Goal: Task Accomplishment & Management: Use online tool/utility

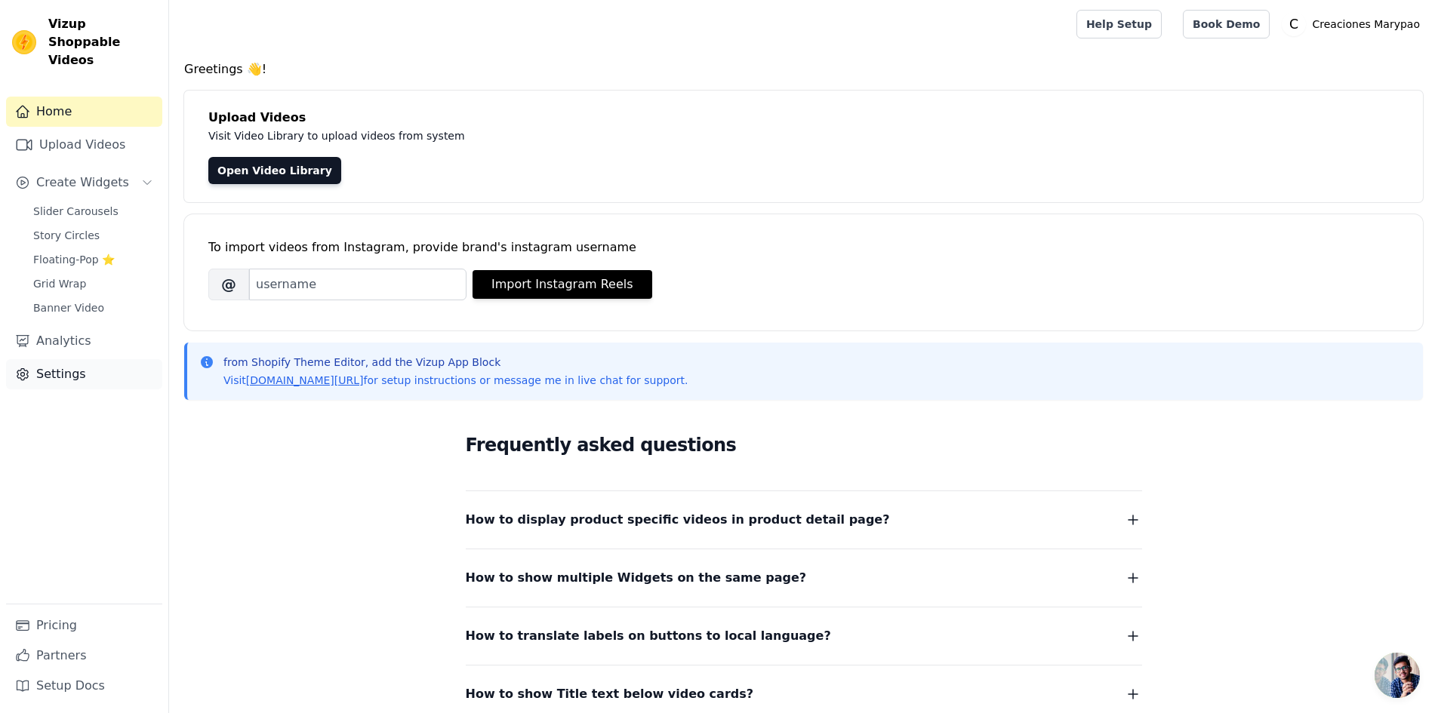
click at [80, 359] on link "Settings" at bounding box center [84, 374] width 156 height 30
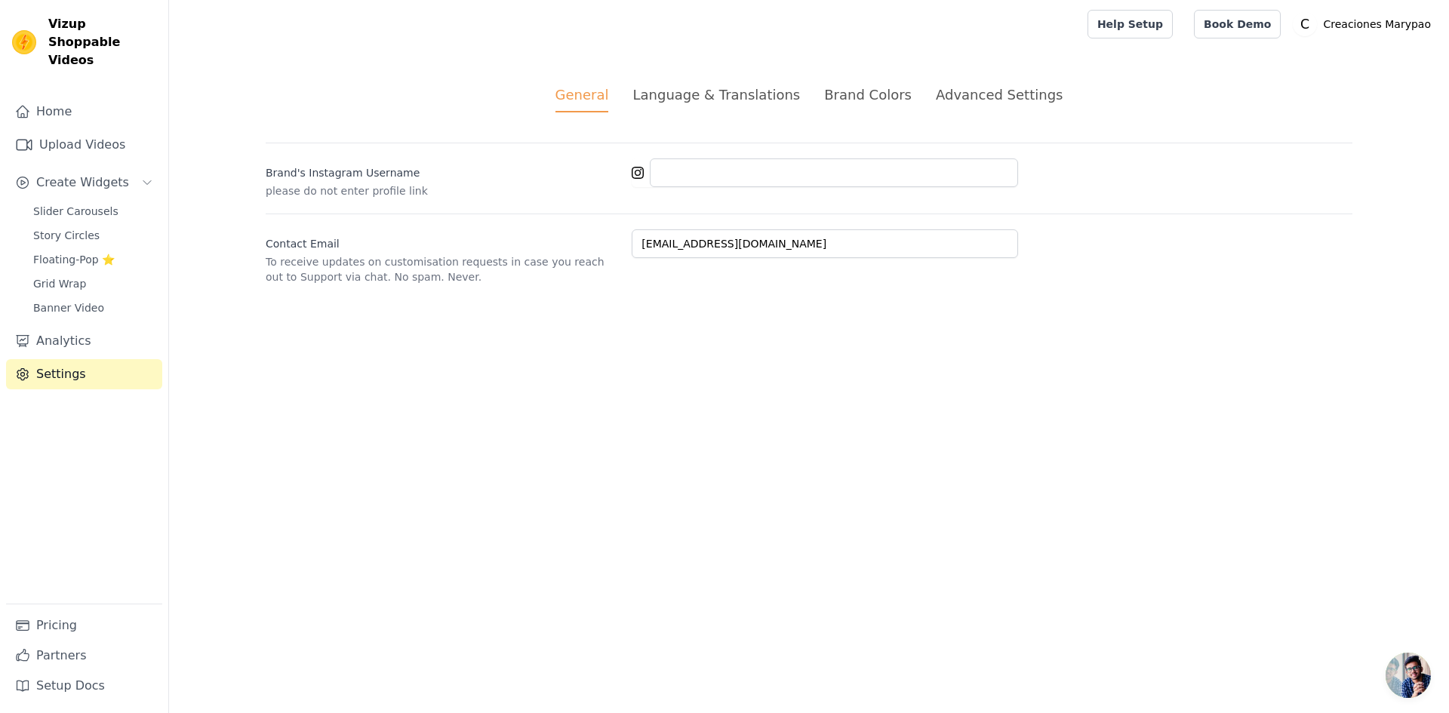
click at [743, 99] on div "Language & Translations" at bounding box center [716, 95] width 168 height 20
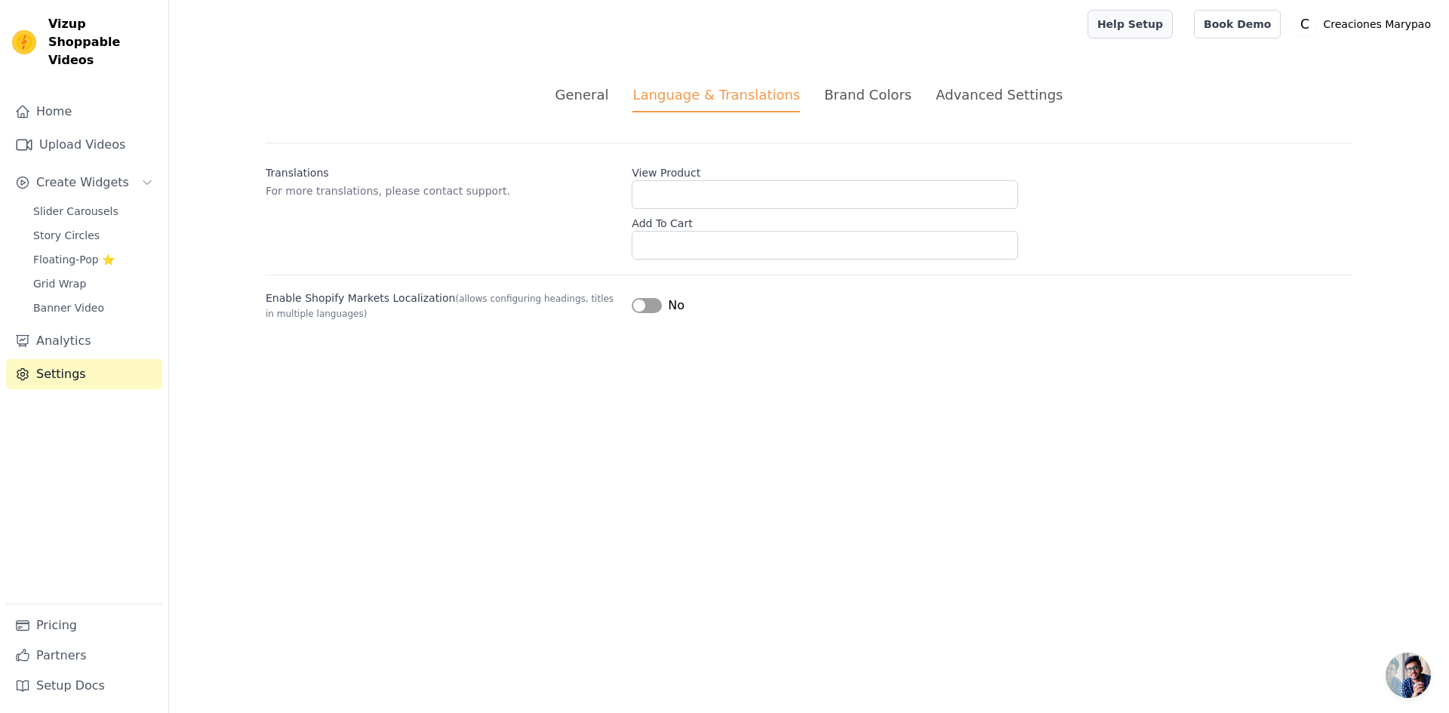
click at [1173, 29] on link "Help Setup" at bounding box center [1129, 24] width 85 height 29
click at [1367, 30] on p "Creaciones Marypao" at bounding box center [1377, 24] width 120 height 27
click at [1338, 68] on link "Settings" at bounding box center [1364, 62] width 145 height 27
click at [1305, 59] on link "Settings" at bounding box center [1364, 62] width 145 height 27
click at [1319, 63] on link "Settings" at bounding box center [1364, 62] width 145 height 27
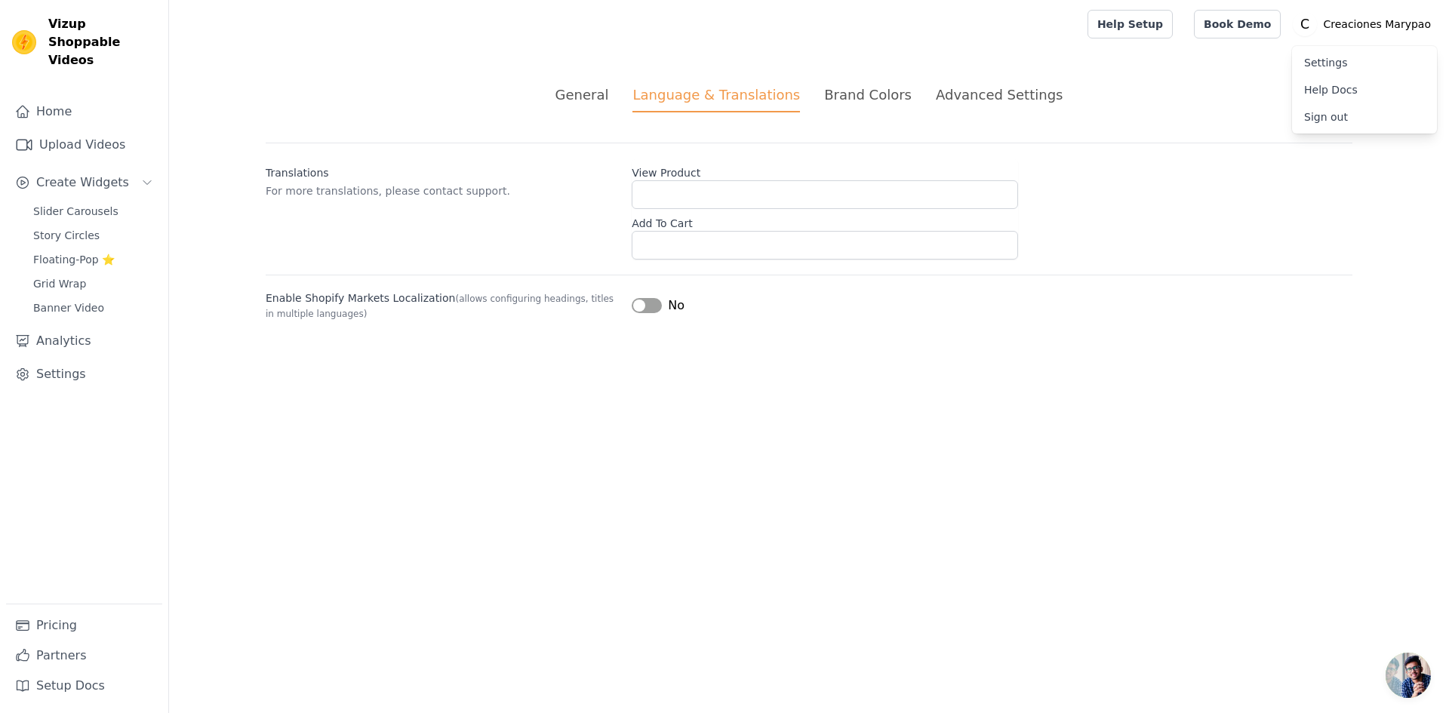
click at [963, 94] on div "Advanced Settings" at bounding box center [999, 95] width 127 height 20
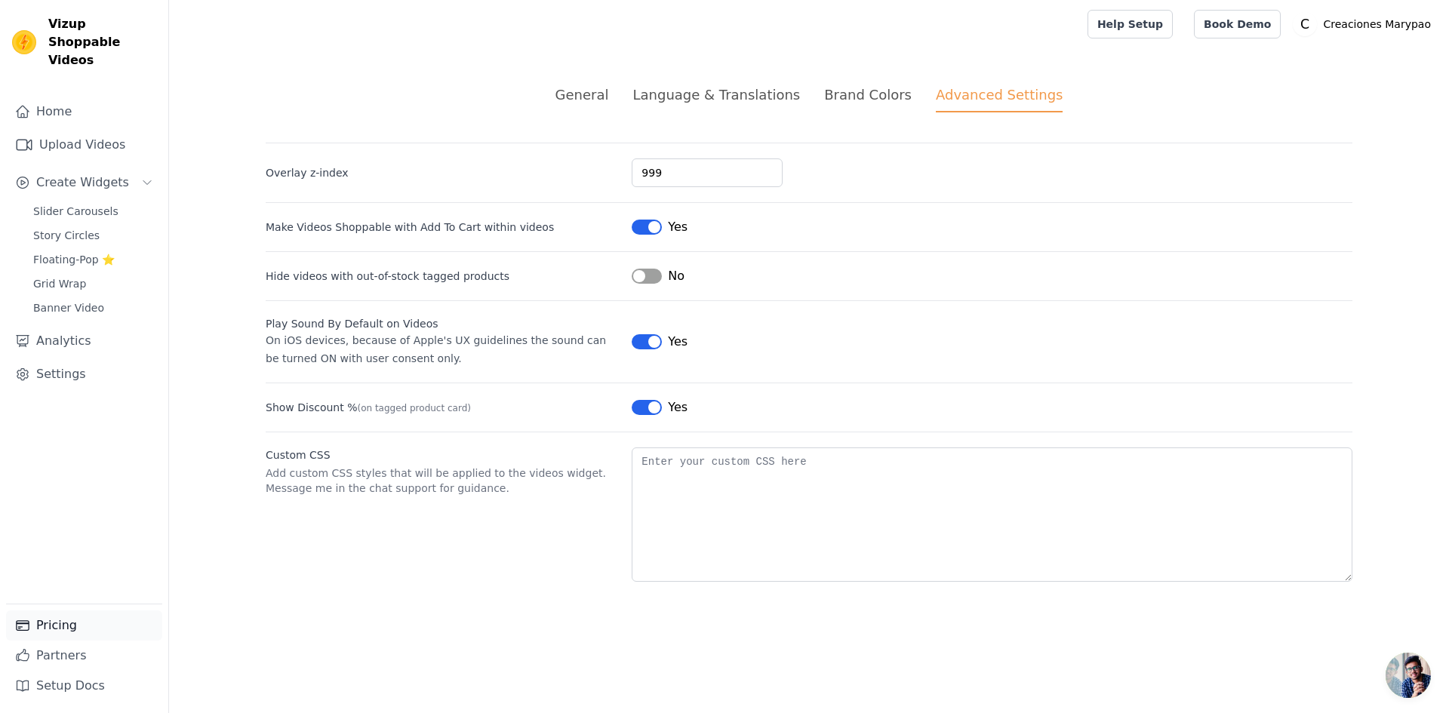
click at [68, 623] on link "Pricing" at bounding box center [84, 625] width 156 height 30
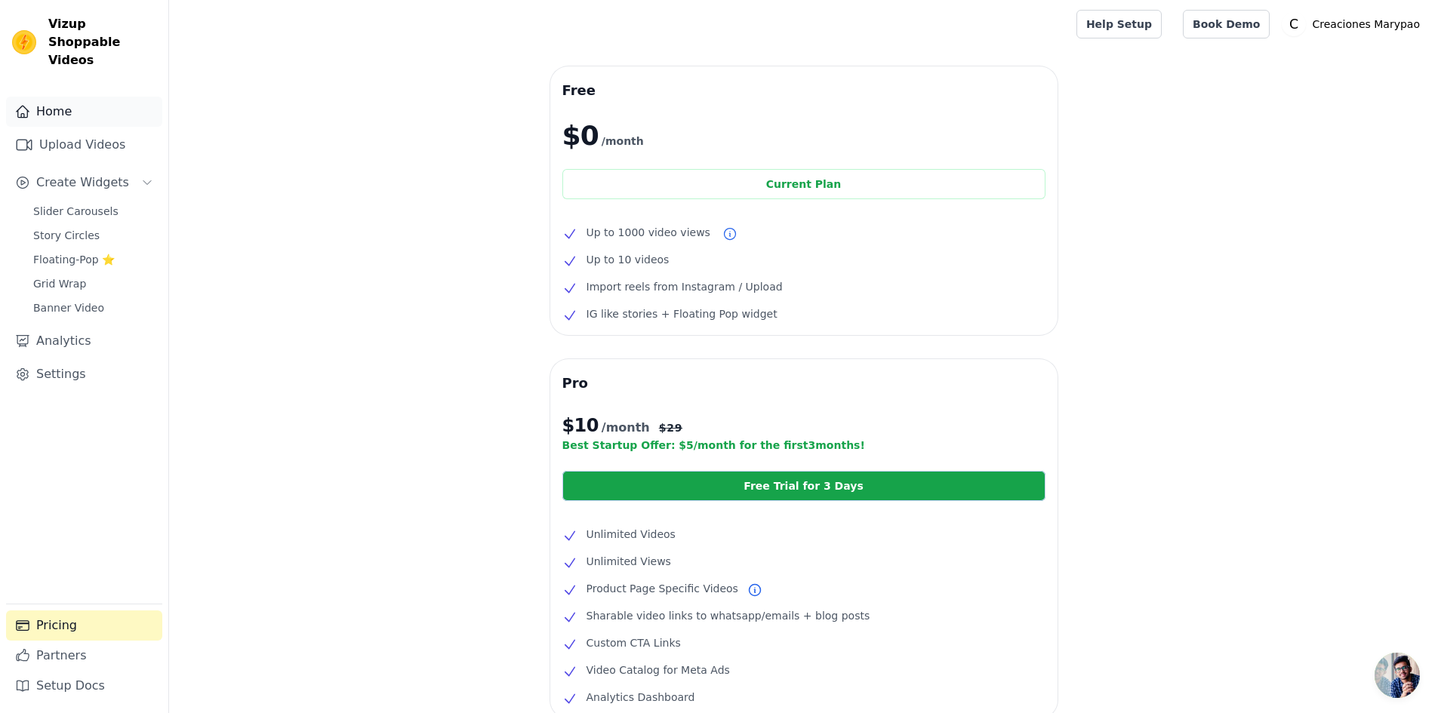
click at [61, 97] on link "Home" at bounding box center [84, 112] width 156 height 30
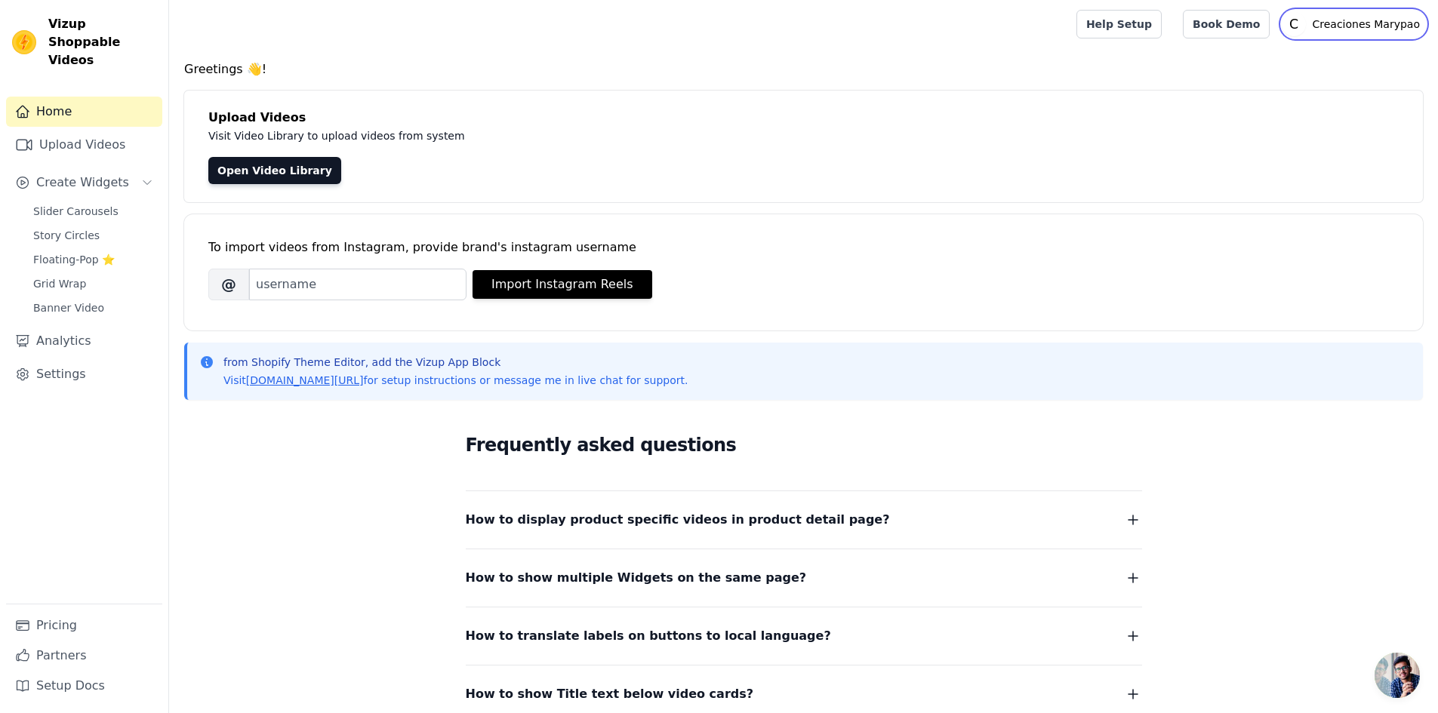
click at [1352, 26] on p "Creaciones Marypao" at bounding box center [1365, 24] width 120 height 27
click at [1310, 62] on link "Settings" at bounding box center [1353, 62] width 145 height 27
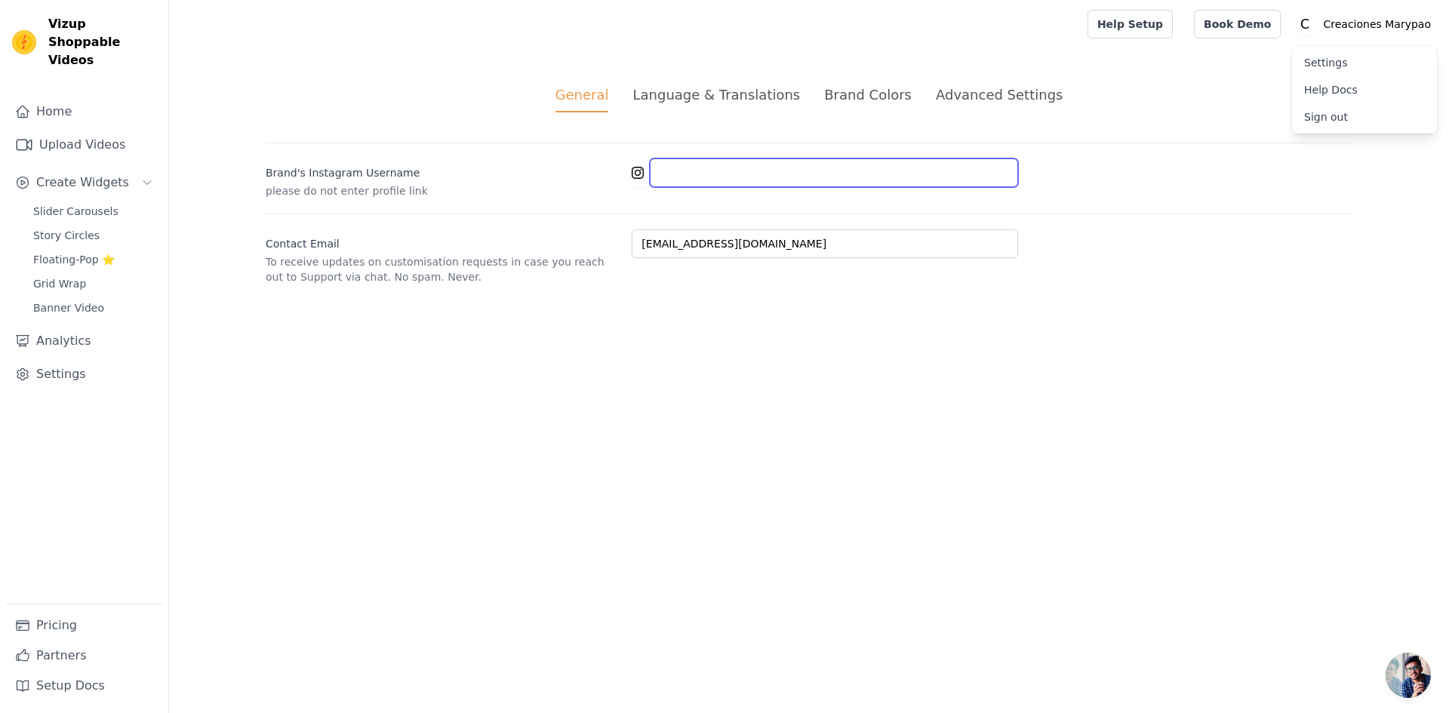
click at [701, 173] on input "Brand's Instagram Username" at bounding box center [834, 172] width 368 height 29
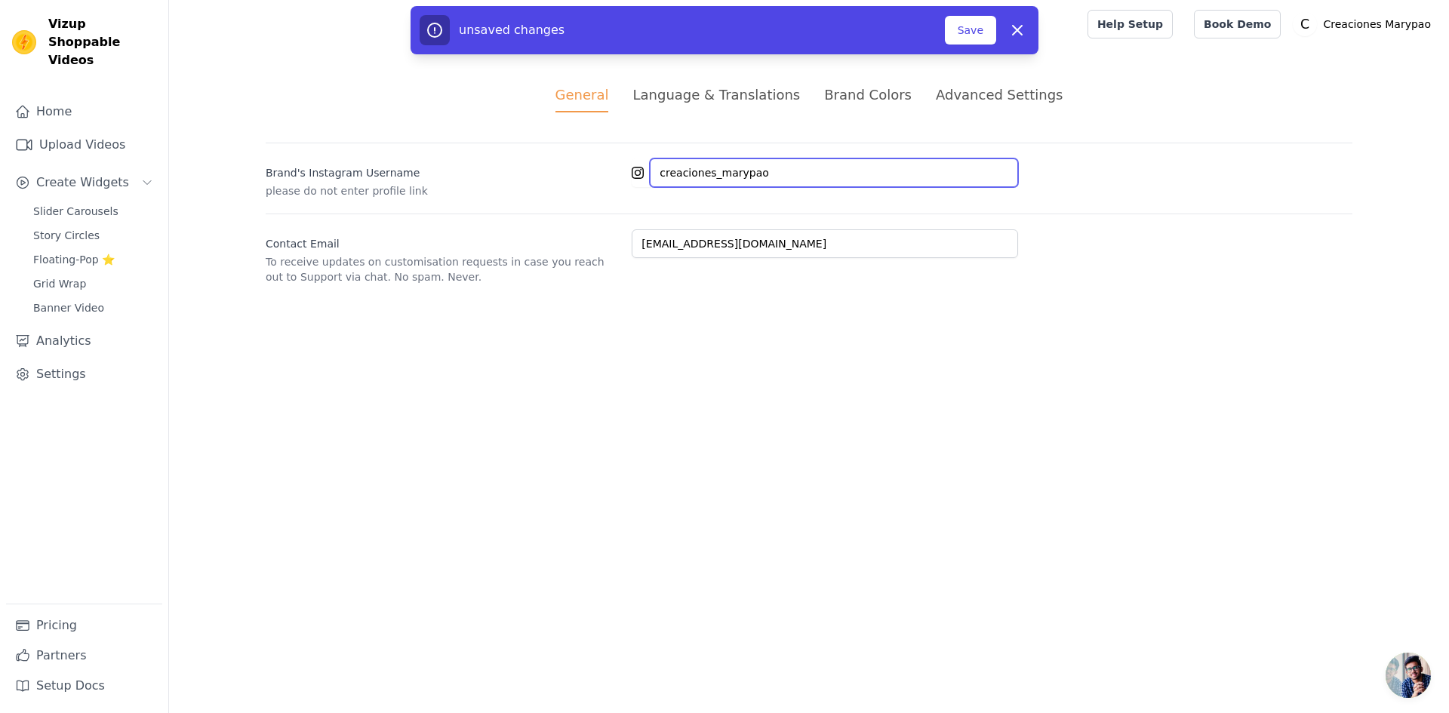
type input "creaciones_marypao"
click at [833, 321] on html "Vizup Shoppable Videos Home Upload Videos Create Widgets Slider Carousels Story…" at bounding box center [724, 160] width 1449 height 321
drag, startPoint x: 673, startPoint y: 78, endPoint x: 679, endPoint y: 95, distance: 18.4
click at [675, 79] on div "General Language & Translations Brand Colors Advanced Settings unsaved changes …" at bounding box center [808, 184] width 1159 height 272
click at [681, 99] on div "Language & Translations" at bounding box center [716, 95] width 168 height 20
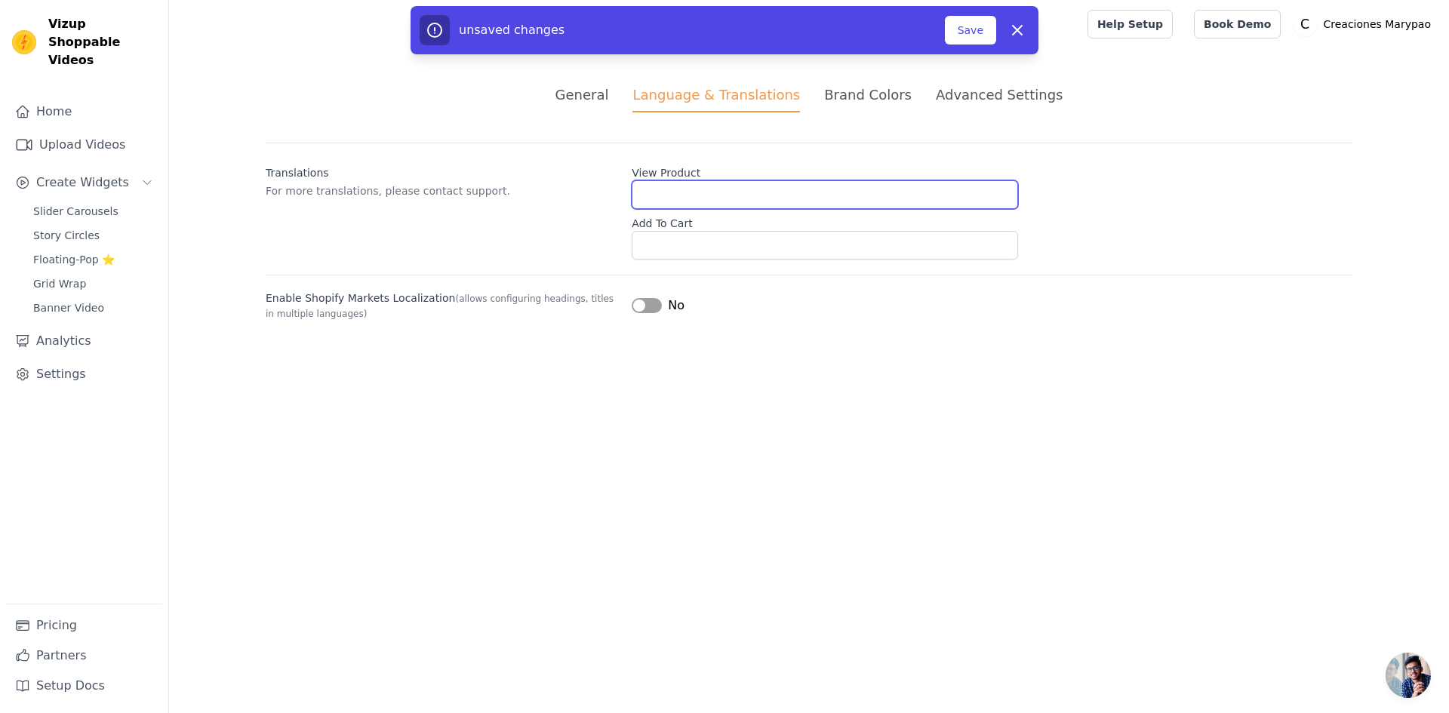
click at [737, 195] on input "View Product" at bounding box center [825, 194] width 386 height 29
click at [838, 96] on div "Brand Colors" at bounding box center [868, 95] width 88 height 20
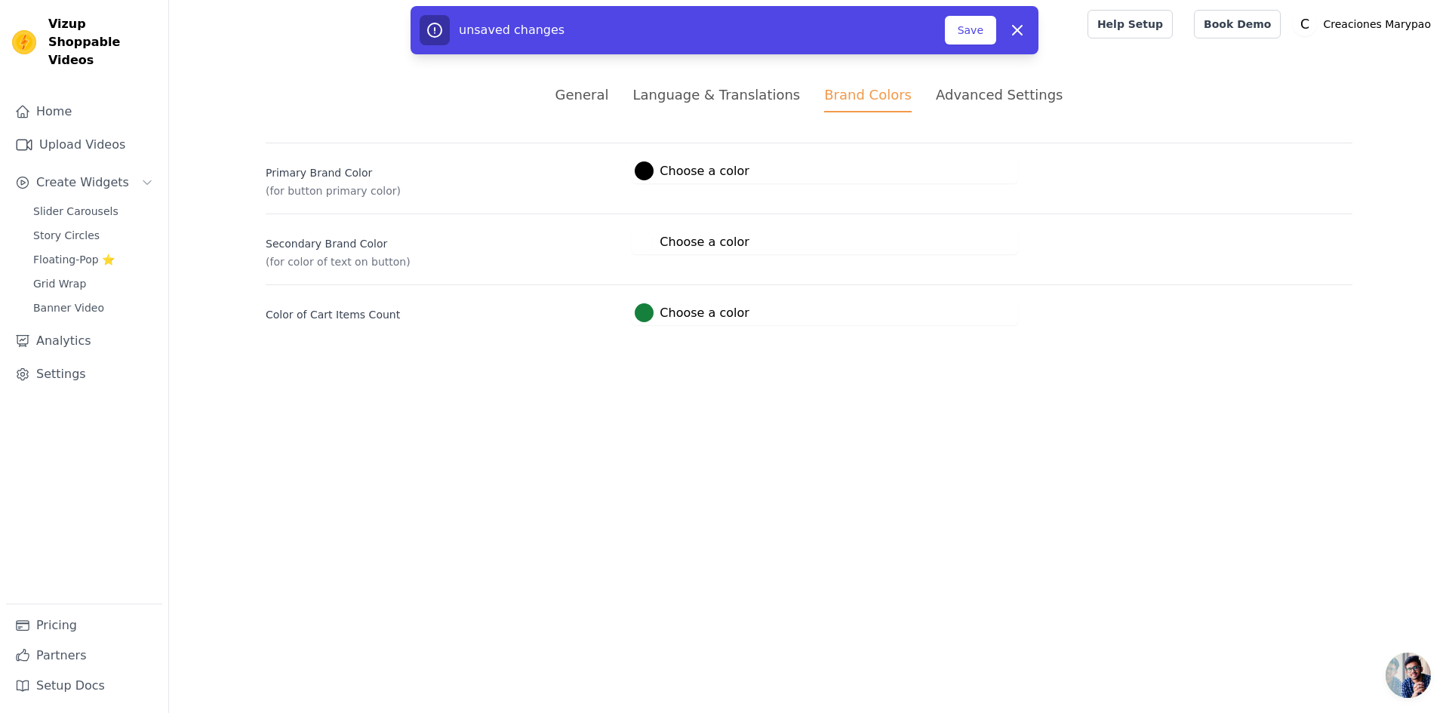
click at [662, 166] on label "#000000 Choose a color" at bounding box center [692, 170] width 114 height 19
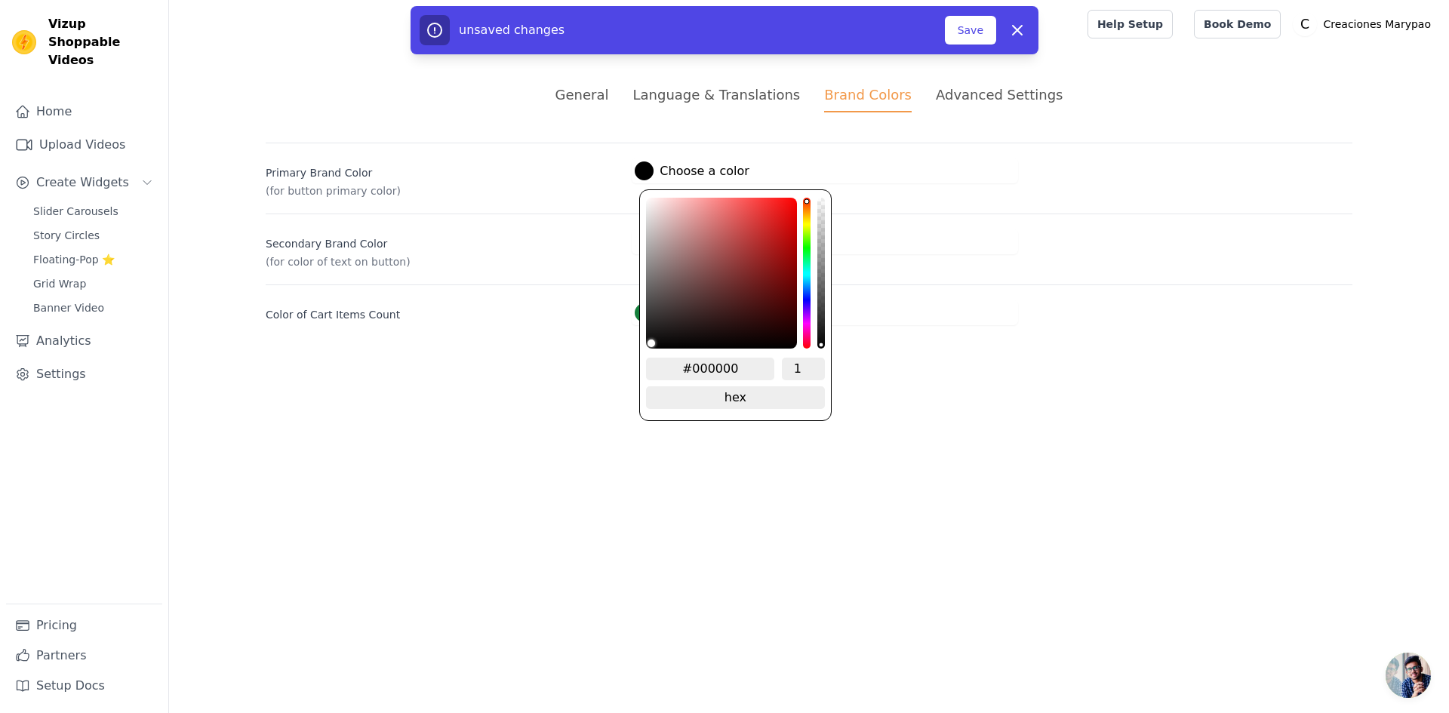
drag, startPoint x: 694, startPoint y: 361, endPoint x: 793, endPoint y: 367, distance: 99.0
click at [793, 367] on div "#000000 1" at bounding box center [735, 369] width 178 height 23
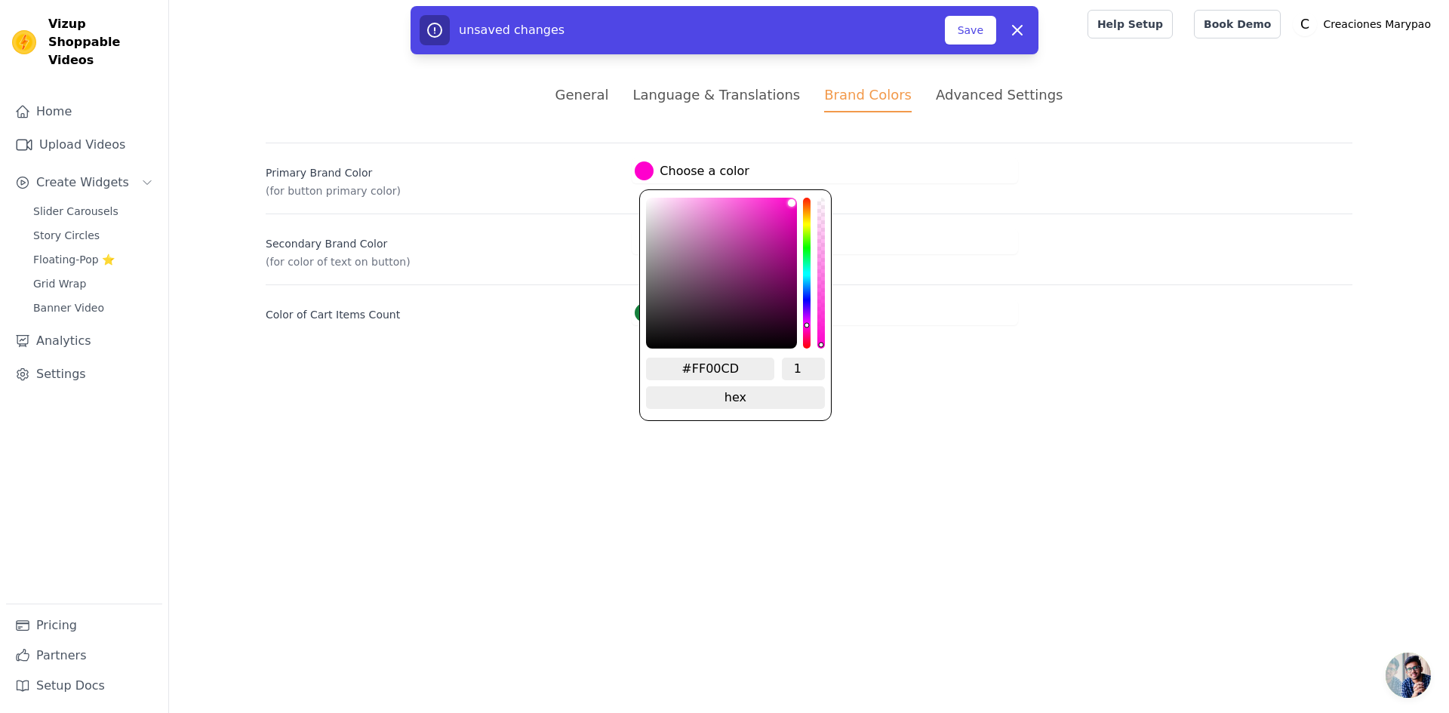
type input "#FF00CD"
click at [543, 361] on html "Vizup Shoppable Videos Home Upload Videos Create Widgets Slider Carousels Story…" at bounding box center [724, 180] width 1449 height 361
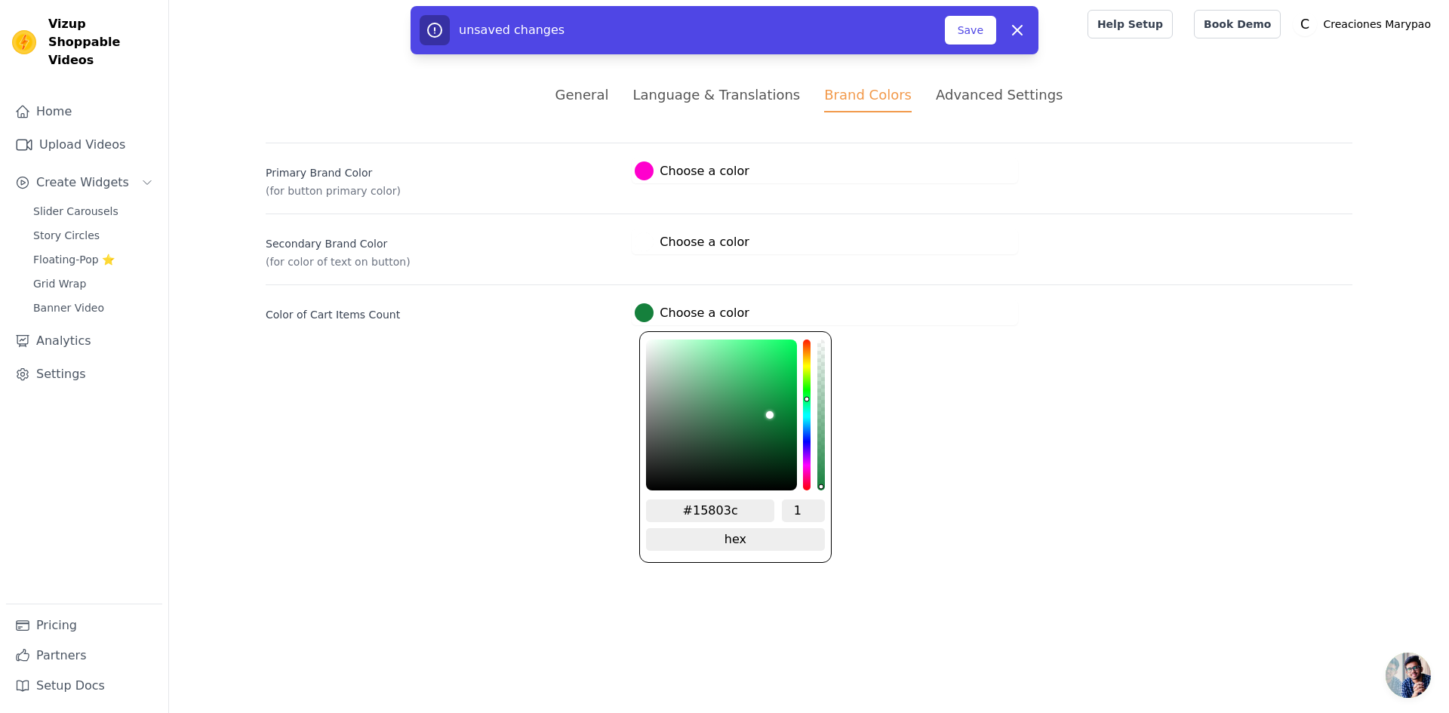
click at [638, 315] on div at bounding box center [644, 312] width 19 height 19
drag, startPoint x: 695, startPoint y: 514, endPoint x: 745, endPoint y: 514, distance: 49.8
click at [745, 514] on input "#15803c" at bounding box center [710, 511] width 128 height 23
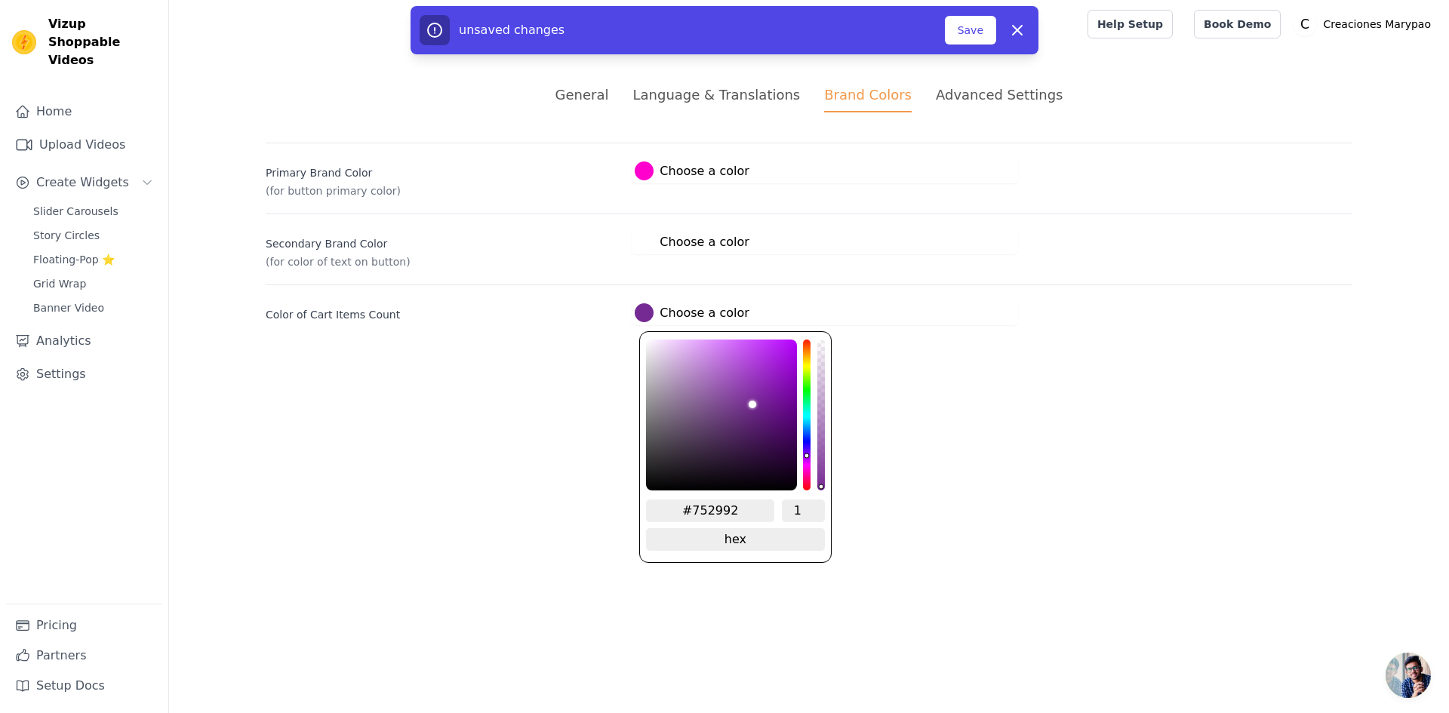
type input "#752992"
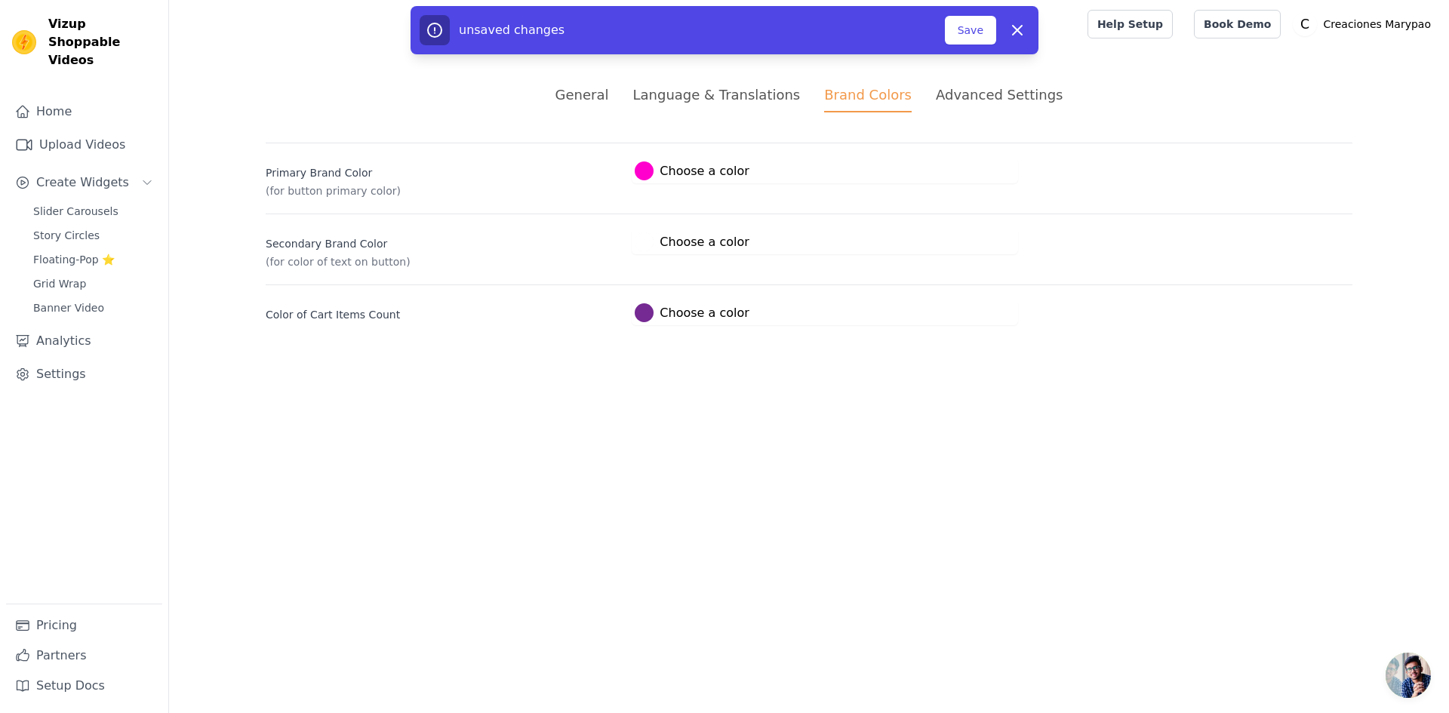
click at [1049, 361] on html "Vizup Shoppable Videos Home Upload Videos Create Widgets Slider Carousels Story…" at bounding box center [724, 180] width 1449 height 361
click at [971, 96] on div "Advanced Settings" at bounding box center [999, 95] width 127 height 20
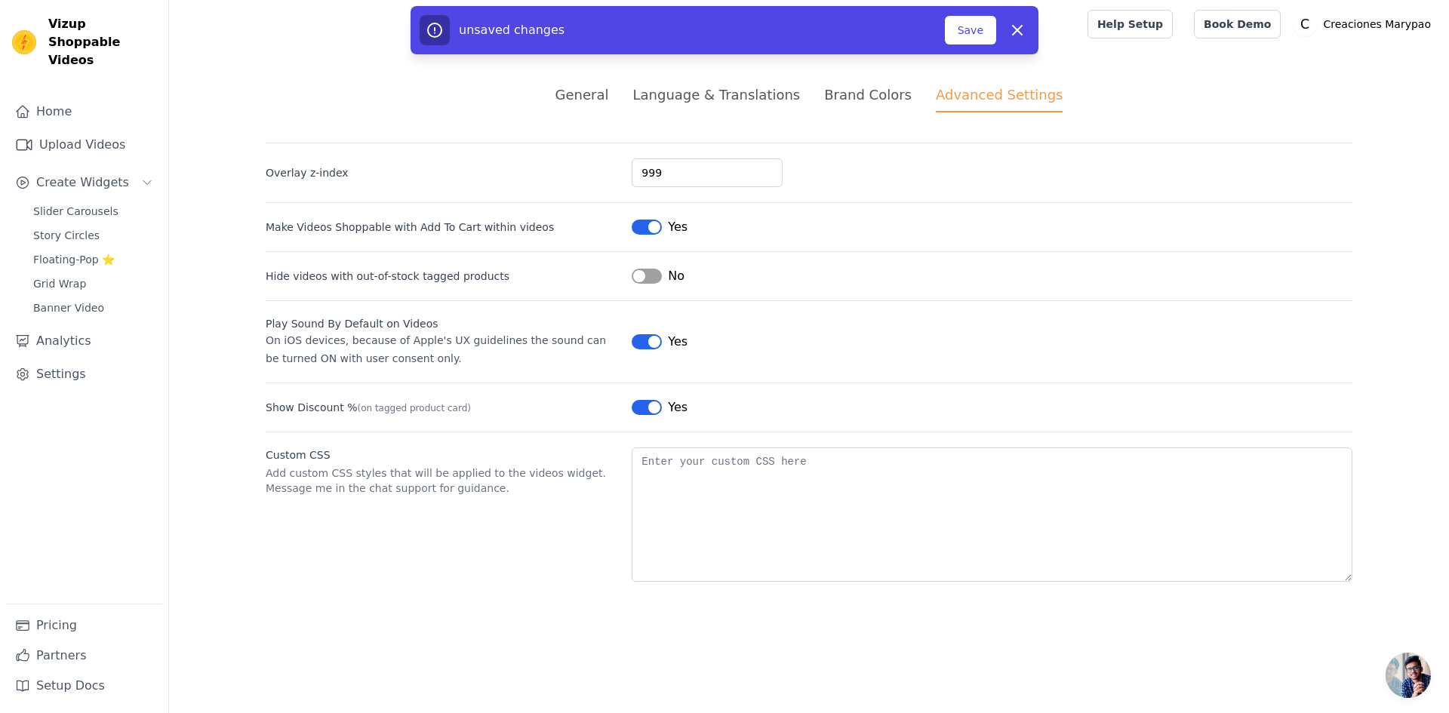
click at [598, 95] on div "General" at bounding box center [582, 95] width 54 height 20
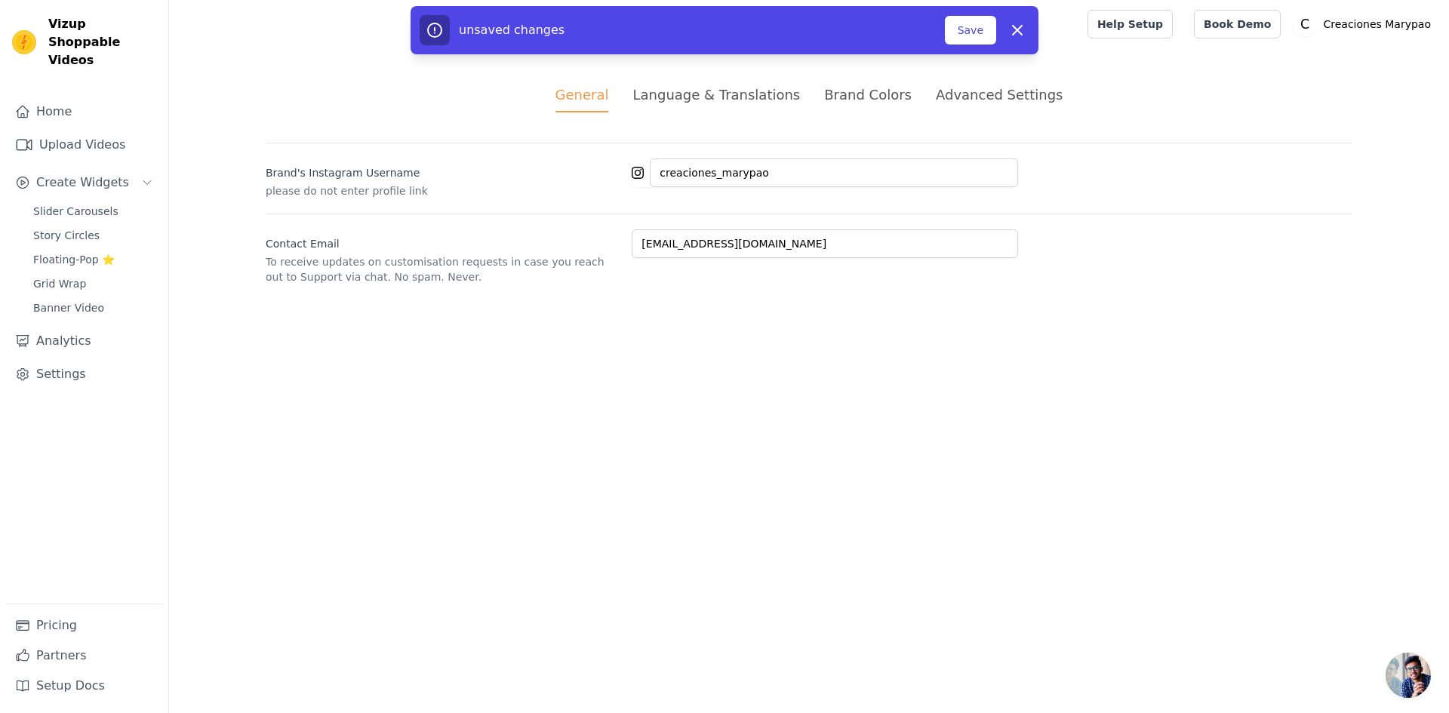
click at [1246, 25] on div "unsaved changes Save Dismiss" at bounding box center [724, 33] width 1449 height 54
click at [1221, 30] on div "unsaved changes Save Dismiss" at bounding box center [724, 33] width 1449 height 54
click at [952, 37] on button "Save" at bounding box center [970, 30] width 51 height 29
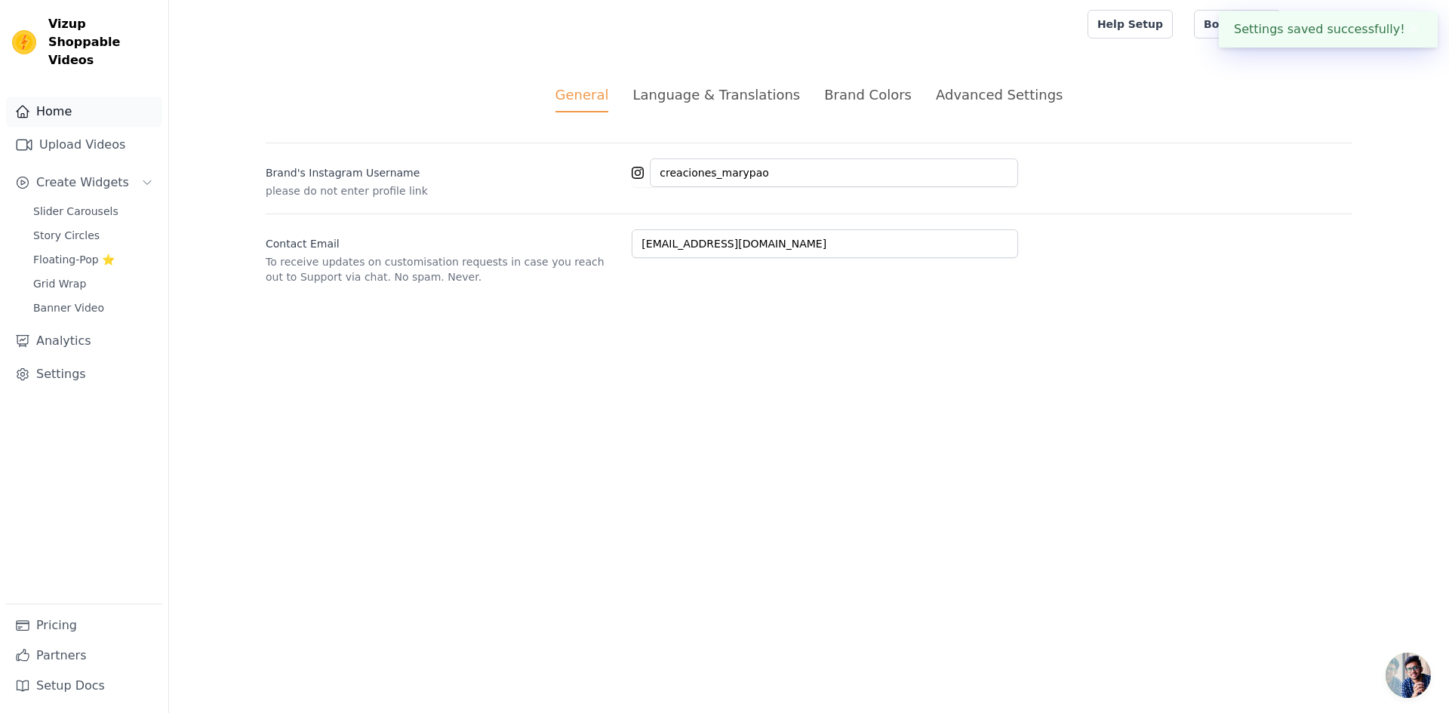
click at [72, 97] on link "Home" at bounding box center [84, 112] width 156 height 30
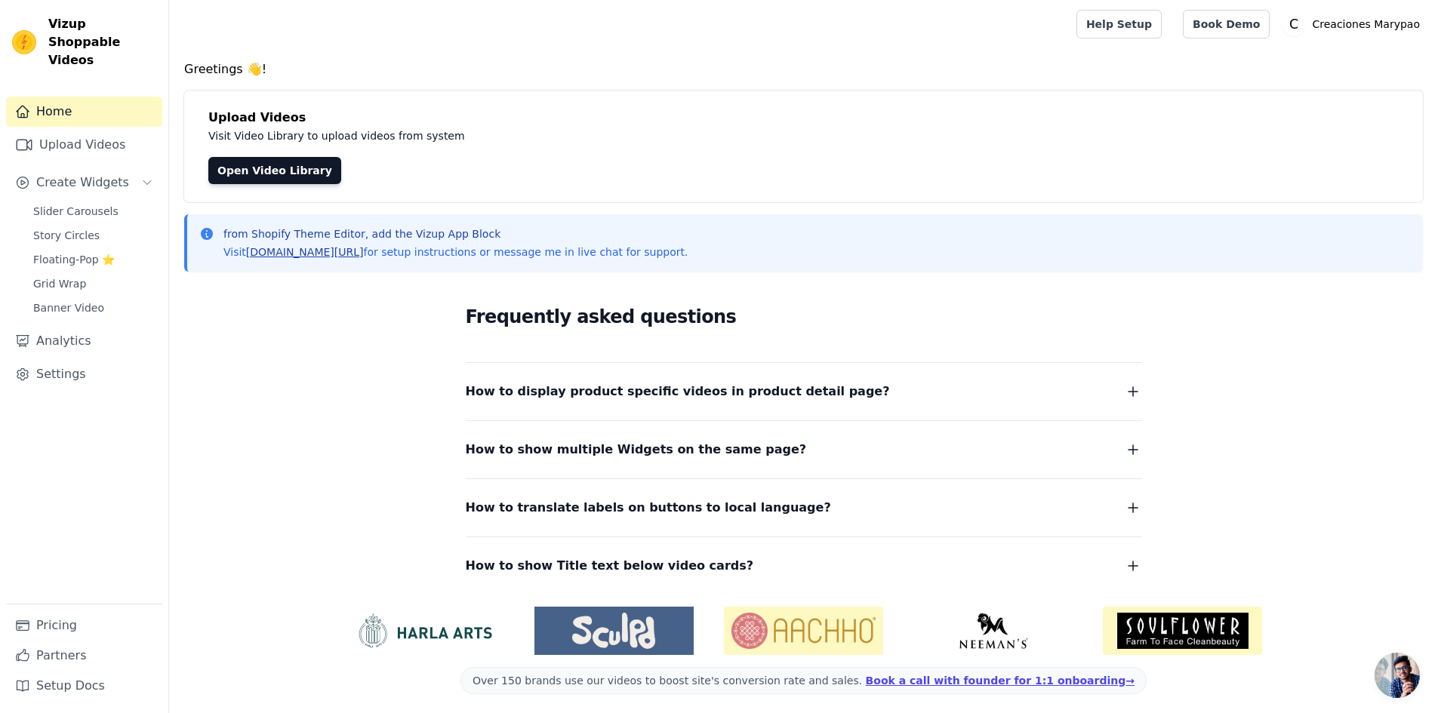
click at [355, 258] on link "vizupcommerce.com/docs" at bounding box center [305, 252] width 118 height 12
click at [79, 204] on span "Slider Carousels" at bounding box center [75, 211] width 85 height 15
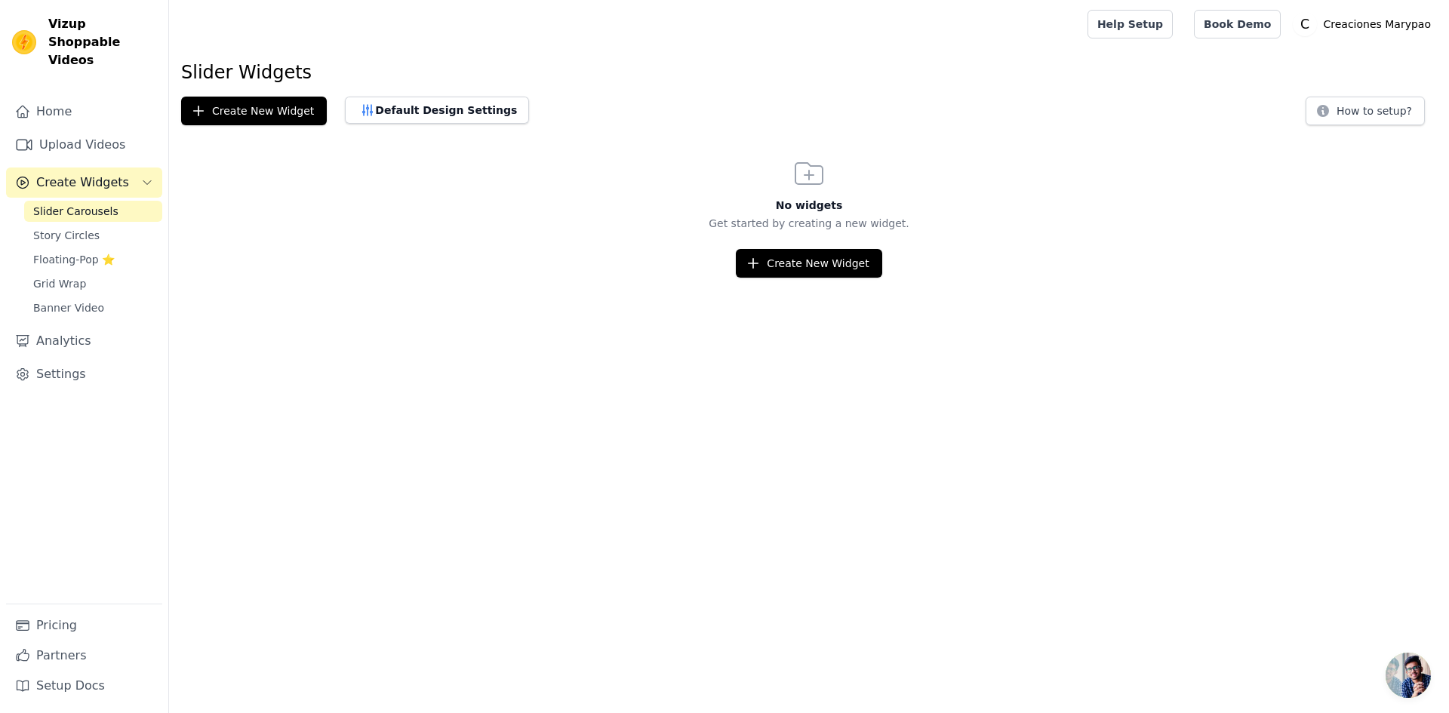
click at [249, 125] on div "Slider Widgets Create New Widget Default Design Settings How to setup? No widge…" at bounding box center [809, 168] width 1280 height 217
click at [758, 264] on icon "button" at bounding box center [753, 263] width 15 height 15
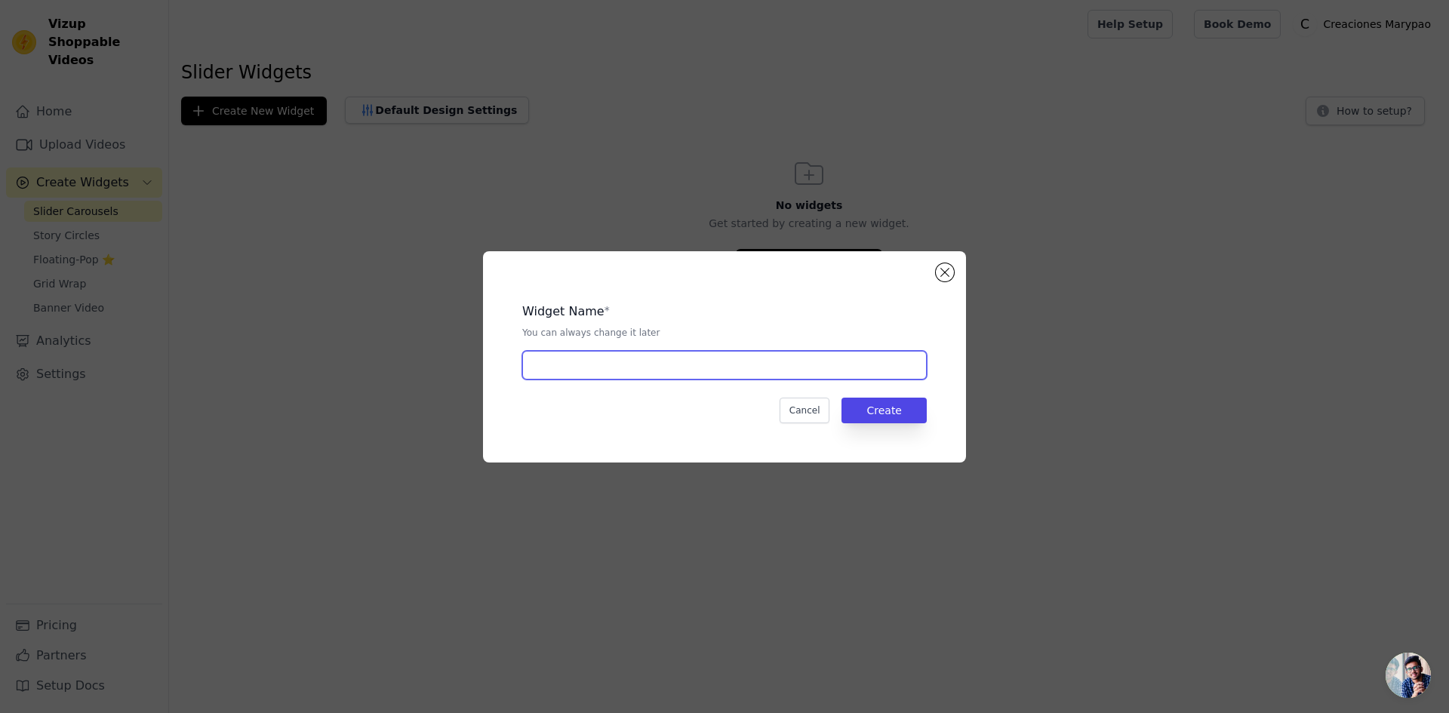
click at [598, 368] on input "text" at bounding box center [724, 365] width 404 height 29
type input "Novedades"
click at [881, 421] on button "Create" at bounding box center [883, 411] width 85 height 26
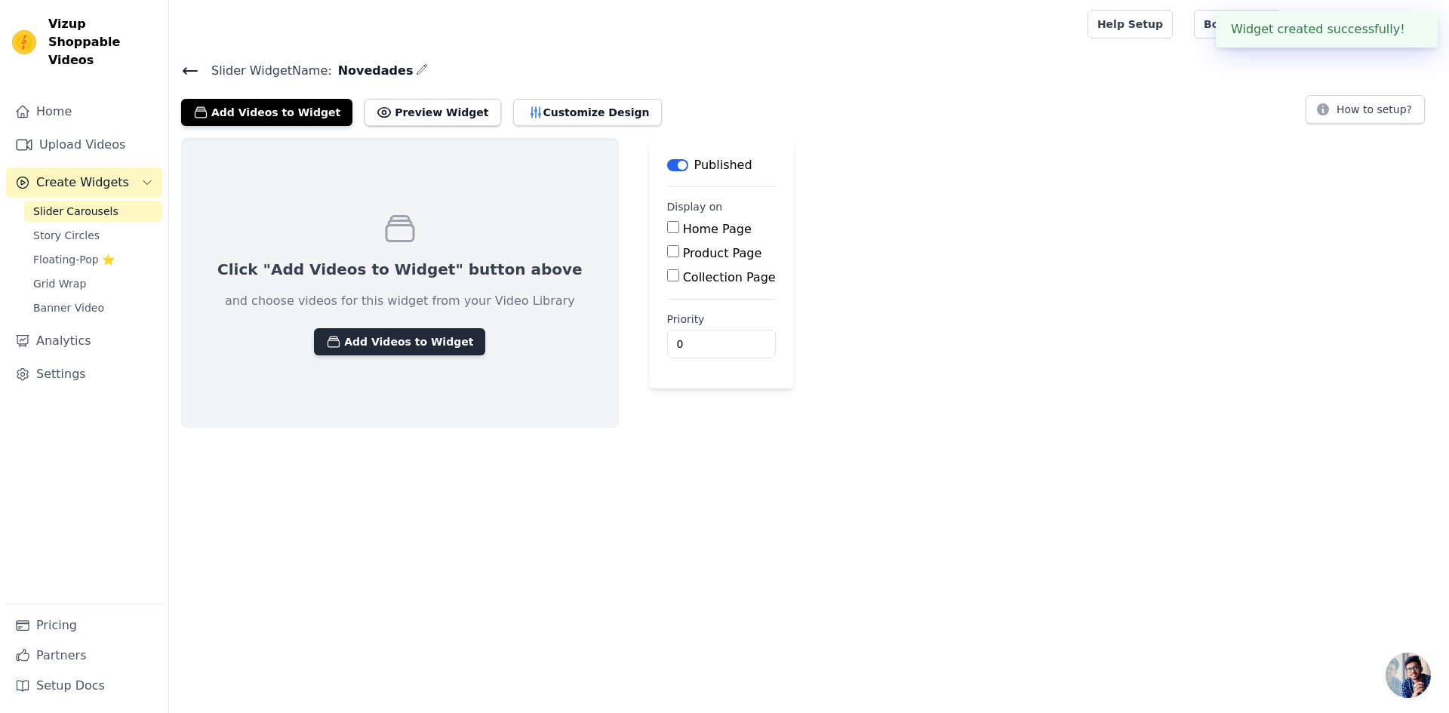
click at [409, 341] on button "Add Videos to Widget" at bounding box center [399, 341] width 171 height 27
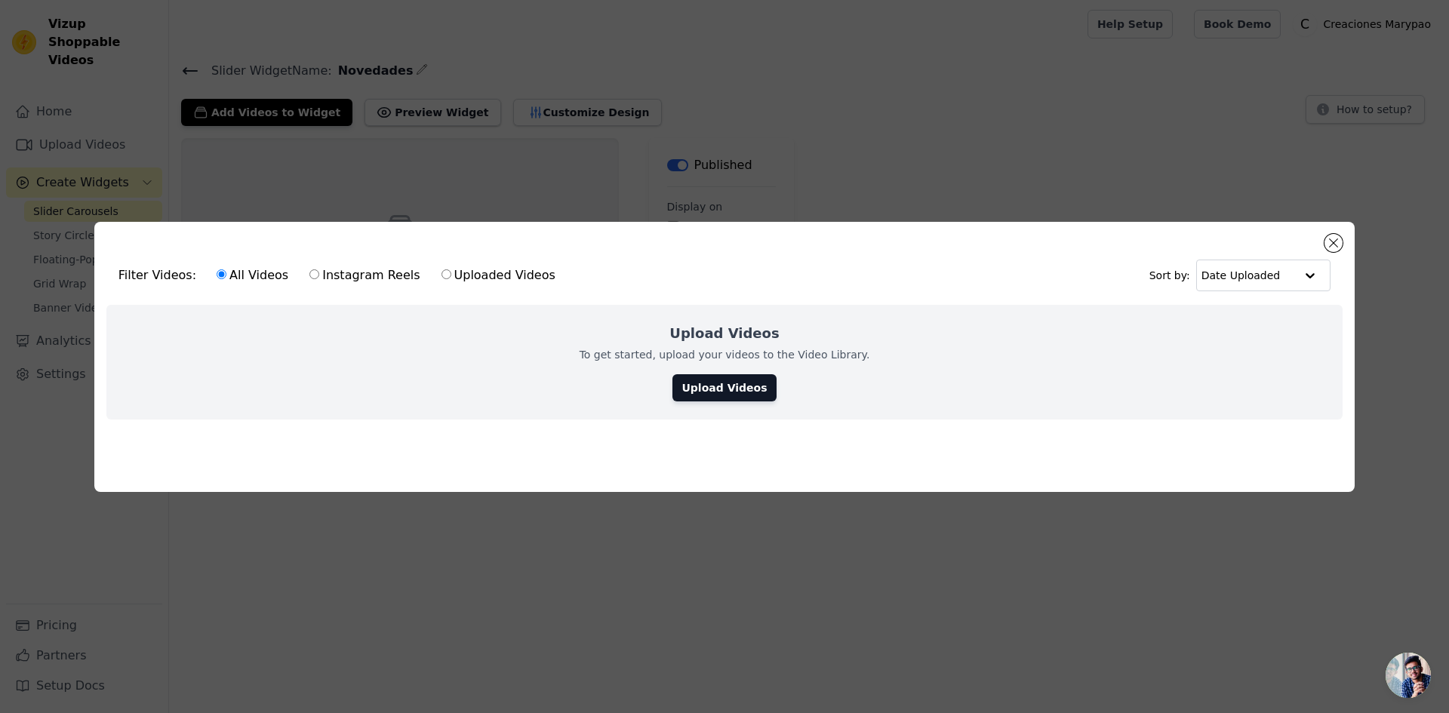
click at [441, 274] on label "Uploaded Videos" at bounding box center [498, 276] width 115 height 20
click at [441, 274] on input "Uploaded Videos" at bounding box center [446, 274] width 10 height 10
radio input "true"
click at [189, 275] on div "Filter Videos: All Videos Instagram Reels Uploaded Videos" at bounding box center [340, 275] width 445 height 35
click at [234, 275] on label "All Videos" at bounding box center [252, 276] width 73 height 20
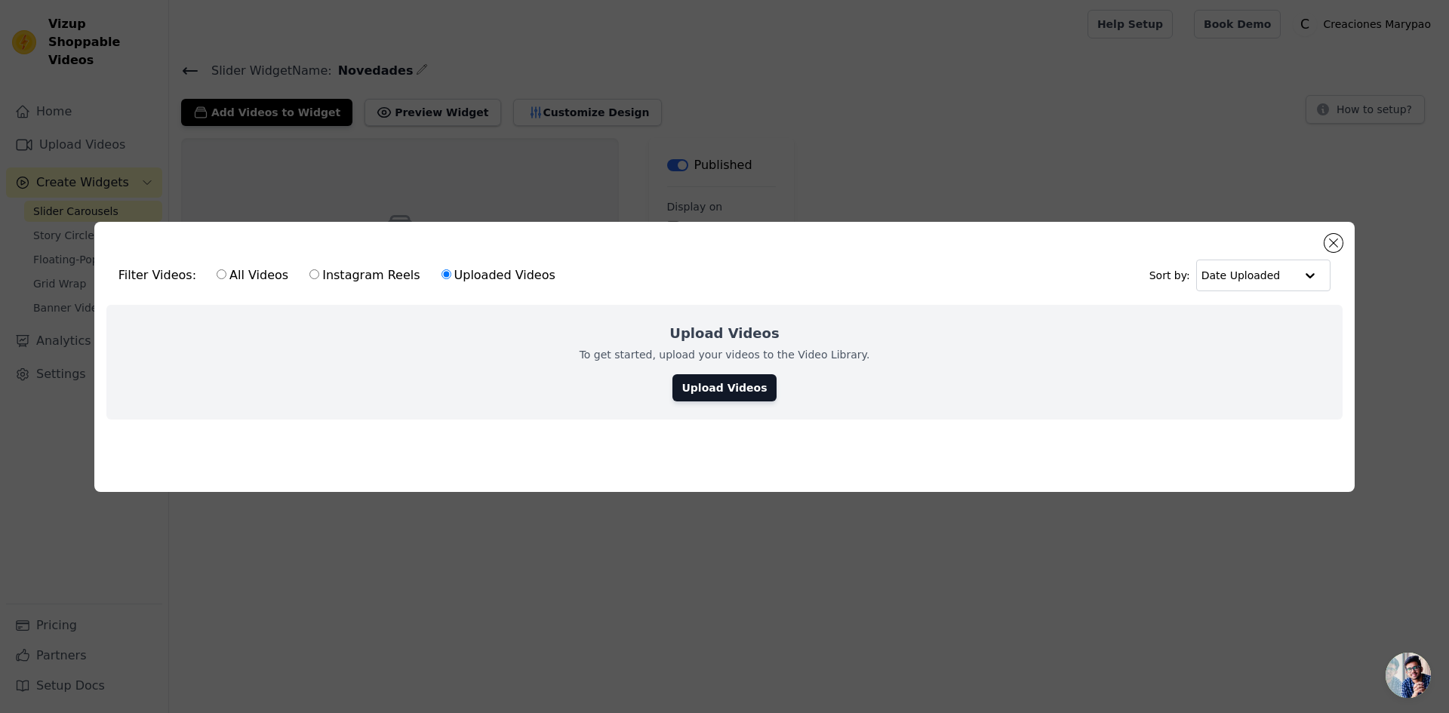
click at [226, 275] on input "All Videos" at bounding box center [222, 274] width 10 height 10
radio input "true"
click at [480, 352] on div "Upload Videos To get started, upload your videos to the Video Library. Upload V…" at bounding box center [724, 362] width 1236 height 115
click at [1269, 266] on input "text" at bounding box center [1248, 275] width 94 height 30
click at [321, 272] on label "Instagram Reels" at bounding box center [365, 276] width 112 height 20
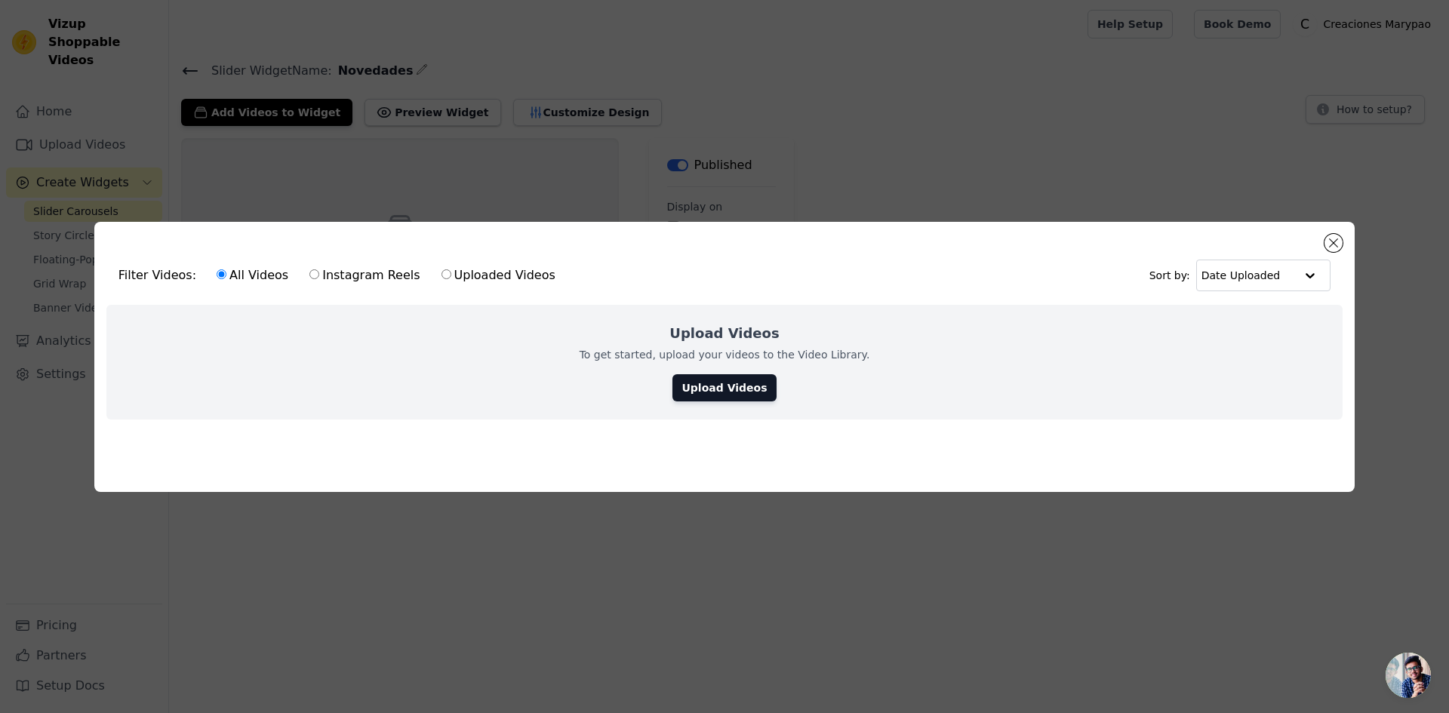
click at [319, 272] on input "Instagram Reels" at bounding box center [314, 274] width 10 height 10
radio input "true"
click at [455, 271] on label "Uploaded Videos" at bounding box center [498, 276] width 115 height 20
click at [451, 271] on input "Uploaded Videos" at bounding box center [446, 274] width 10 height 10
radio input "true"
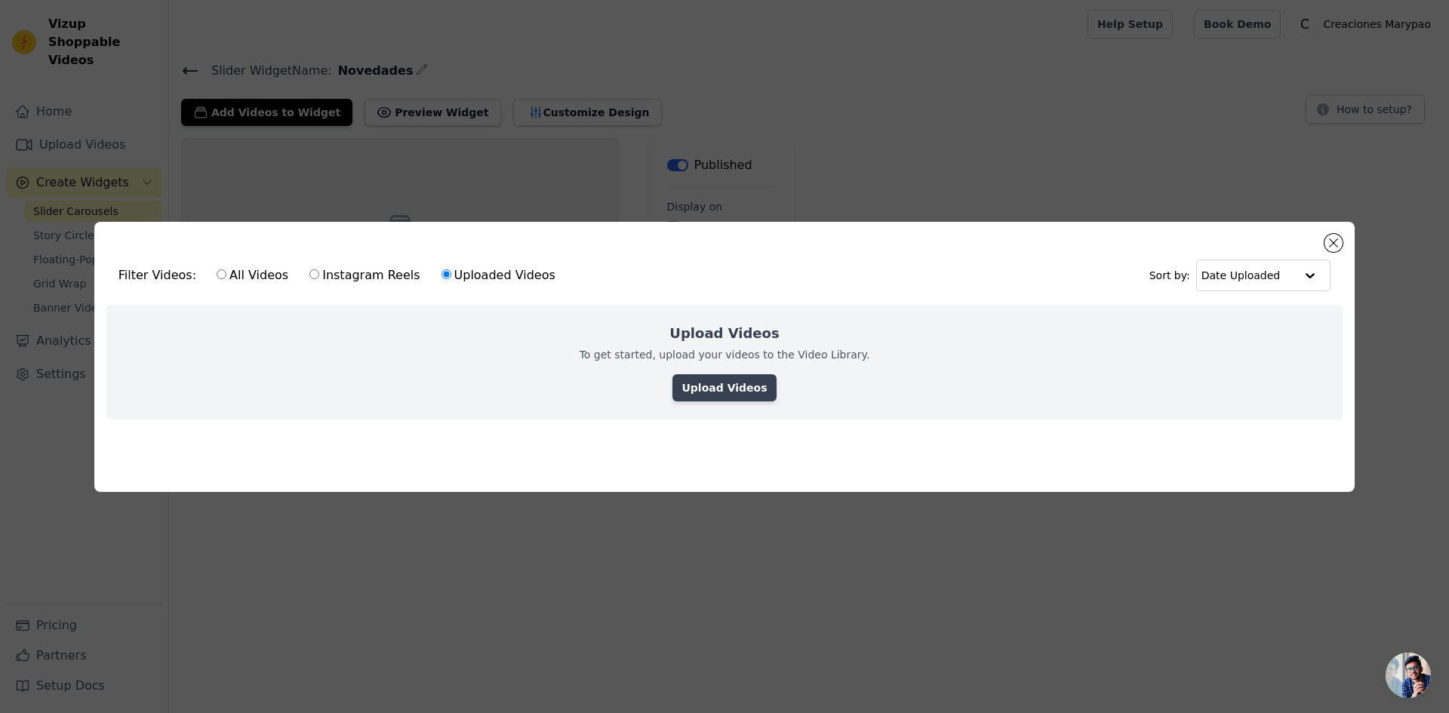
drag, startPoint x: 685, startPoint y: 369, endPoint x: 734, endPoint y: 387, distance: 52.3
click at [686, 370] on div "Upload Videos To get started, upload your videos to the Video Library. Upload V…" at bounding box center [724, 362] width 1236 height 115
click at [738, 389] on link "Upload Videos" at bounding box center [723, 387] width 103 height 27
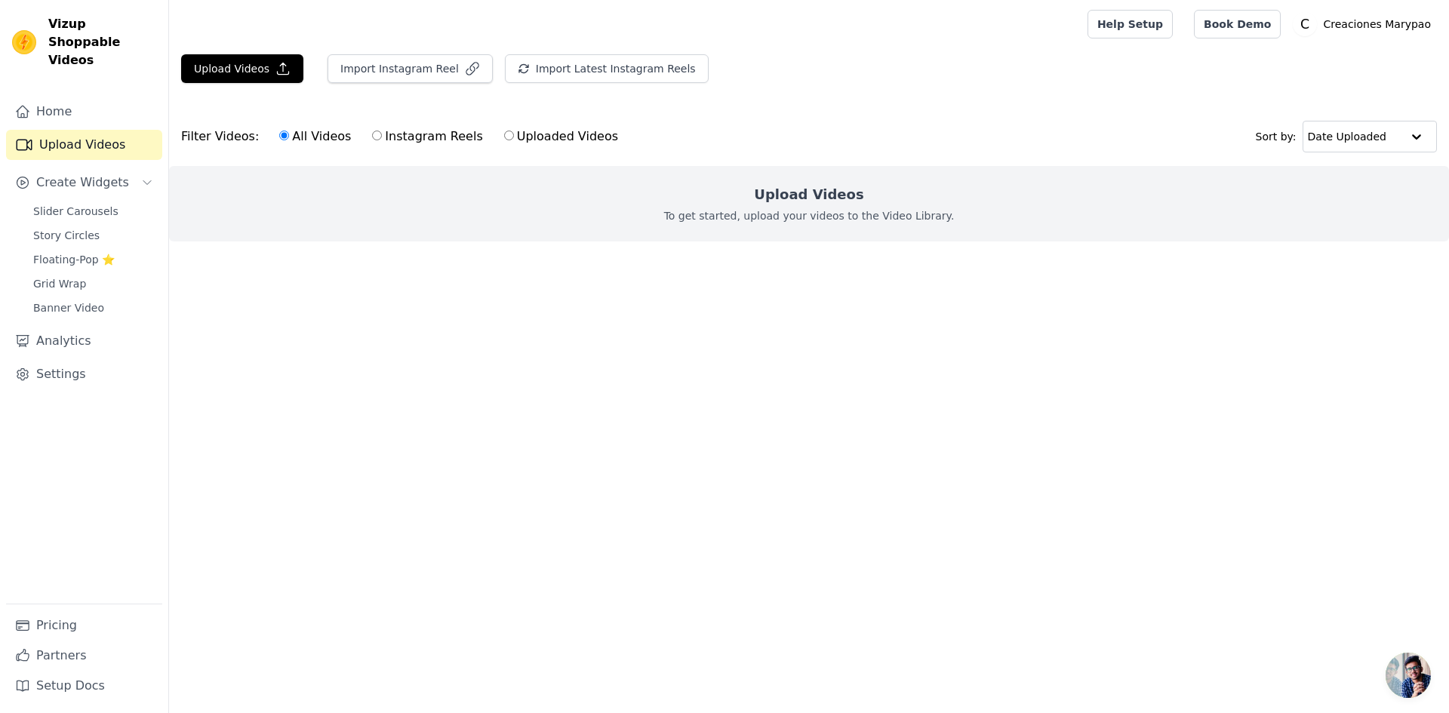
click at [226, 51] on main "Upload Videos Import Instagram Reel Import Latest Instagram Reels Import Latest…" at bounding box center [809, 175] width 1280 height 254
click at [219, 66] on button "Upload Videos" at bounding box center [242, 68] width 122 height 29
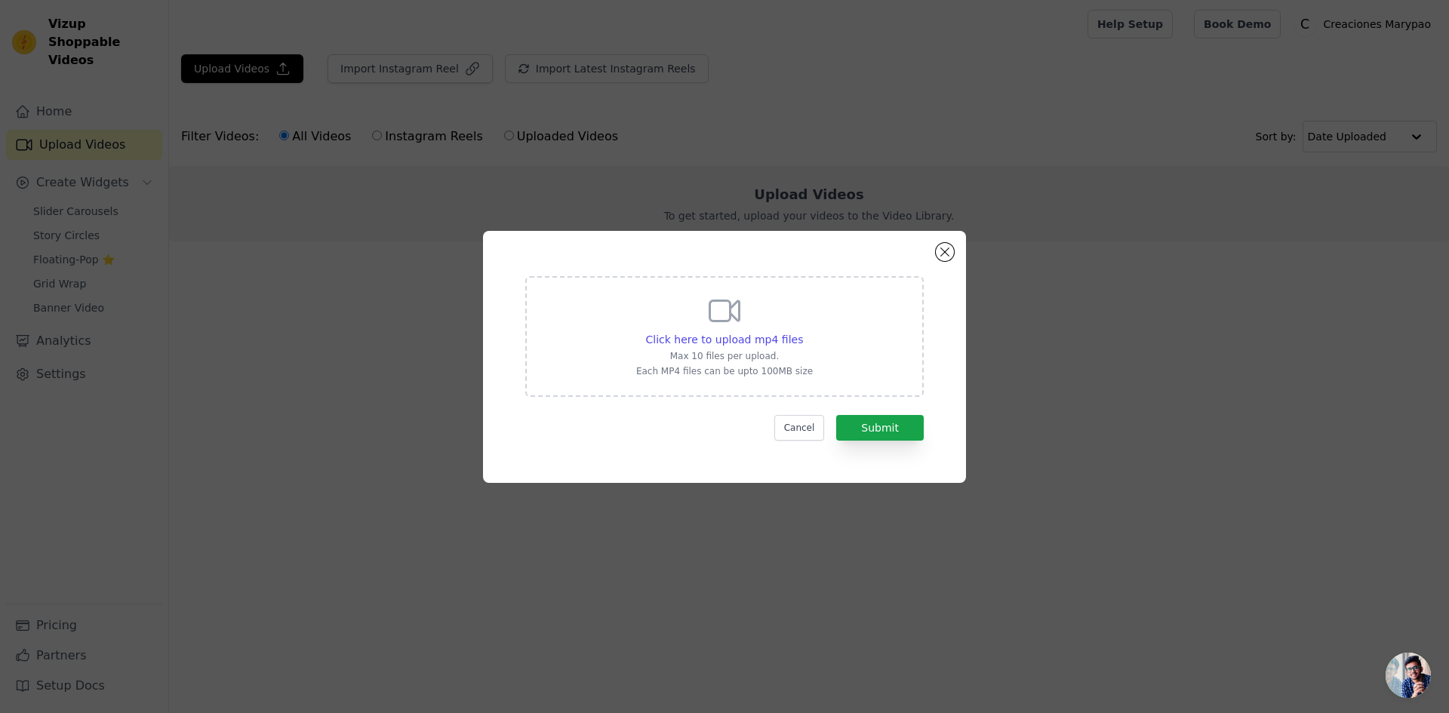
click at [678, 326] on div "Click here to upload mp4 files Max 10 files per upload. Each MP4 files can be u…" at bounding box center [724, 335] width 177 height 85
click at [802, 331] on input "Click here to upload mp4 files Max 10 files per upload. Each MP4 files can be u…" at bounding box center [802, 331] width 1 height 1
click at [700, 337] on span "Click here to upload mp4 files" at bounding box center [725, 340] width 158 height 12
click at [802, 332] on input "Click here to upload mp4 files Max 10 files per upload. Each MP4 files can be u…" at bounding box center [802, 331] width 1 height 1
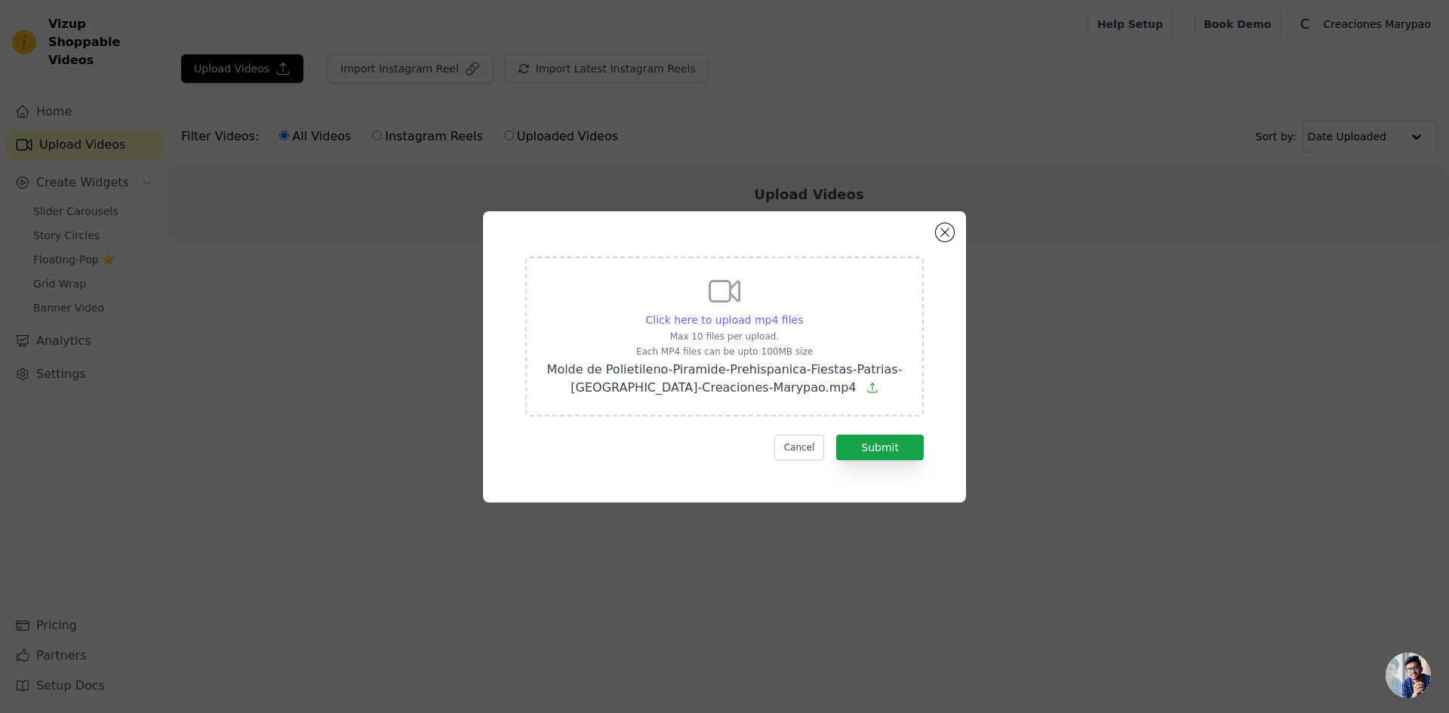
click at [690, 318] on span "Click here to upload mp4 files" at bounding box center [725, 320] width 158 height 12
click at [802, 312] on input "Click here to upload mp4 files Max 10 files per upload. Each MP4 files can be u…" at bounding box center [802, 312] width 1 height 1
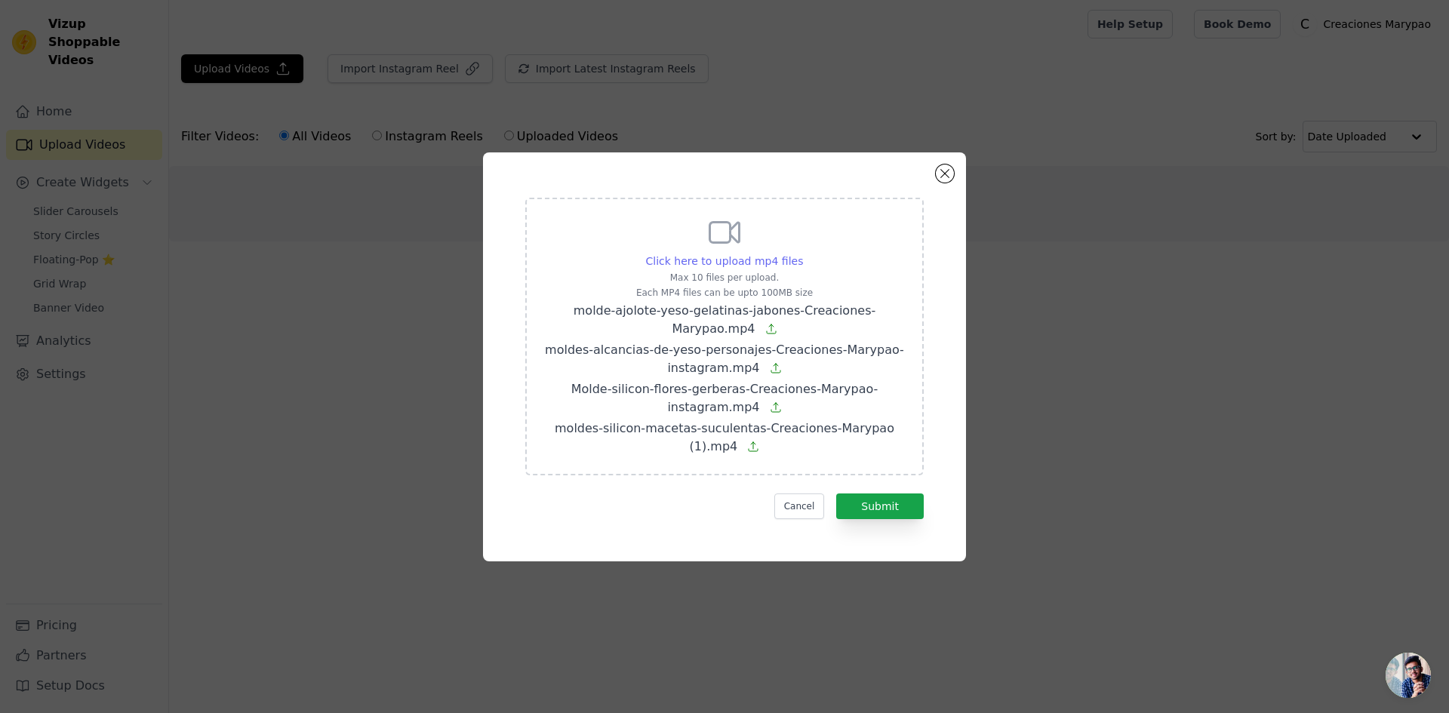
click at [758, 260] on span "Click here to upload mp4 files" at bounding box center [725, 261] width 158 height 12
click at [802, 254] on input "Click here to upload mp4 files Max 10 files per upload. Each MP4 files can be u…" at bounding box center [802, 253] width 1 height 1
type input "C:\fakepath\Molde de Silicón __🕯️_Velas Flor de Cempásuchil___🏵️-Creaciones-Mar…"
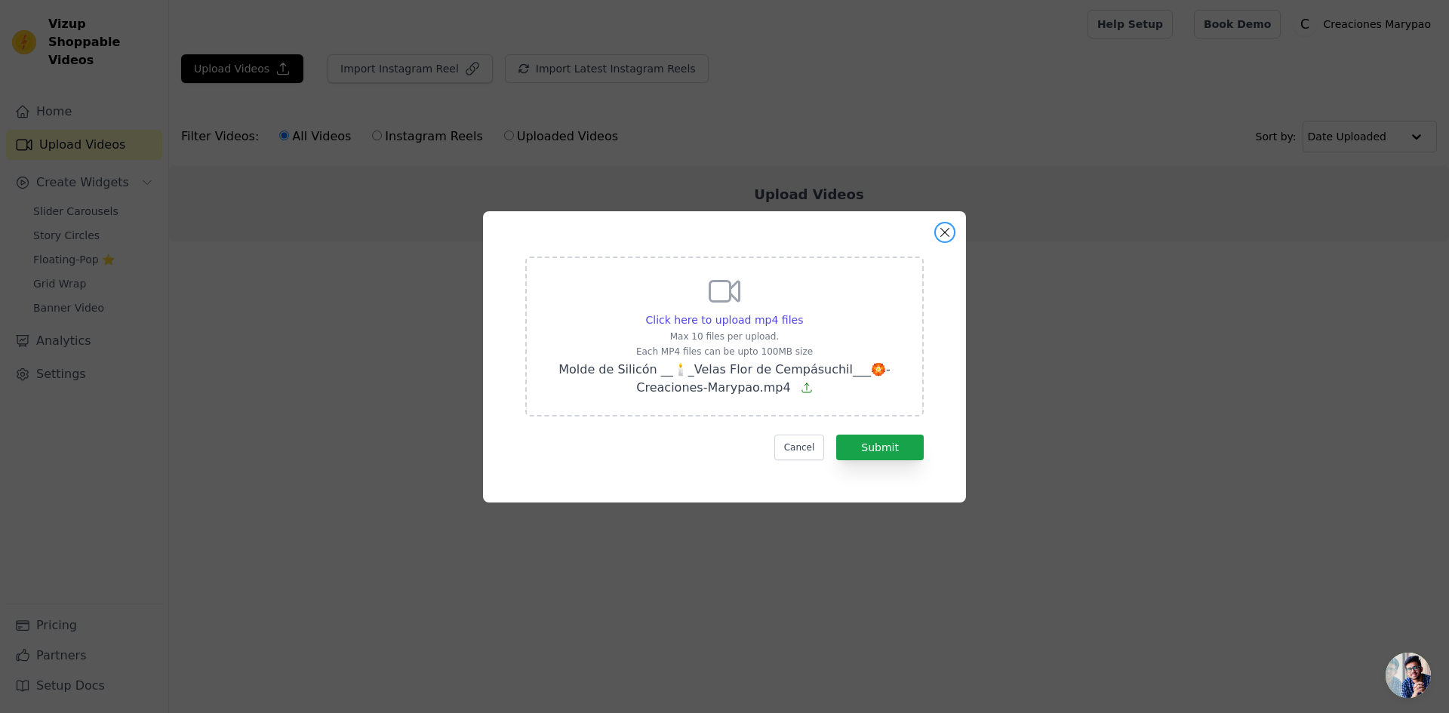
drag, startPoint x: 943, startPoint y: 229, endPoint x: 932, endPoint y: 248, distance: 22.7
click at [943, 229] on button "Close modal" at bounding box center [945, 232] width 18 height 18
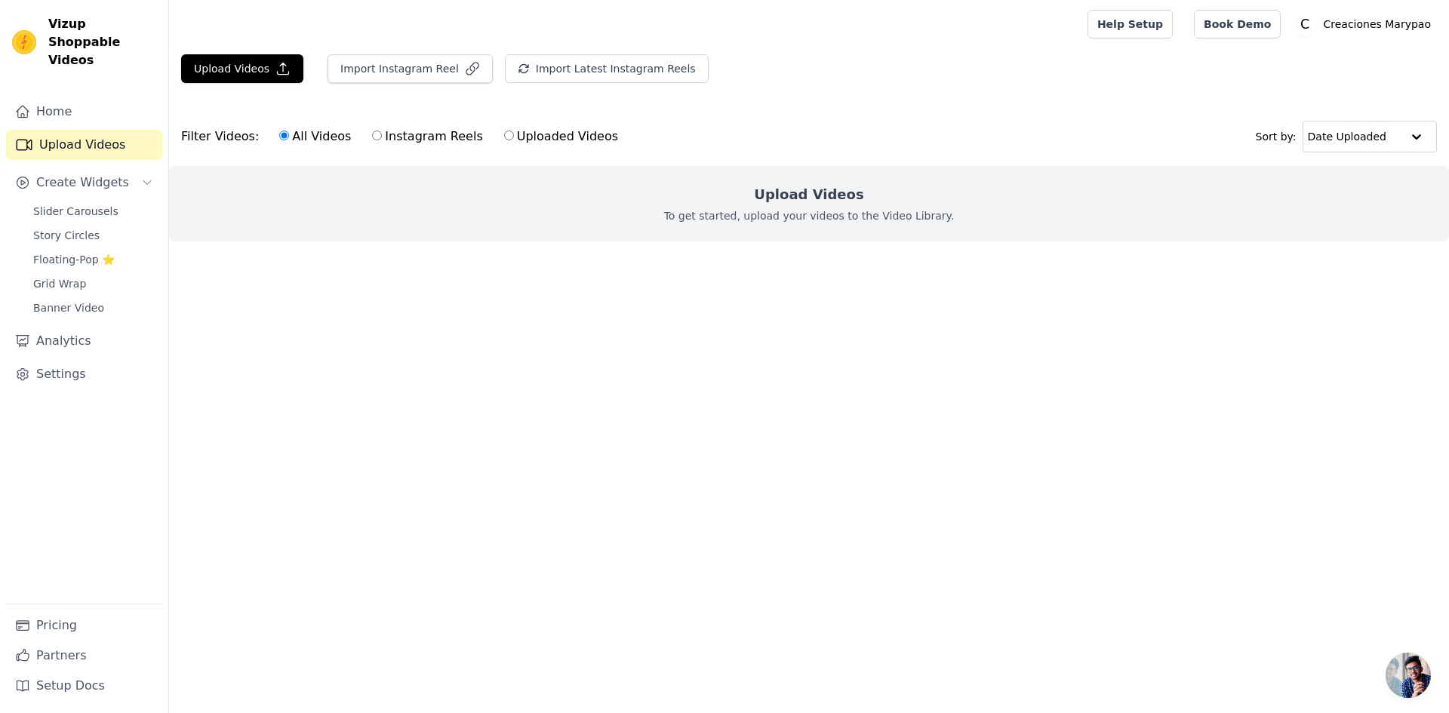
click at [1097, 302] on html "Vizup Shoppable Videos Home Upload Videos Create Widgets Slider Carousels Story…" at bounding box center [724, 151] width 1449 height 302
click at [241, 72] on button "Upload Videos" at bounding box center [242, 68] width 122 height 29
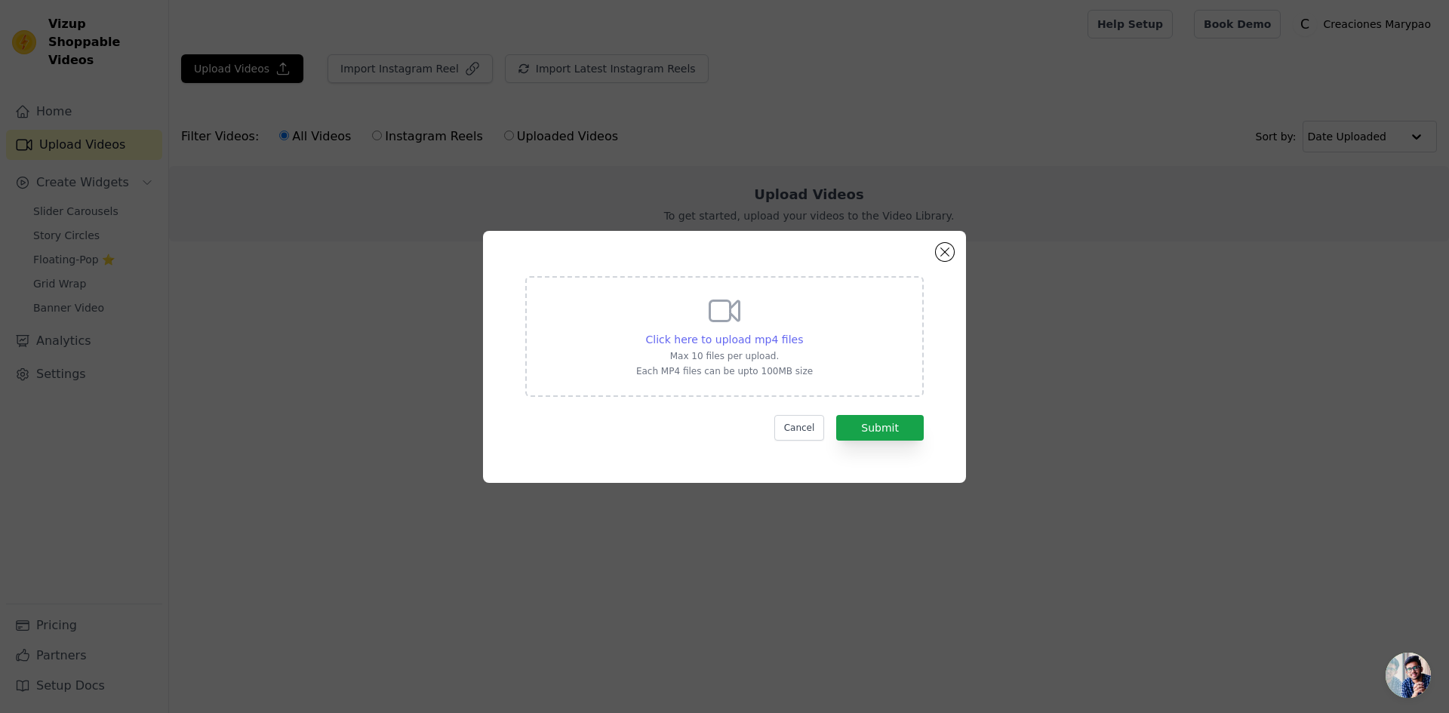
click at [731, 335] on span "Click here to upload mp4 files" at bounding box center [725, 340] width 158 height 12
click at [802, 332] on input "Click here to upload mp4 files Max 10 files per upload. Each MP4 files can be u…" at bounding box center [802, 331] width 1 height 1
type input "C:\fakepath\Molde de Polietileno-Piramide-Prehispanica-Fiestas-Patrias-Mexico-C…"
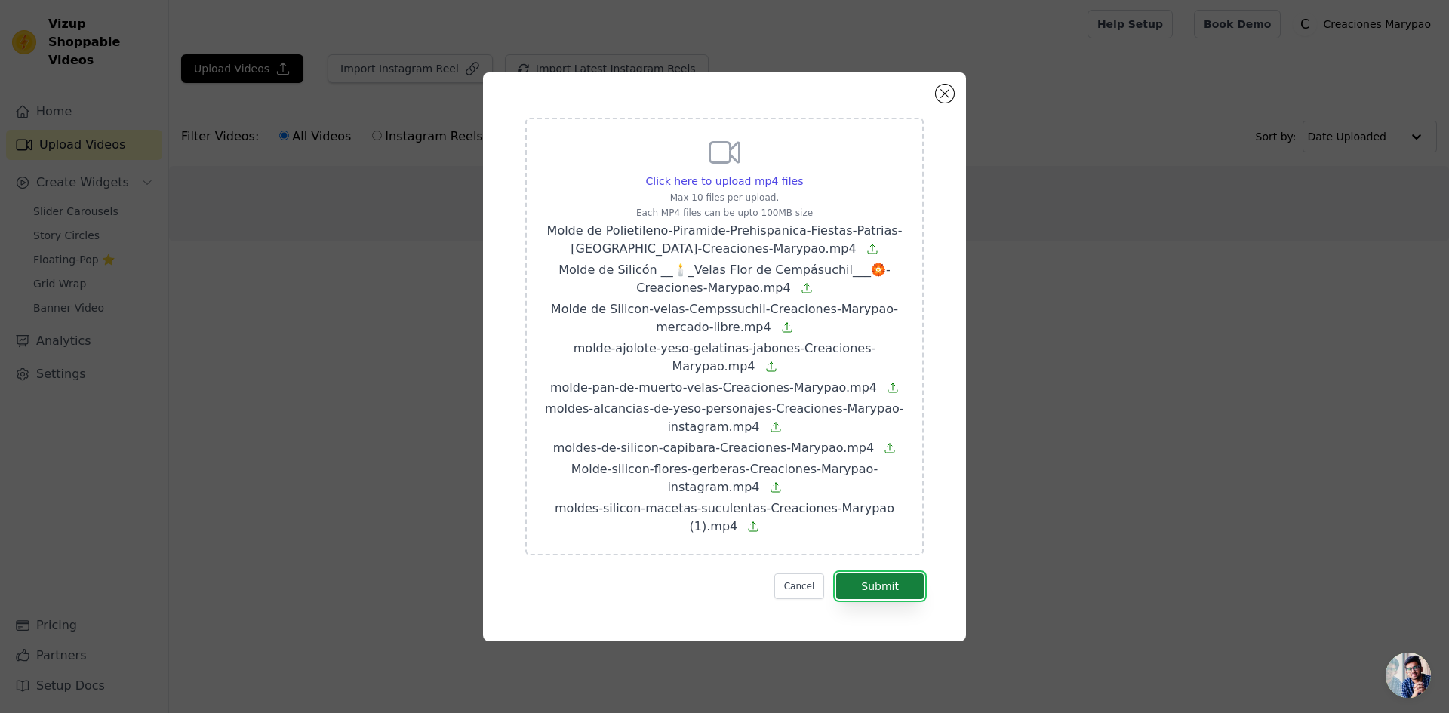
click at [884, 589] on button "Submit" at bounding box center [880, 587] width 88 height 26
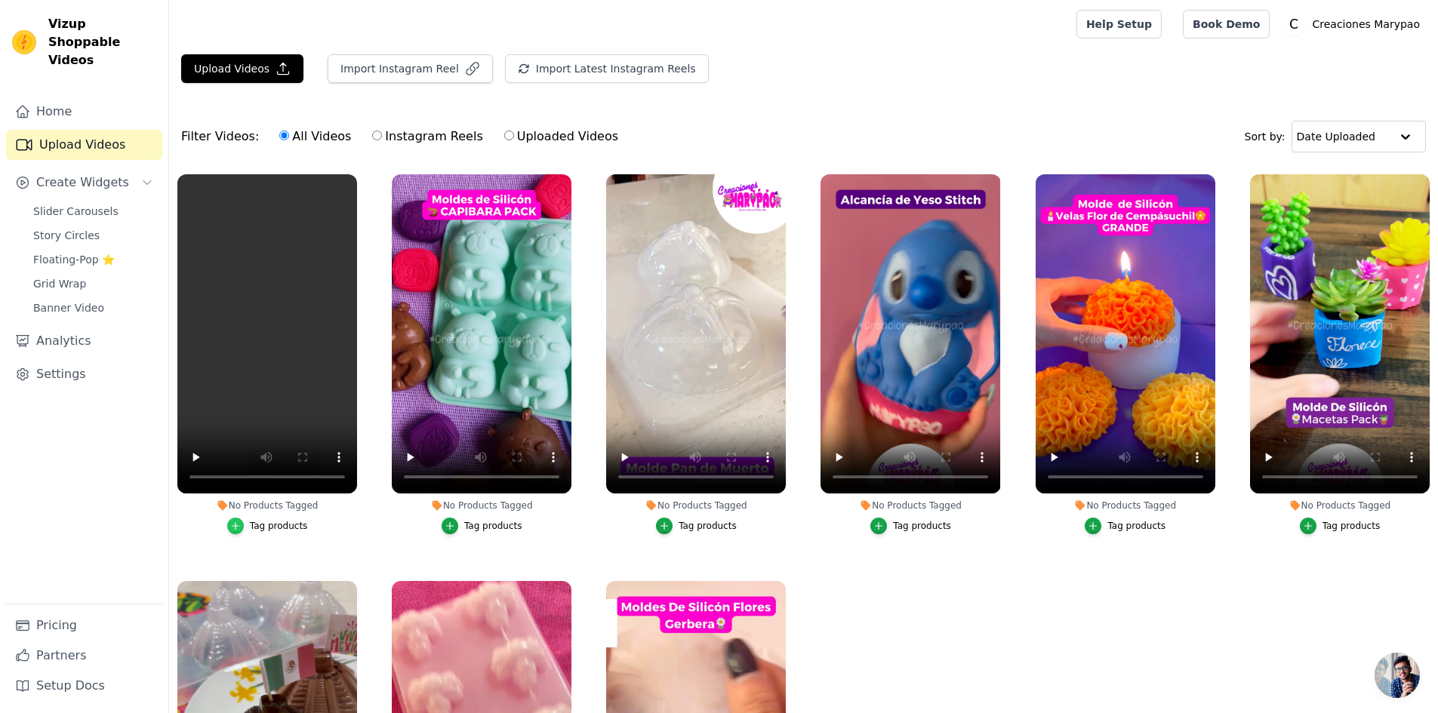
click at [234, 528] on icon "button" at bounding box center [235, 526] width 11 height 11
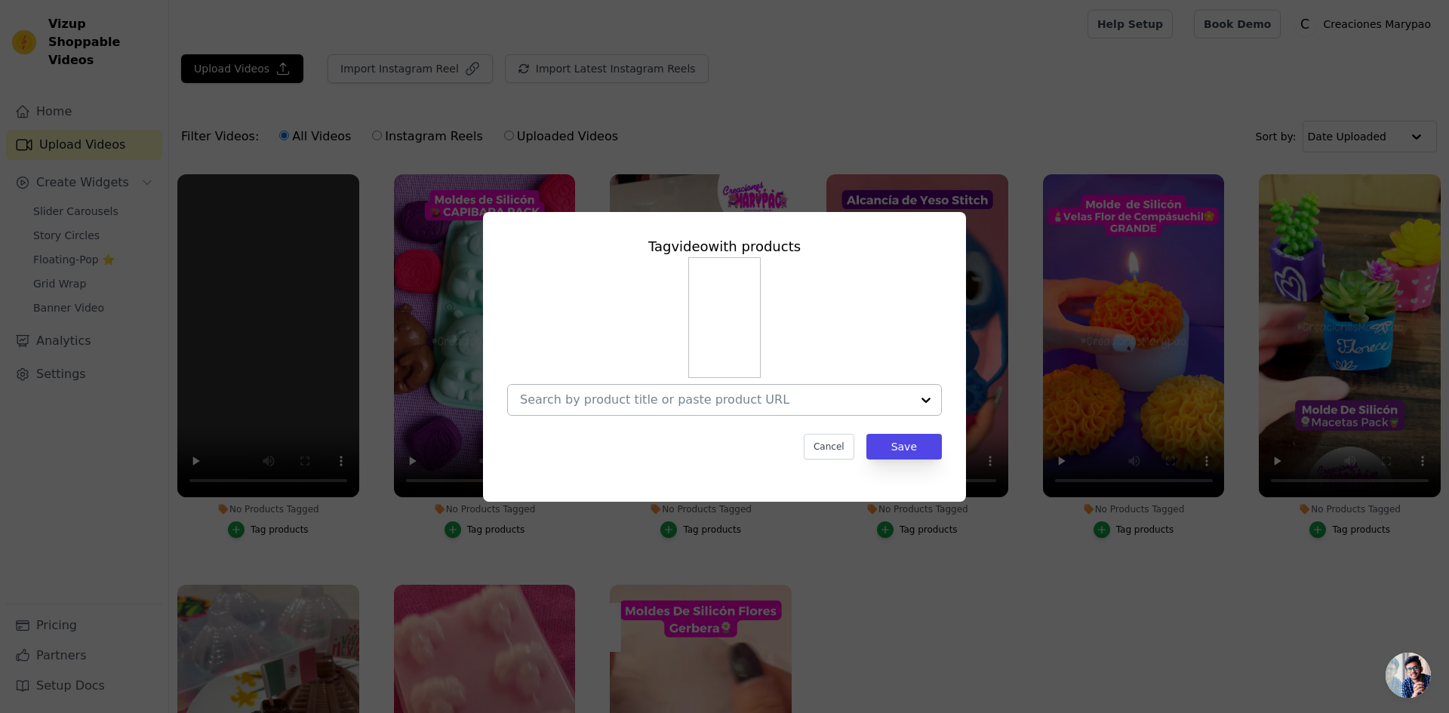
click at [783, 409] on div at bounding box center [715, 400] width 391 height 30
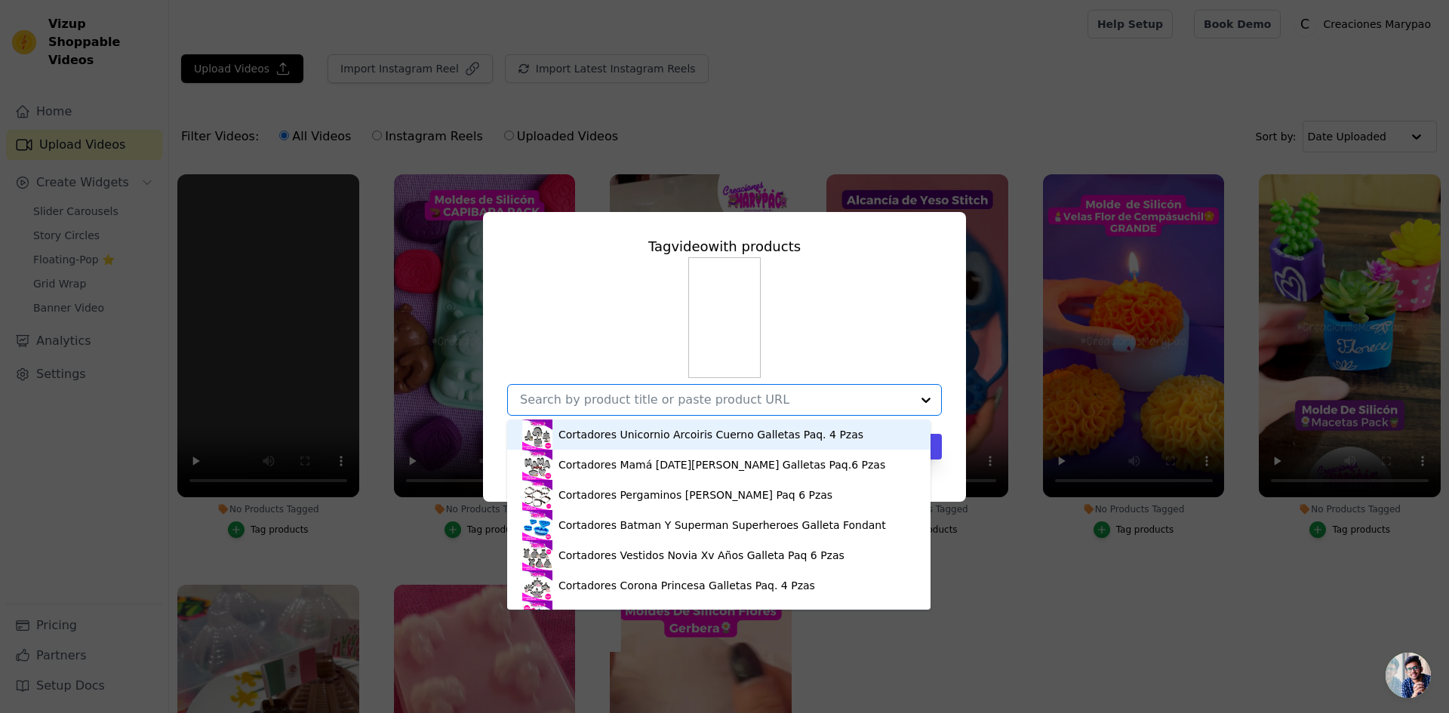
click at [824, 404] on input "No Products Tagged Tag video with products Cortadores Unicornio Arcoiris Cuerno…" at bounding box center [715, 399] width 391 height 14
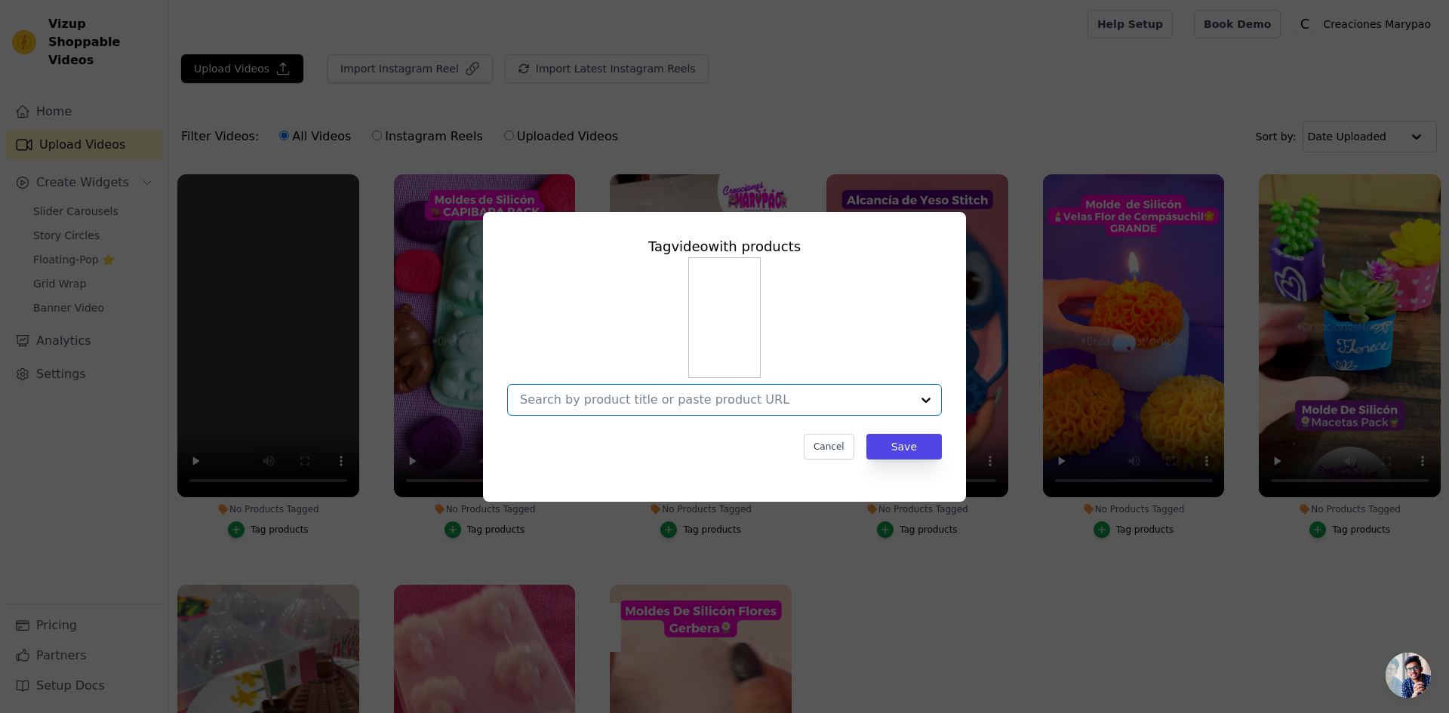
click at [680, 399] on input "No Products Tagged Tag video with products Option undefined, selected. Select i…" at bounding box center [715, 399] width 391 height 14
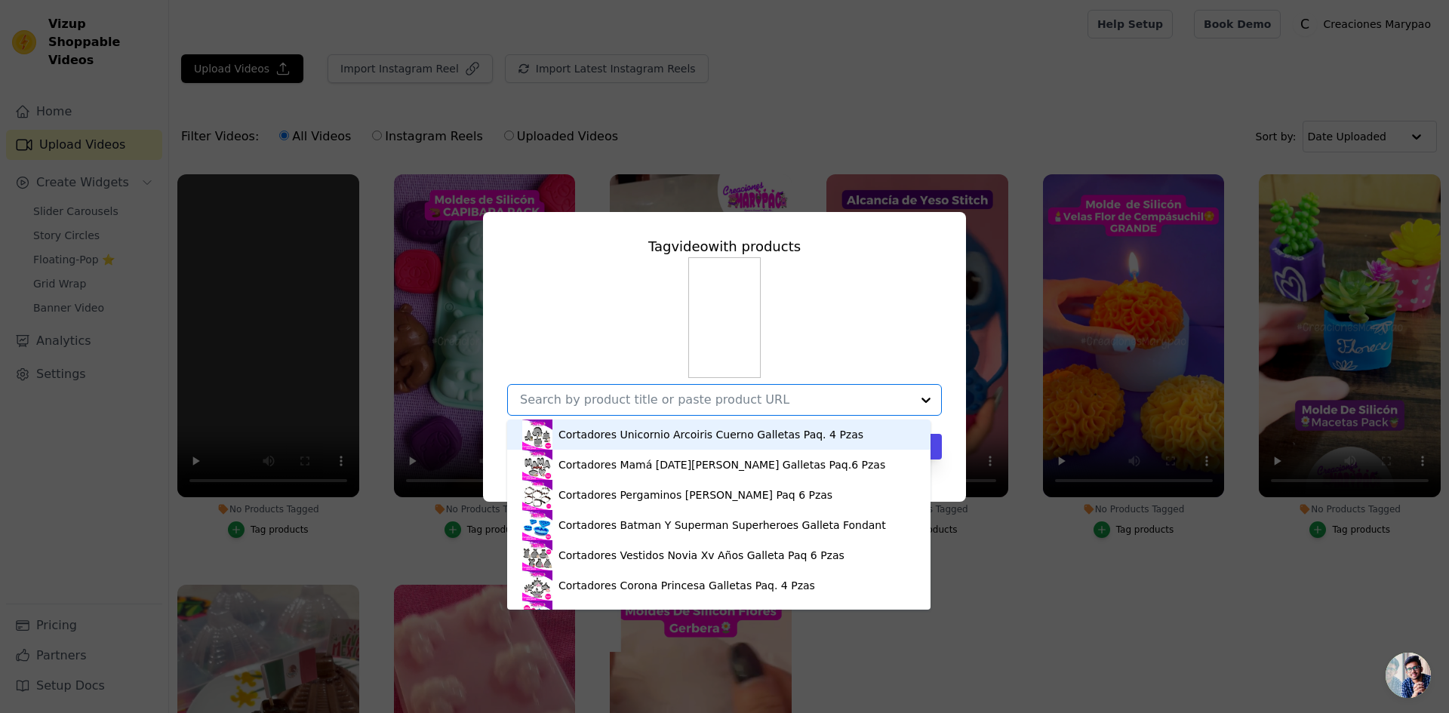
click at [680, 399] on input "No Products Tagged Tag video with products Cortadores Unicornio Arcoiris Cuerno…" at bounding box center [715, 399] width 391 height 14
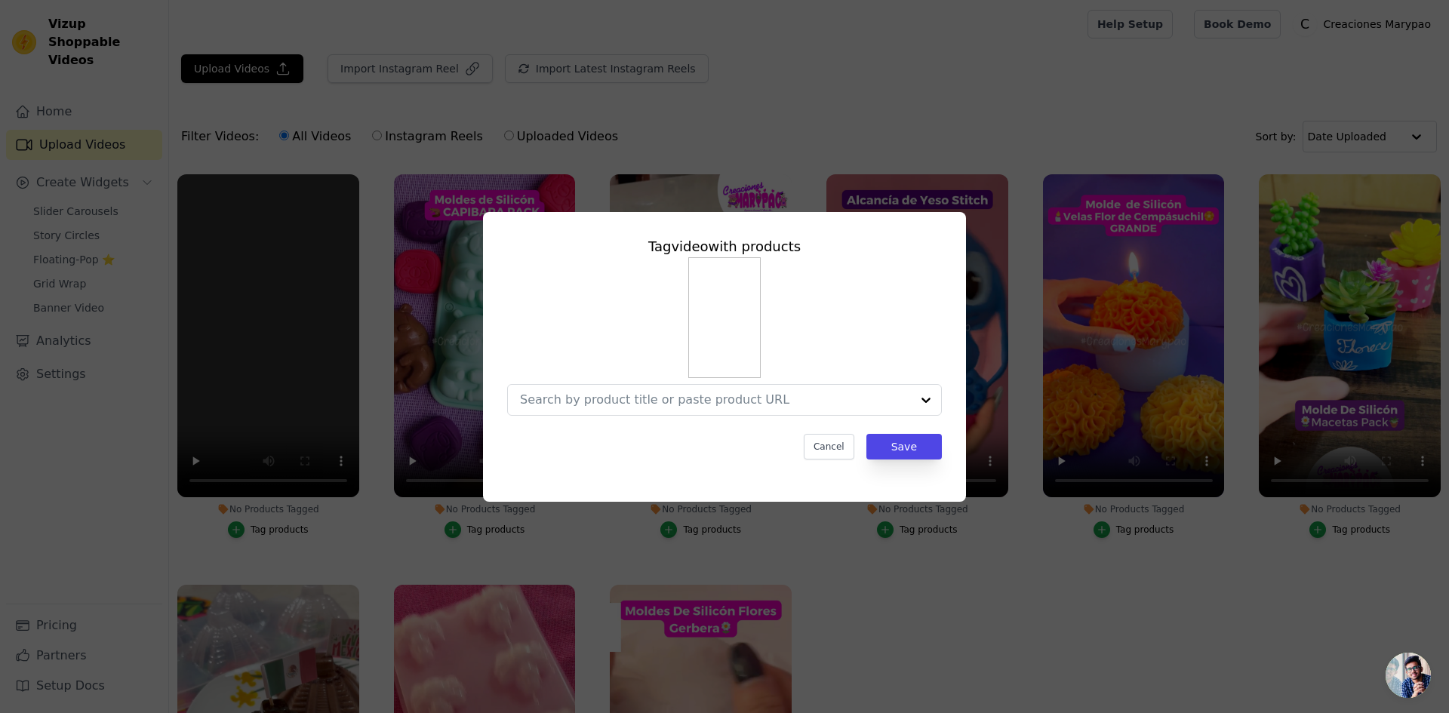
click at [560, 374] on div at bounding box center [724, 336] width 435 height 158
click at [554, 396] on input "No Products Tagged Tag video with products Cancel Save Tag products" at bounding box center [715, 399] width 391 height 14
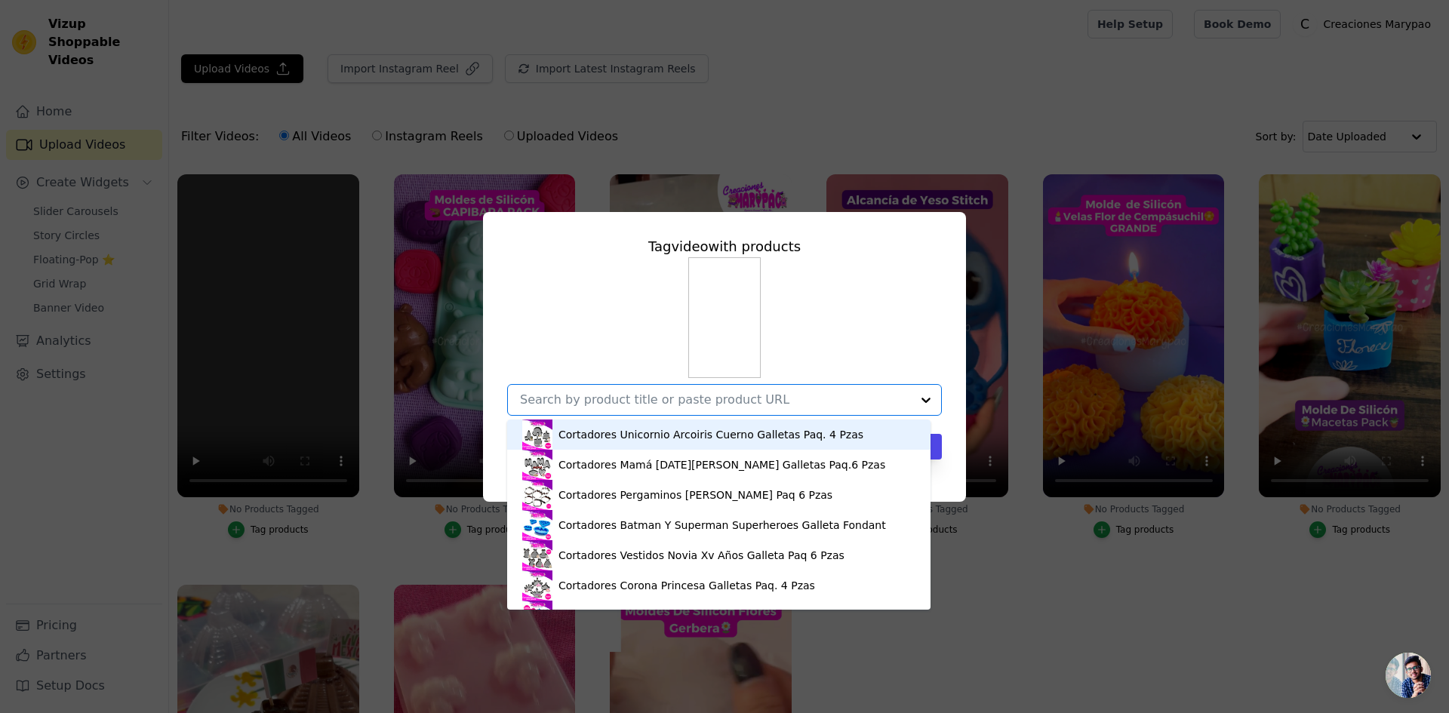
paste input "https://creacionesmarypao.com/products/molde-de-silicon-velas-flor-de-cempasuch…"
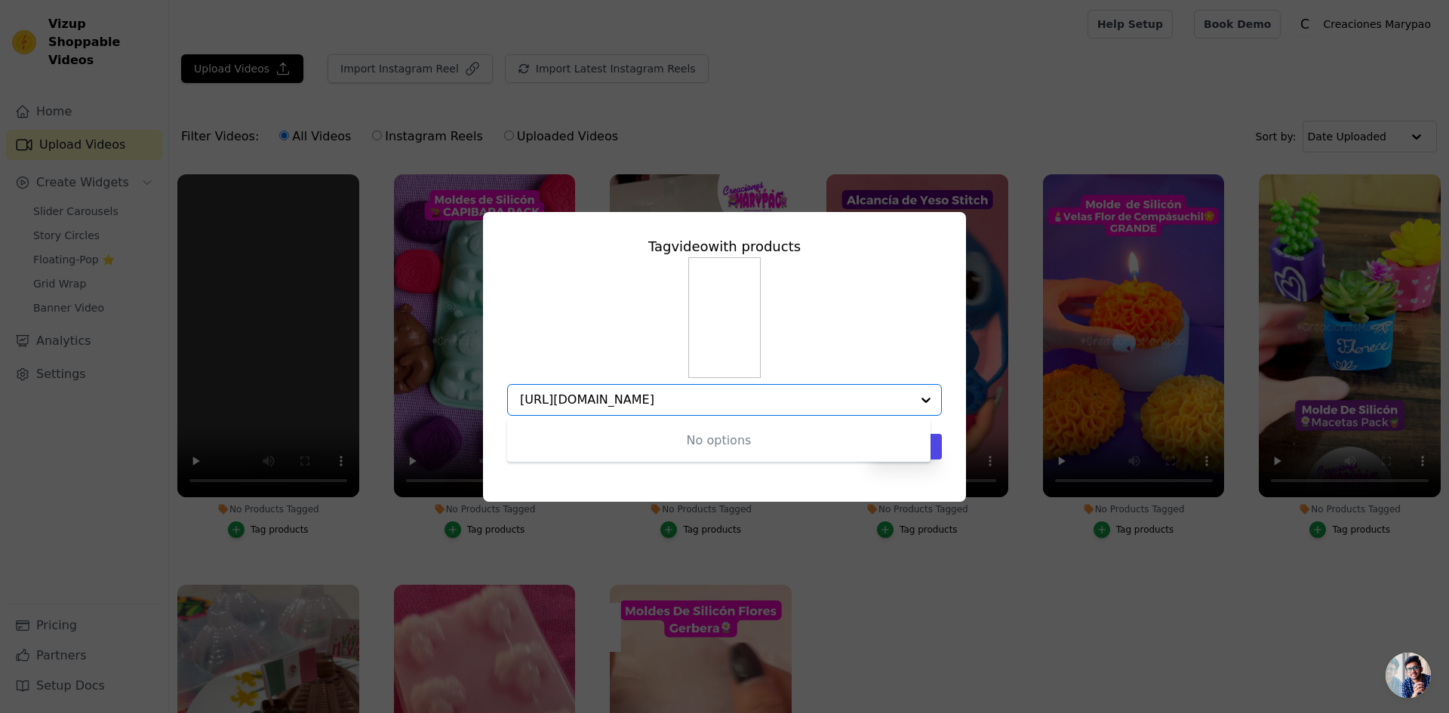
drag, startPoint x: 758, startPoint y: 401, endPoint x: 916, endPoint y: 430, distance: 161.2
click at [916, 416] on div "No options Option undefined, selected. https://creacionesmarypao.com/products/m…" at bounding box center [724, 400] width 435 height 32
drag, startPoint x: 909, startPoint y: 401, endPoint x: 403, endPoint y: 393, distance: 505.7
click at [403, 393] on div "Tag video with products No options Option undefined, selected. https://creacion…" at bounding box center [724, 357] width 1401 height 338
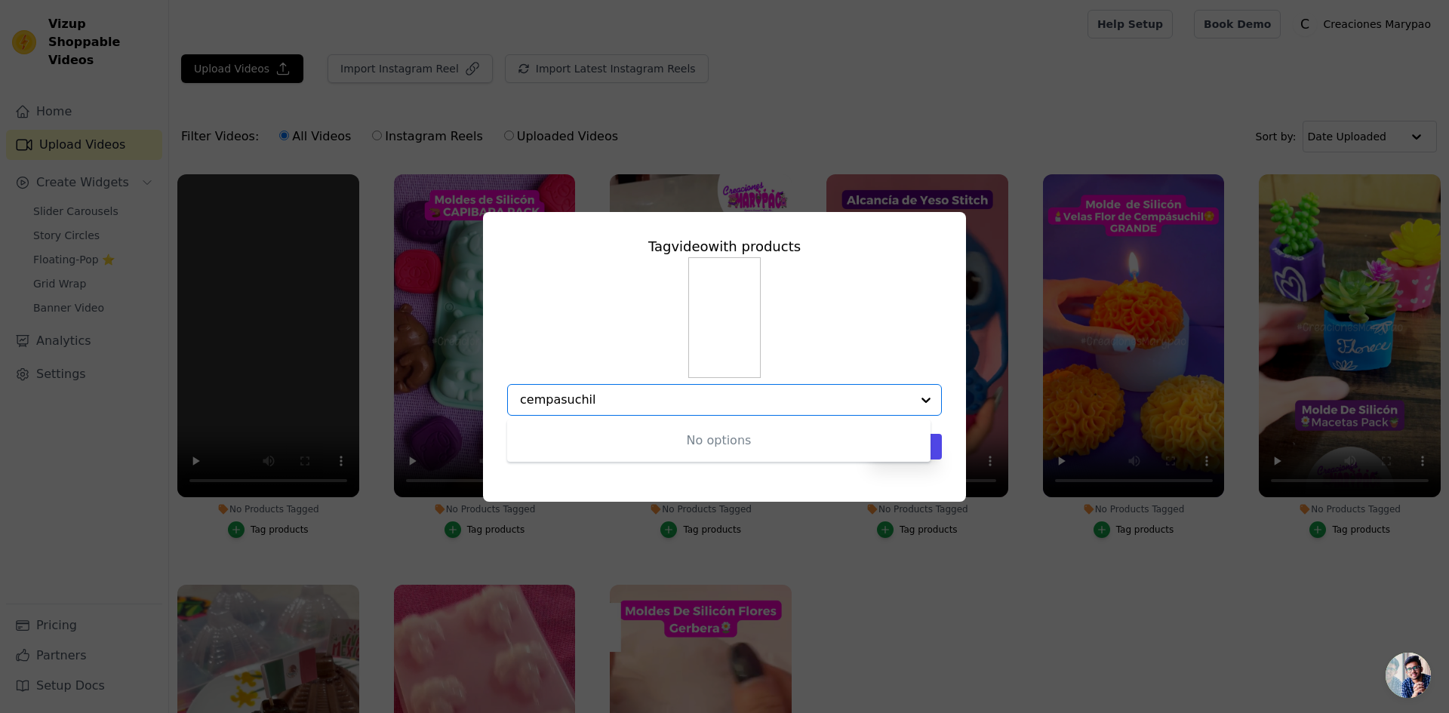
type input "cempasuchil"
click at [807, 389] on div "cempasuchil" at bounding box center [715, 400] width 391 height 30
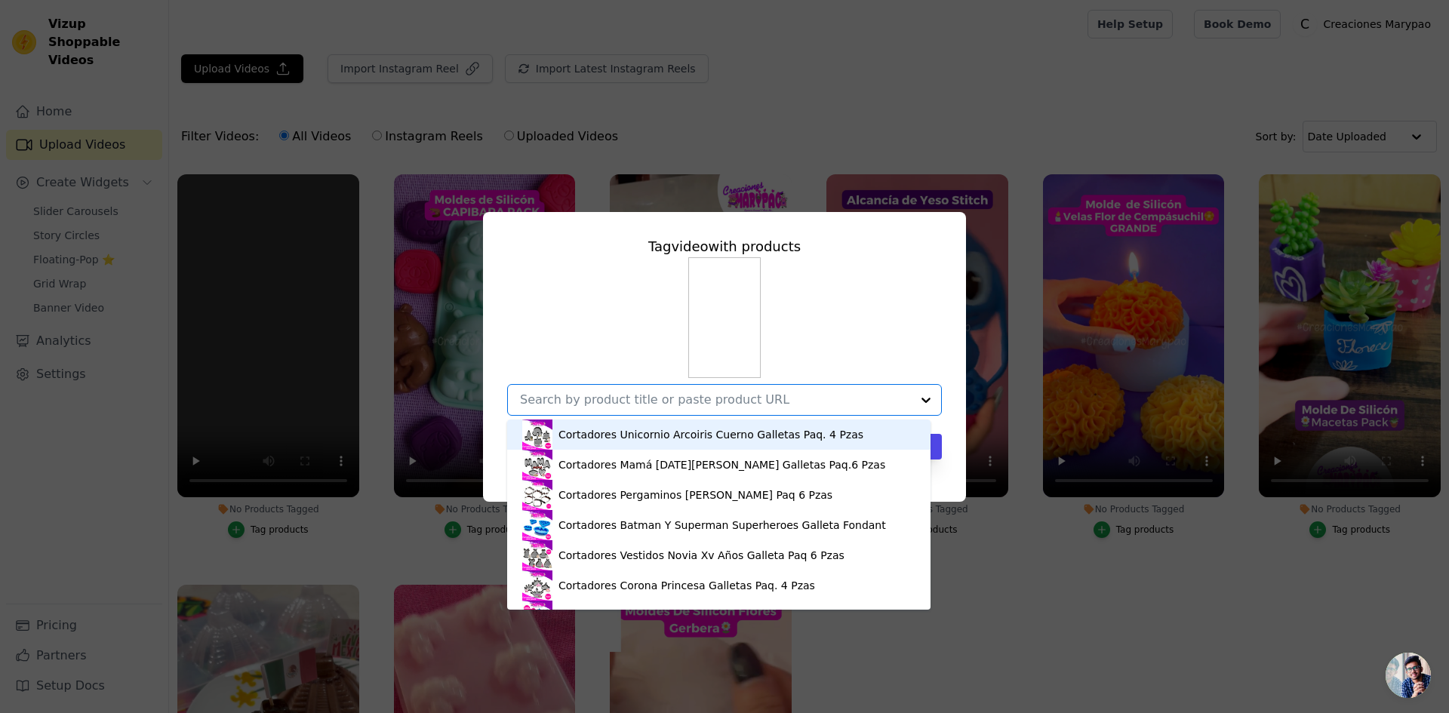
paste input "https://creacionesmarypao.com/products/molde-de-silicon-velas-flor-de-cempasuch…"
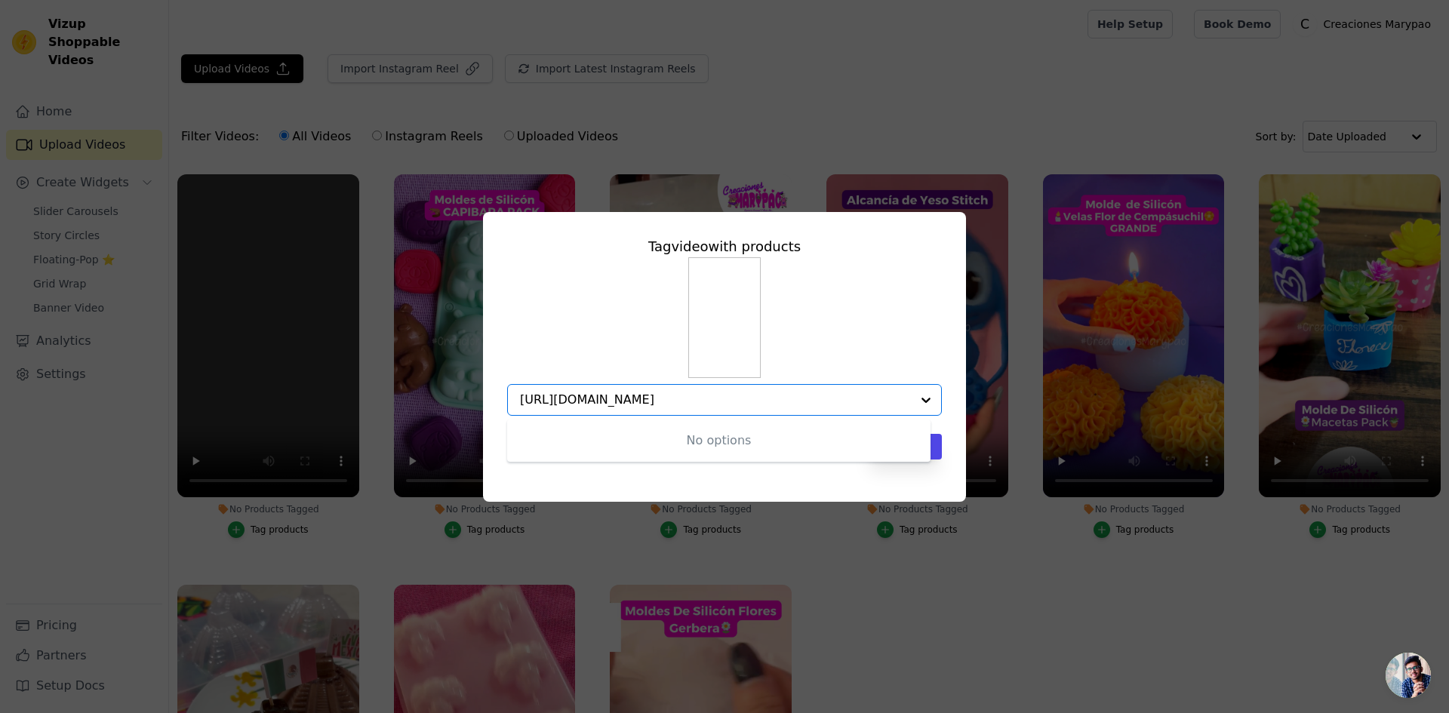
scroll to position [0, 110]
type input "https://creacionesmarypao.com/products/molde-de-silicon-velas-flor-de-cempasuch…"
click at [921, 400] on div at bounding box center [926, 400] width 30 height 30
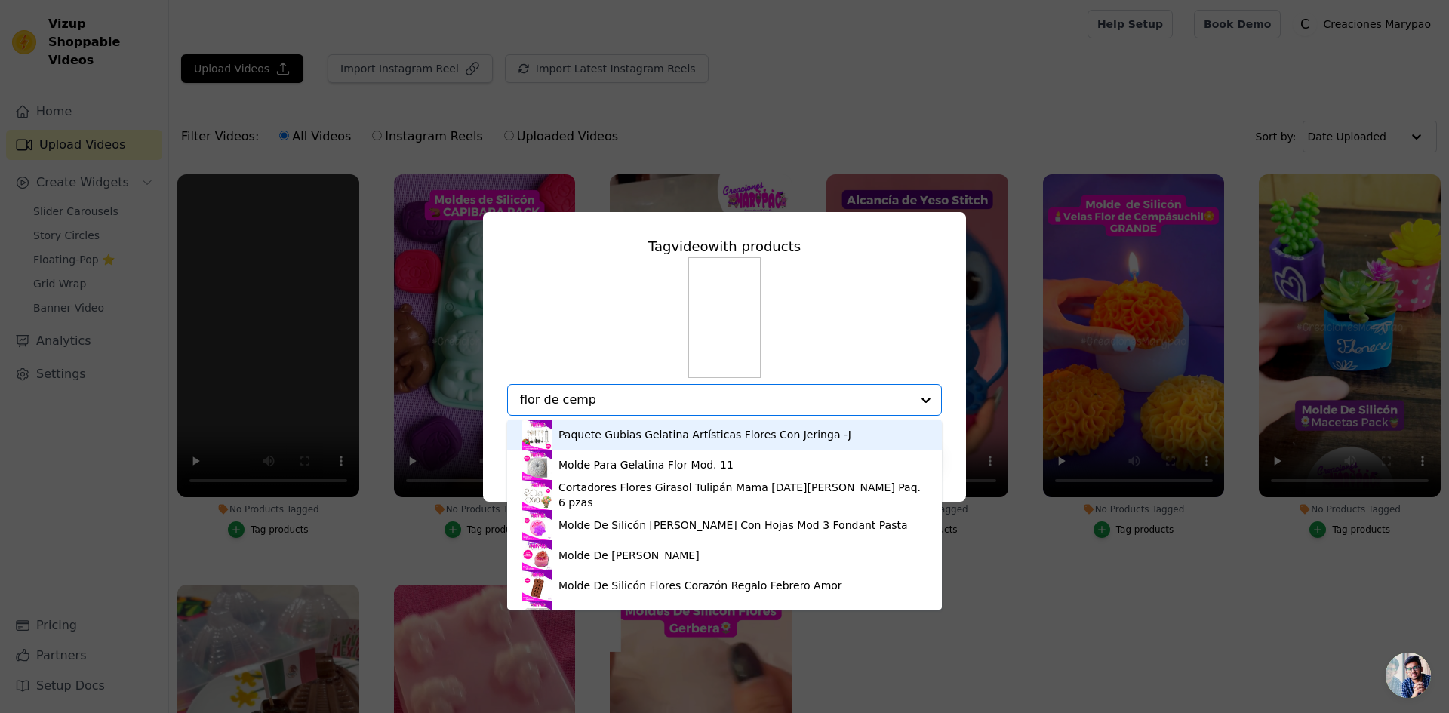
type input "flor de cempa"
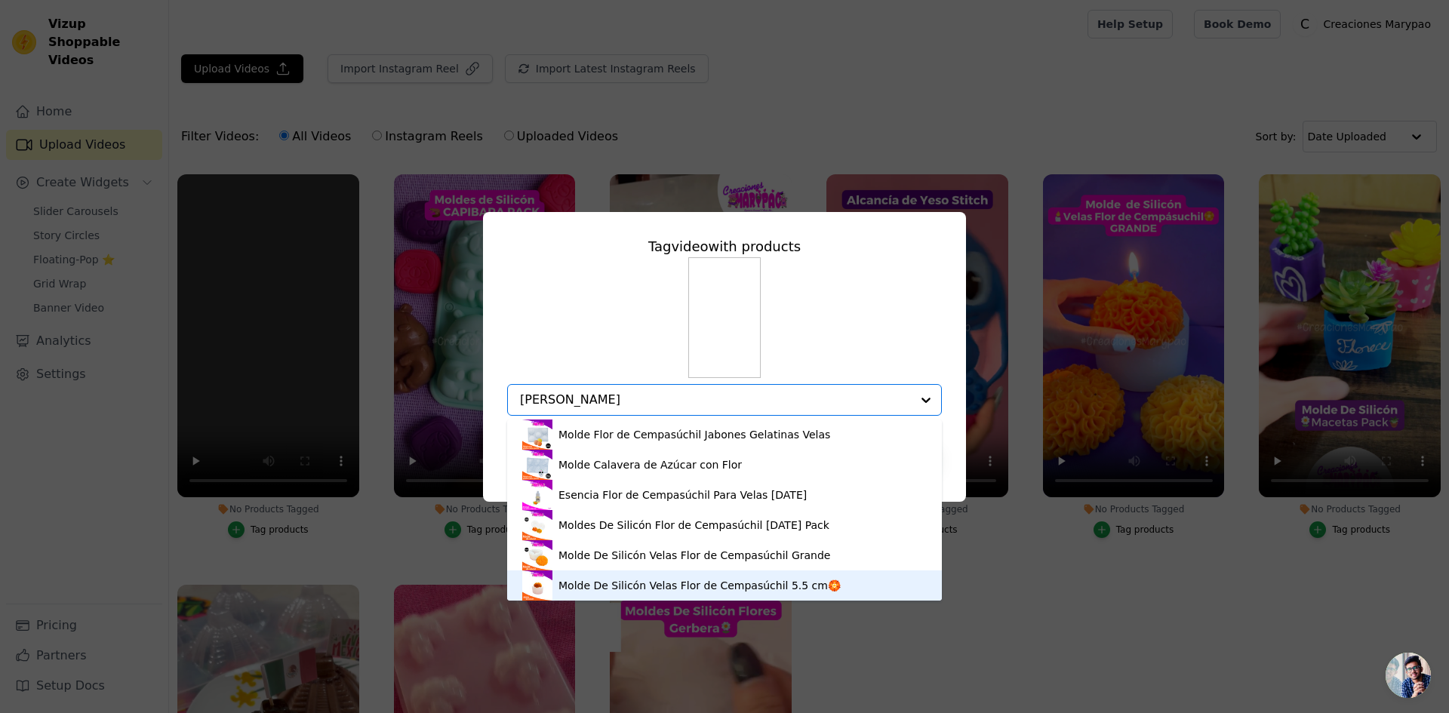
click at [638, 586] on div "Molde De Silicón Velas Flor de Cempasúchil 5.5 cm🏵️" at bounding box center [699, 585] width 282 height 15
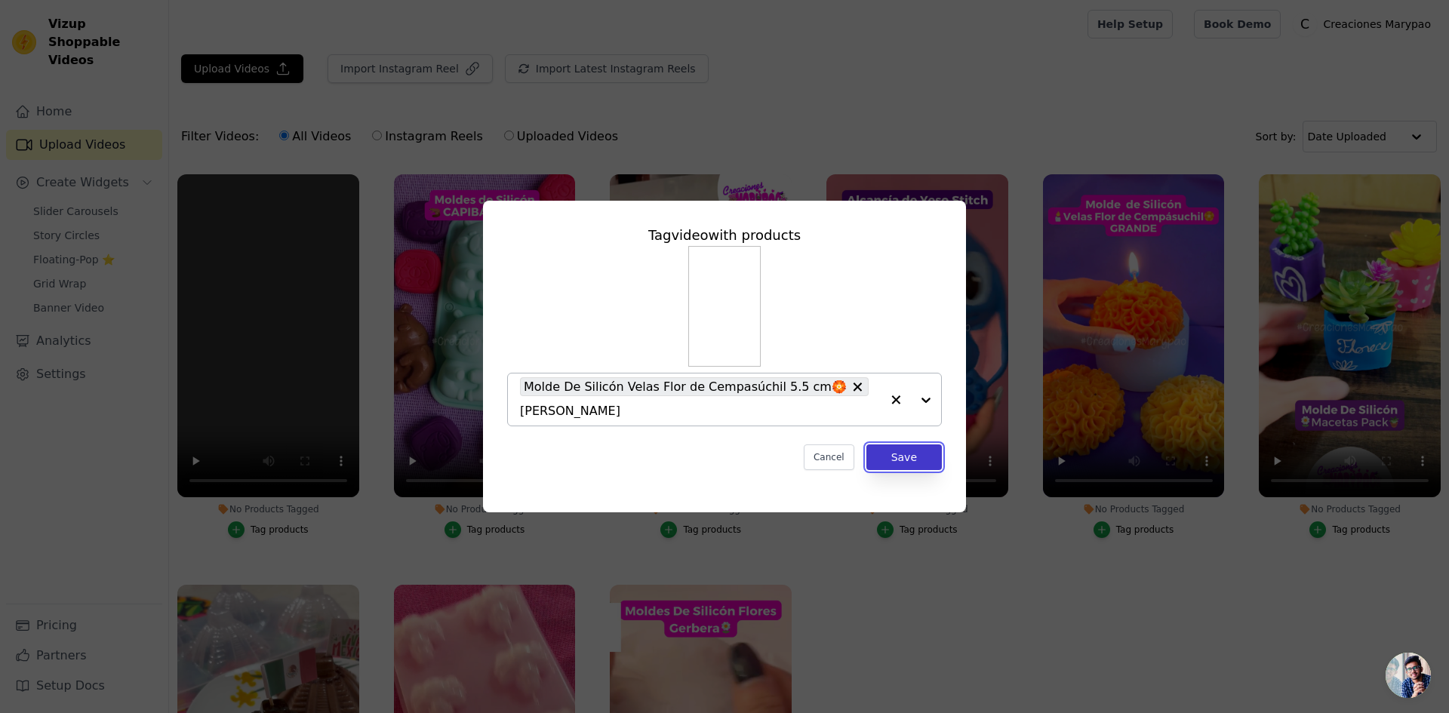
click at [905, 451] on button "Save" at bounding box center [903, 457] width 75 height 26
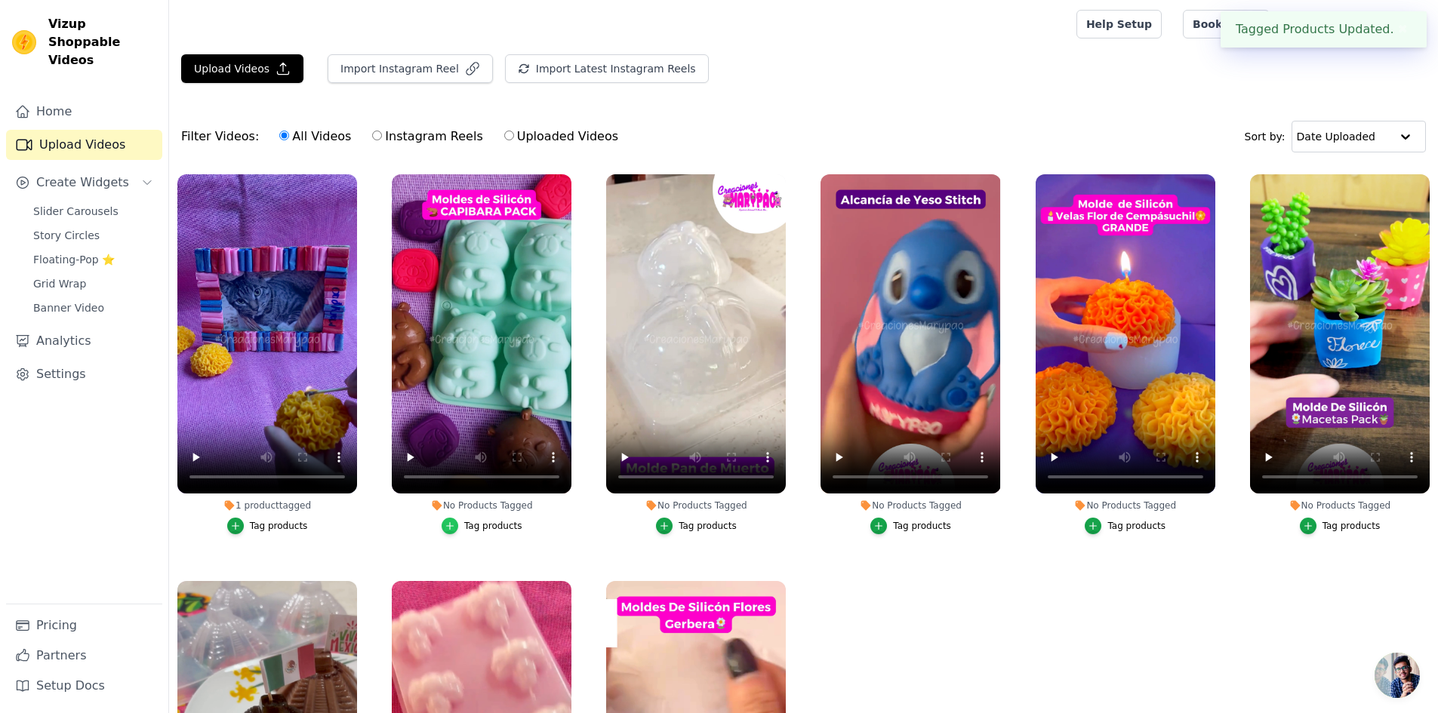
click at [455, 521] on icon "button" at bounding box center [449, 526] width 11 height 11
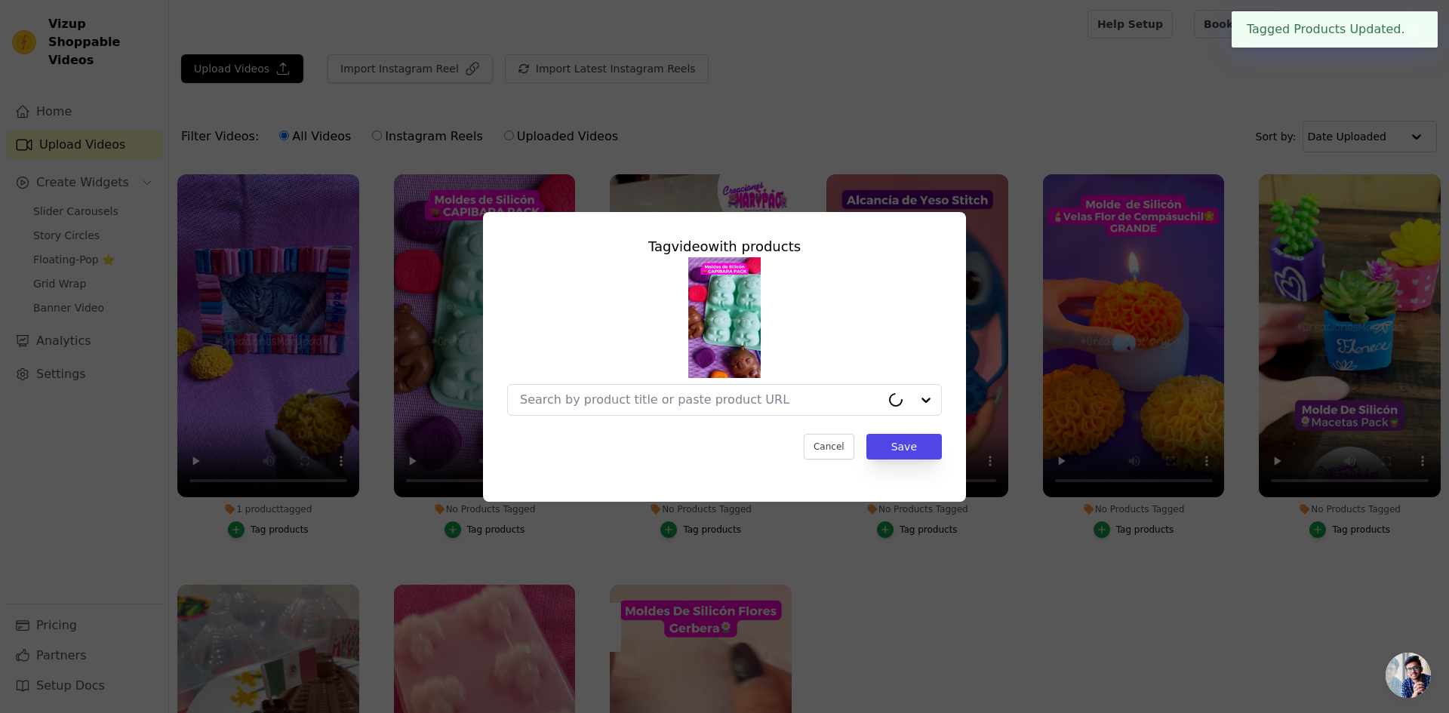
click at [594, 383] on div at bounding box center [724, 336] width 435 height 158
click at [578, 404] on input "No Products Tagged Tag video with products Cancel Save Tag products" at bounding box center [715, 399] width 391 height 14
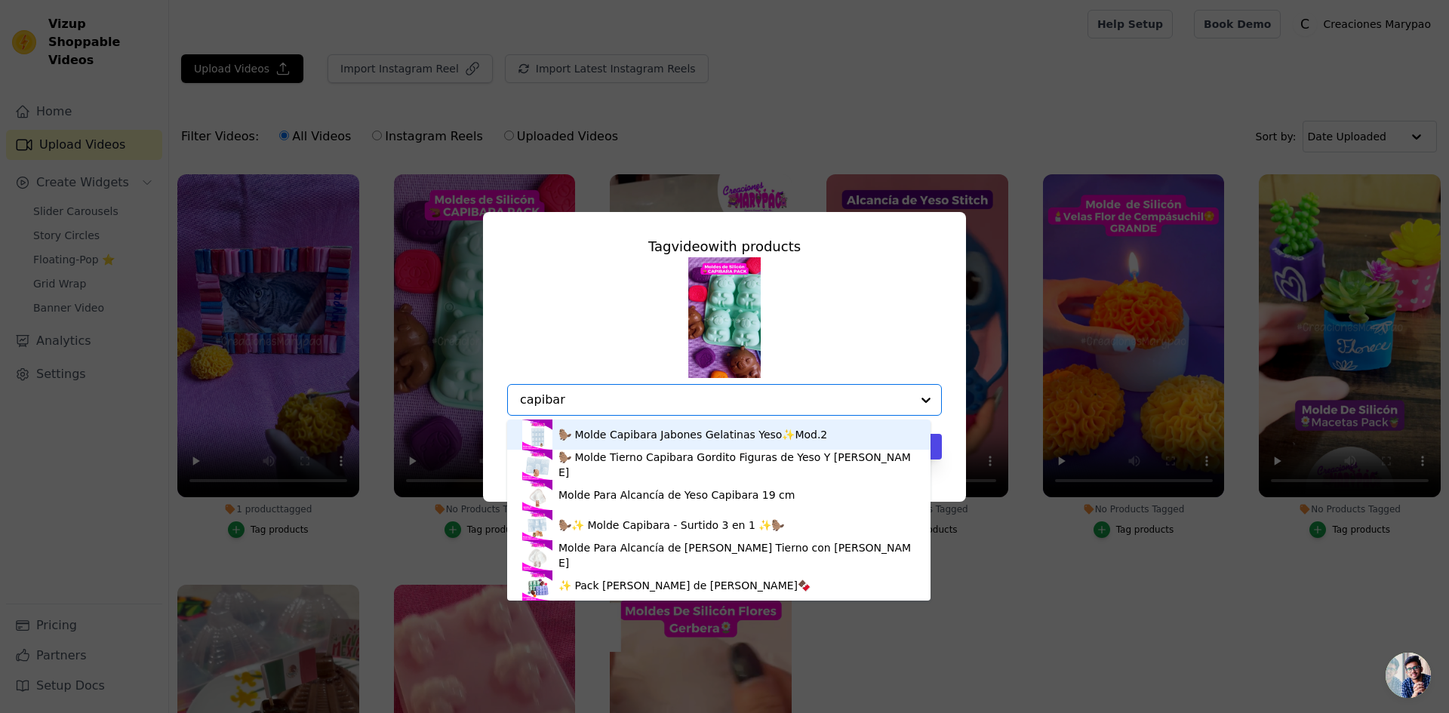
type input "capibara"
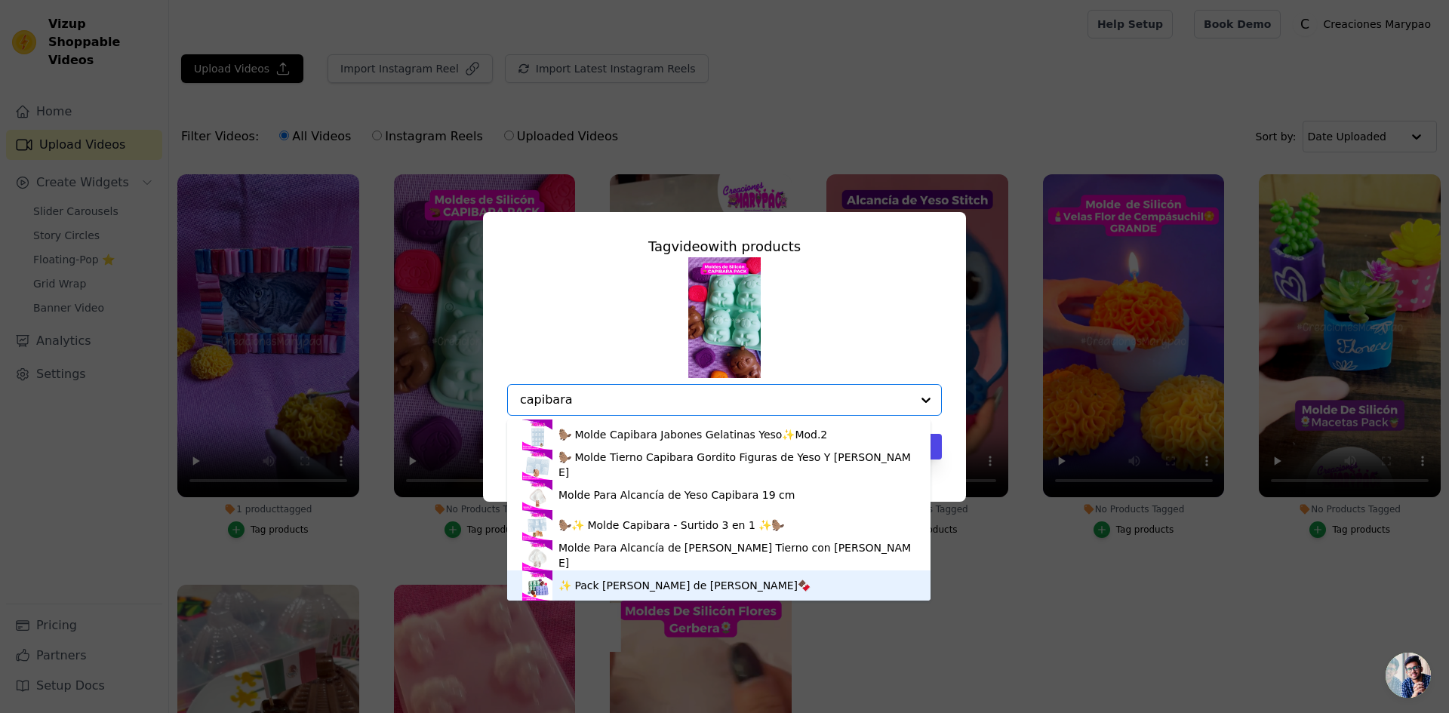
click at [647, 583] on div "✨ Pack de Moldes de [PERSON_NAME]🍫" at bounding box center [684, 585] width 252 height 15
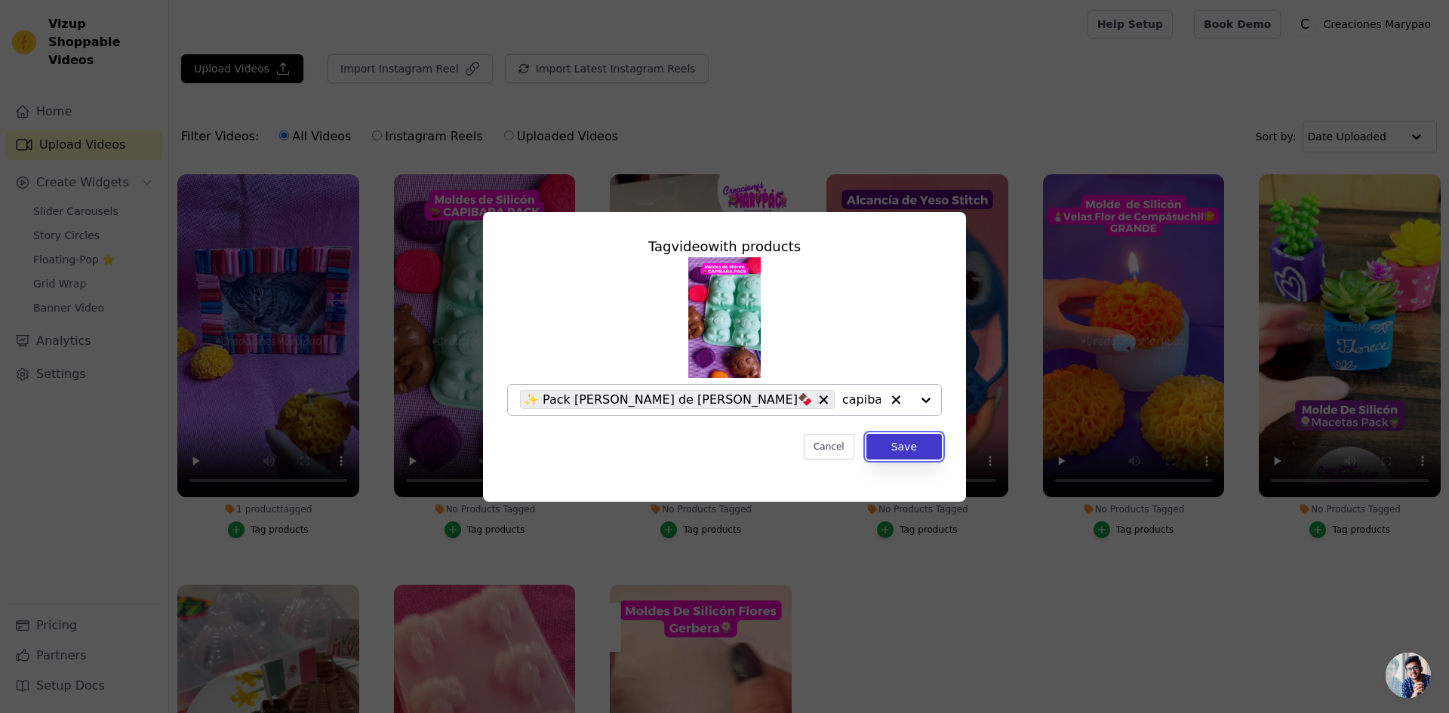
click at [909, 454] on button "Save" at bounding box center [903, 447] width 75 height 26
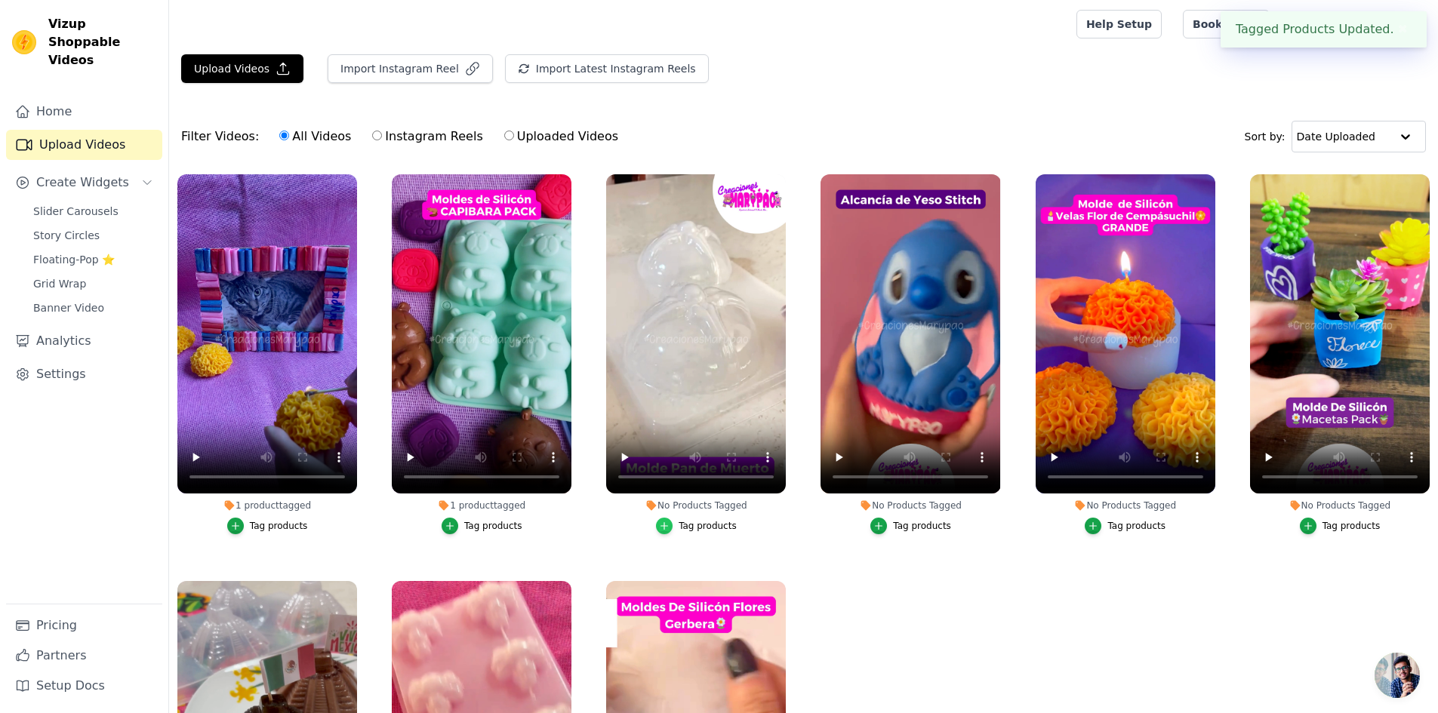
click at [663, 524] on icon "button" at bounding box center [664, 526] width 7 height 7
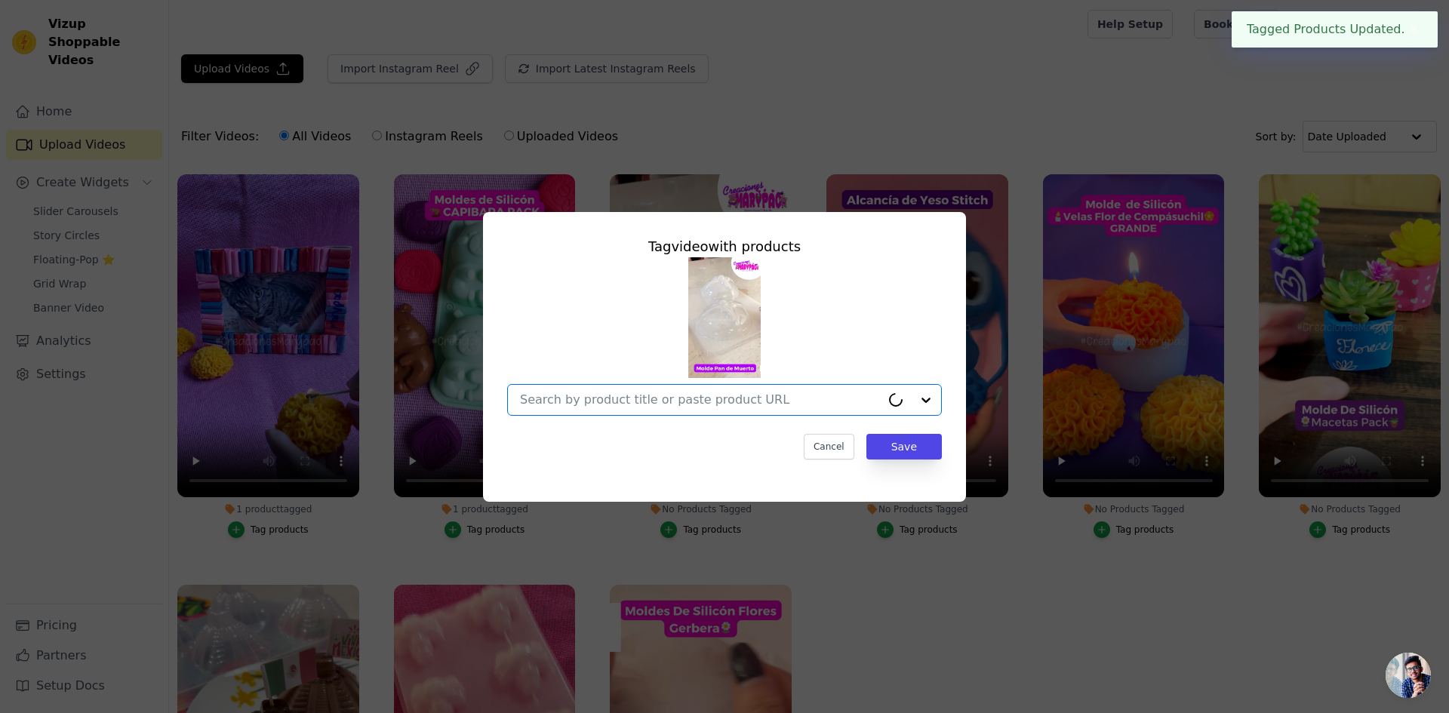
click at [660, 396] on input "No Products Tagged Tag video with products Option undefined, selected. Select i…" at bounding box center [700, 399] width 361 height 14
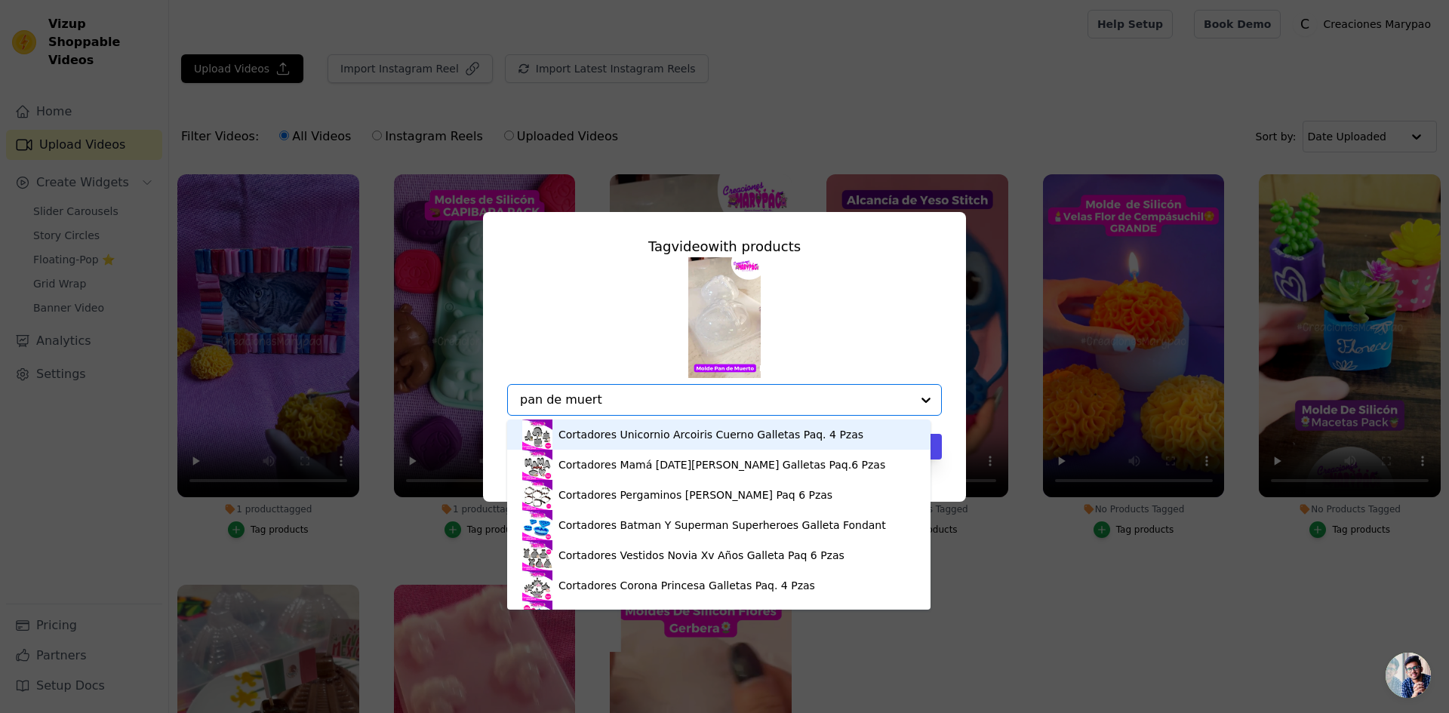
type input "pan de muerto"
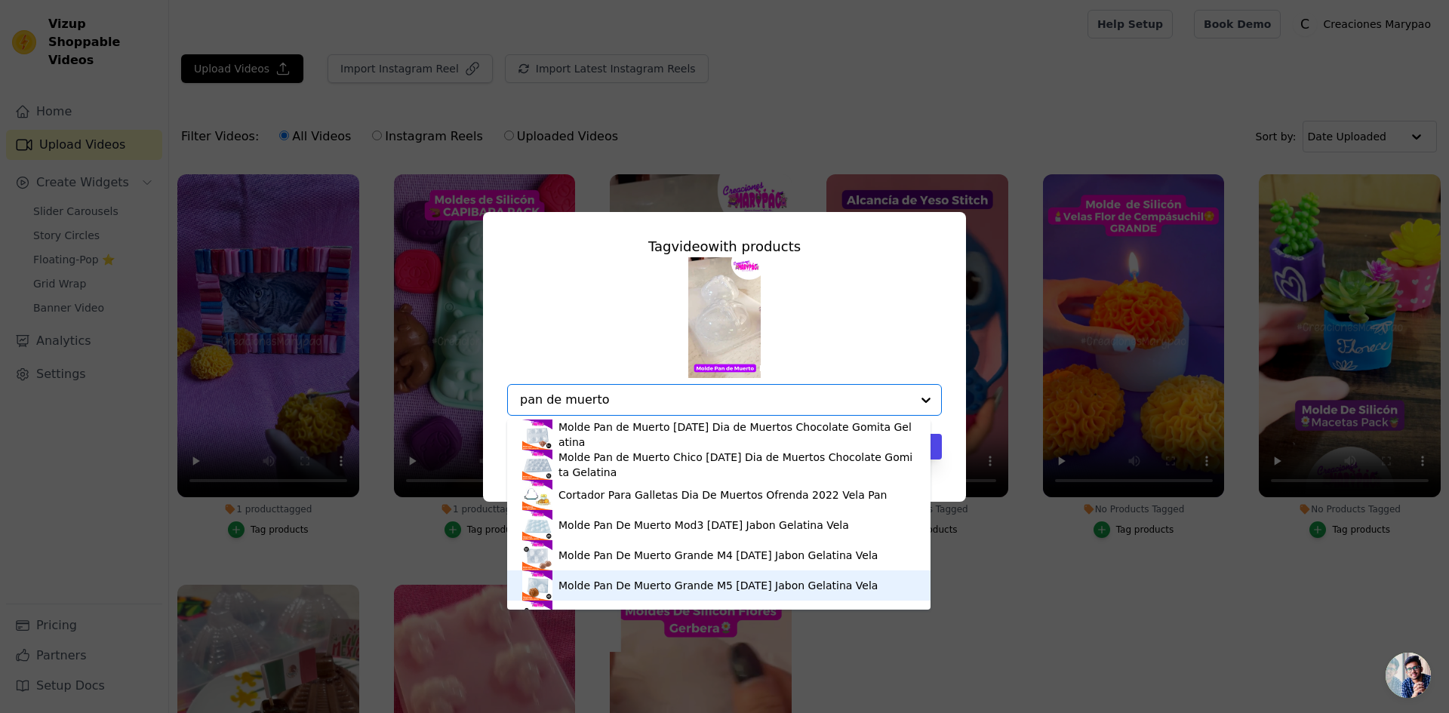
click at [634, 583] on div "Molde Pan De Muerto Grande M5 [DATE] Jabon Gelatina [PERSON_NAME]" at bounding box center [717, 585] width 319 height 15
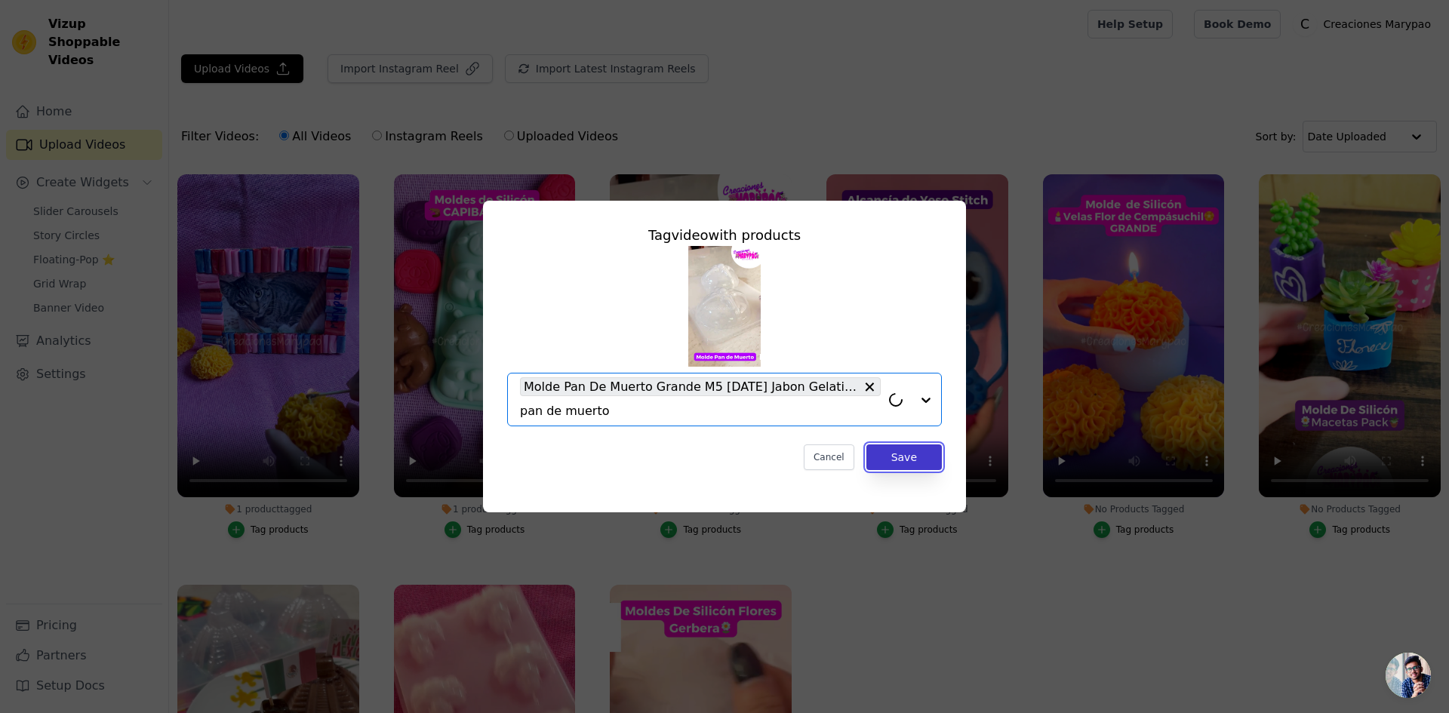
click at [879, 464] on button "Save" at bounding box center [903, 457] width 75 height 26
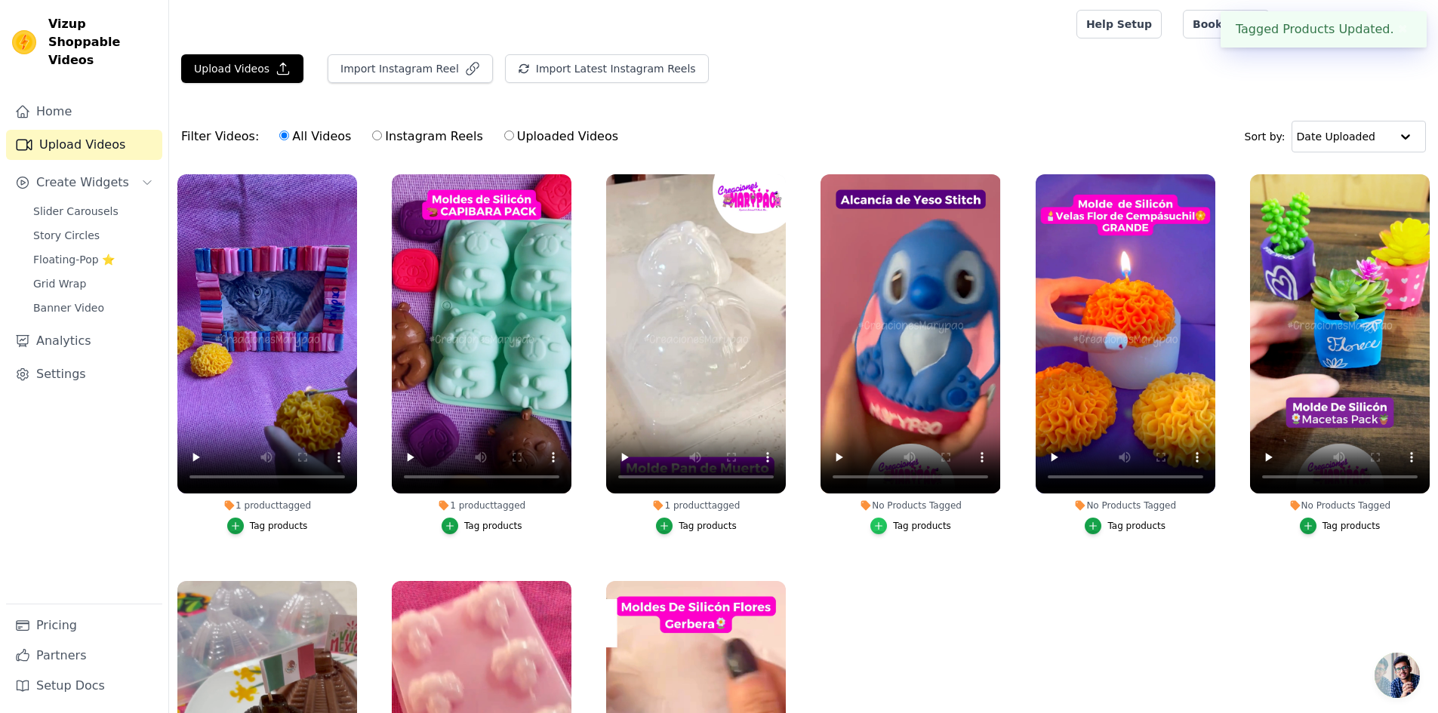
click at [875, 527] on icon "button" at bounding box center [878, 526] width 11 height 11
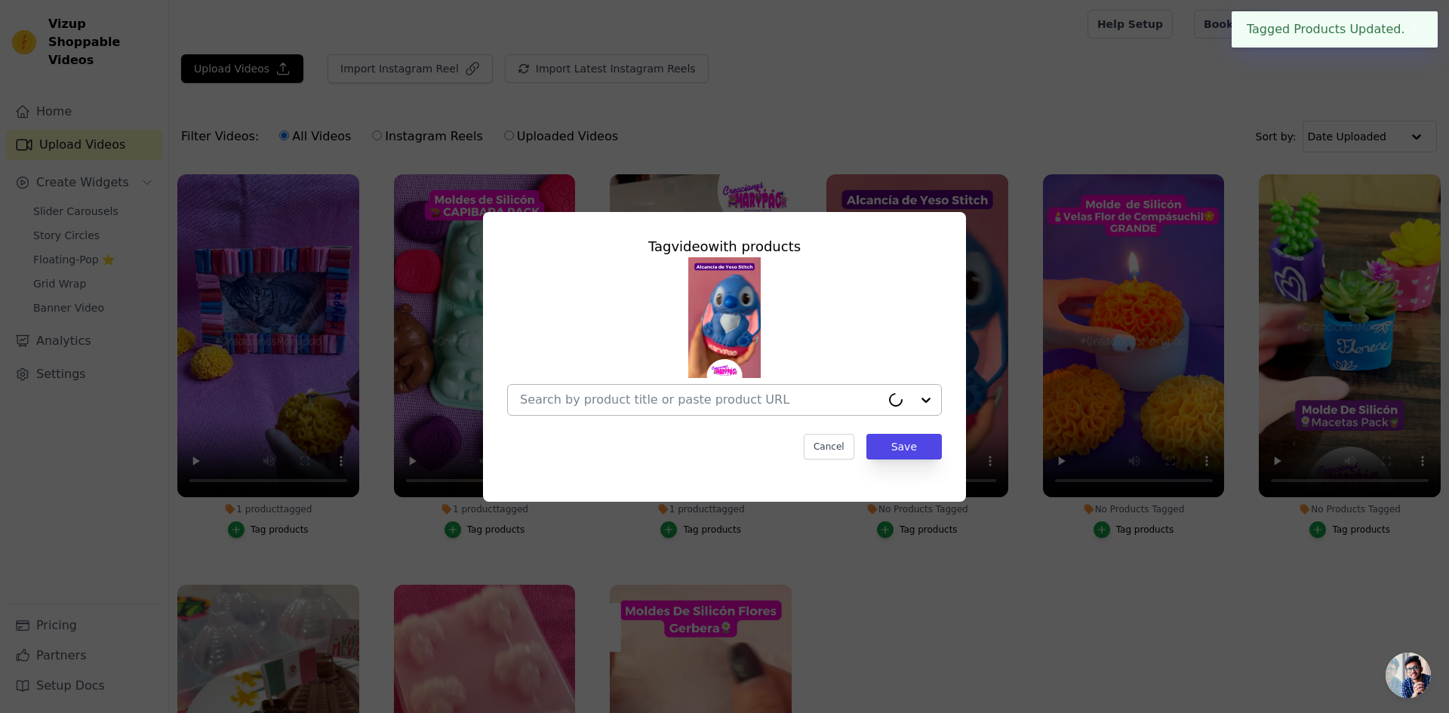
click at [689, 404] on input "No Products Tagged Tag video with products Cancel Save Tag products" at bounding box center [700, 399] width 361 height 14
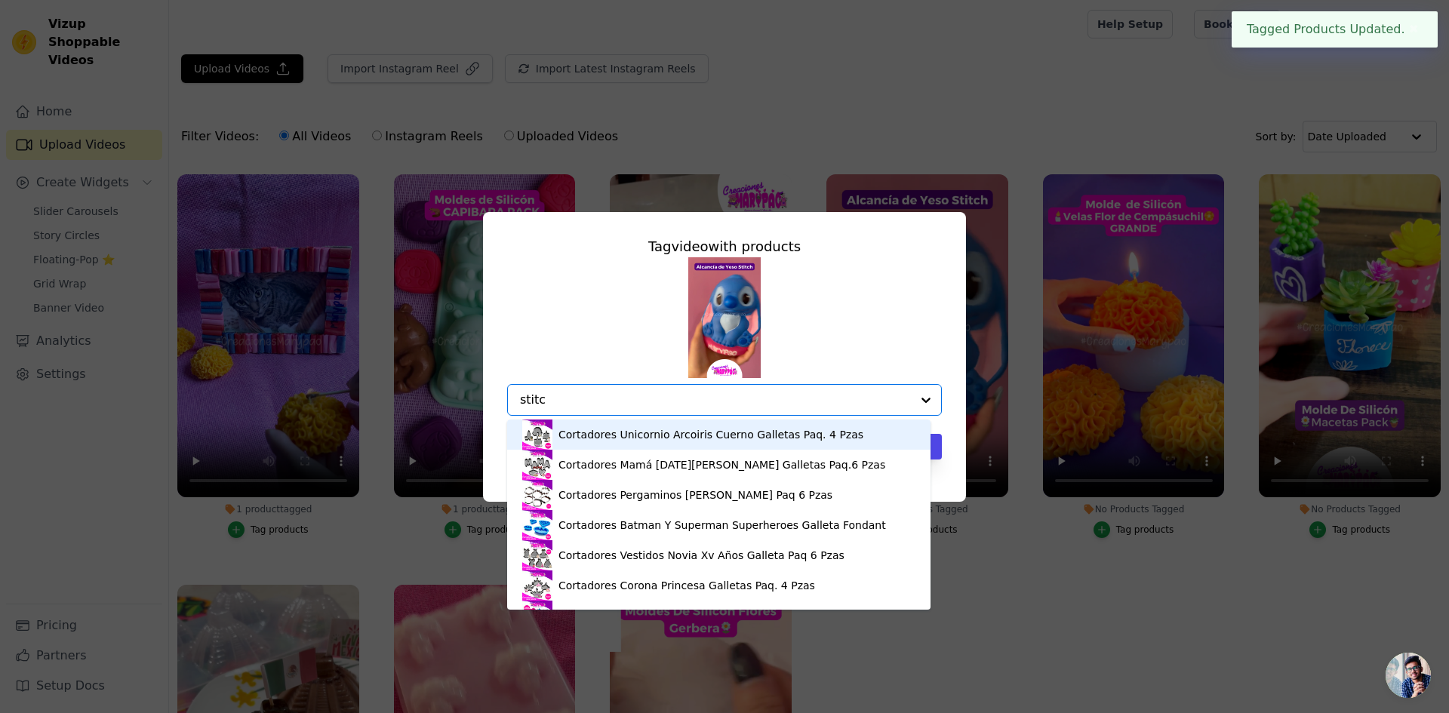
type input "stitch"
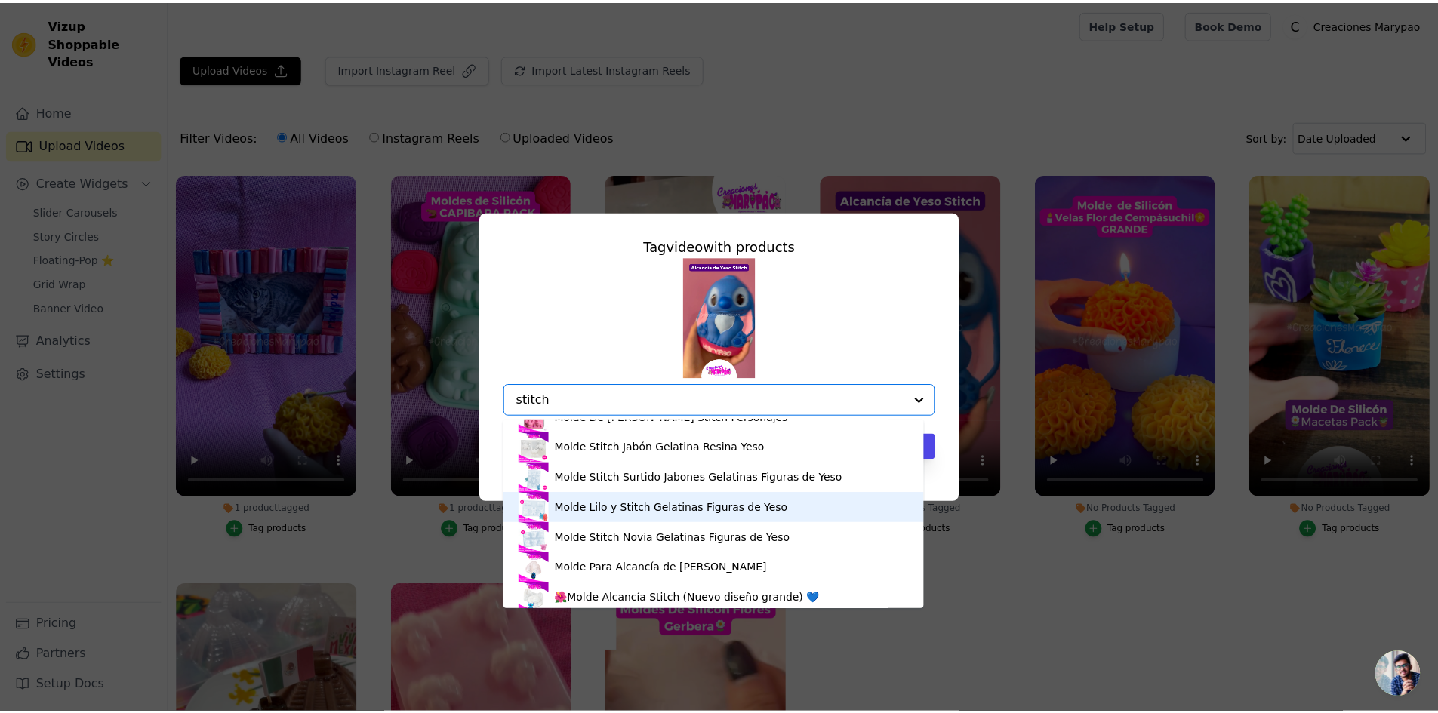
scroll to position [21, 0]
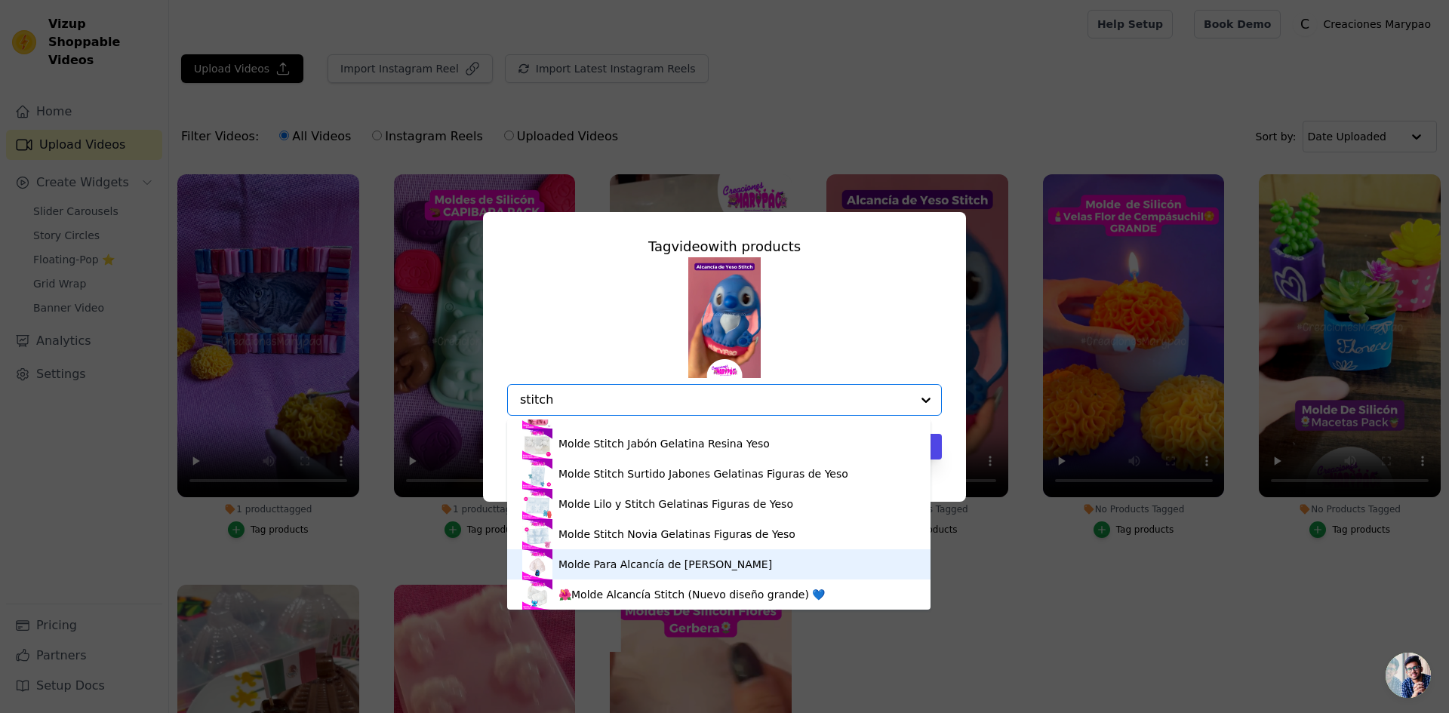
click at [641, 568] on div "Molde Para Alcancía [PERSON_NAME]" at bounding box center [665, 564] width 214 height 15
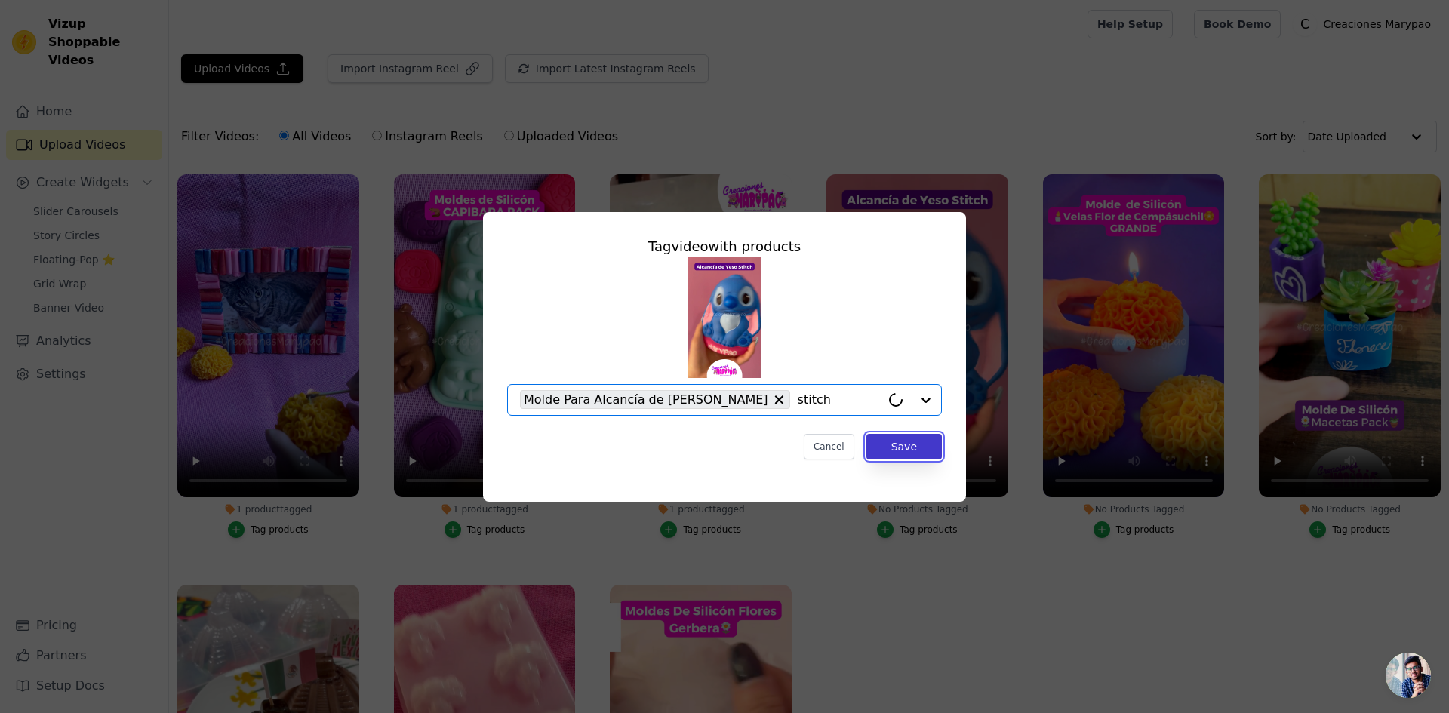
click at [922, 452] on button "Save" at bounding box center [903, 447] width 75 height 26
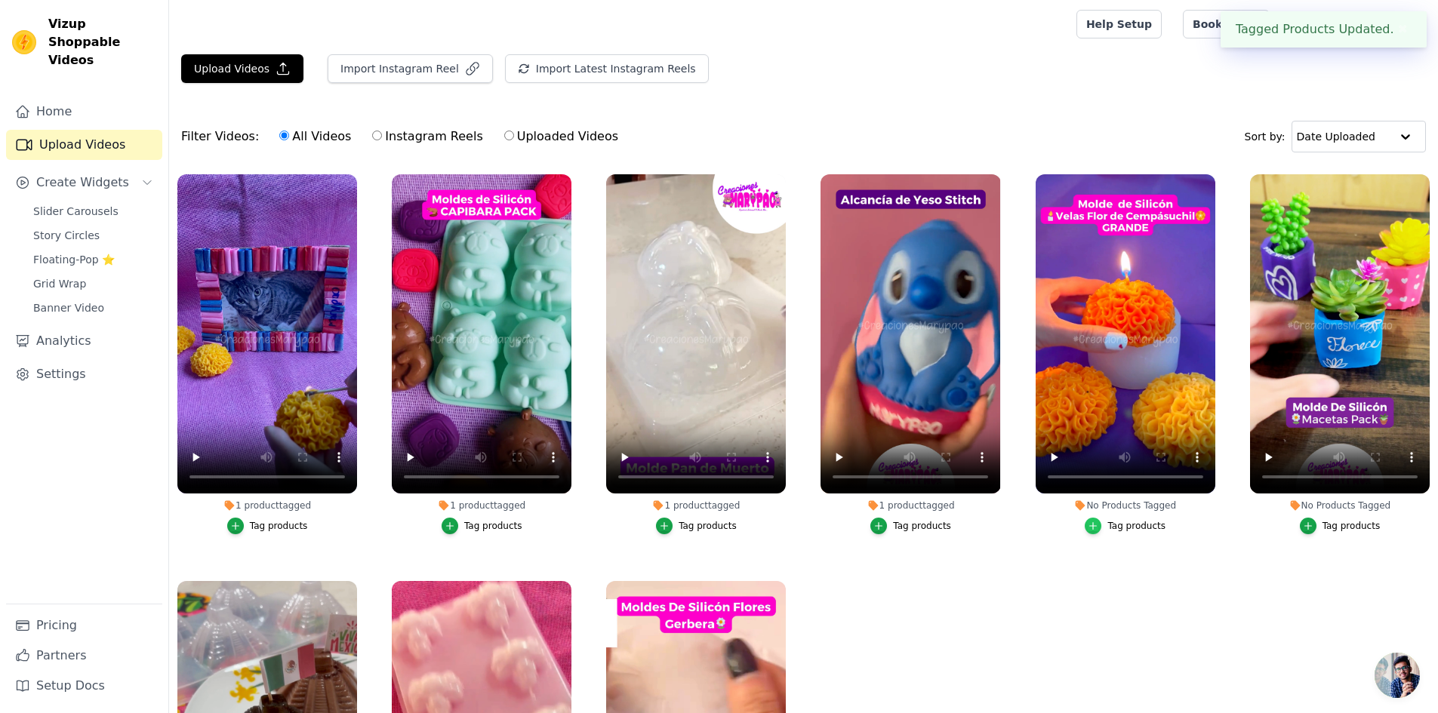
click at [1091, 530] on div "button" at bounding box center [1092, 526] width 17 height 17
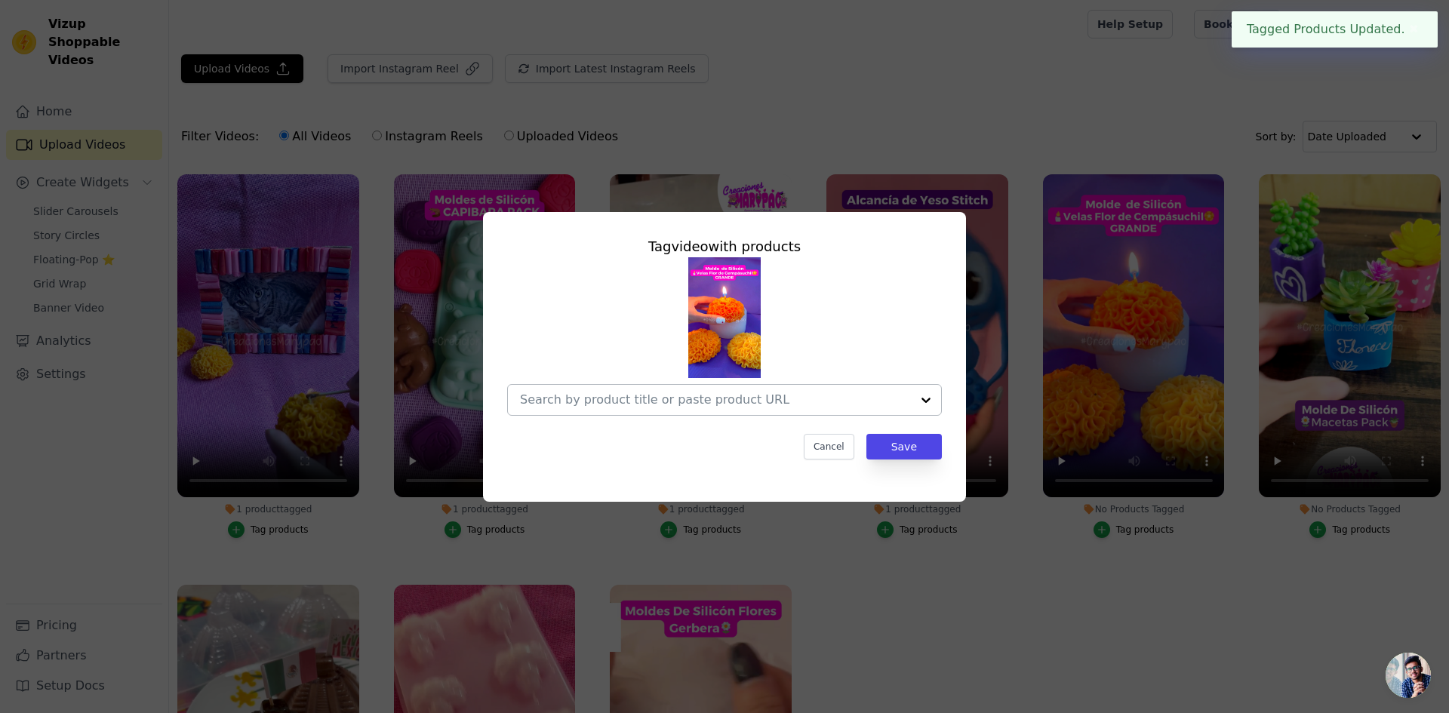
click at [663, 399] on input "No Products Tagged Tag video with products Cancel Save Tag products" at bounding box center [715, 399] width 391 height 14
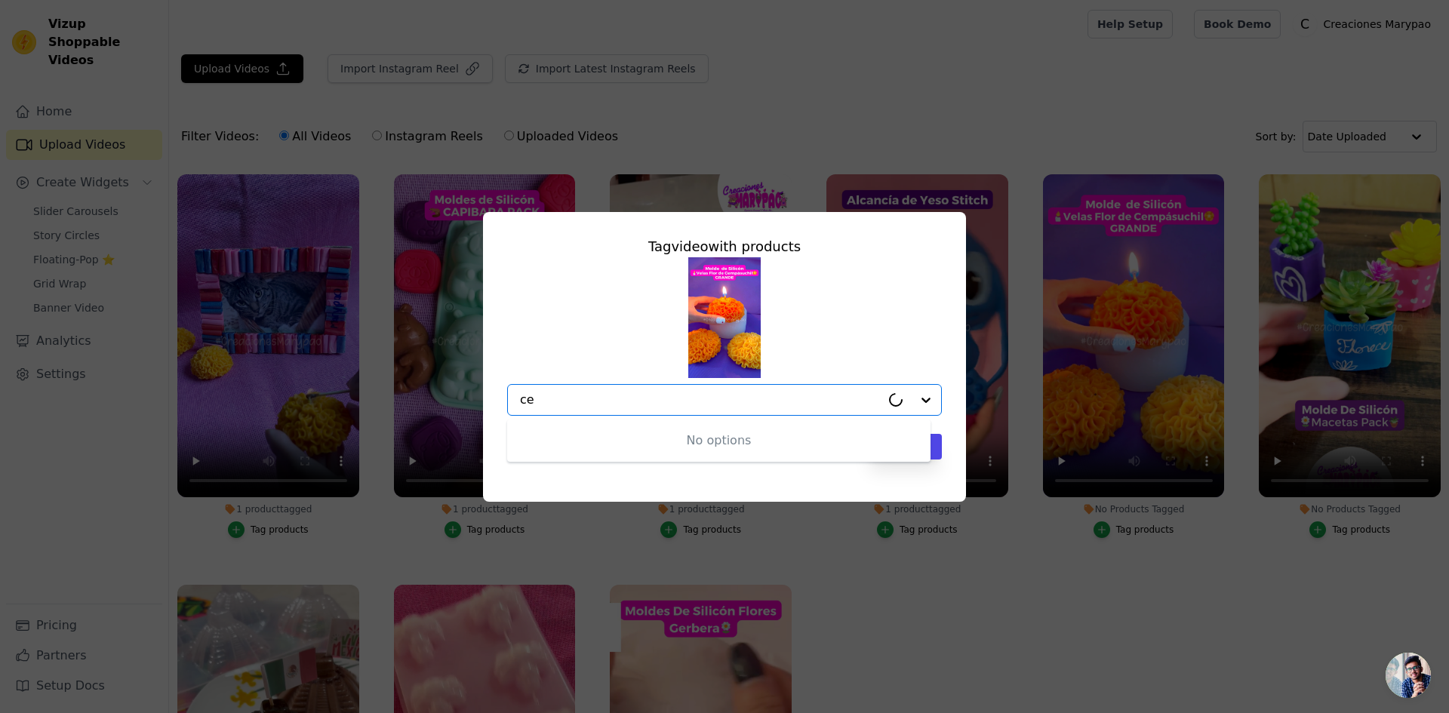
type input "c"
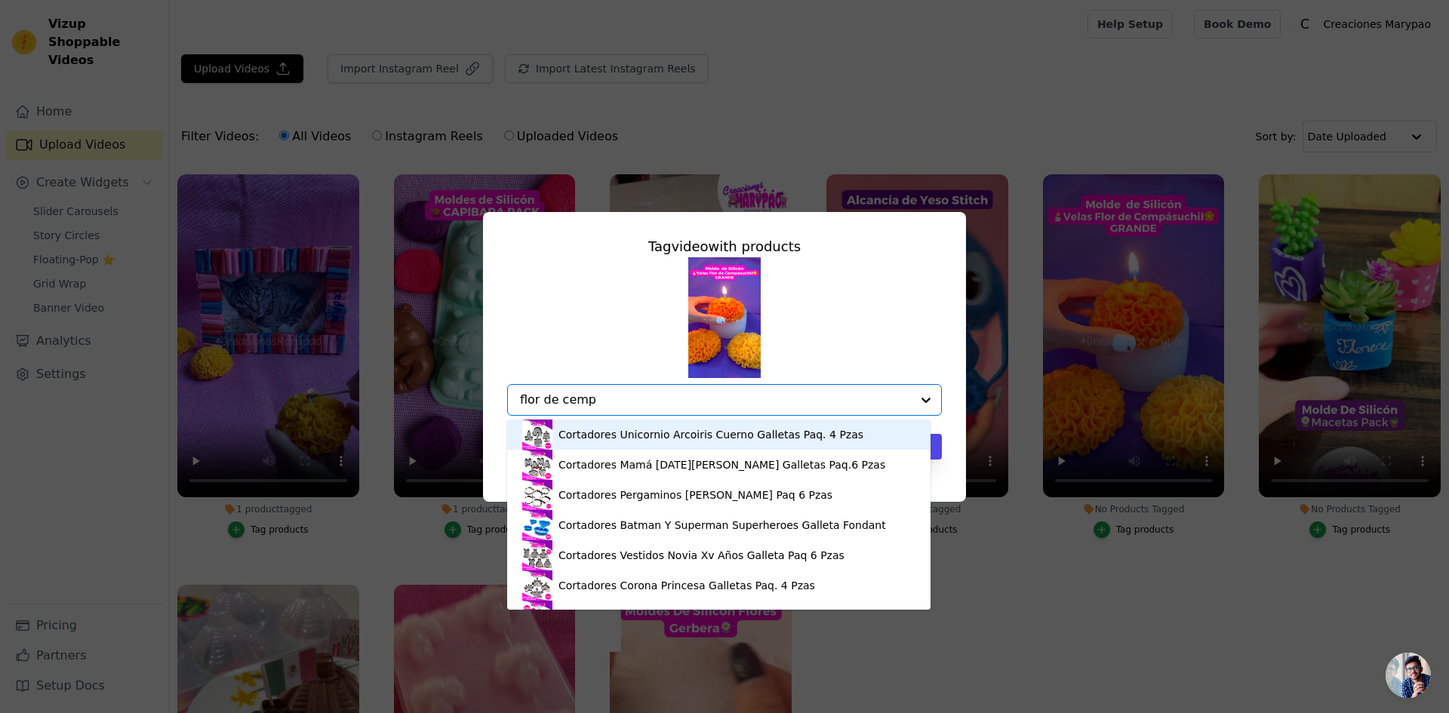
type input "flor de cempa"
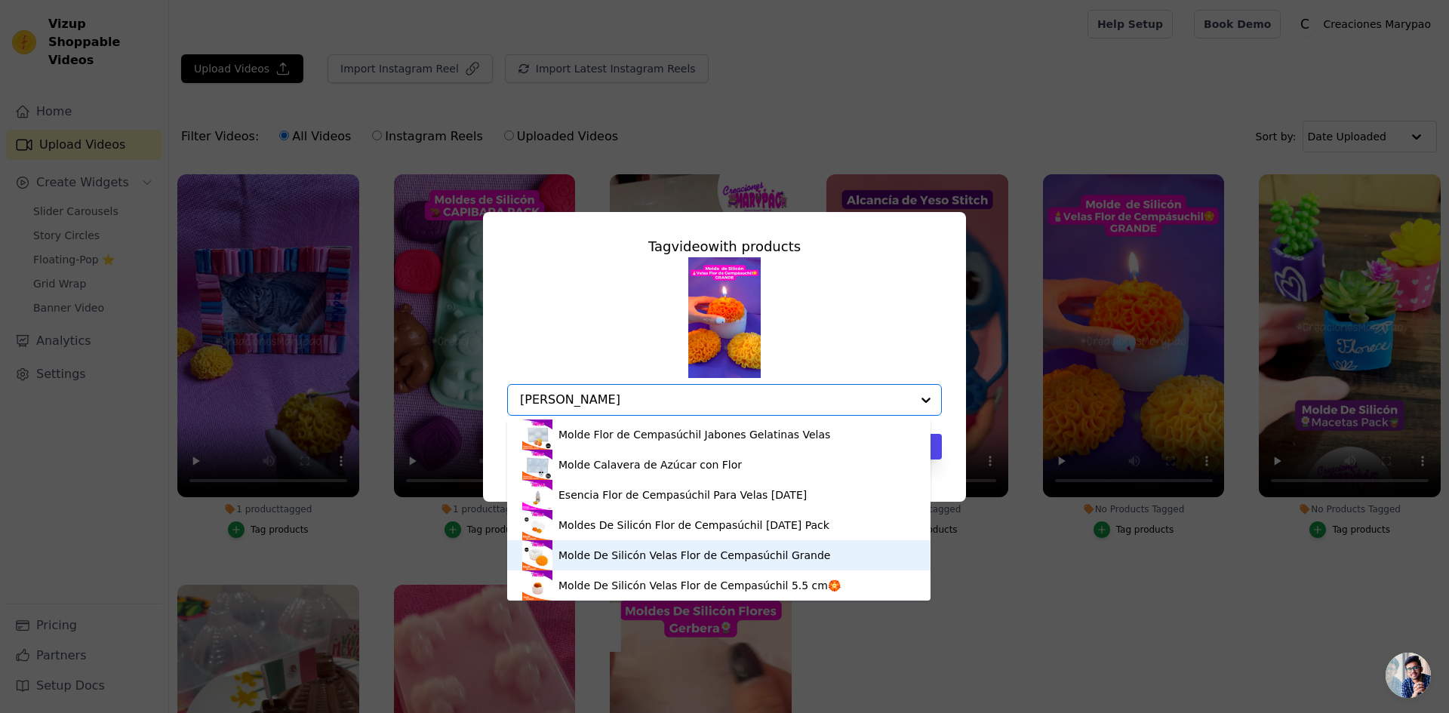
click at [672, 556] on div "Molde De Silicón Velas Flor de Cempasúchil Grande" at bounding box center [694, 555] width 272 height 15
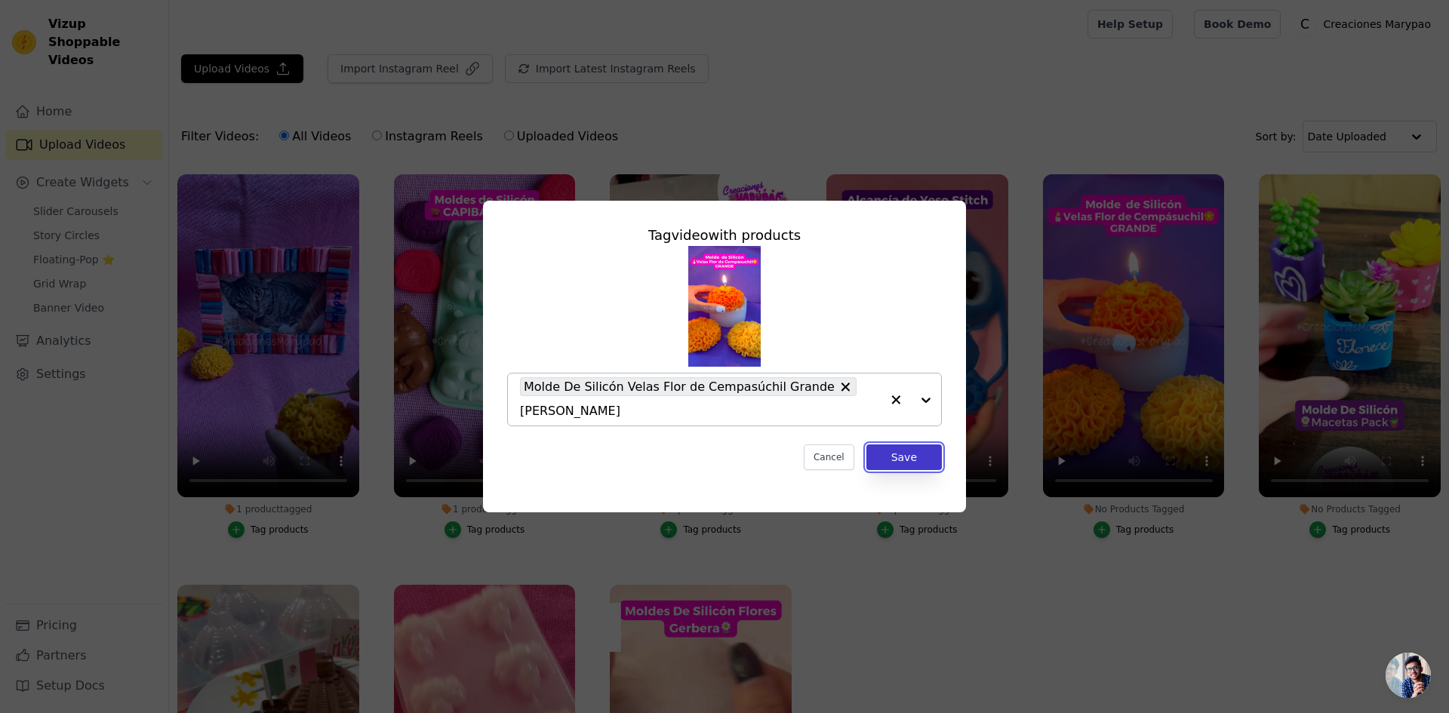
click at [905, 447] on button "Save" at bounding box center [903, 457] width 75 height 26
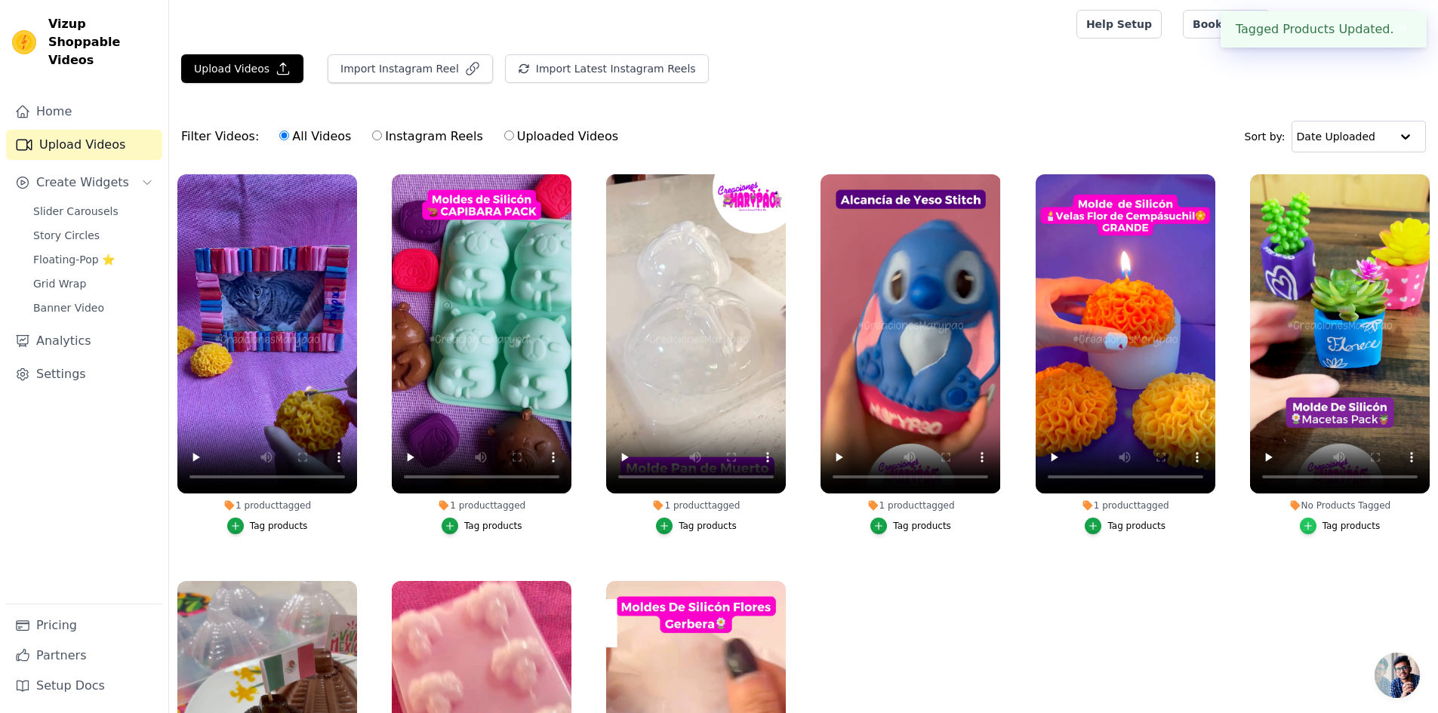
click at [1306, 523] on icon "button" at bounding box center [1307, 526] width 11 height 11
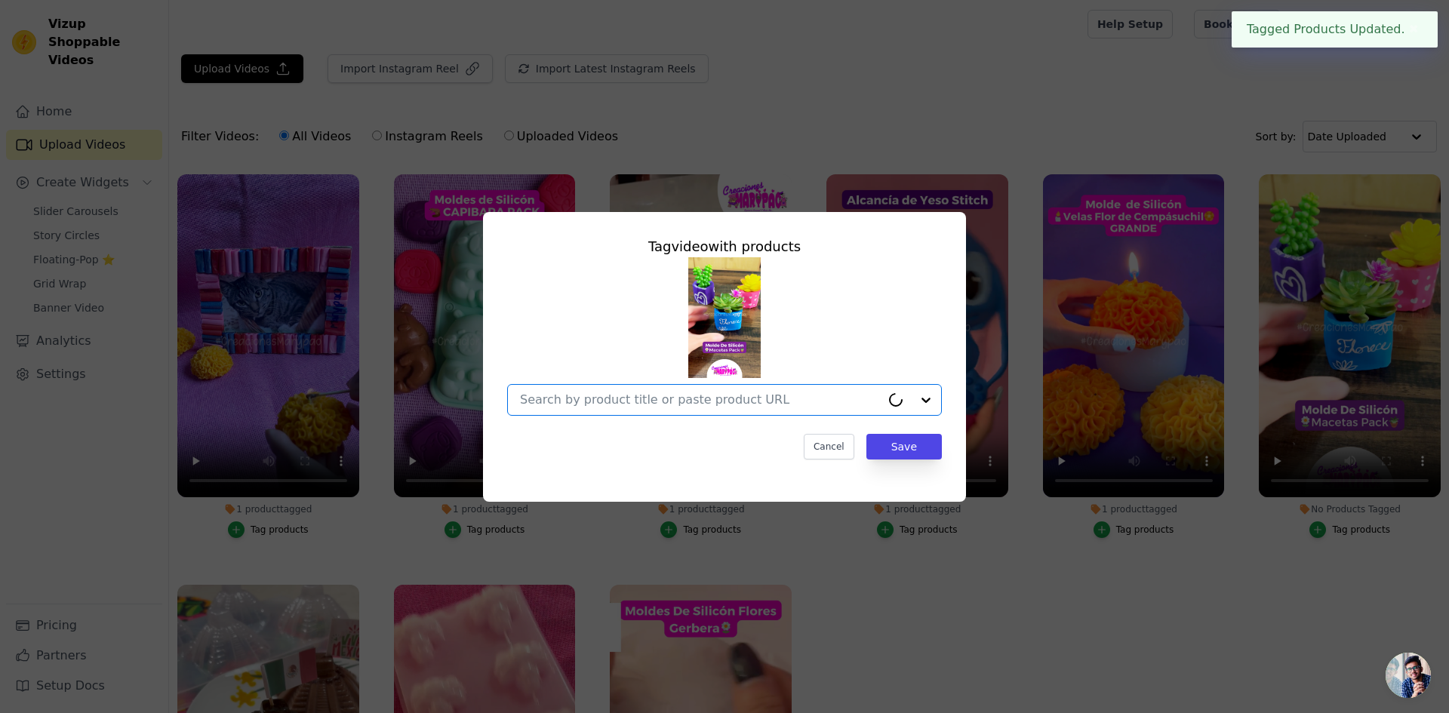
click at [757, 398] on input "No Products Tagged Tag video with products Option undefined, selected. Select i…" at bounding box center [700, 399] width 361 height 14
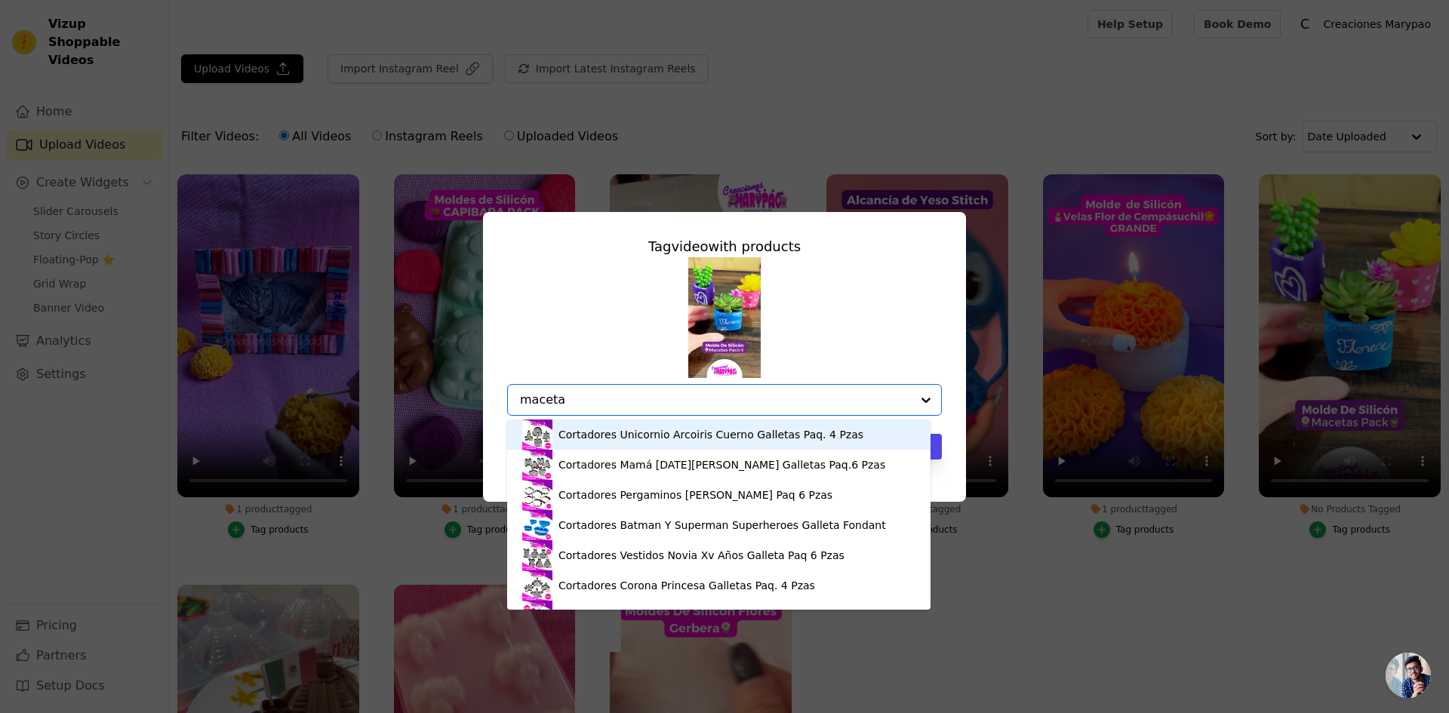
type input "macetas"
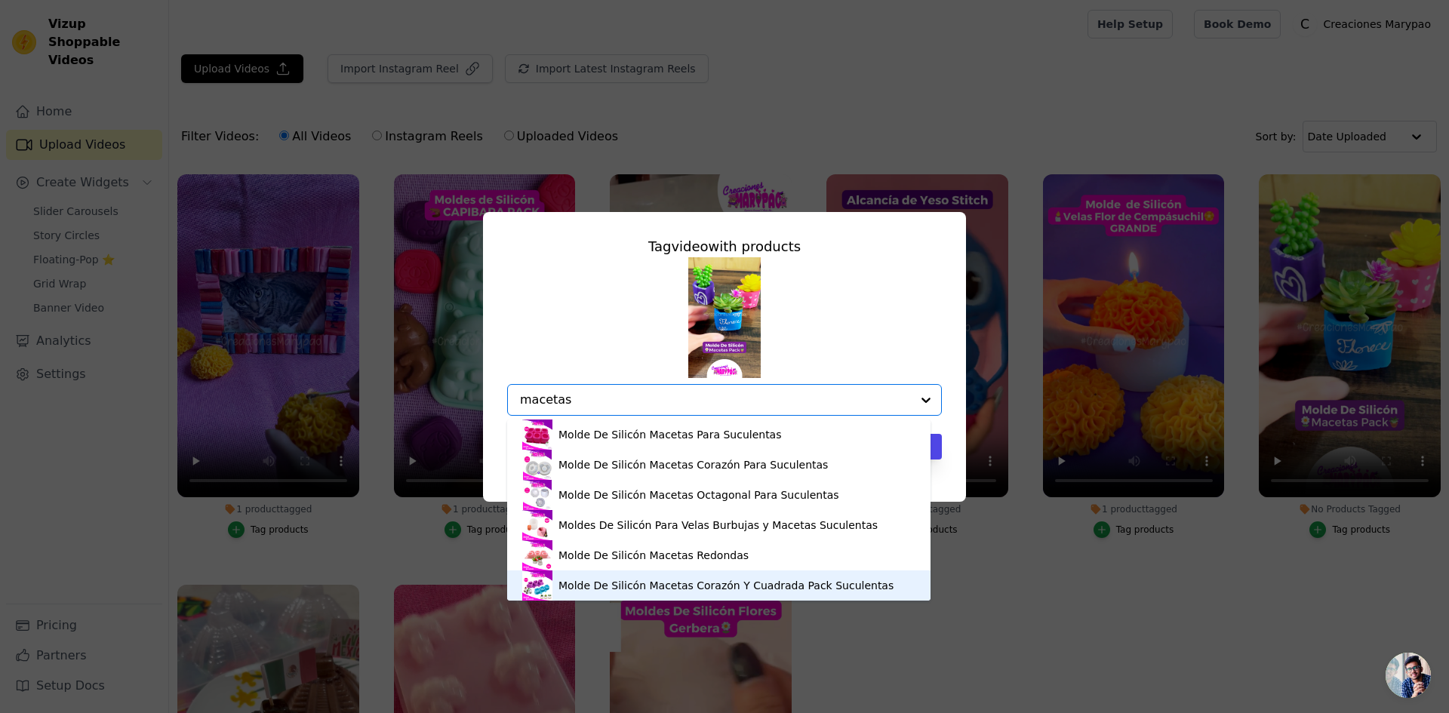
click at [647, 585] on div "Molde De Silicón Macetas Corazón Y Cuadrada Pack Suculentas" at bounding box center [725, 585] width 335 height 15
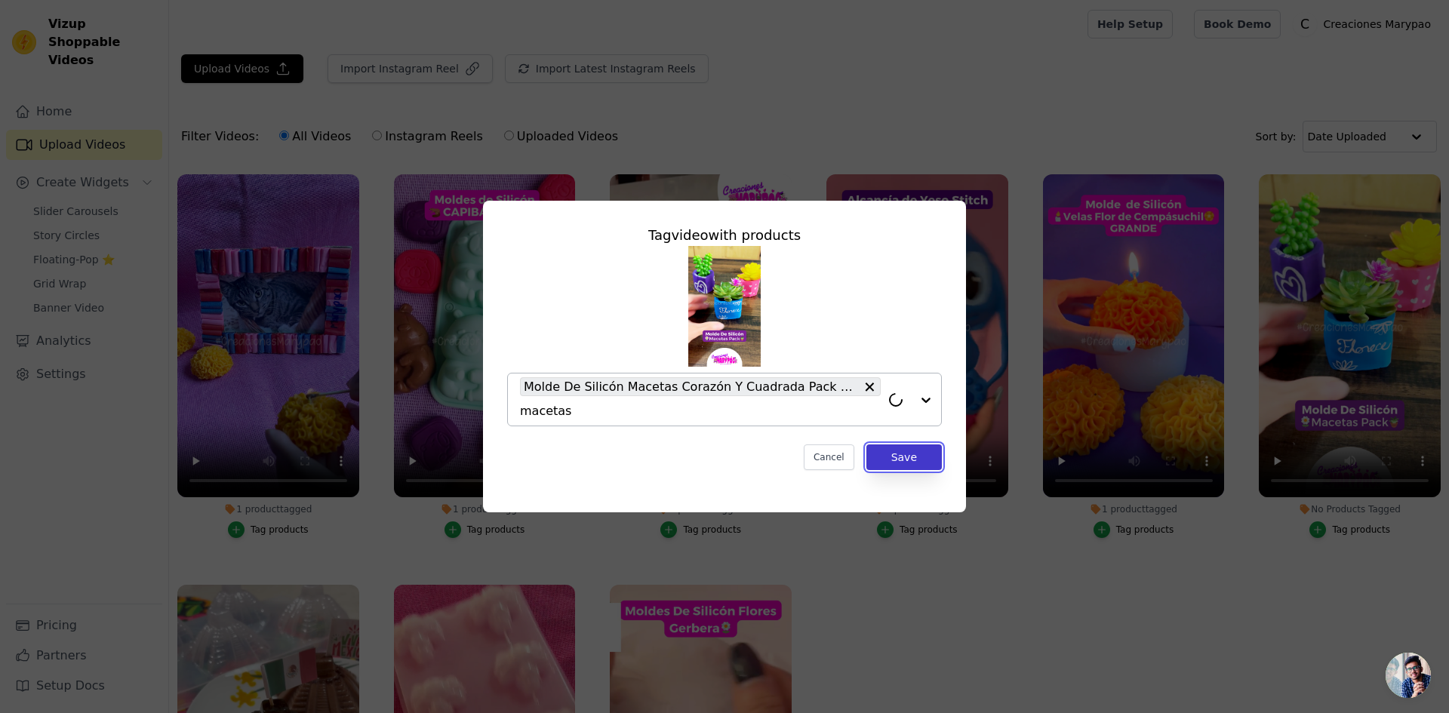
click at [925, 454] on button "Save" at bounding box center [903, 457] width 75 height 26
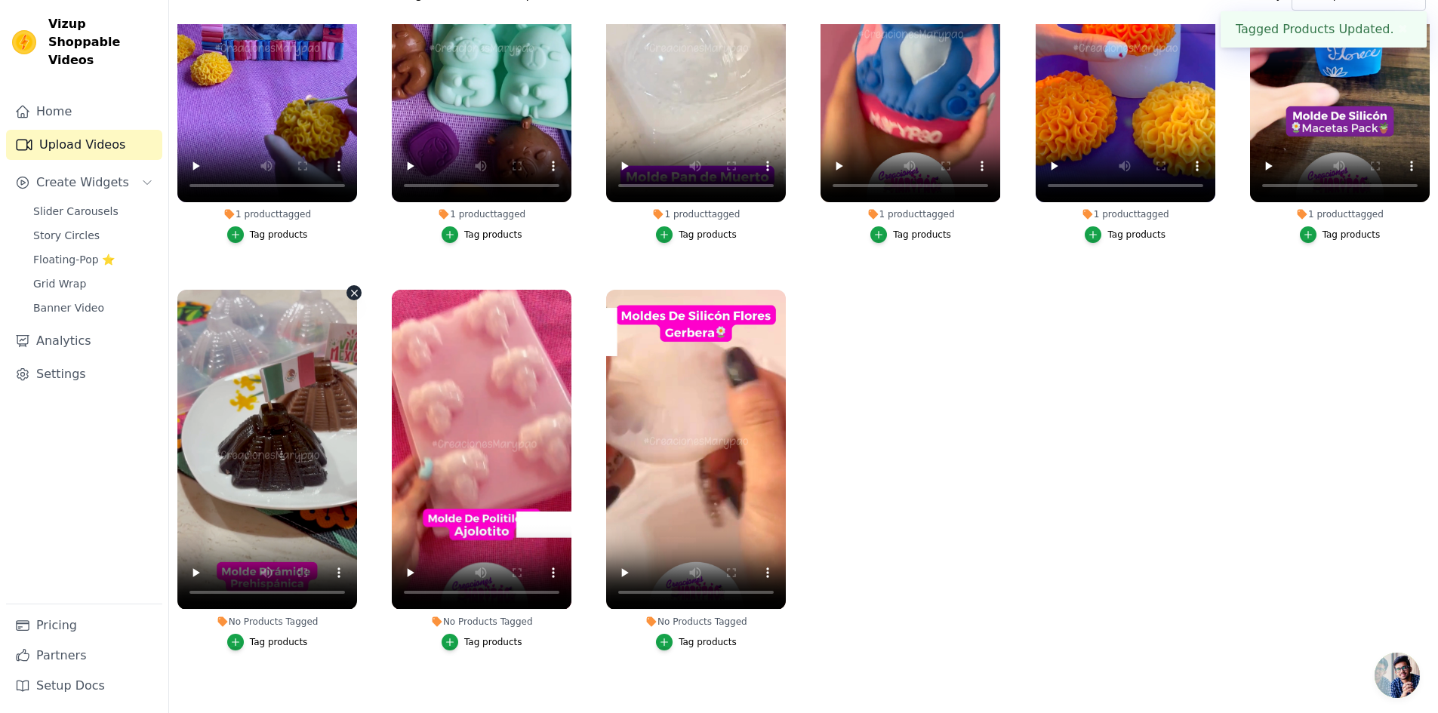
scroll to position [154, 0]
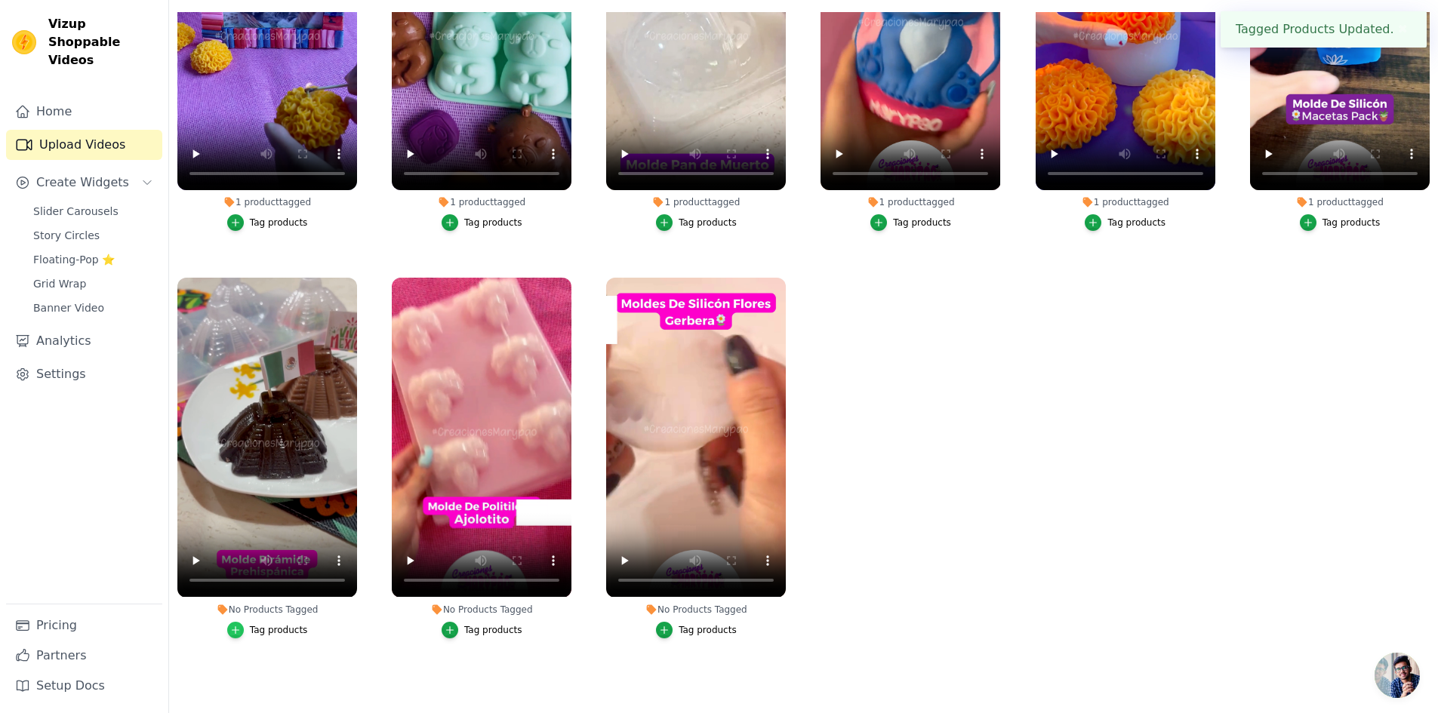
click at [234, 626] on icon "button" at bounding box center [235, 630] width 11 height 11
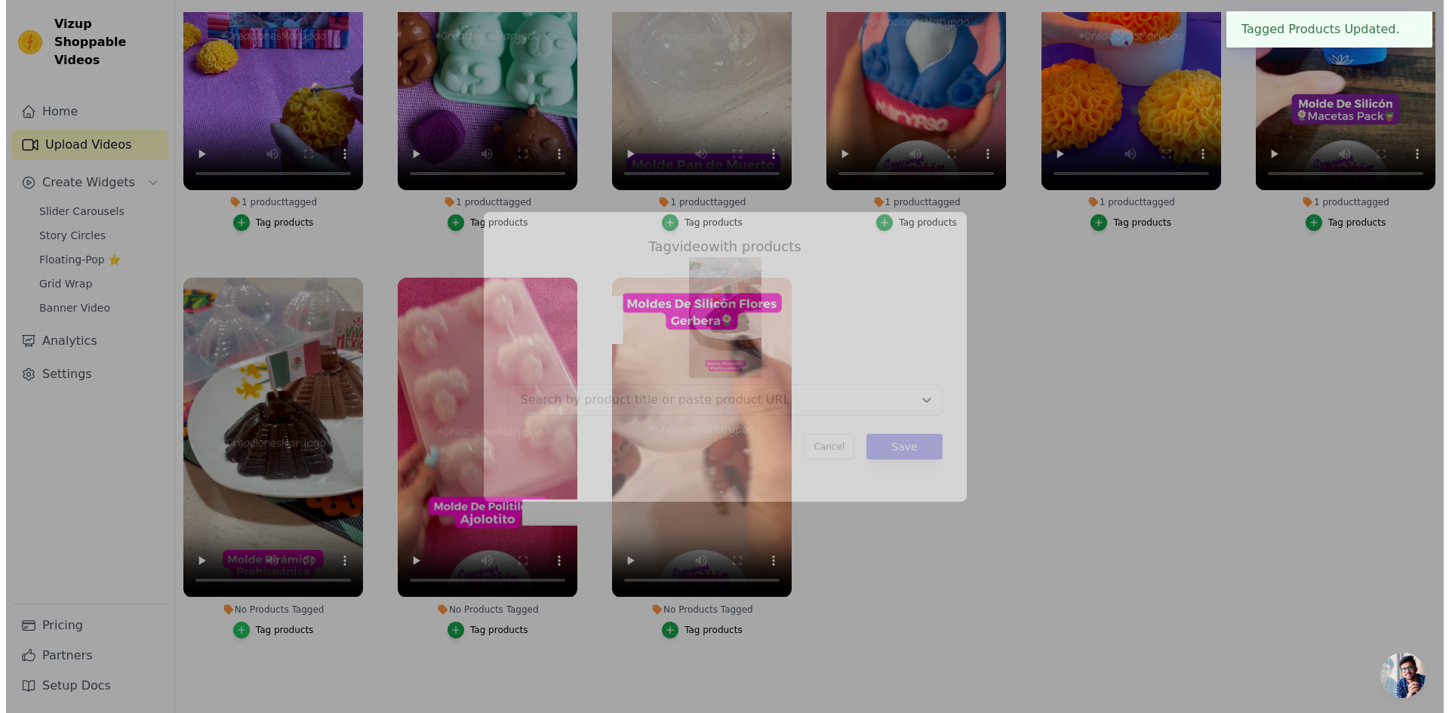
scroll to position [0, 0]
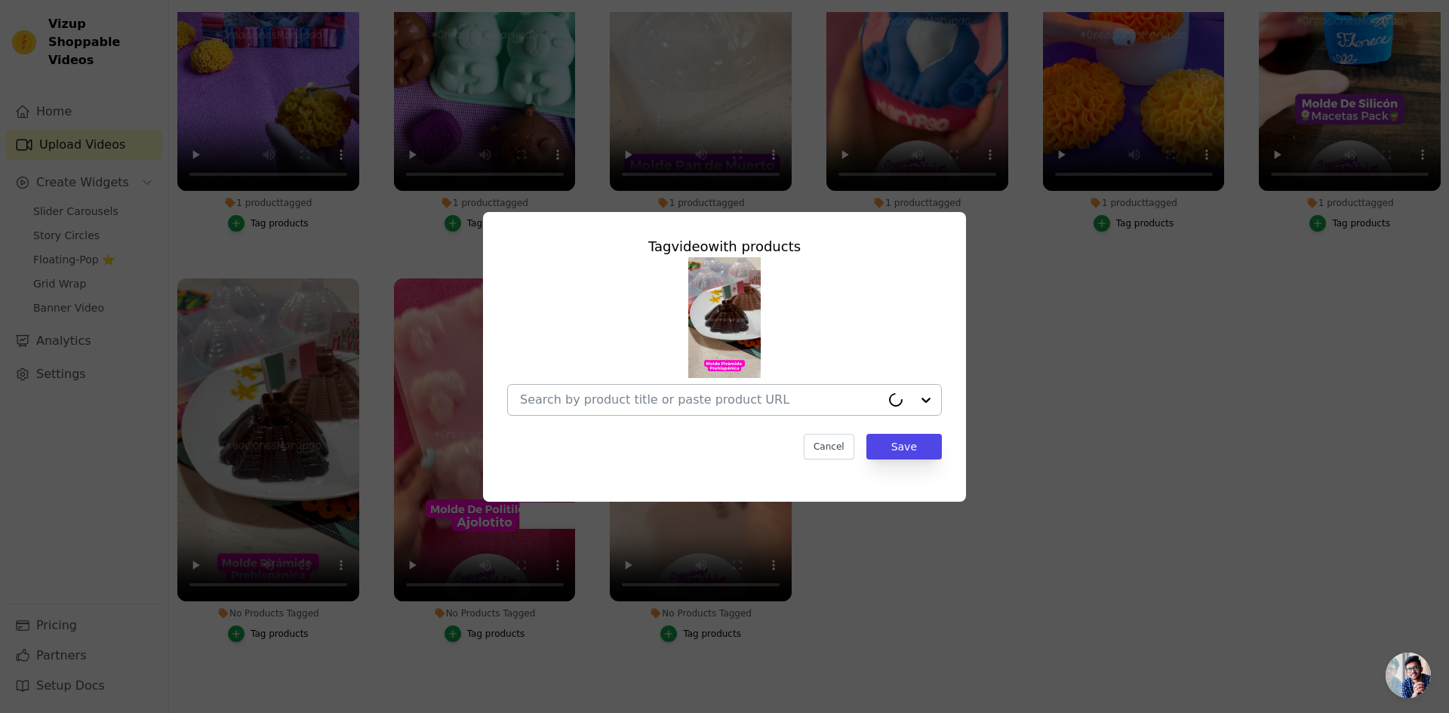
click at [608, 398] on input "No Products Tagged Tag video with products Cancel Save Tag products" at bounding box center [700, 399] width 361 height 14
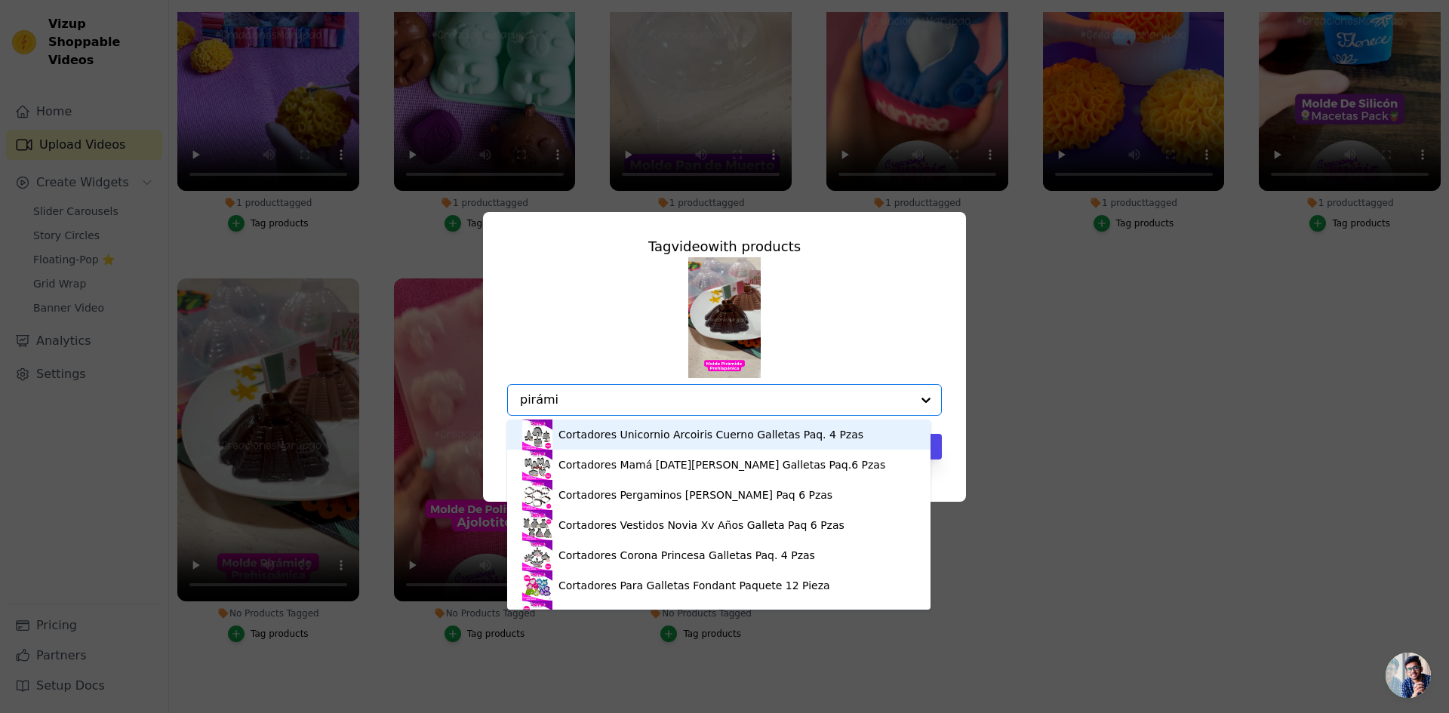
type input "pirámid"
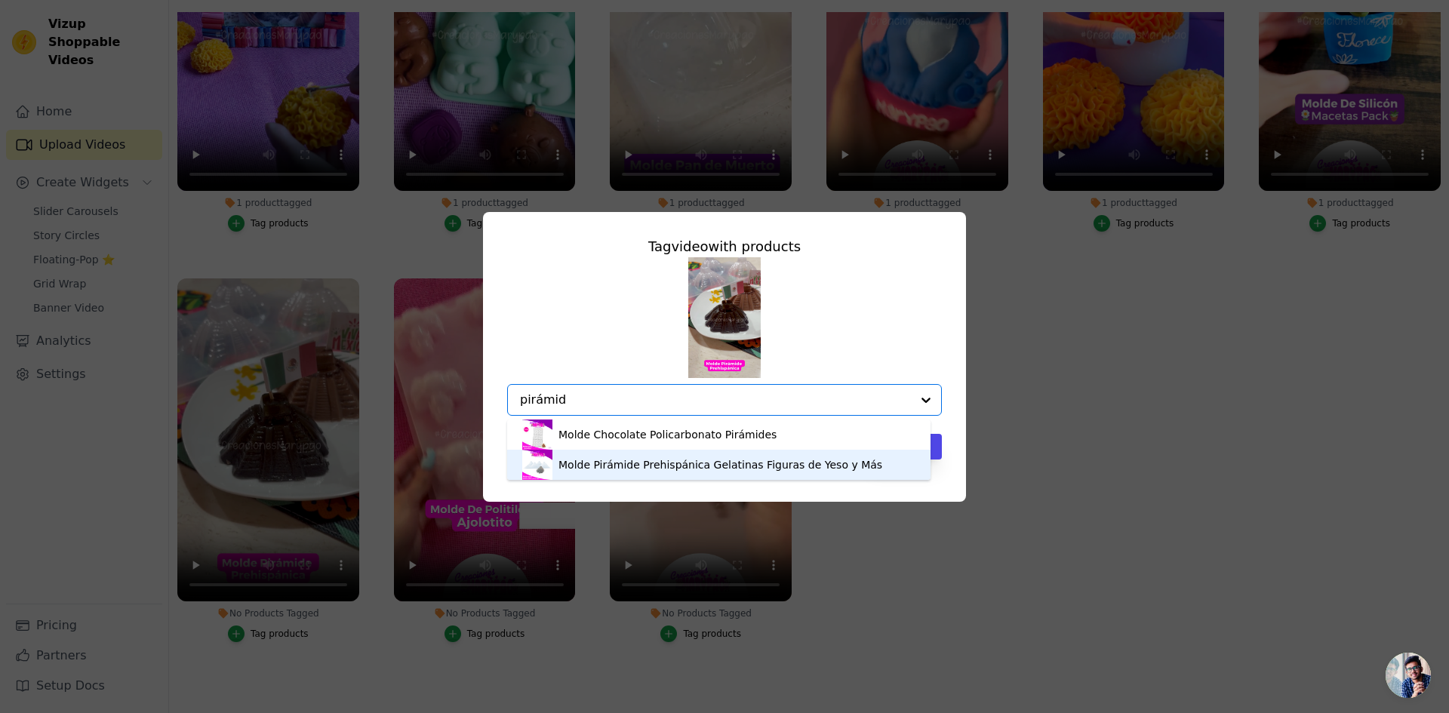
click at [586, 458] on div "Molde Pirámide Prehispánica Gelatinas Figuras de Yeso y Más" at bounding box center [720, 464] width 324 height 15
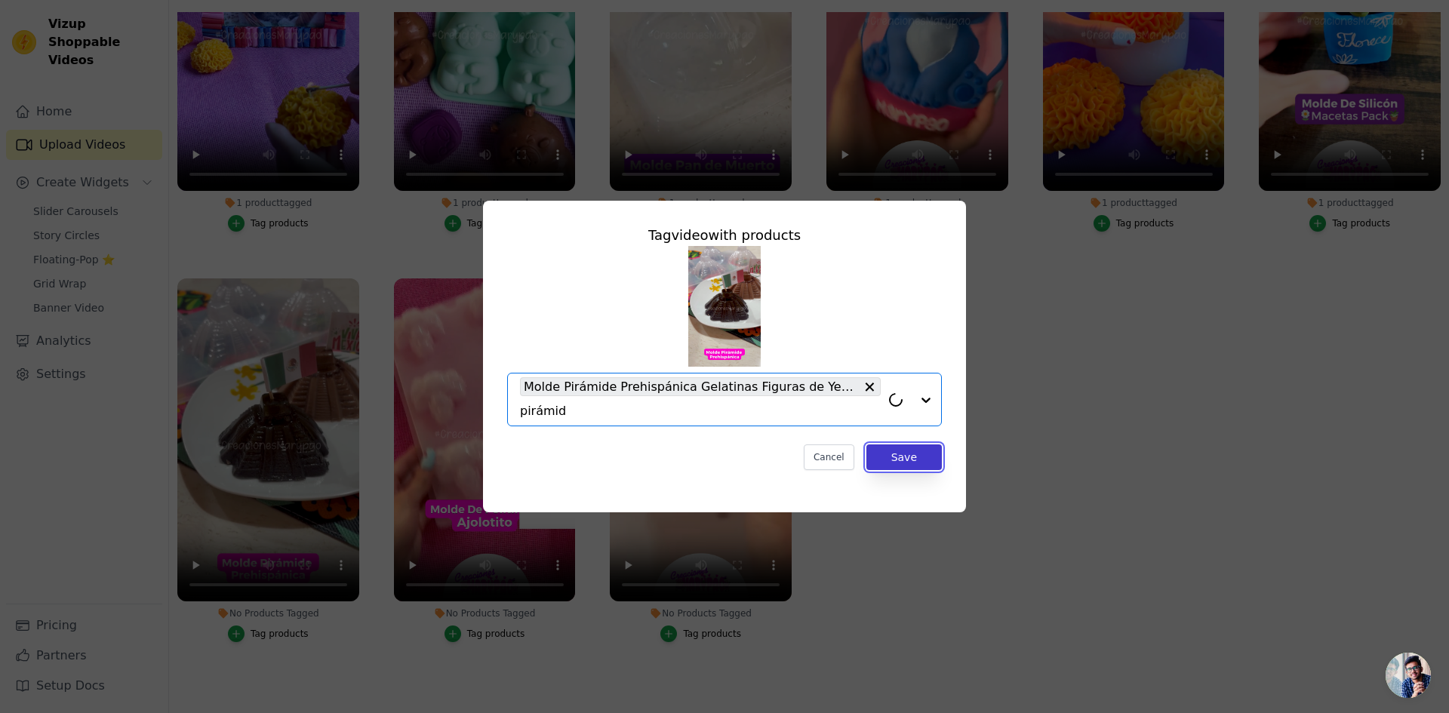
click at [918, 454] on button "Save" at bounding box center [903, 457] width 75 height 26
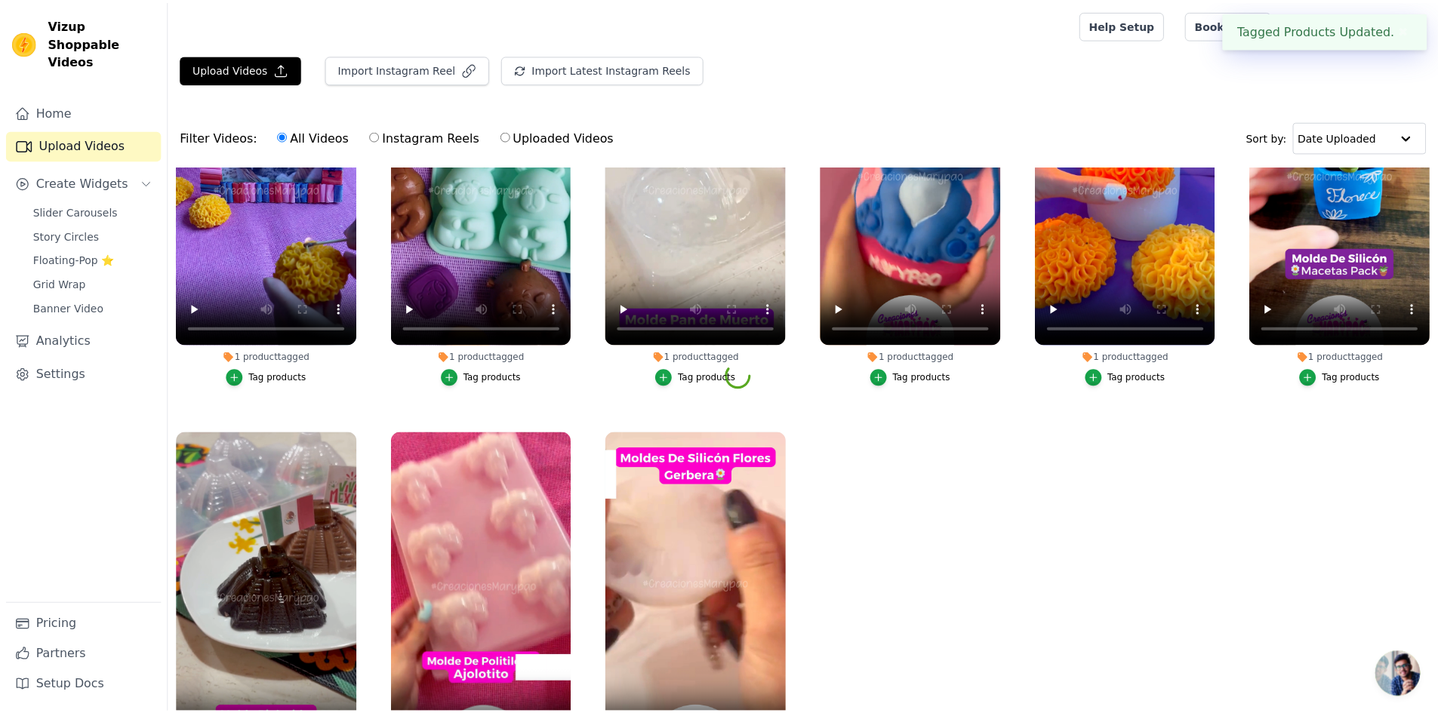
scroll to position [154, 0]
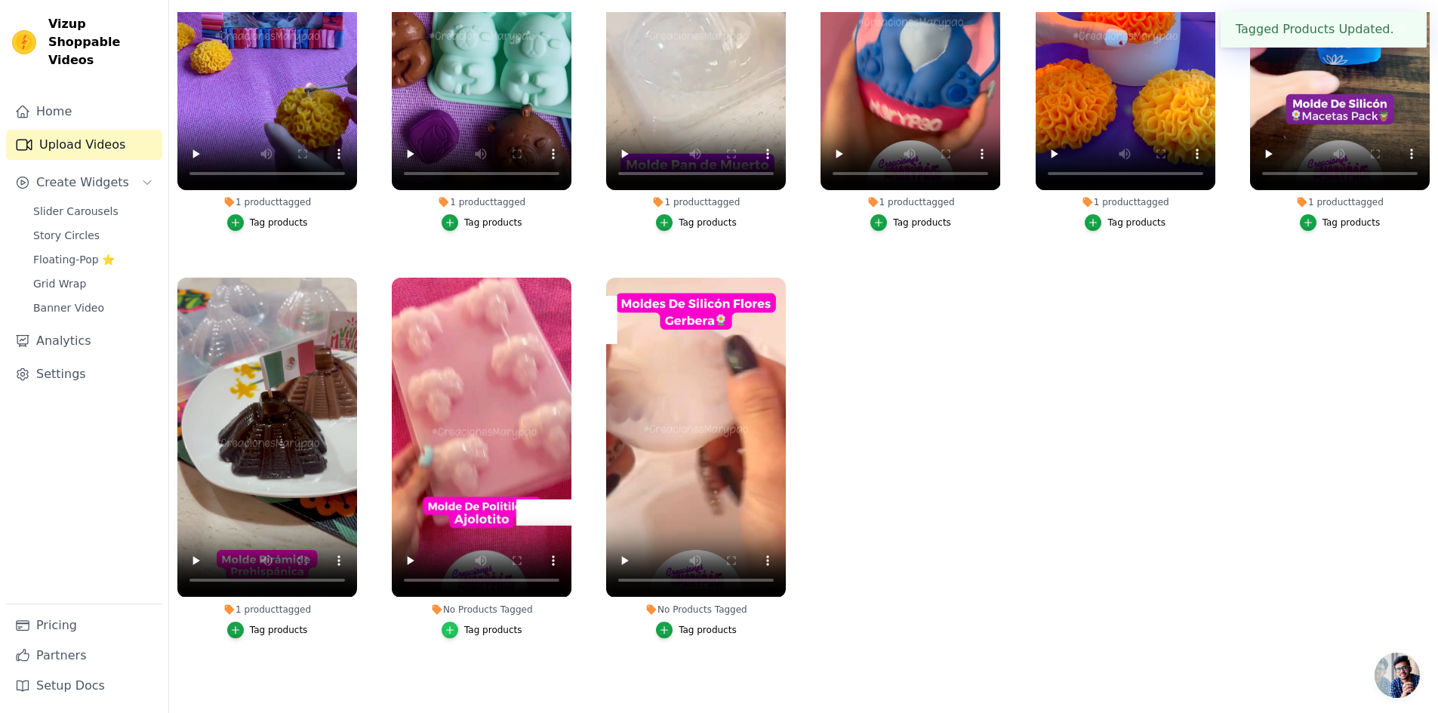
click at [451, 625] on icon "button" at bounding box center [449, 630] width 11 height 11
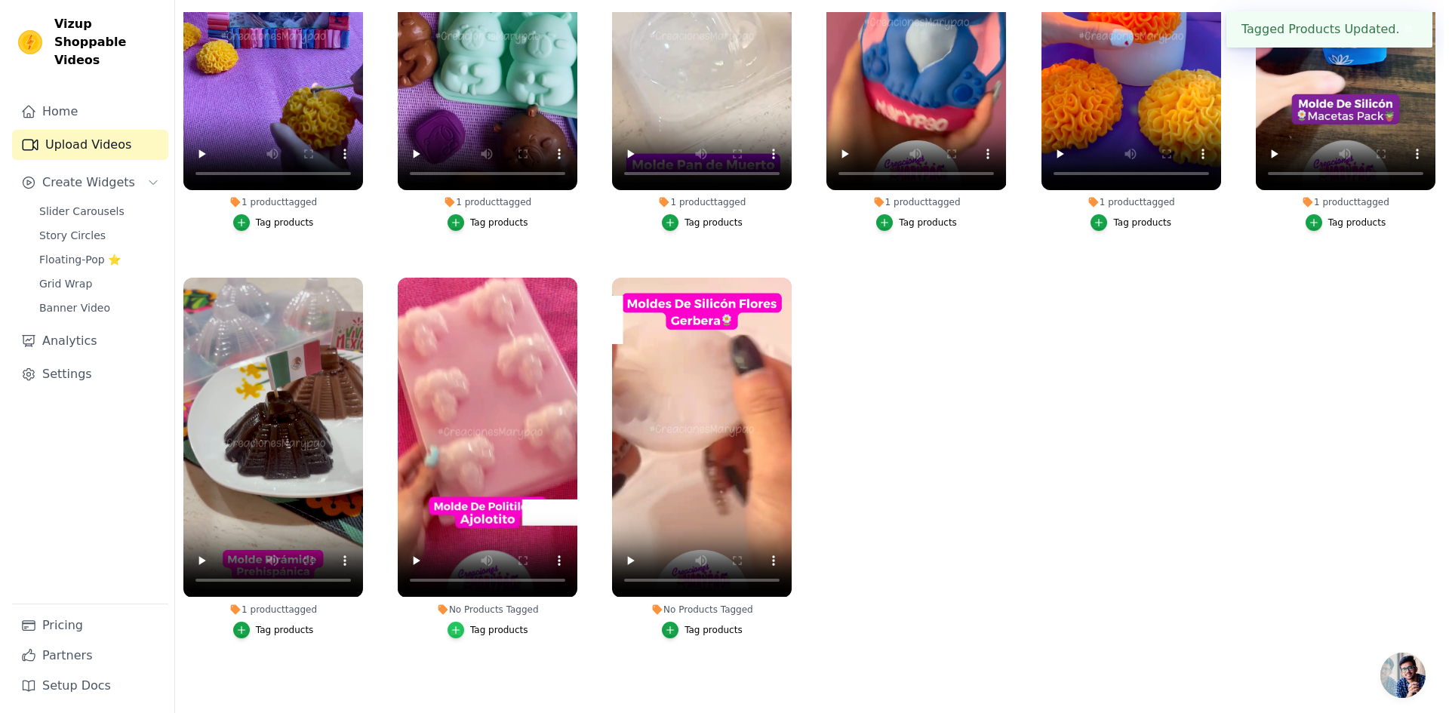
scroll to position [0, 0]
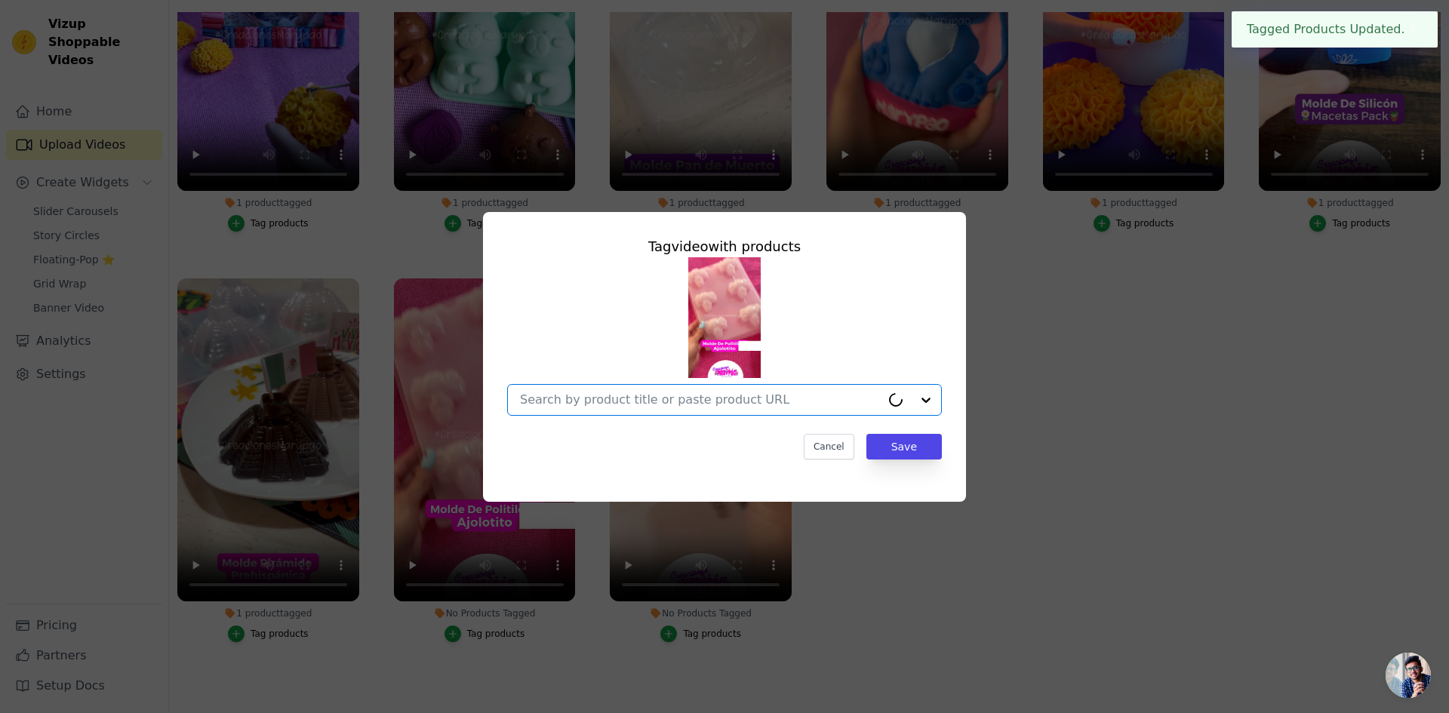
click at [633, 401] on input "No Products Tagged Tag video with products Option undefined, selected. Select i…" at bounding box center [700, 399] width 361 height 14
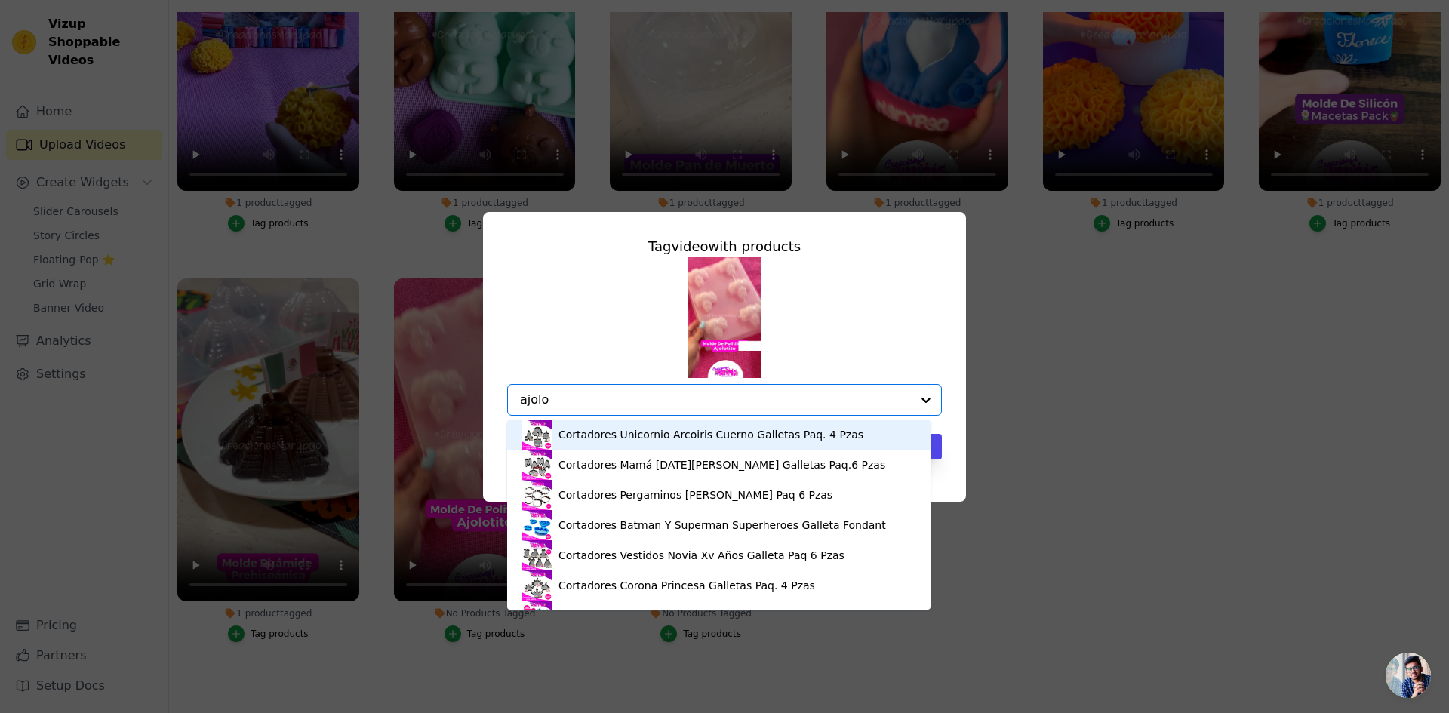
type input "ajolot"
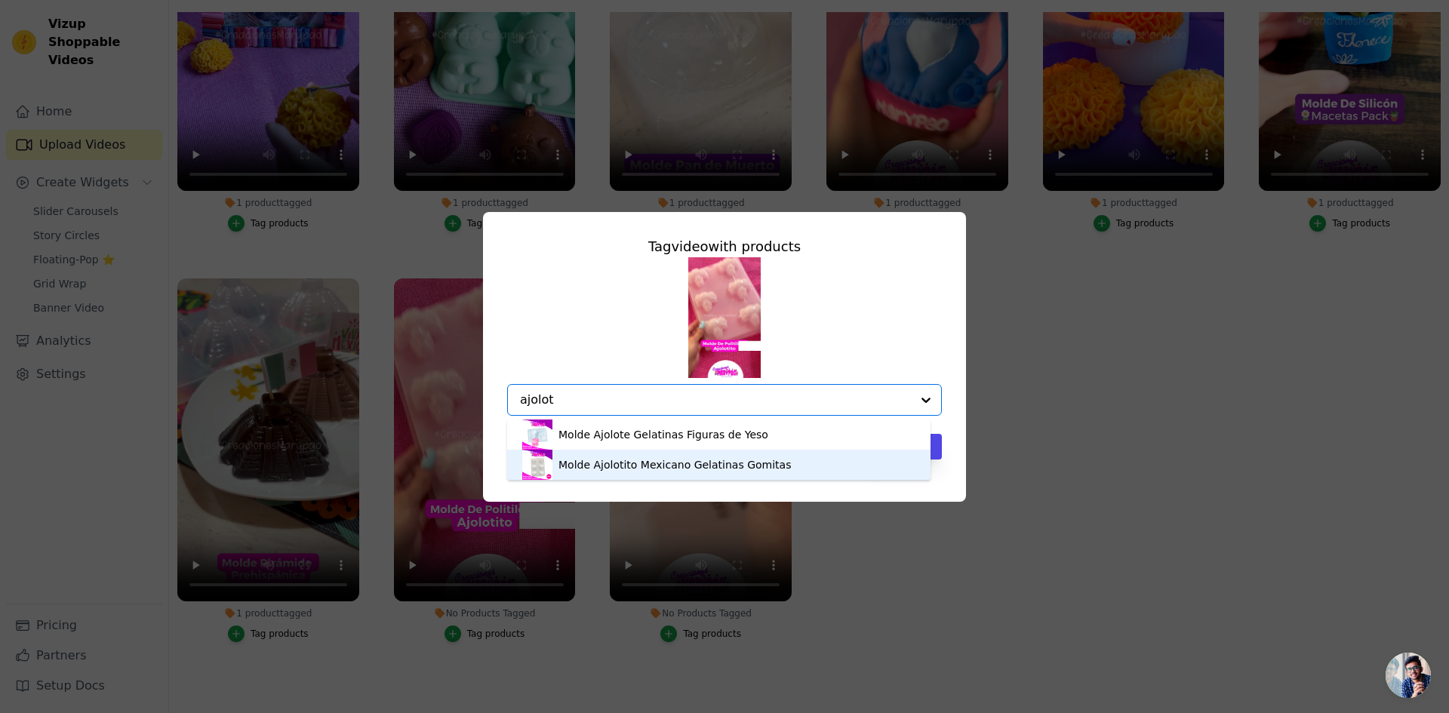
click at [604, 462] on div "Molde Ajolotito Mexicano Gelatinas Gomitas" at bounding box center [674, 464] width 232 height 15
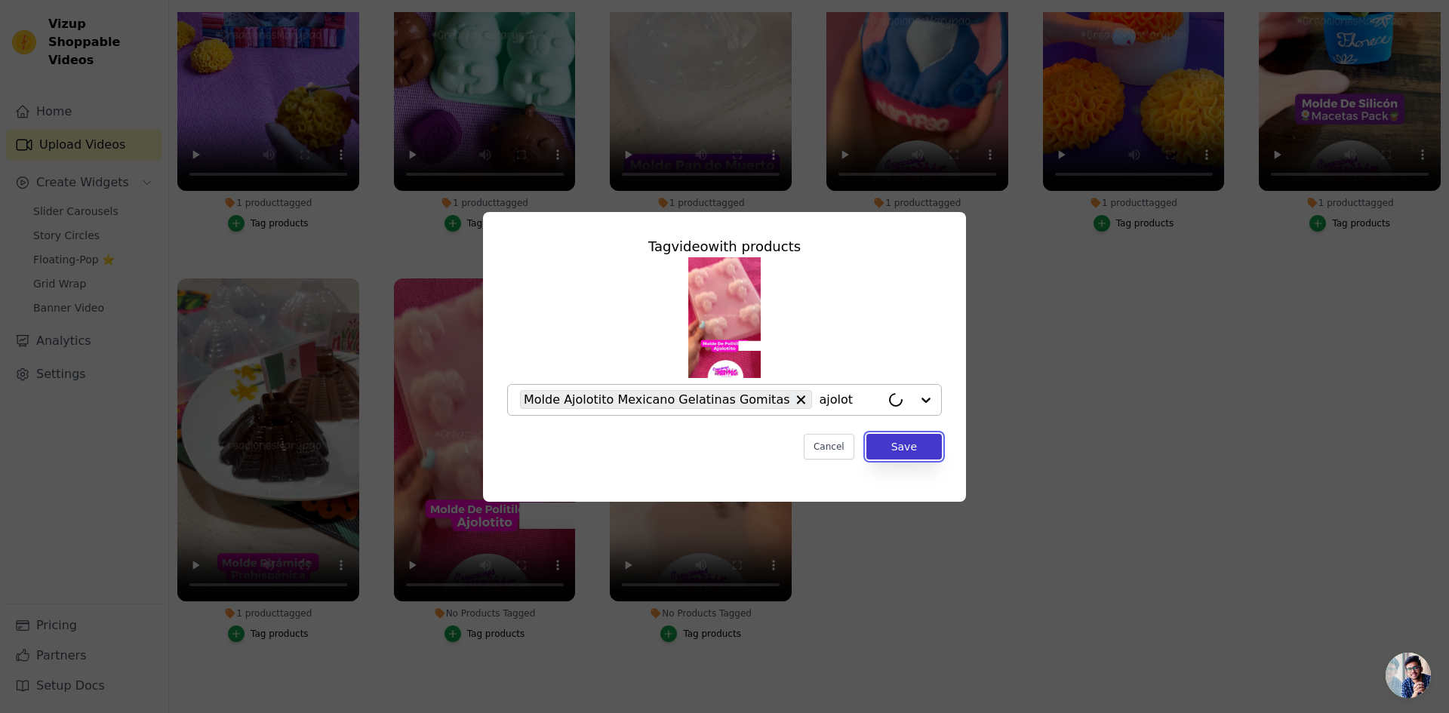
click at [910, 448] on button "Save" at bounding box center [903, 447] width 75 height 26
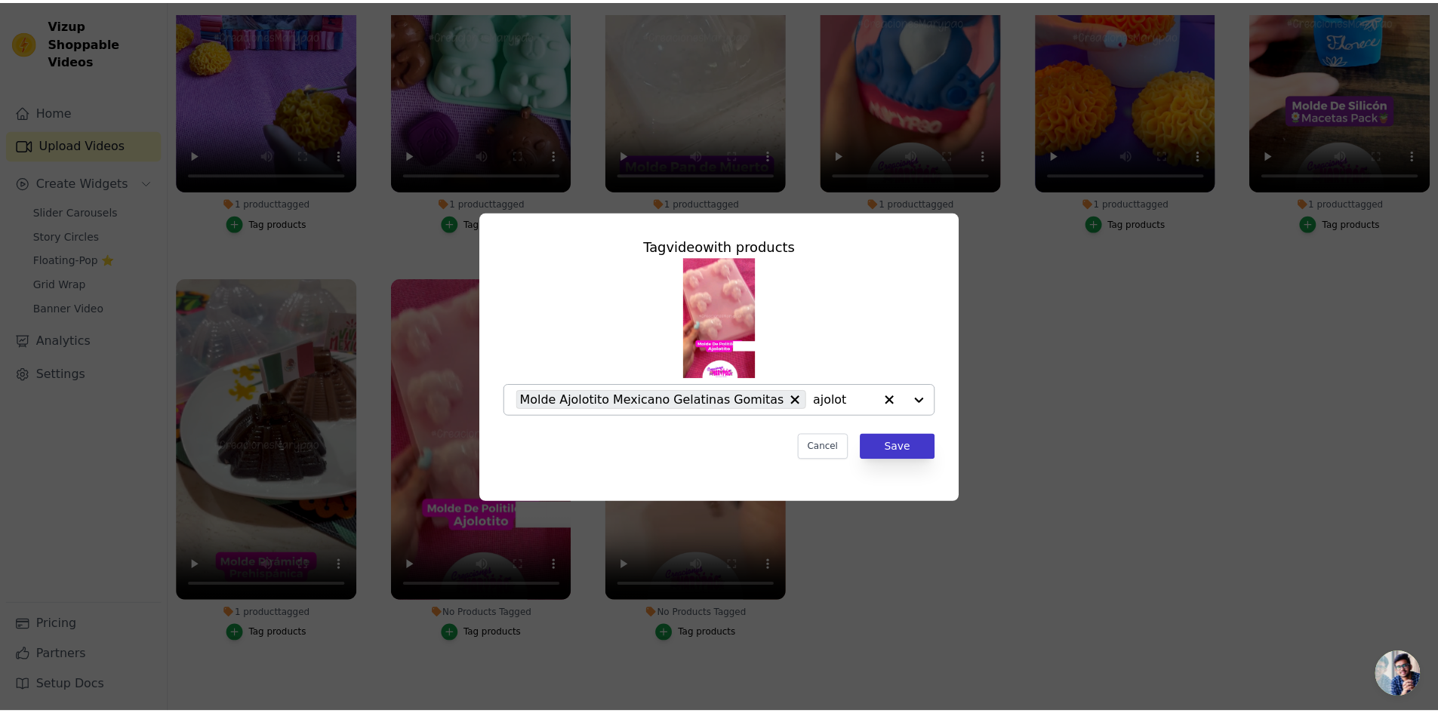
scroll to position [154, 0]
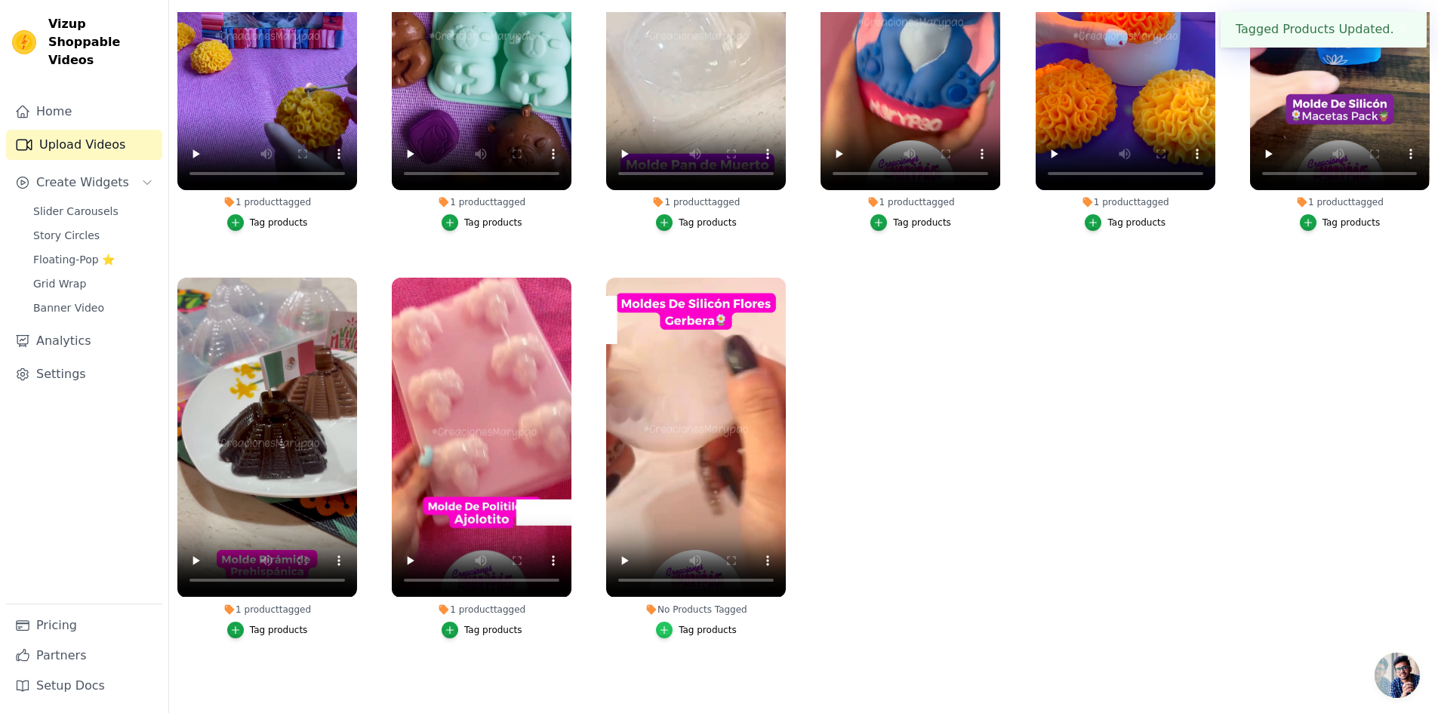
click at [663, 625] on icon "button" at bounding box center [664, 630] width 11 height 11
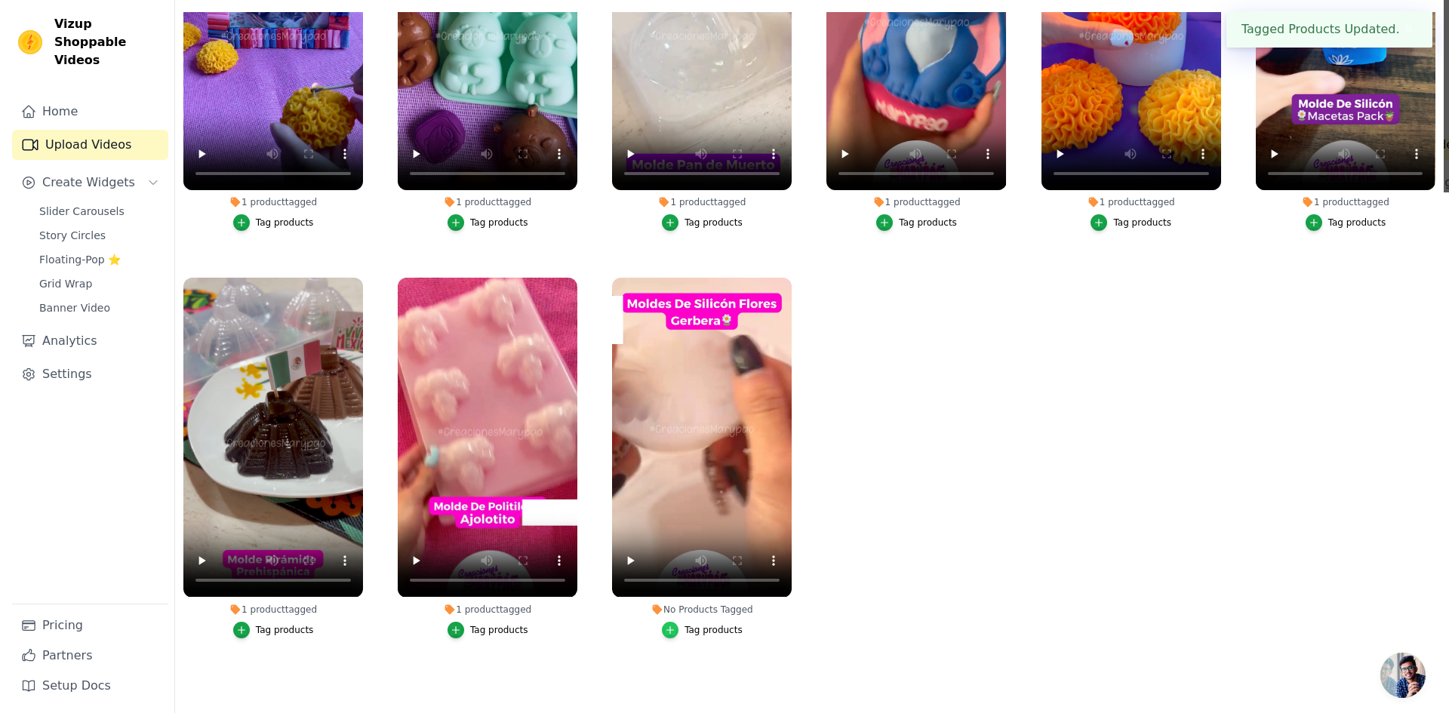
scroll to position [0, 0]
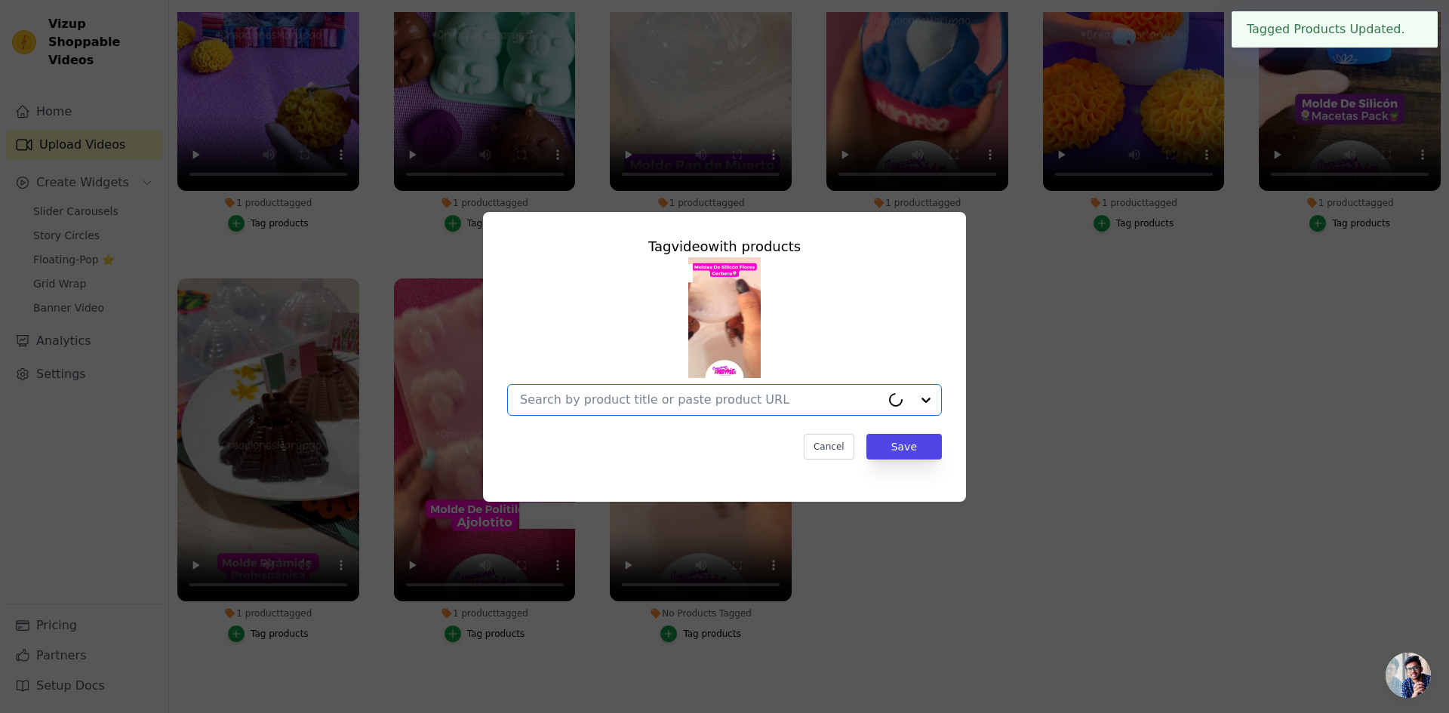
click at [642, 393] on input "No Products Tagged Tag video with products Option undefined, selected. Select i…" at bounding box center [700, 399] width 361 height 14
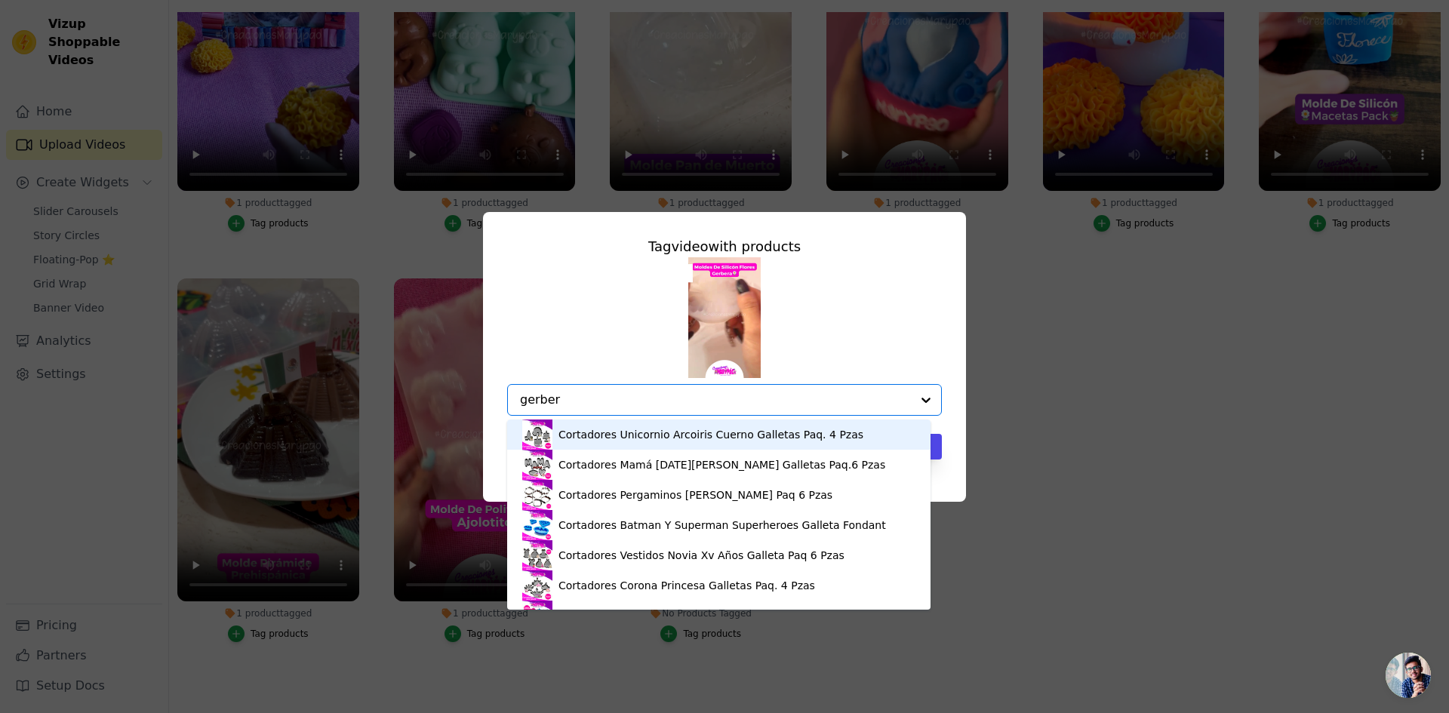
type input "gerbera"
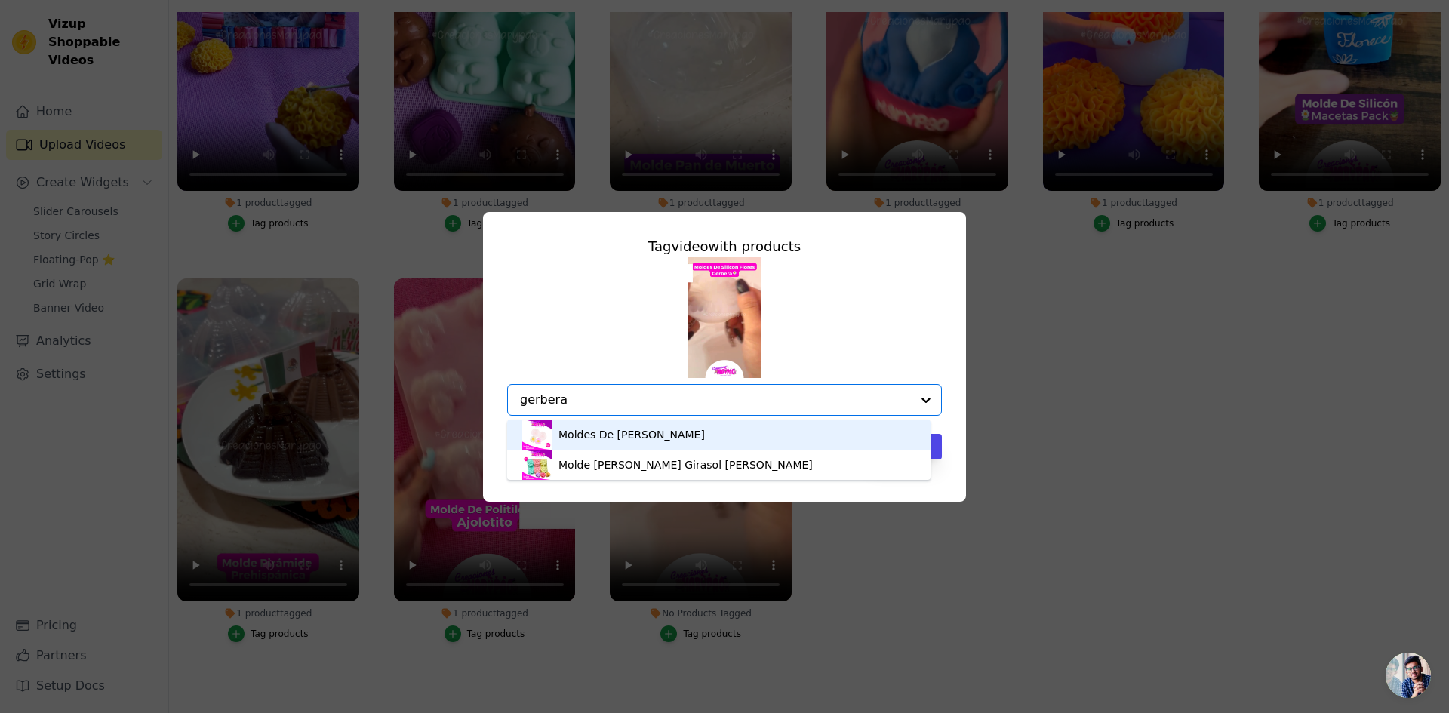
click at [718, 439] on div "Moldes De [PERSON_NAME]" at bounding box center [718, 435] width 393 height 30
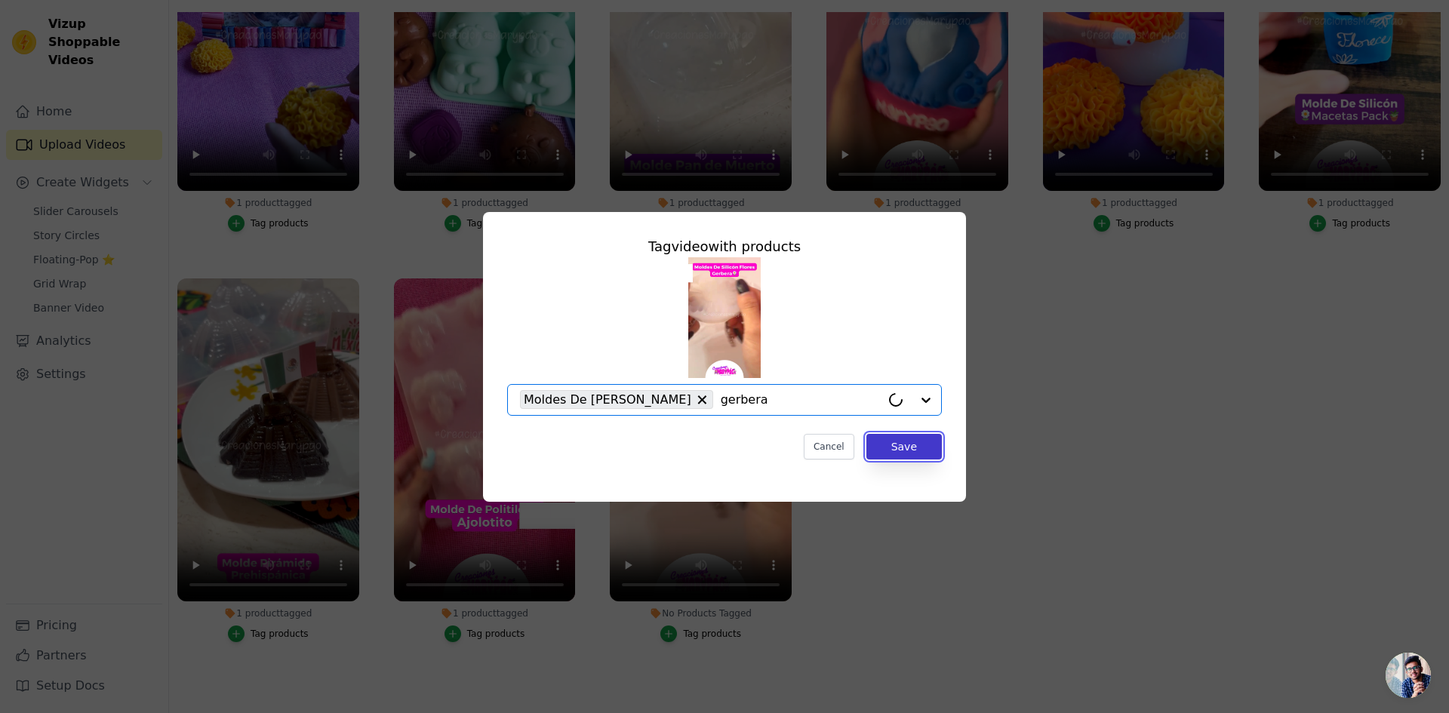
click at [910, 438] on button "Save" at bounding box center [903, 447] width 75 height 26
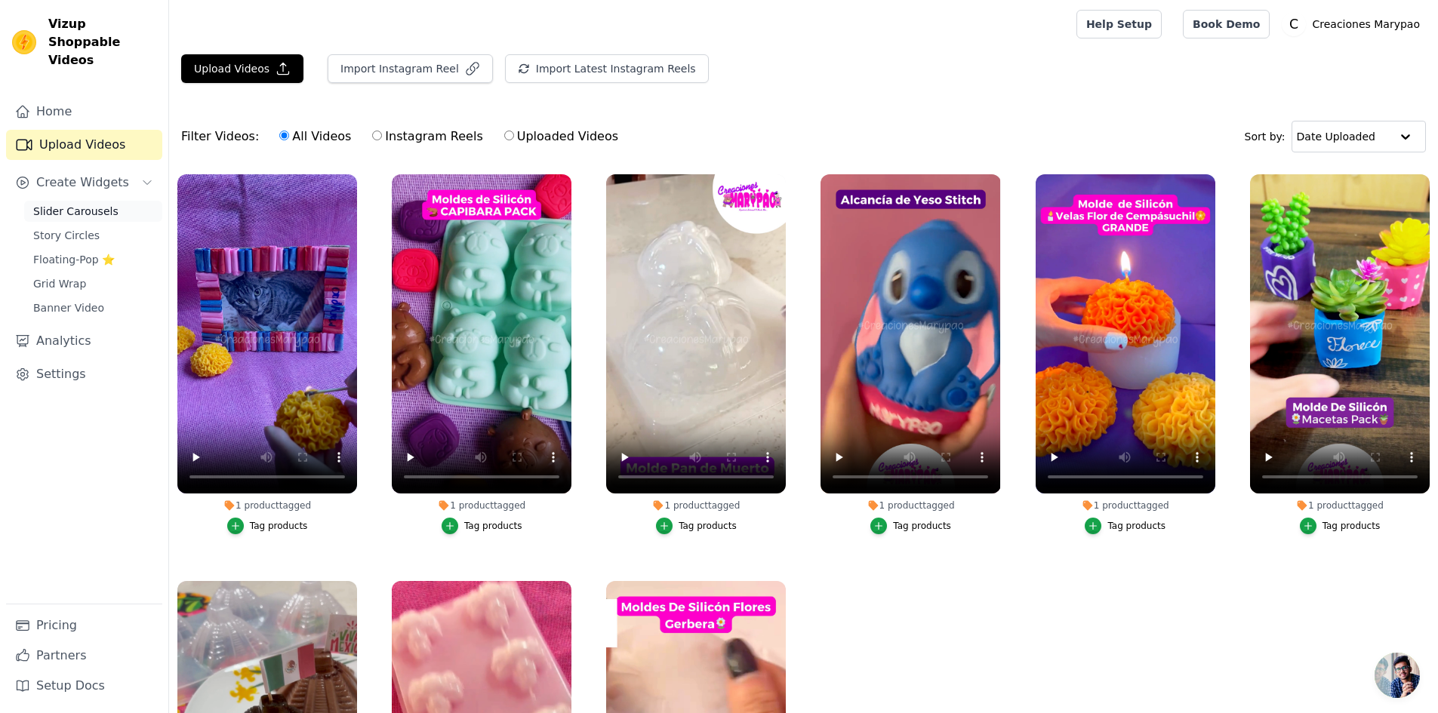
click at [81, 204] on span "Slider Carousels" at bounding box center [75, 211] width 85 height 15
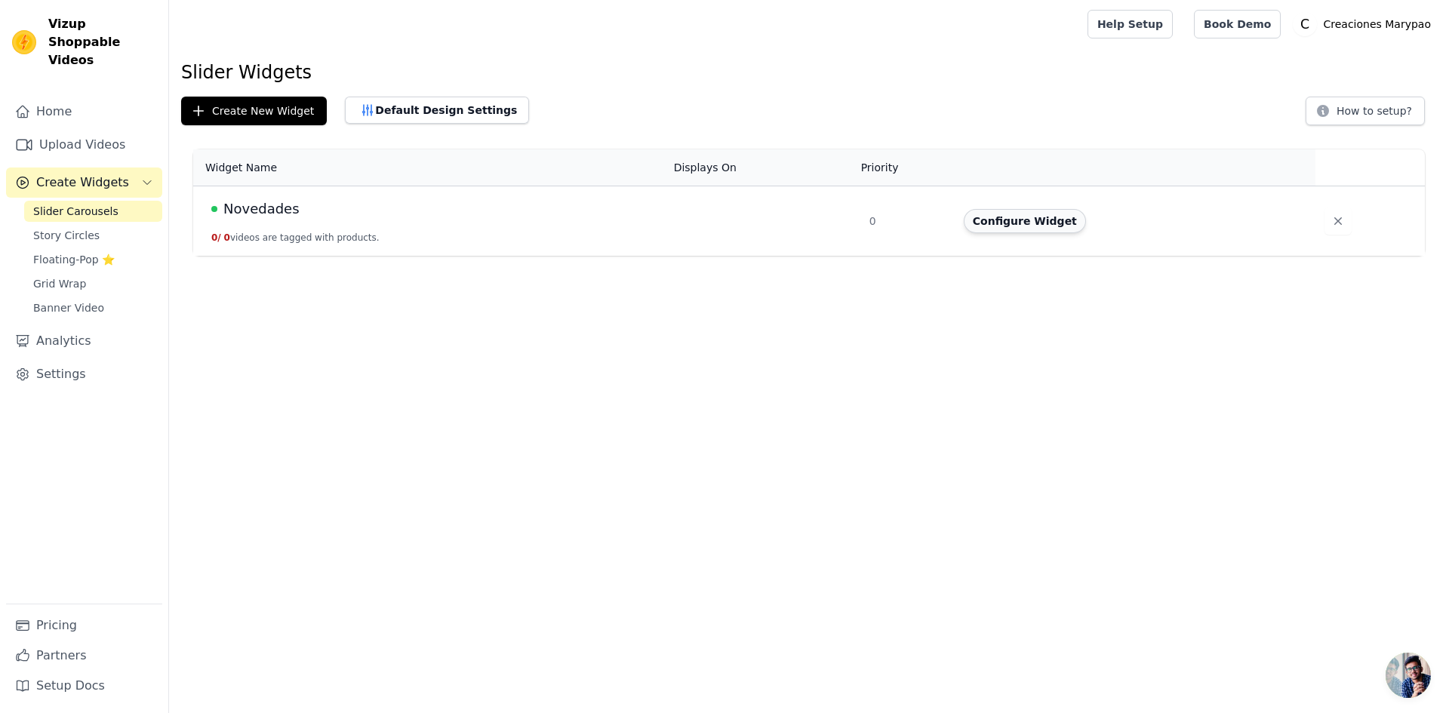
click at [994, 219] on button "Configure Widget" at bounding box center [1025, 221] width 122 height 24
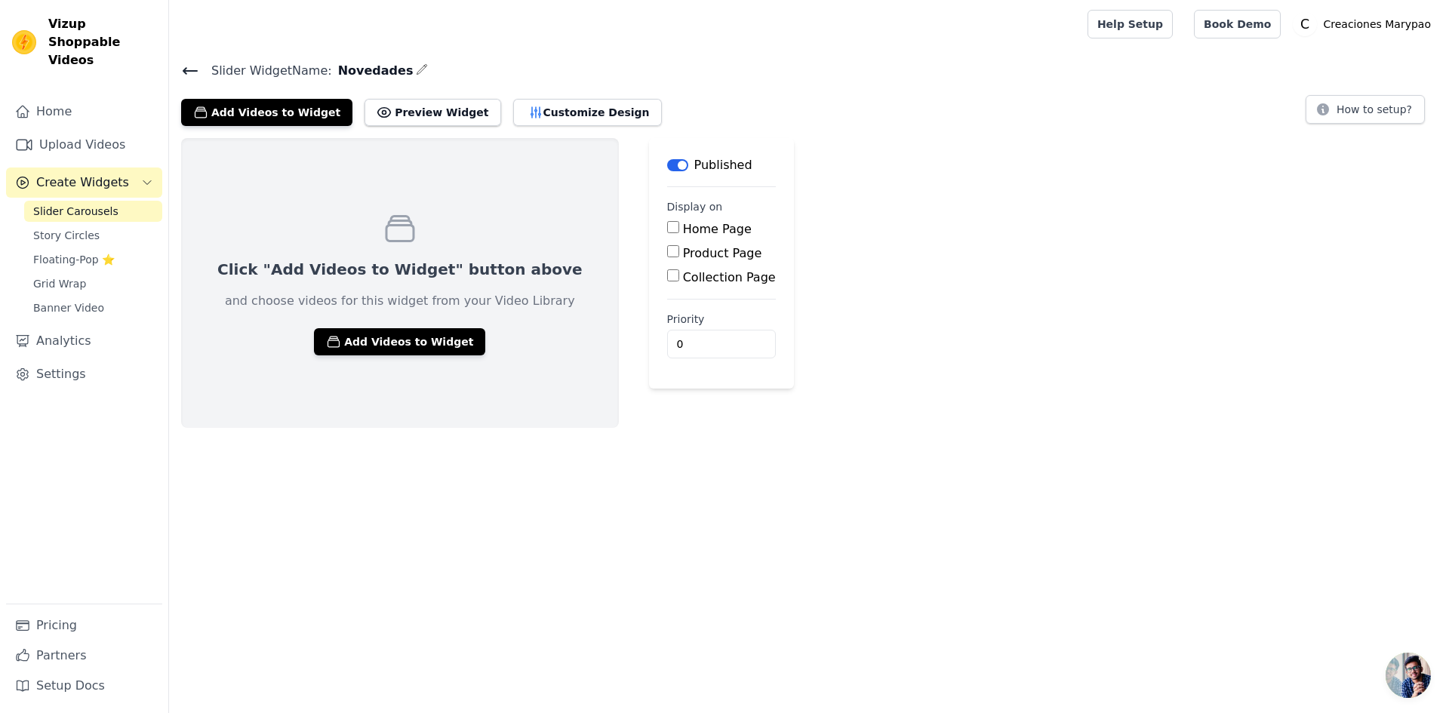
click at [683, 226] on label "Home Page" at bounding box center [717, 229] width 69 height 14
click at [667, 226] on input "Home Page" at bounding box center [673, 227] width 12 height 12
checkbox input "true"
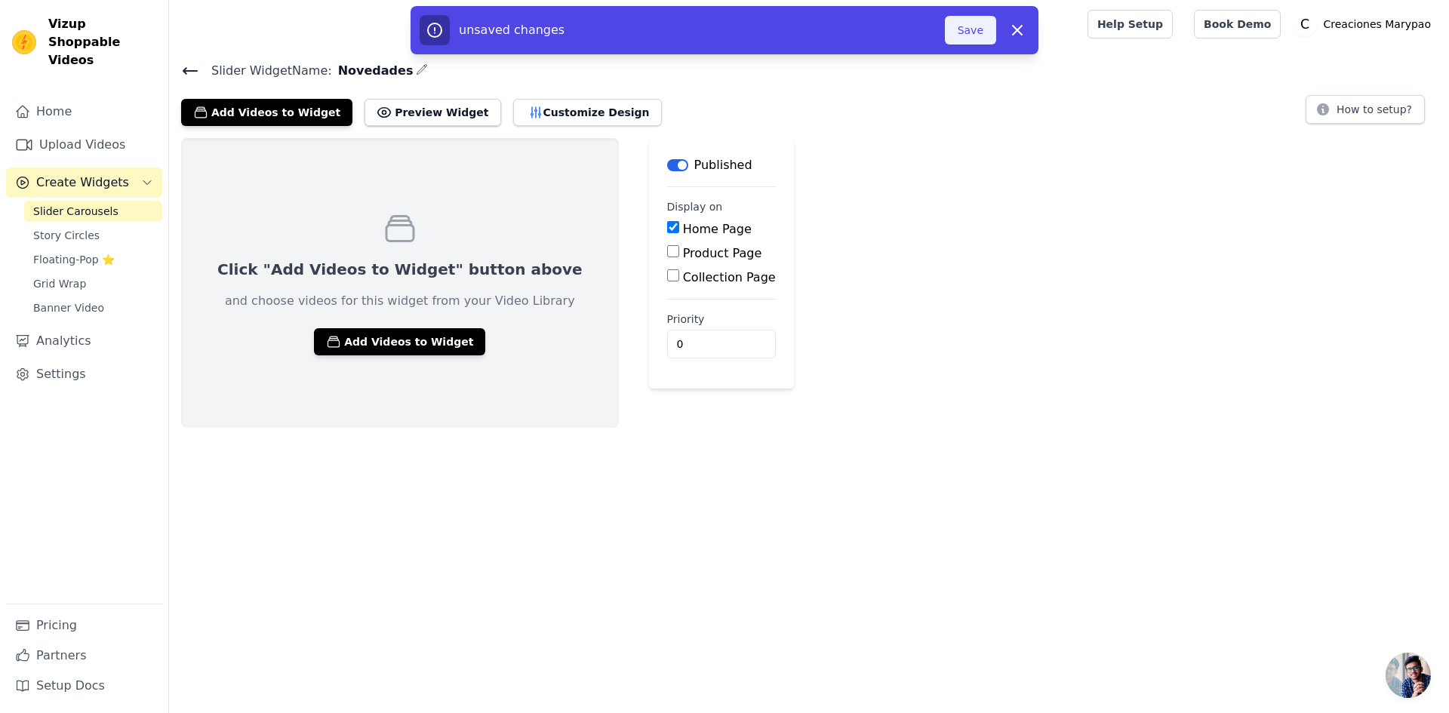
click at [961, 26] on button "Save" at bounding box center [970, 30] width 51 height 29
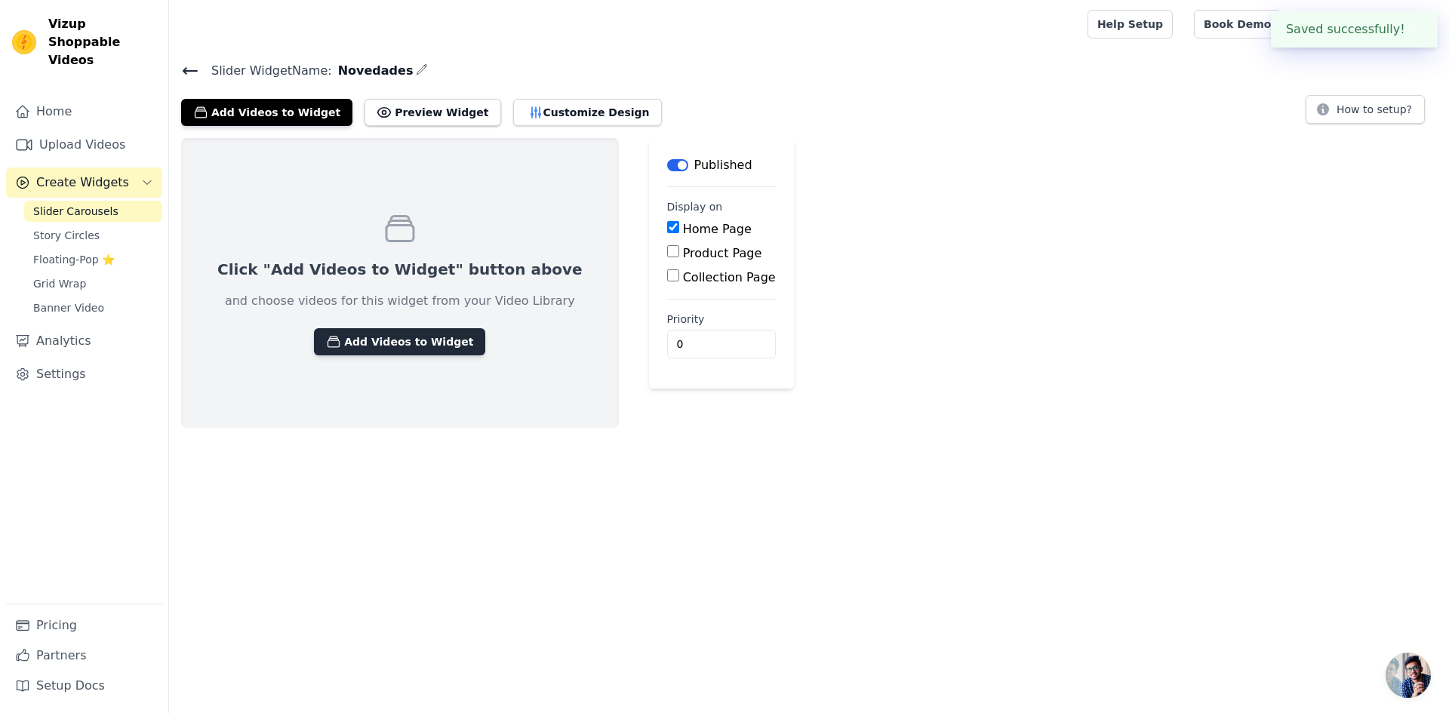
click at [392, 342] on button "Add Videos to Widget" at bounding box center [399, 341] width 171 height 27
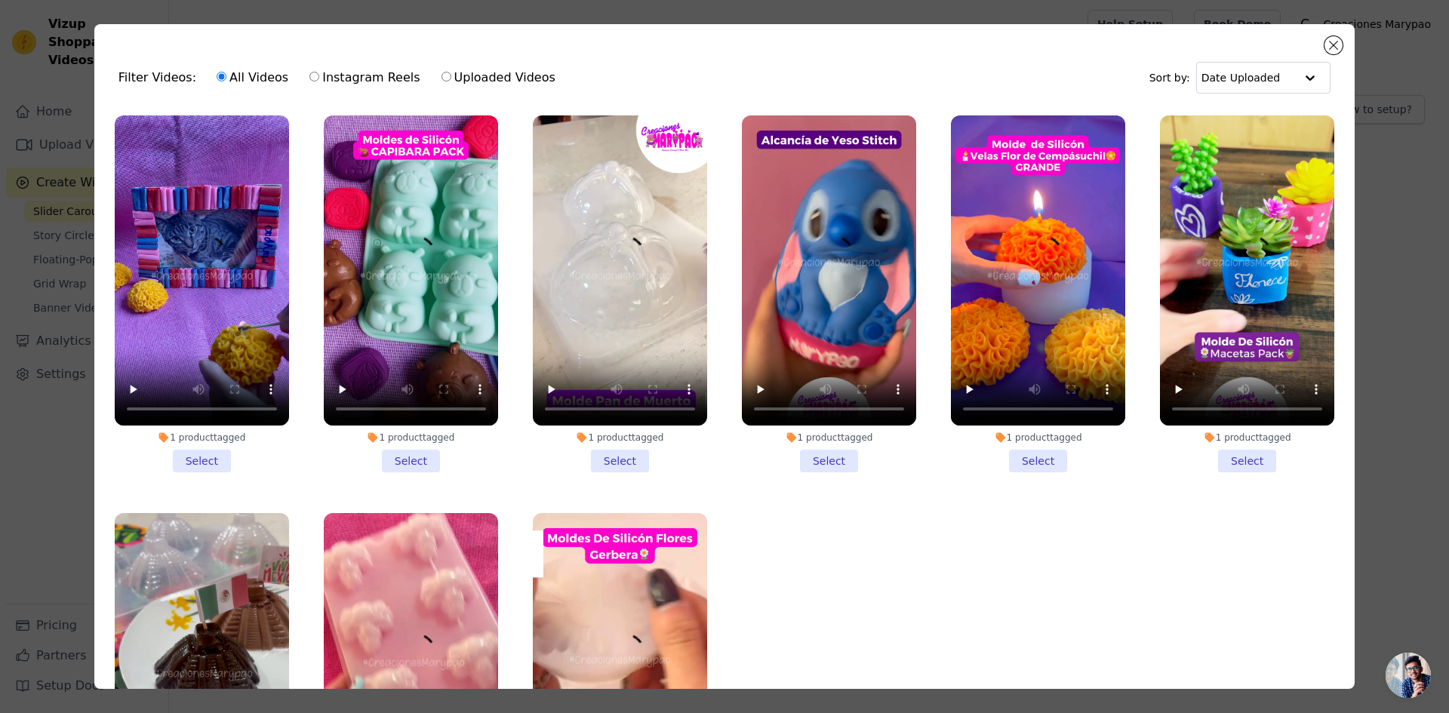
click at [185, 464] on li "1 product tagged Select" at bounding box center [202, 293] width 174 height 357
click at [0, 0] on input "1 product tagged Select" at bounding box center [0, 0] width 0 height 0
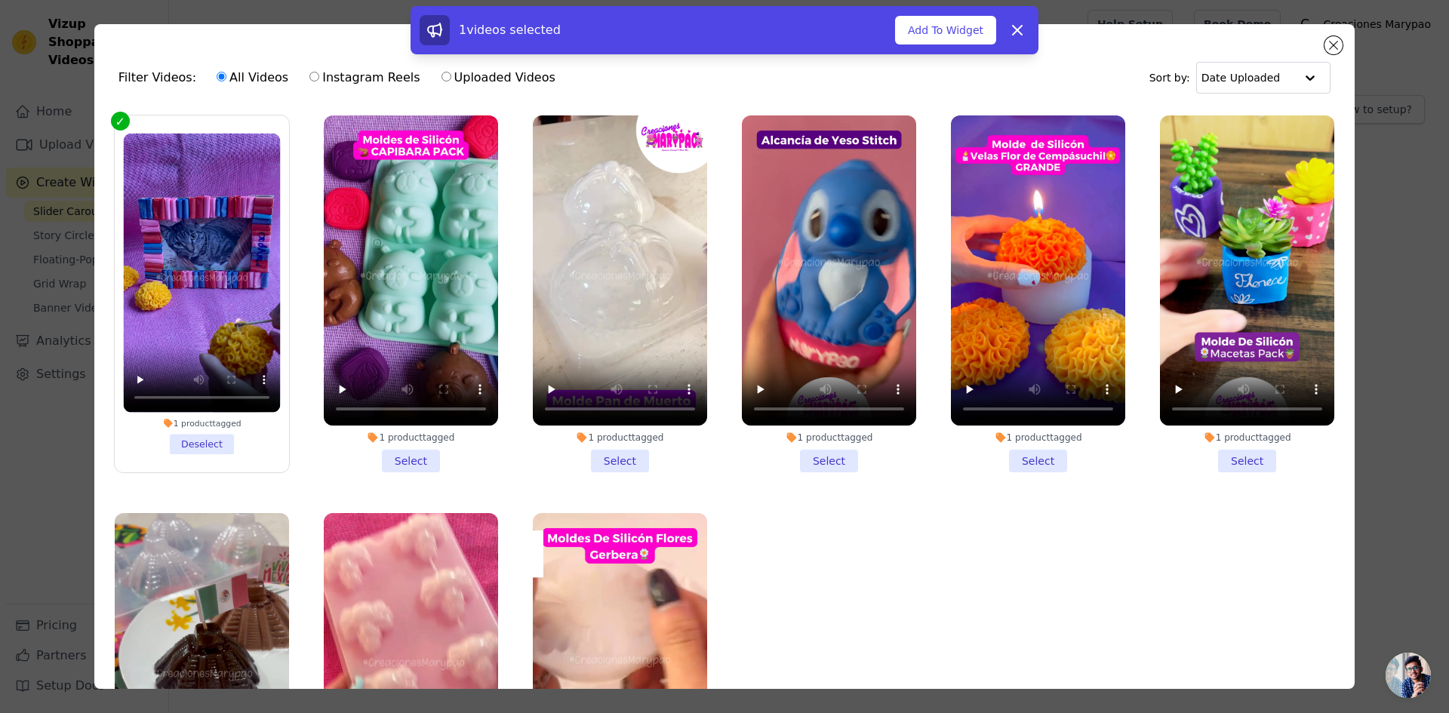
click at [382, 454] on li "1 product tagged Select" at bounding box center [411, 293] width 174 height 357
click at [0, 0] on input "1 product tagged Select" at bounding box center [0, 0] width 0 height 0
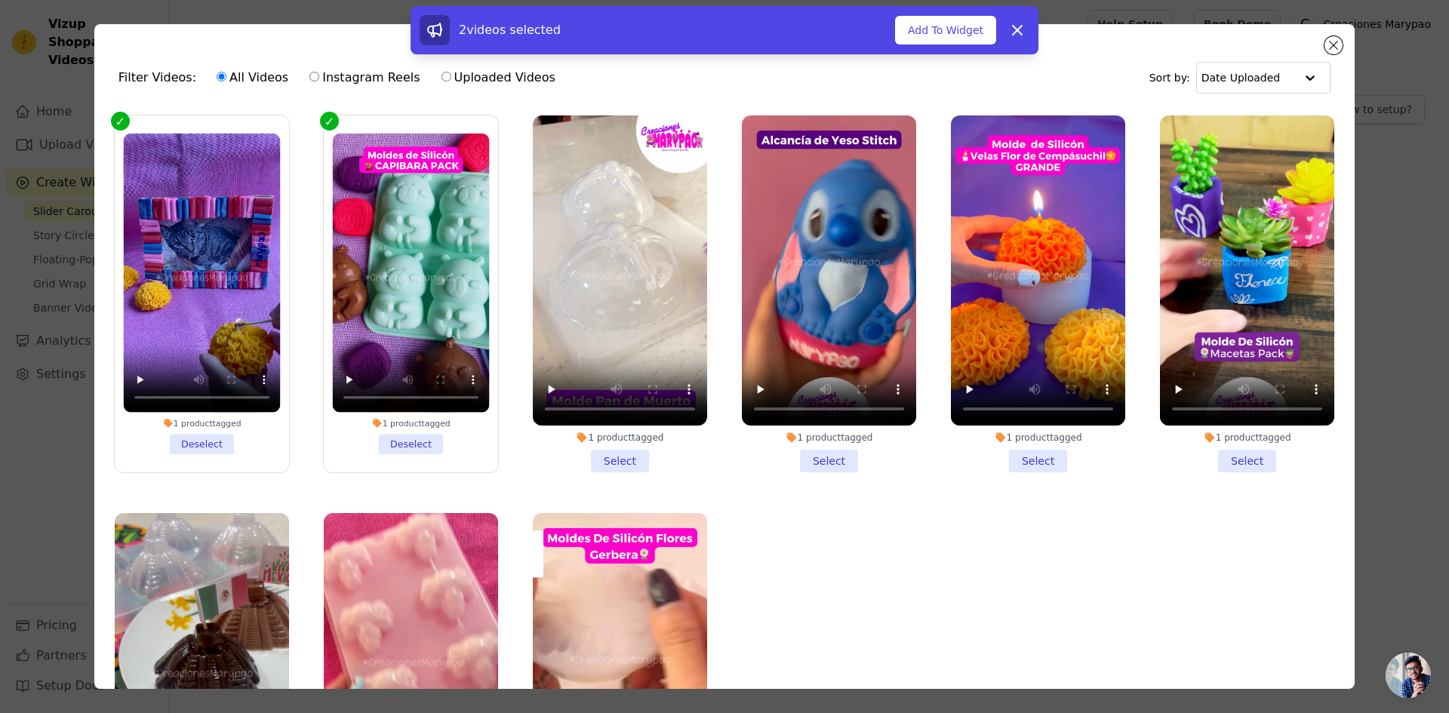
click at [622, 455] on li "1 product tagged Select" at bounding box center [620, 293] width 174 height 357
click at [0, 0] on input "1 product tagged Select" at bounding box center [0, 0] width 0 height 0
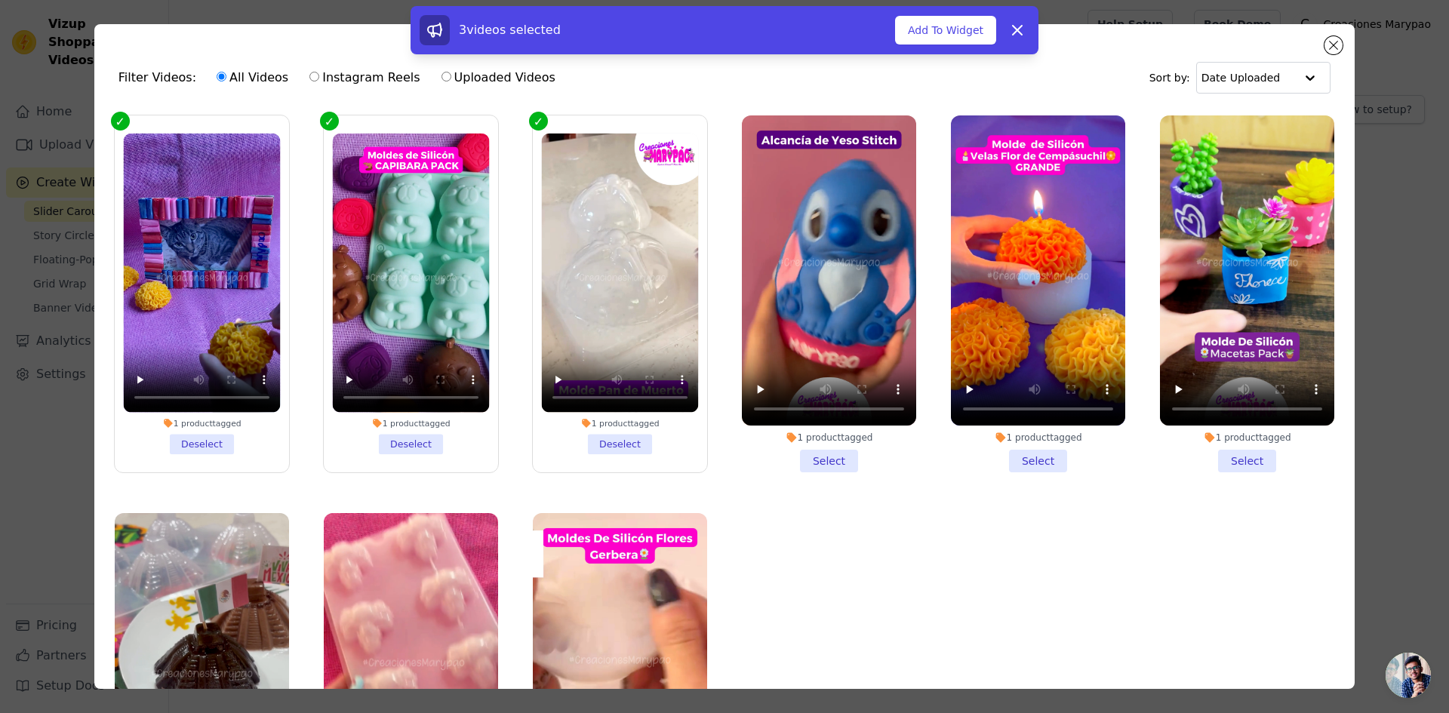
click at [804, 454] on li "1 product tagged Select" at bounding box center [829, 293] width 174 height 357
click at [0, 0] on input "1 product tagged Select" at bounding box center [0, 0] width 0 height 0
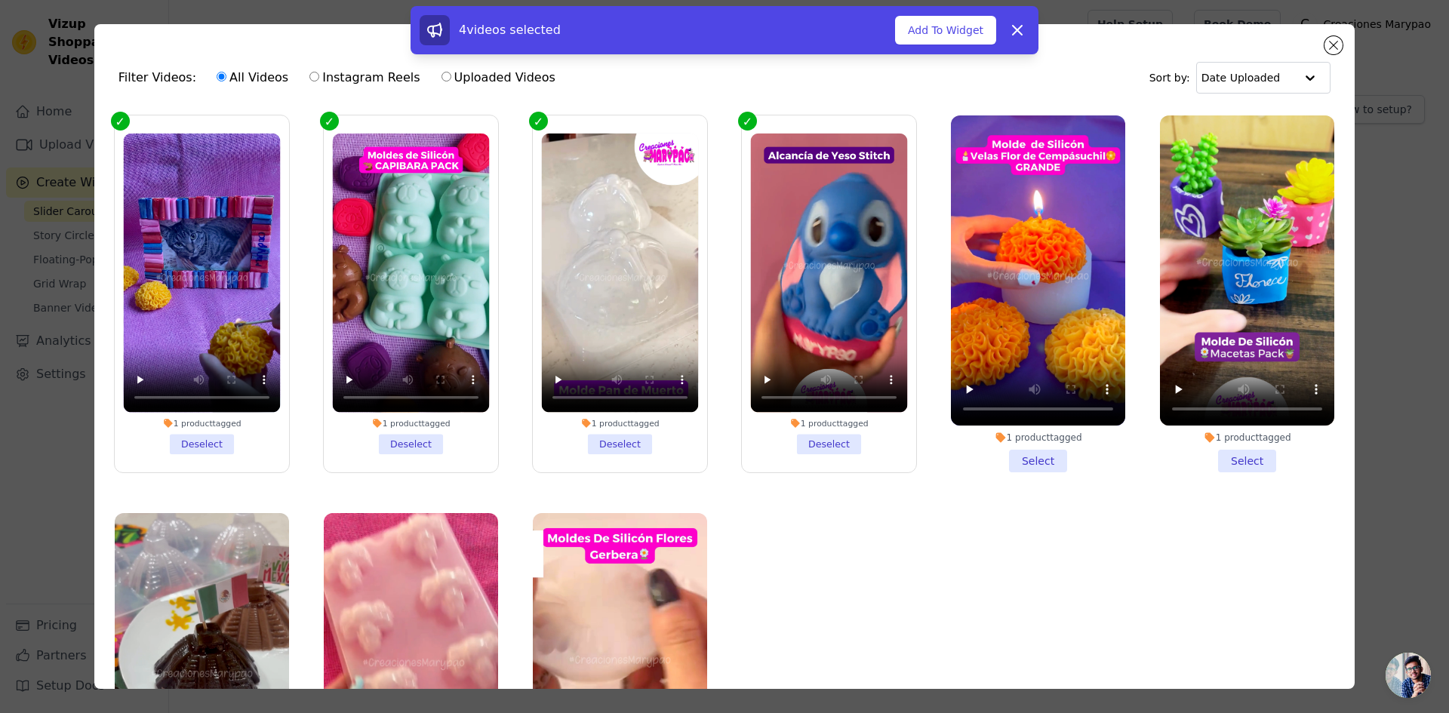
click at [1239, 463] on li "1 product tagged Select" at bounding box center [1247, 293] width 174 height 357
click at [0, 0] on input "1 product tagged Select" at bounding box center [0, 0] width 0 height 0
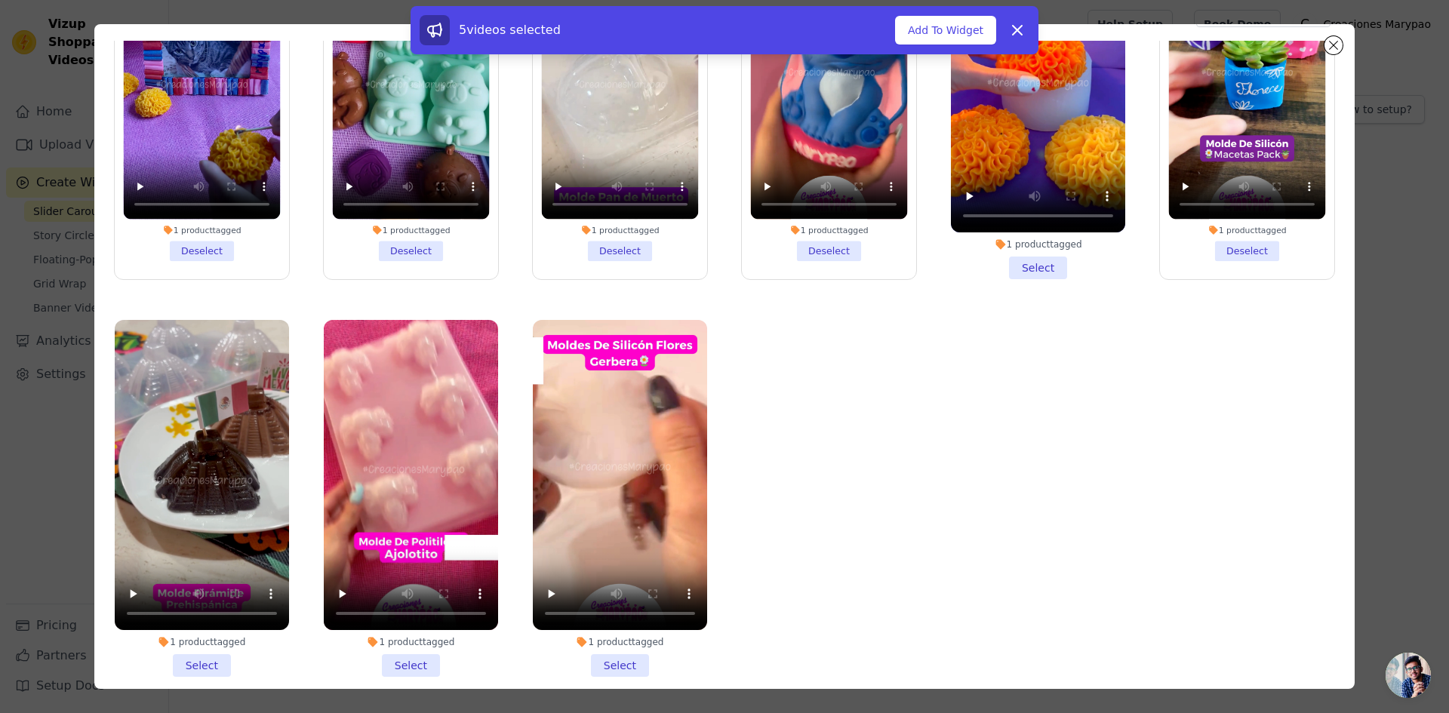
scroll to position [131, 0]
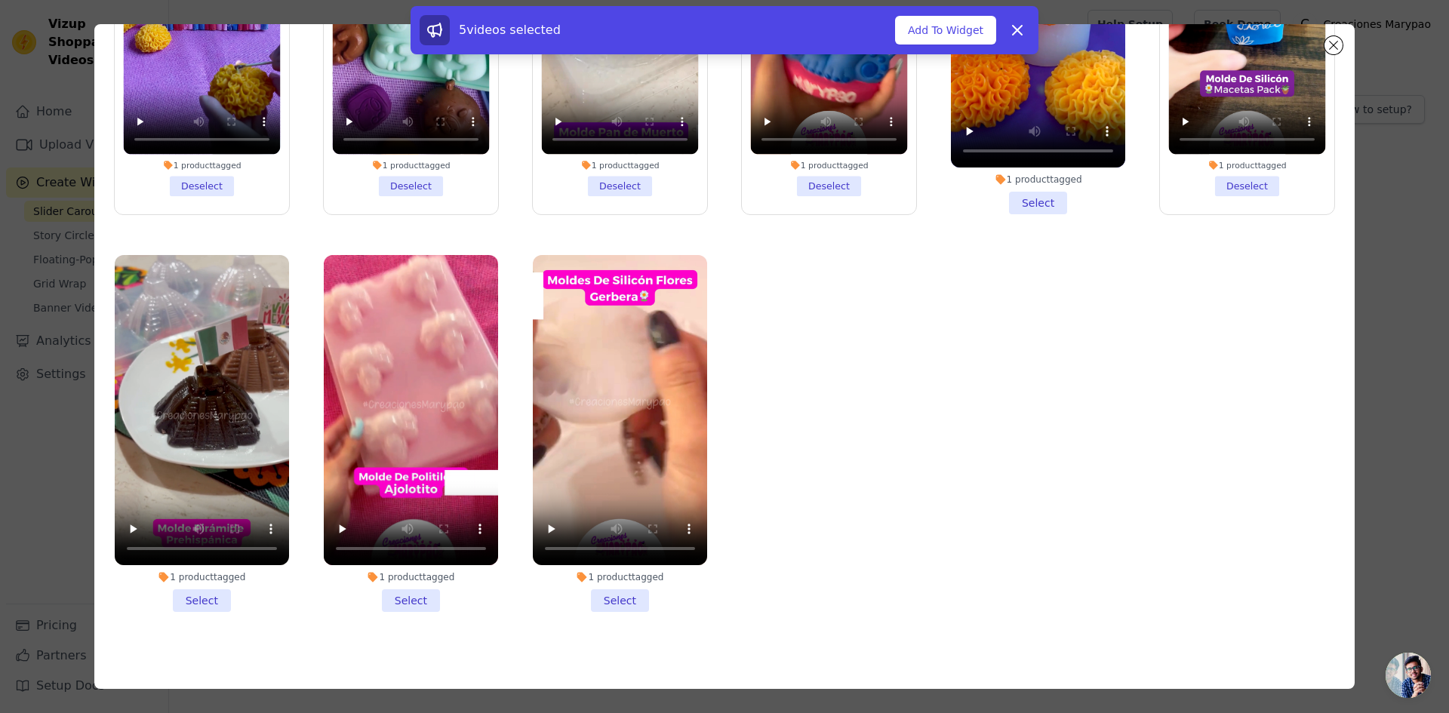
click at [200, 594] on li "1 product tagged Select" at bounding box center [202, 433] width 174 height 357
click at [0, 0] on input "1 product tagged Select" at bounding box center [0, 0] width 0 height 0
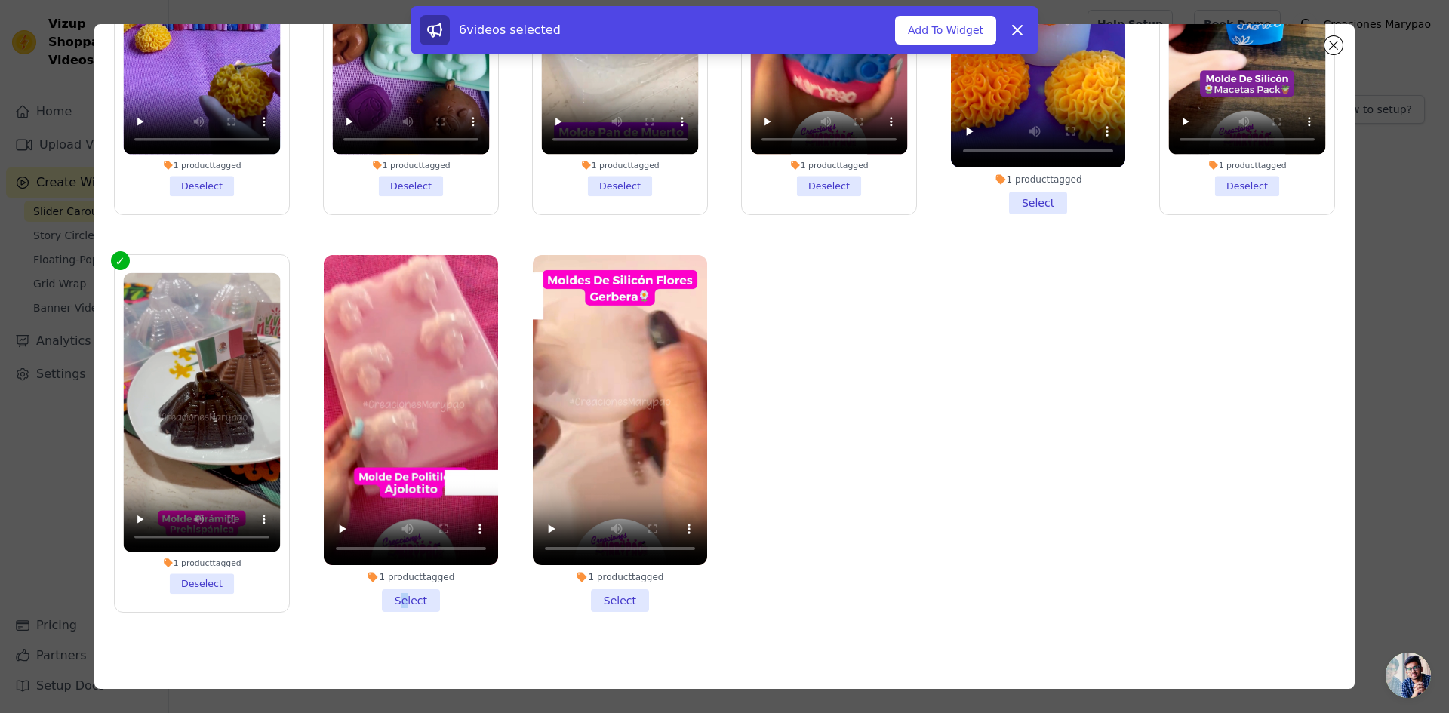
click at [402, 589] on li "1 product tagged Select" at bounding box center [411, 433] width 174 height 357
click at [607, 587] on li "1 product tagged Select" at bounding box center [620, 433] width 174 height 357
click at [0, 0] on input "1 product tagged Select" at bounding box center [0, 0] width 0 height 0
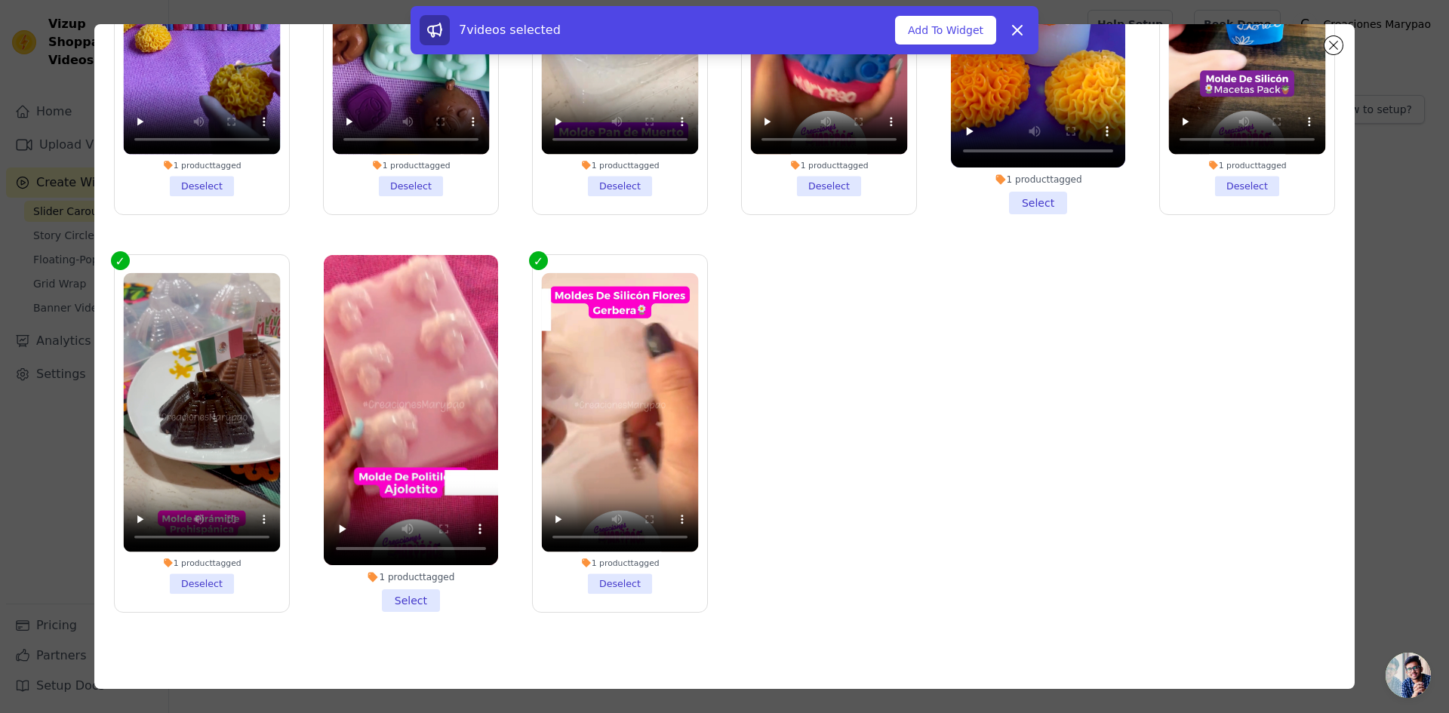
click at [406, 595] on li "1 product tagged Select" at bounding box center [411, 433] width 174 height 357
click at [0, 0] on input "1 product tagged Select" at bounding box center [0, 0] width 0 height 0
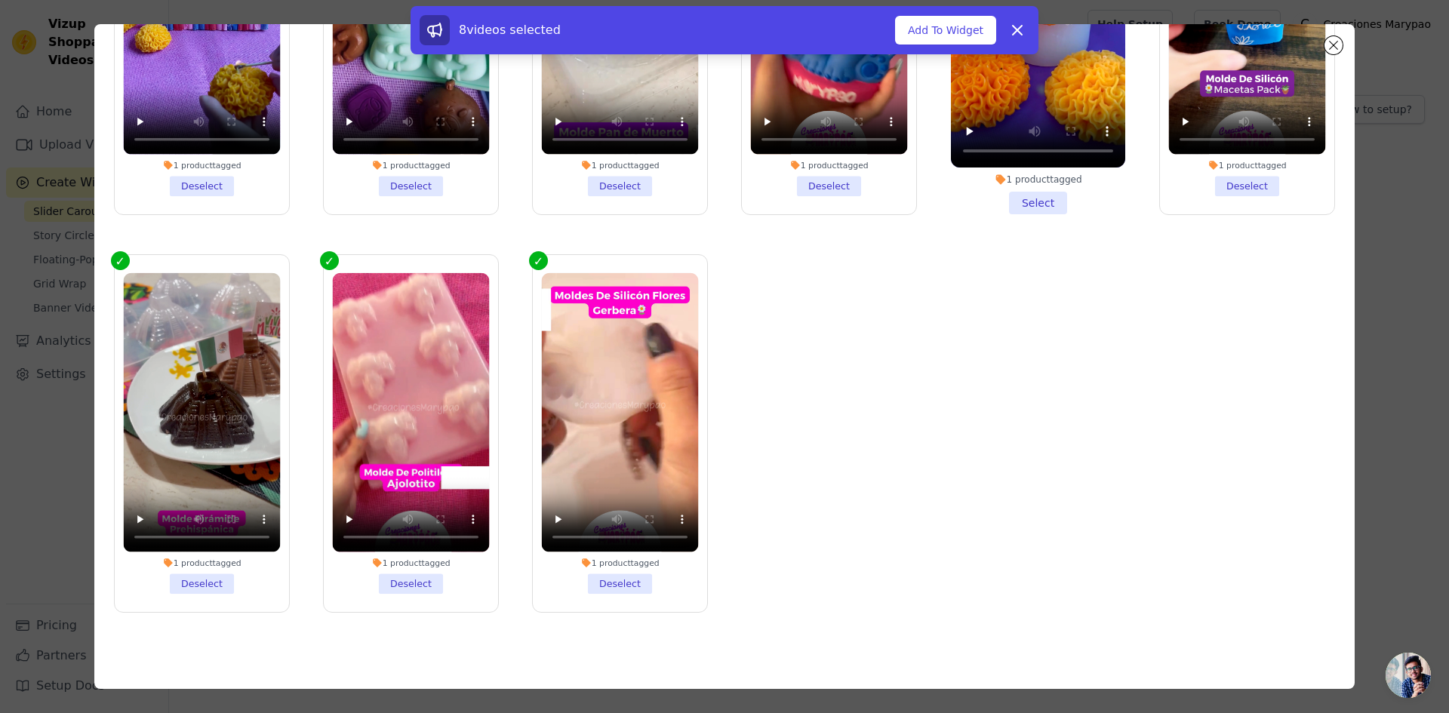
scroll to position [0, 0]
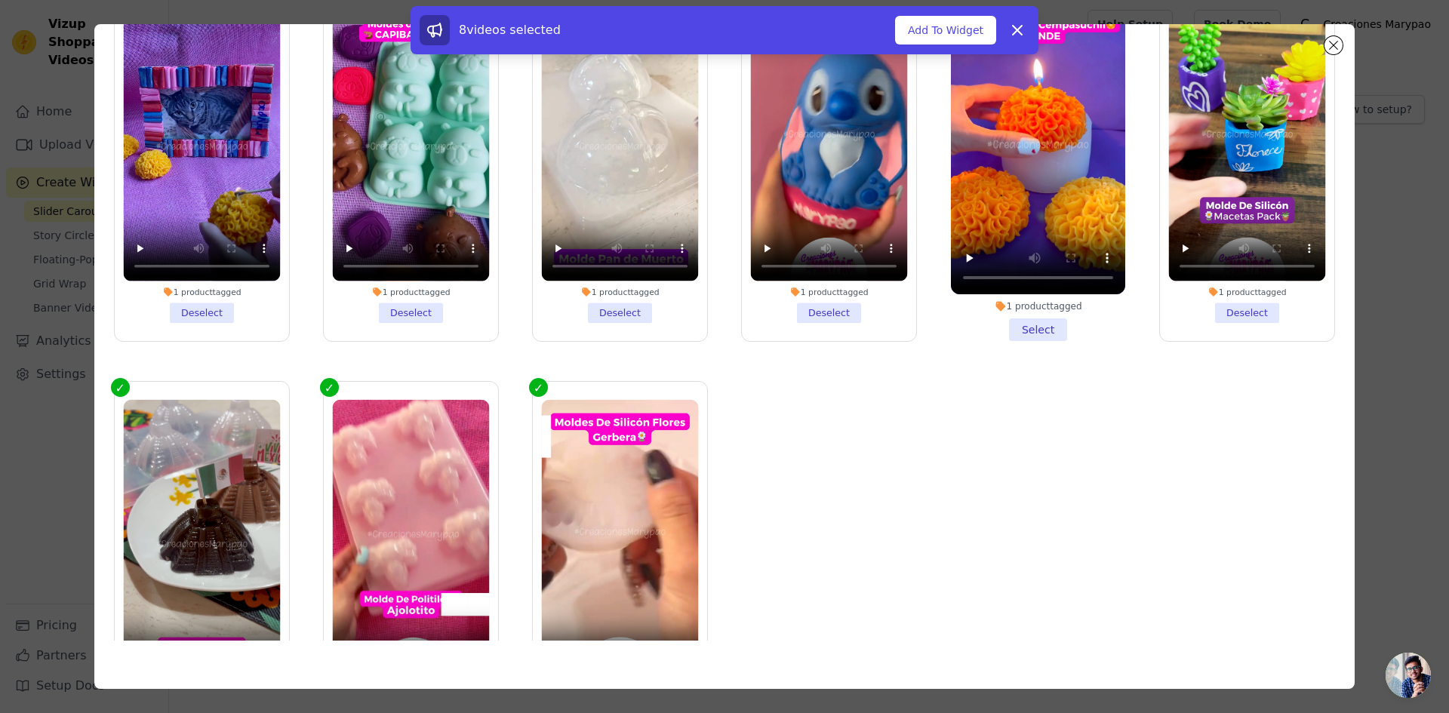
click at [620, 305] on li "1 product tagged Deselect" at bounding box center [619, 162] width 157 height 321
click at [0, 0] on input "1 product tagged Deselect" at bounding box center [0, 0] width 0 height 0
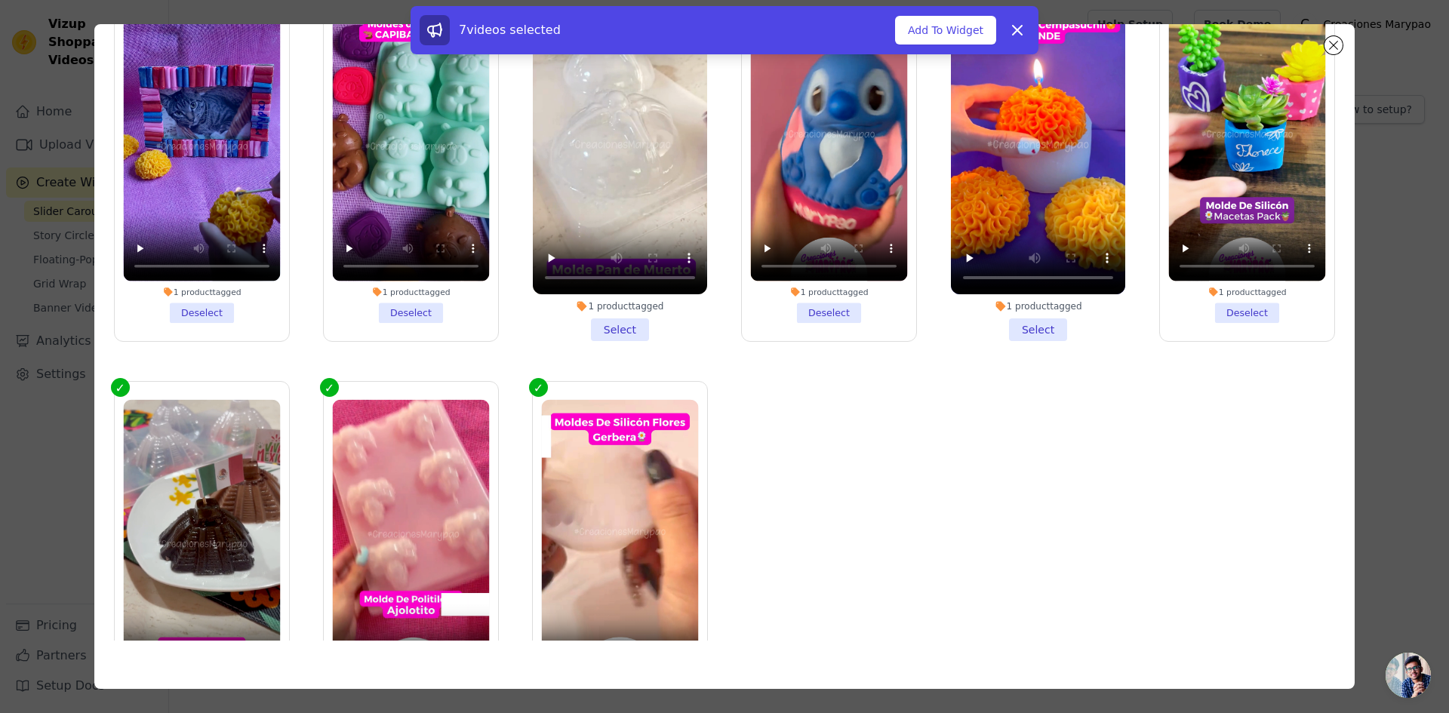
click at [617, 323] on li "1 product tagged Select" at bounding box center [620, 162] width 174 height 357
click at [0, 0] on input "1 product tagged Select" at bounding box center [0, 0] width 0 height 0
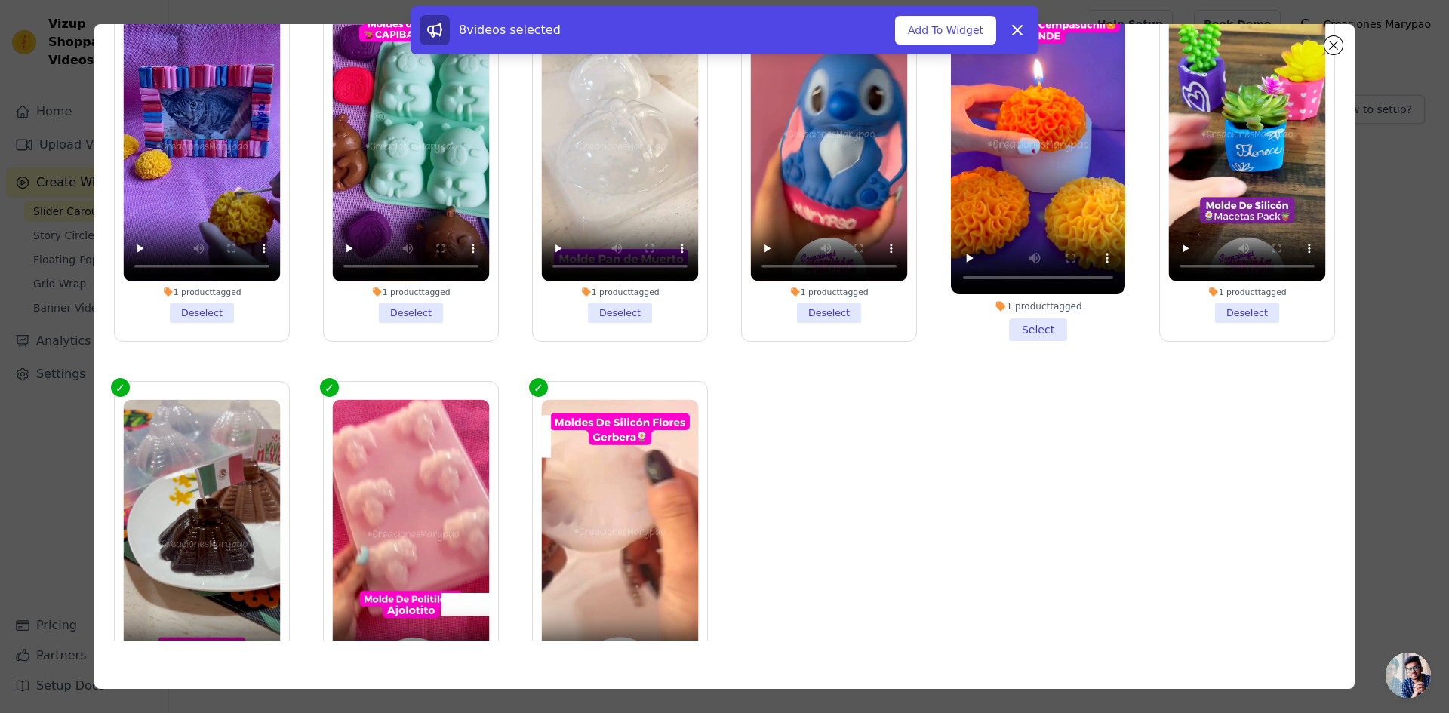
click at [1051, 324] on li "1 product tagged Select" at bounding box center [1038, 162] width 174 height 357
click at [0, 0] on input "1 product tagged Select" at bounding box center [0, 0] width 0 height 0
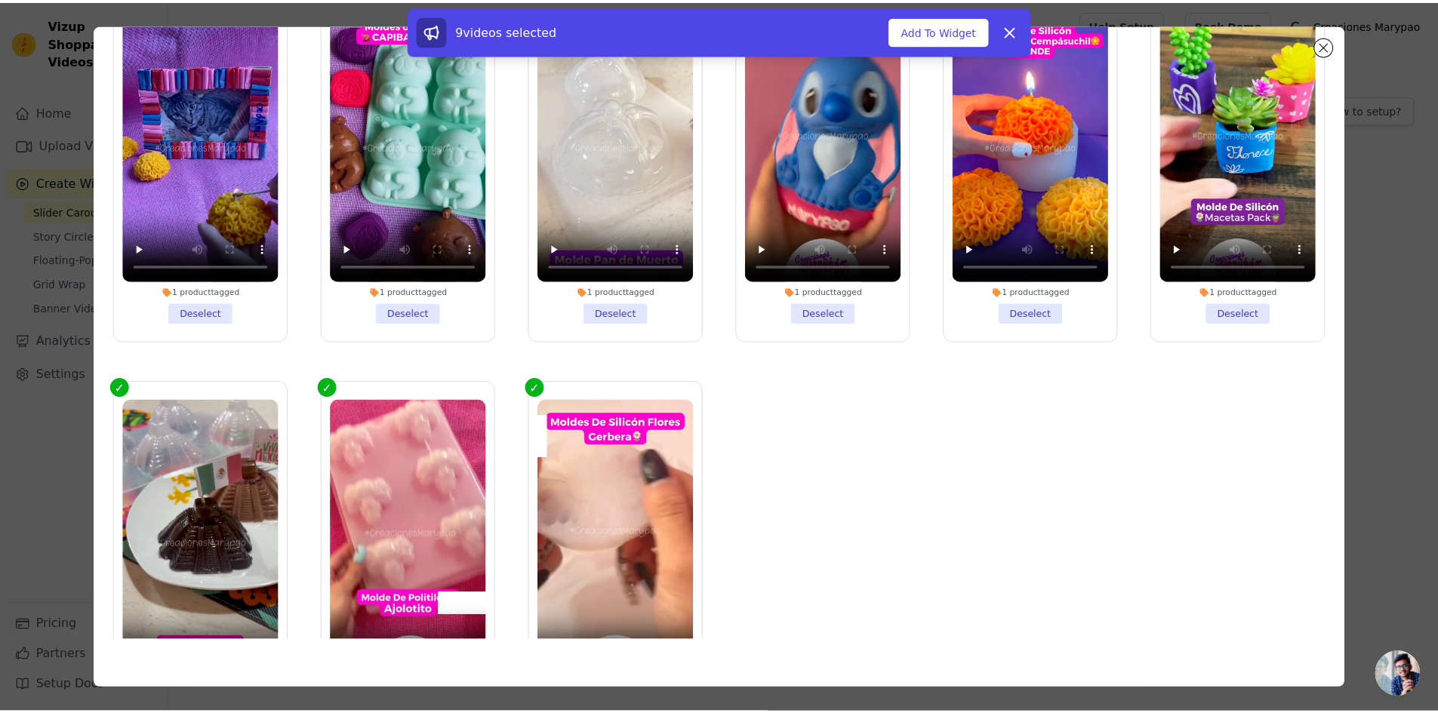
scroll to position [127, 0]
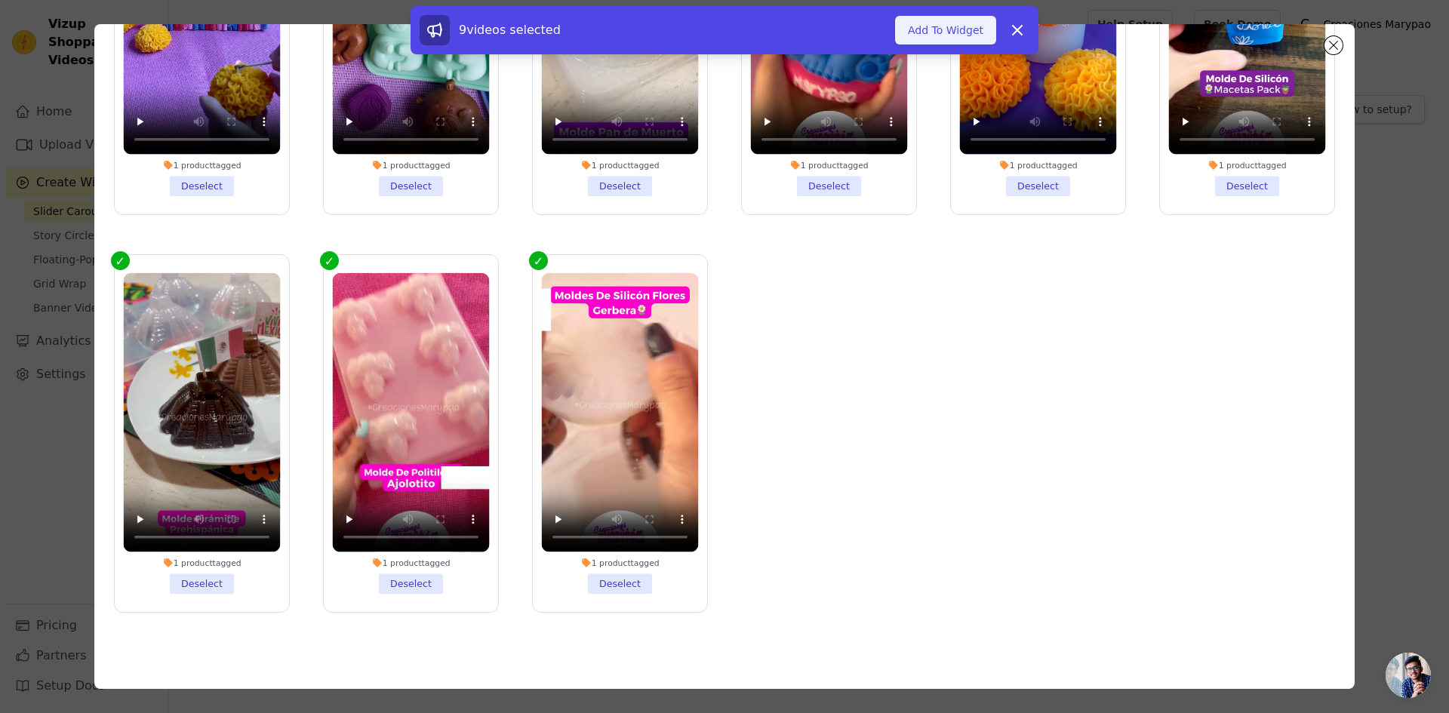
click at [919, 28] on button "Add To Widget" at bounding box center [945, 30] width 101 height 29
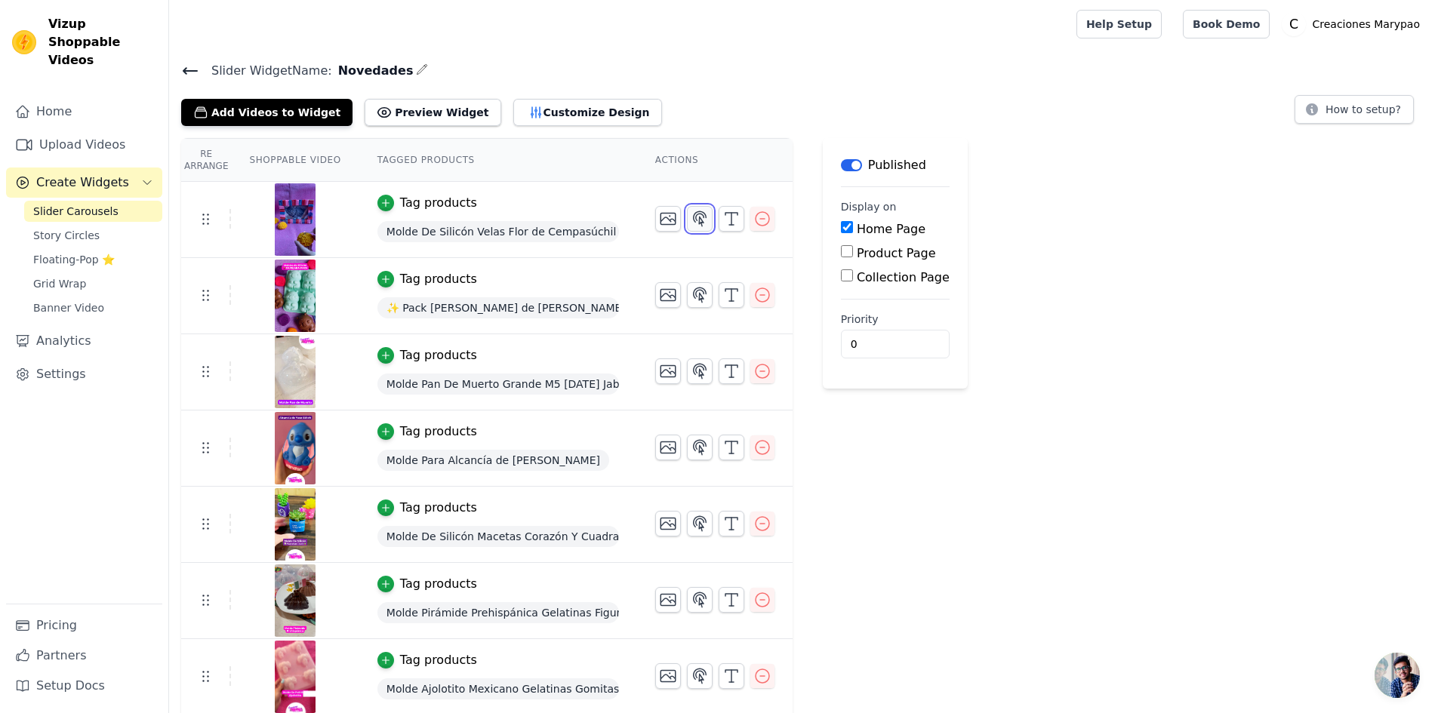
click at [693, 217] on icon "button" at bounding box center [699, 218] width 13 height 14
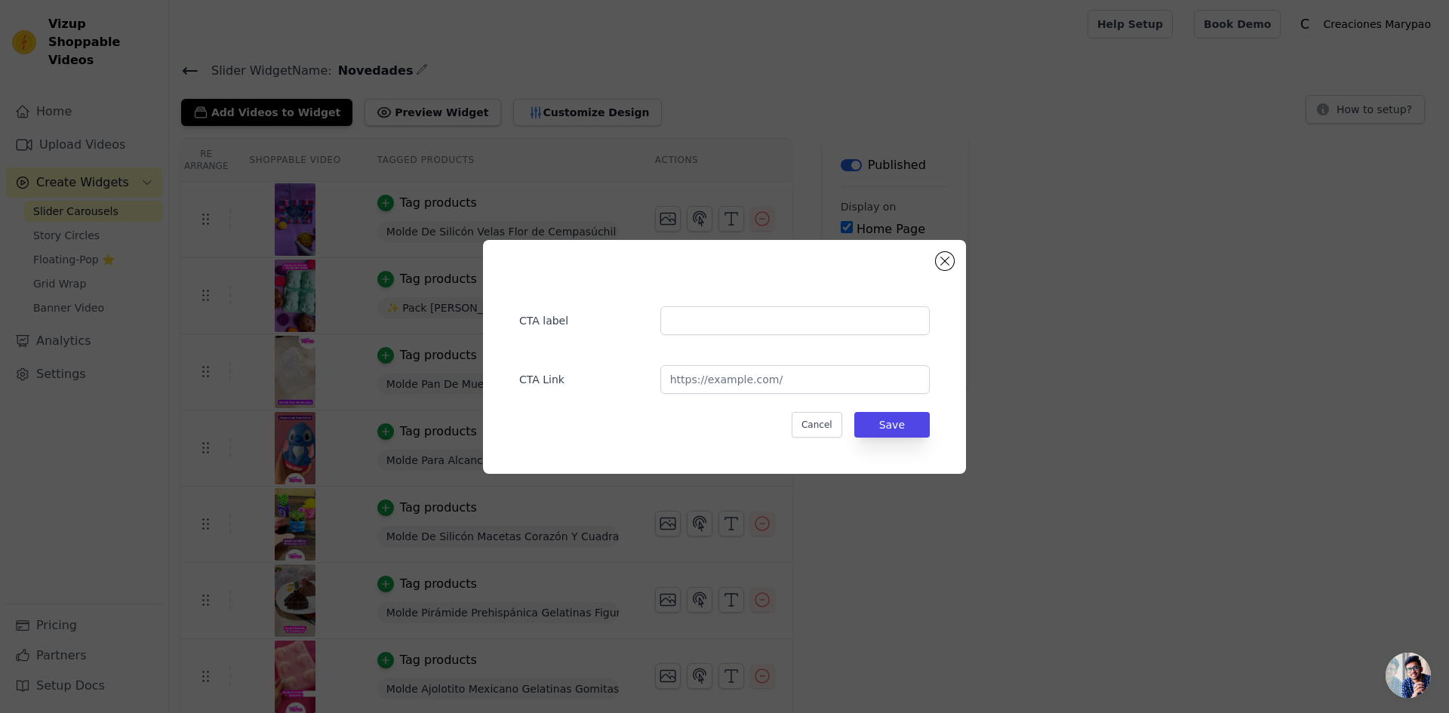
click at [958, 264] on div "CTA label CTA Link Cancel Save" at bounding box center [724, 357] width 483 height 234
click at [938, 260] on button "Close modal" at bounding box center [945, 261] width 18 height 18
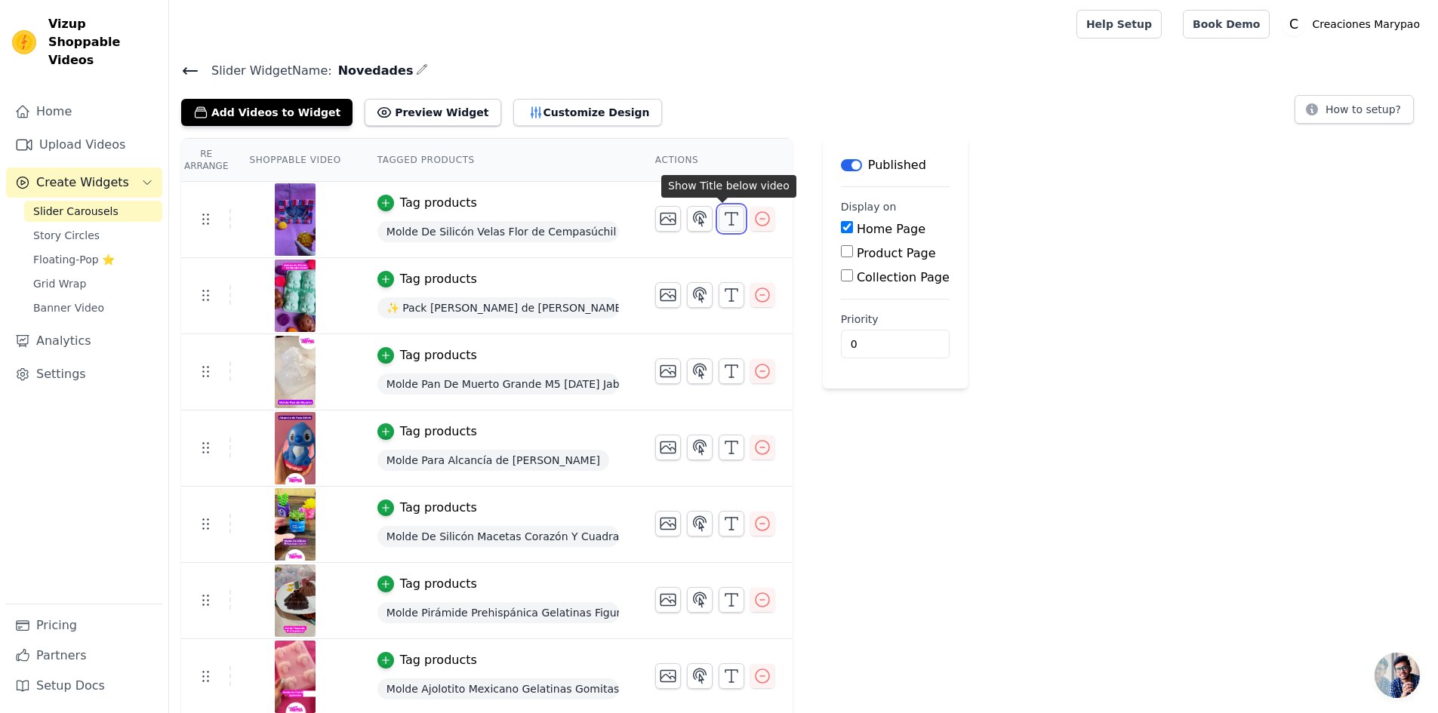
click at [731, 218] on line "button" at bounding box center [731, 219] width 0 height 12
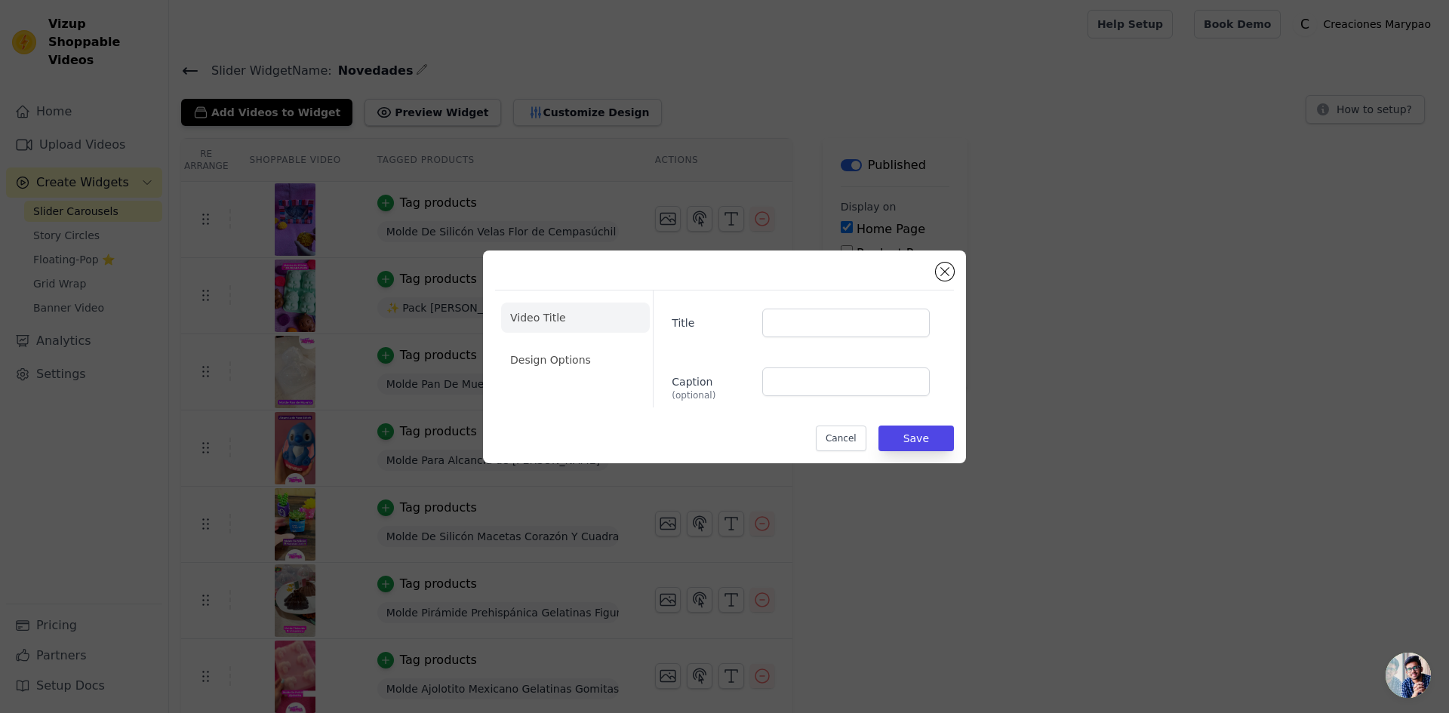
click at [934, 267] on div "Video Title Design Options Title Caption (optional) Cancel Save" at bounding box center [724, 357] width 459 height 189
click at [942, 270] on button "Close modal" at bounding box center [945, 272] width 18 height 18
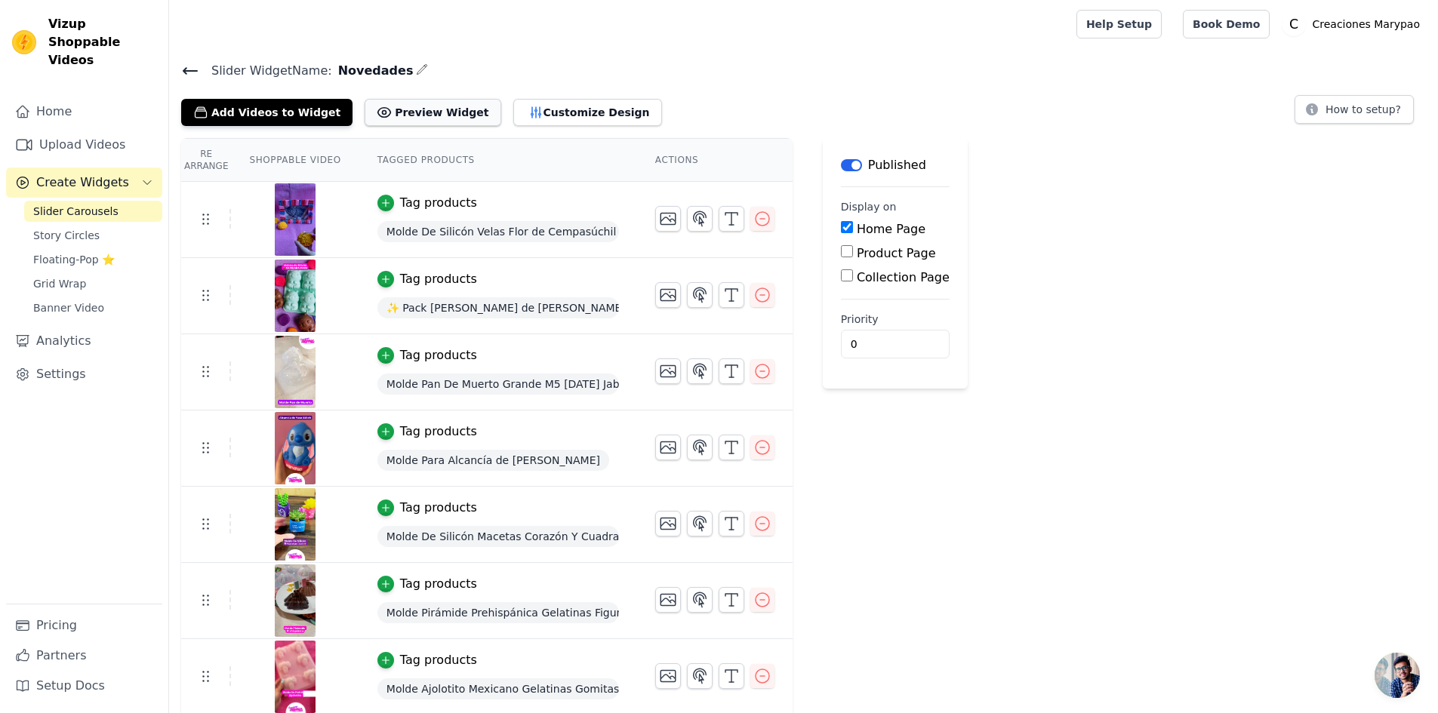
click at [416, 115] on button "Preview Widget" at bounding box center [432, 112] width 136 height 27
click at [215, 116] on button "Add Videos to Widget" at bounding box center [266, 112] width 171 height 27
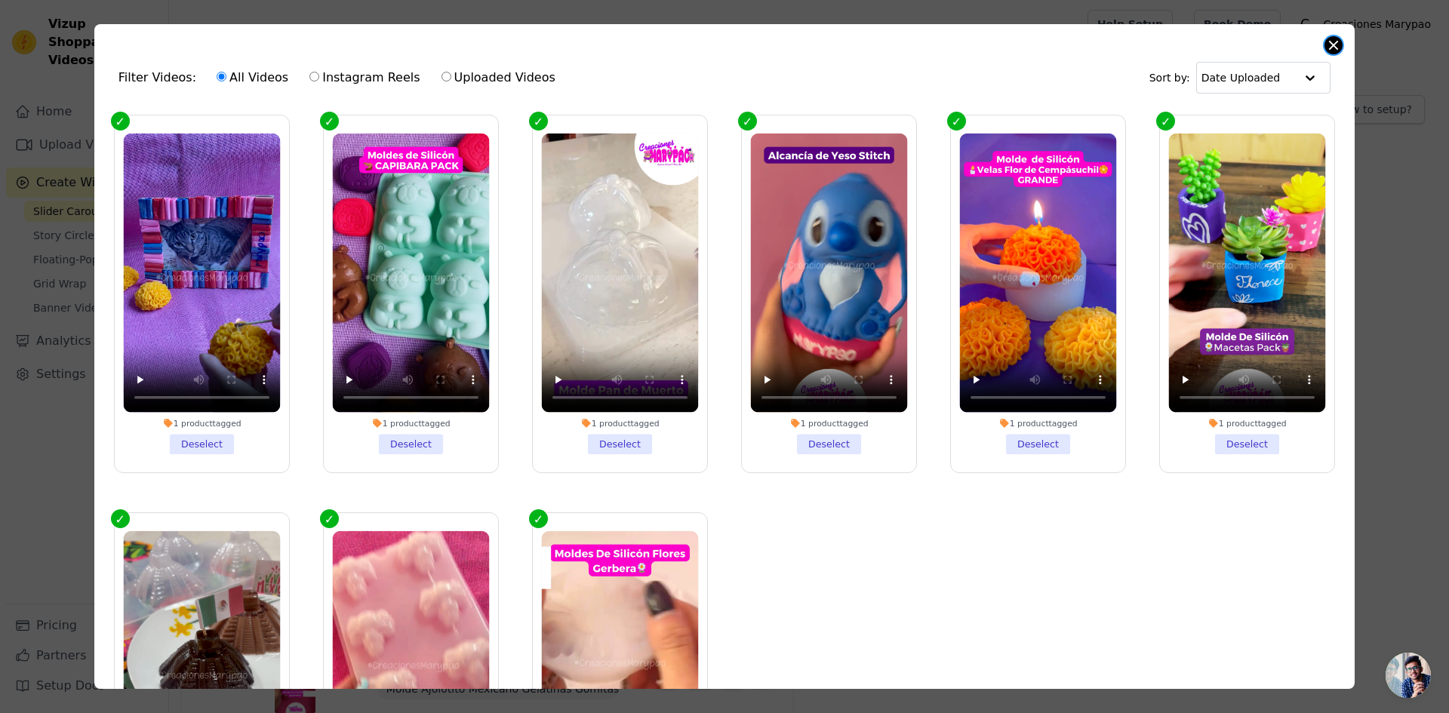
click at [1336, 44] on button "Close modal" at bounding box center [1333, 45] width 18 height 18
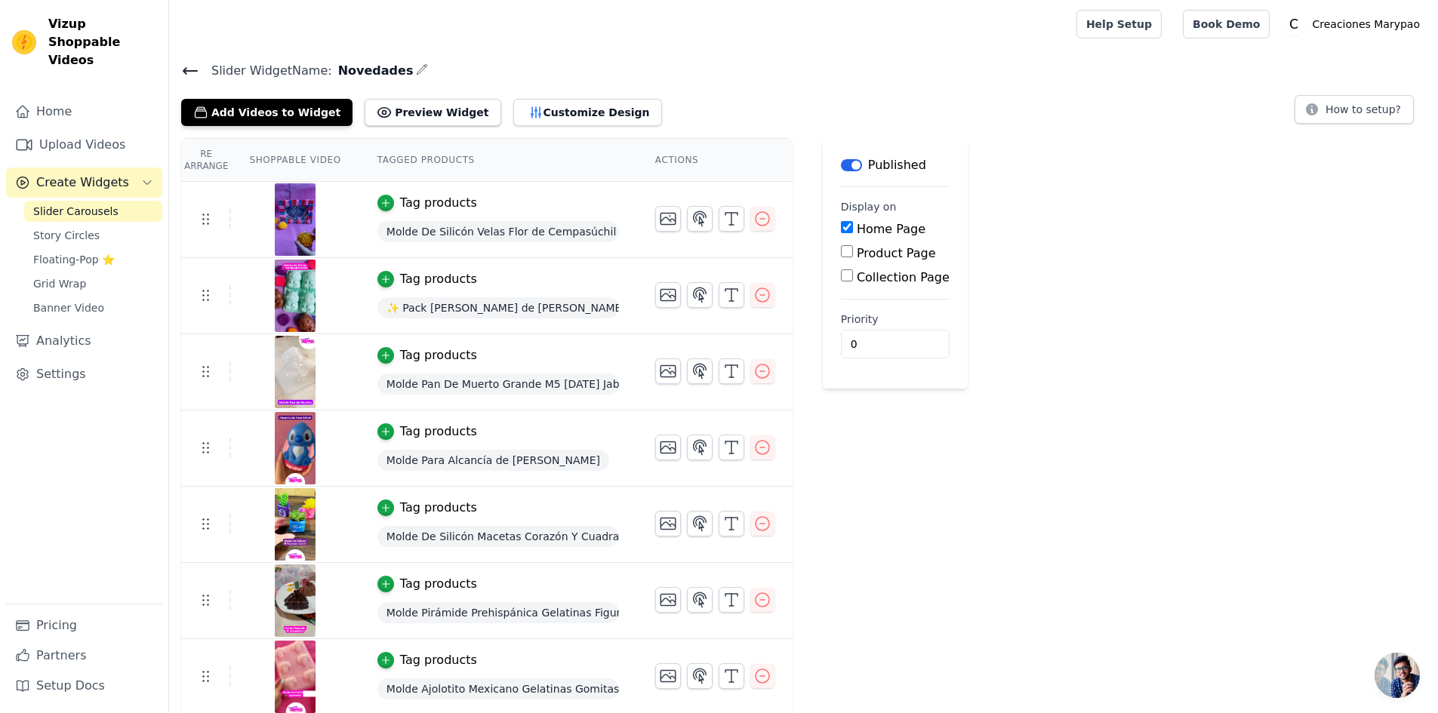
click at [192, 69] on icon at bounding box center [190, 71] width 14 height 6
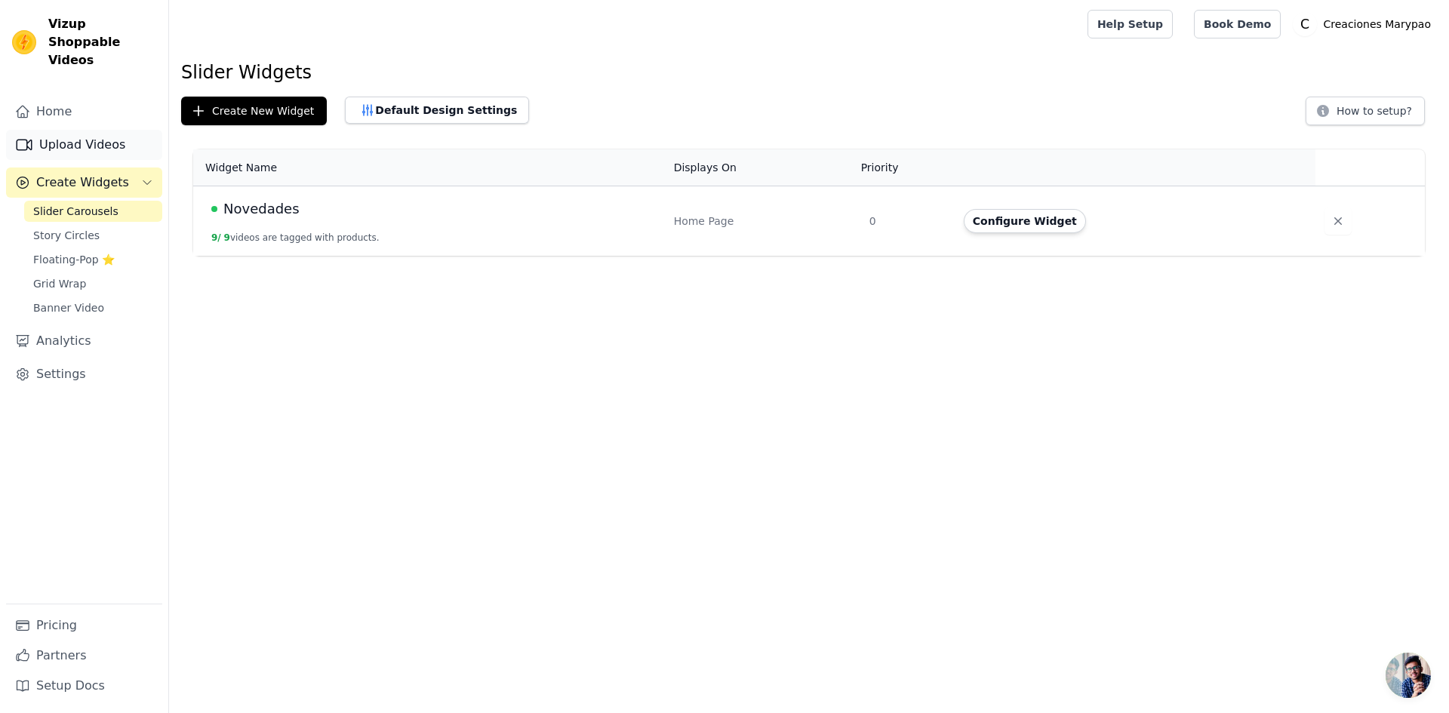
click at [70, 130] on link "Upload Videos" at bounding box center [84, 145] width 156 height 30
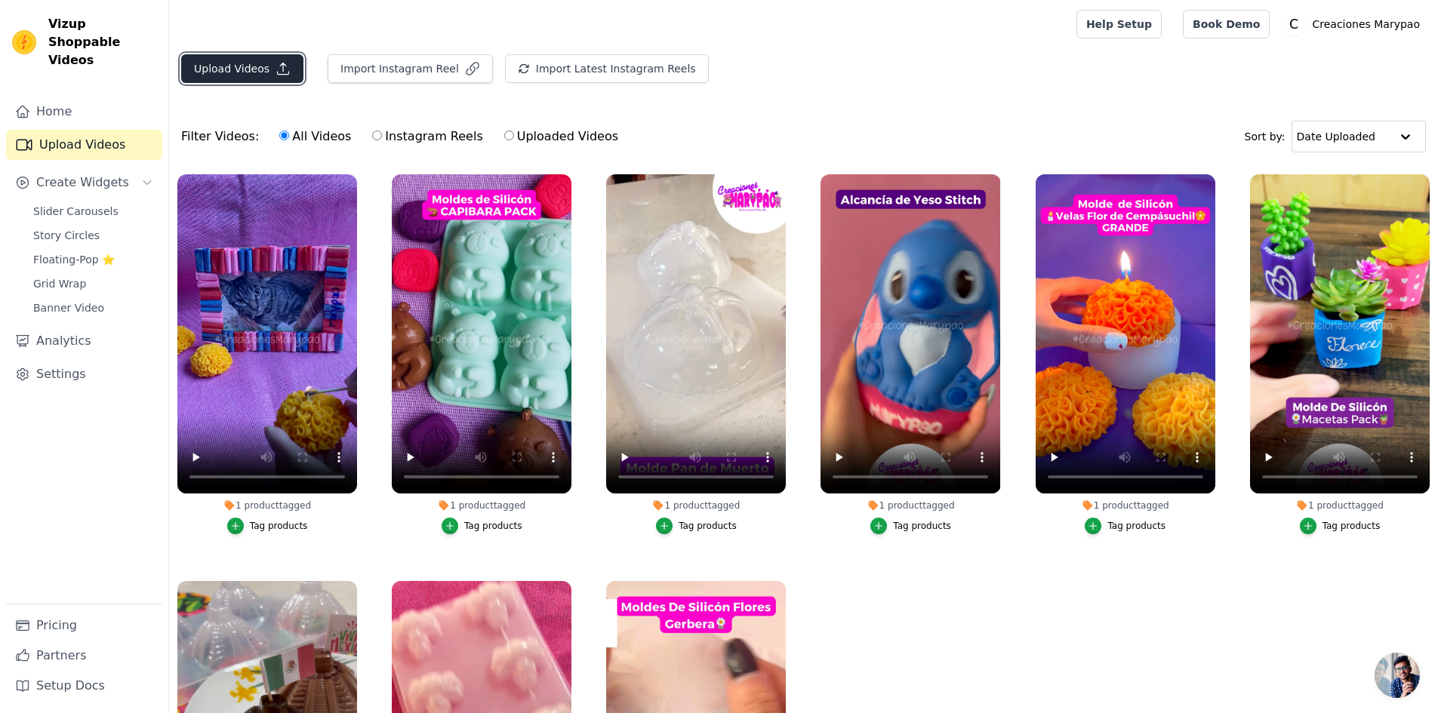
click at [229, 69] on button "Upload Videos" at bounding box center [242, 68] width 122 height 29
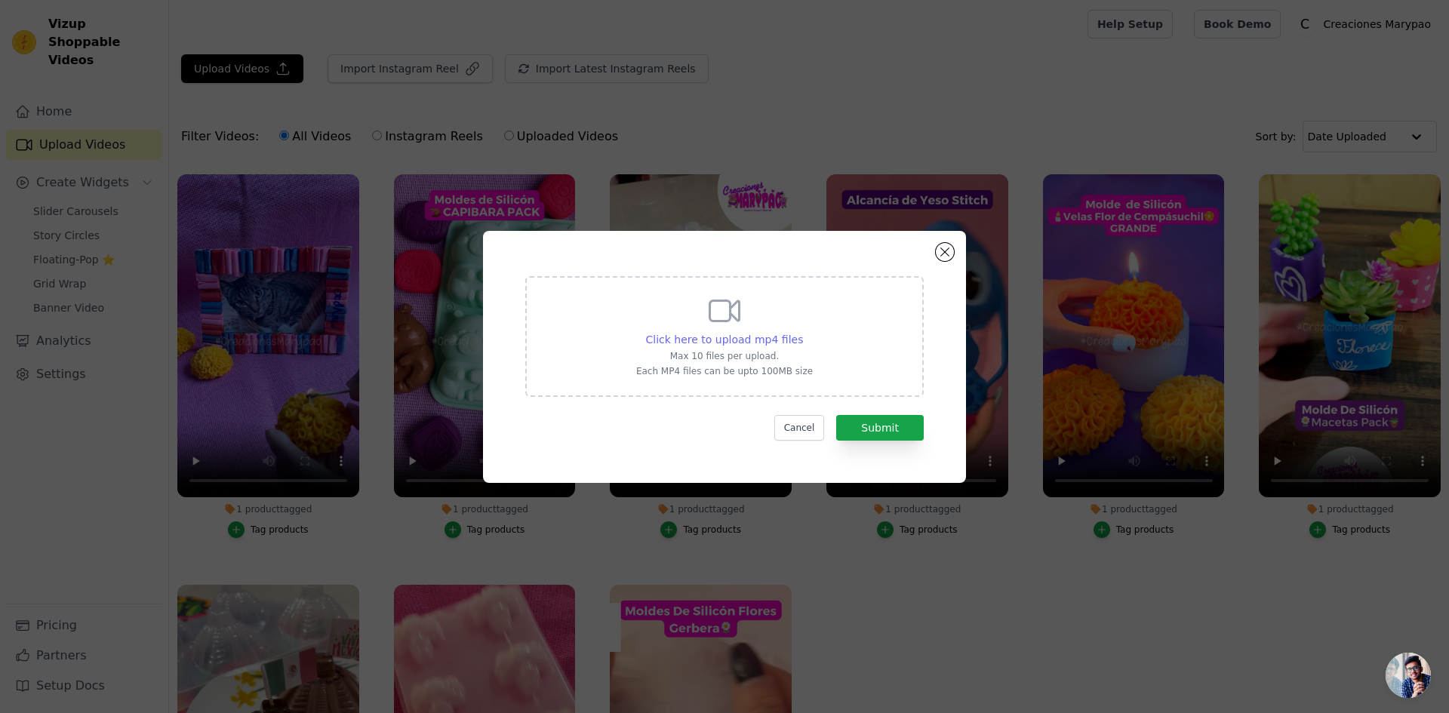
click at [747, 339] on span "Click here to upload mp4 files" at bounding box center [725, 340] width 158 height 12
click at [802, 332] on input "Click here to upload mp4 files Max 10 files per upload. Each MP4 files can be u…" at bounding box center [802, 331] width 1 height 1
type input "C:\fakepath\Calaveras Chocolate-Creaciones-Marypao-Instagram.mp4"
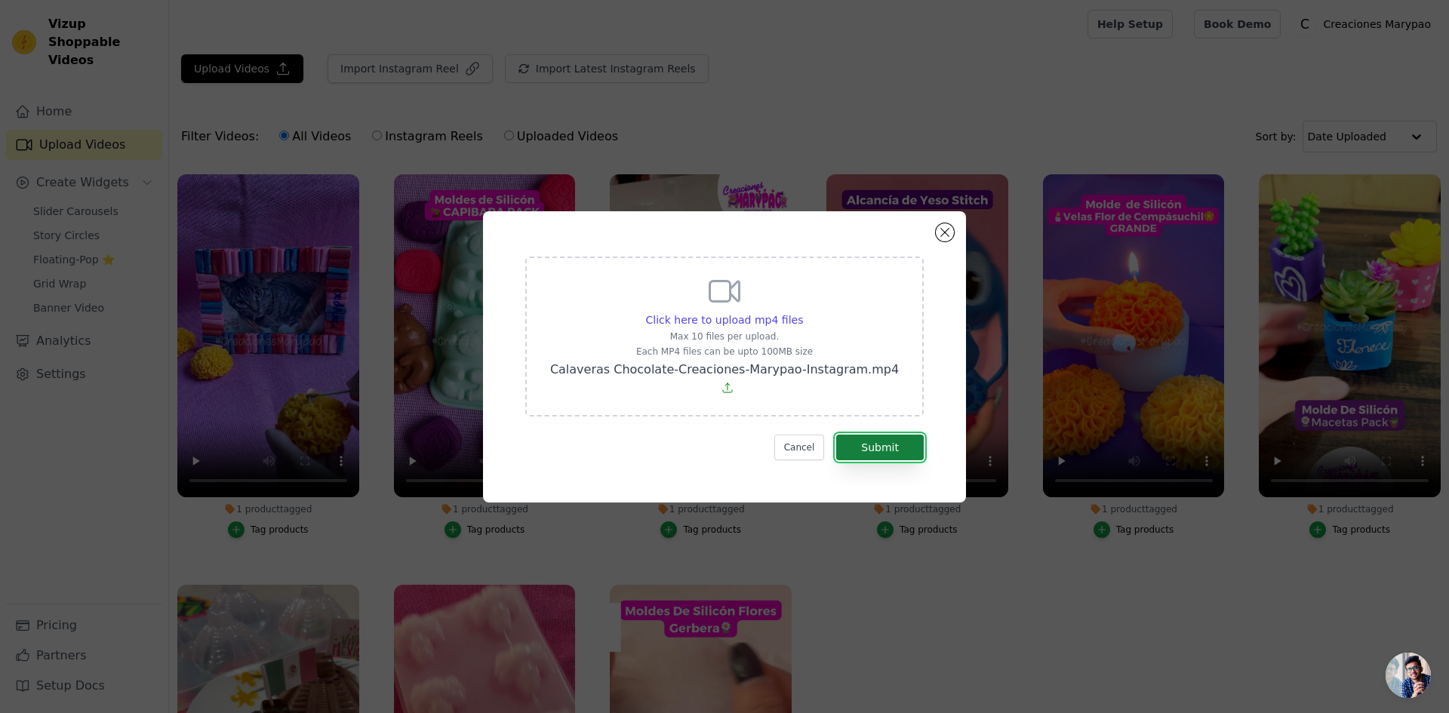
click at [869, 439] on button "Submit" at bounding box center [880, 448] width 88 height 26
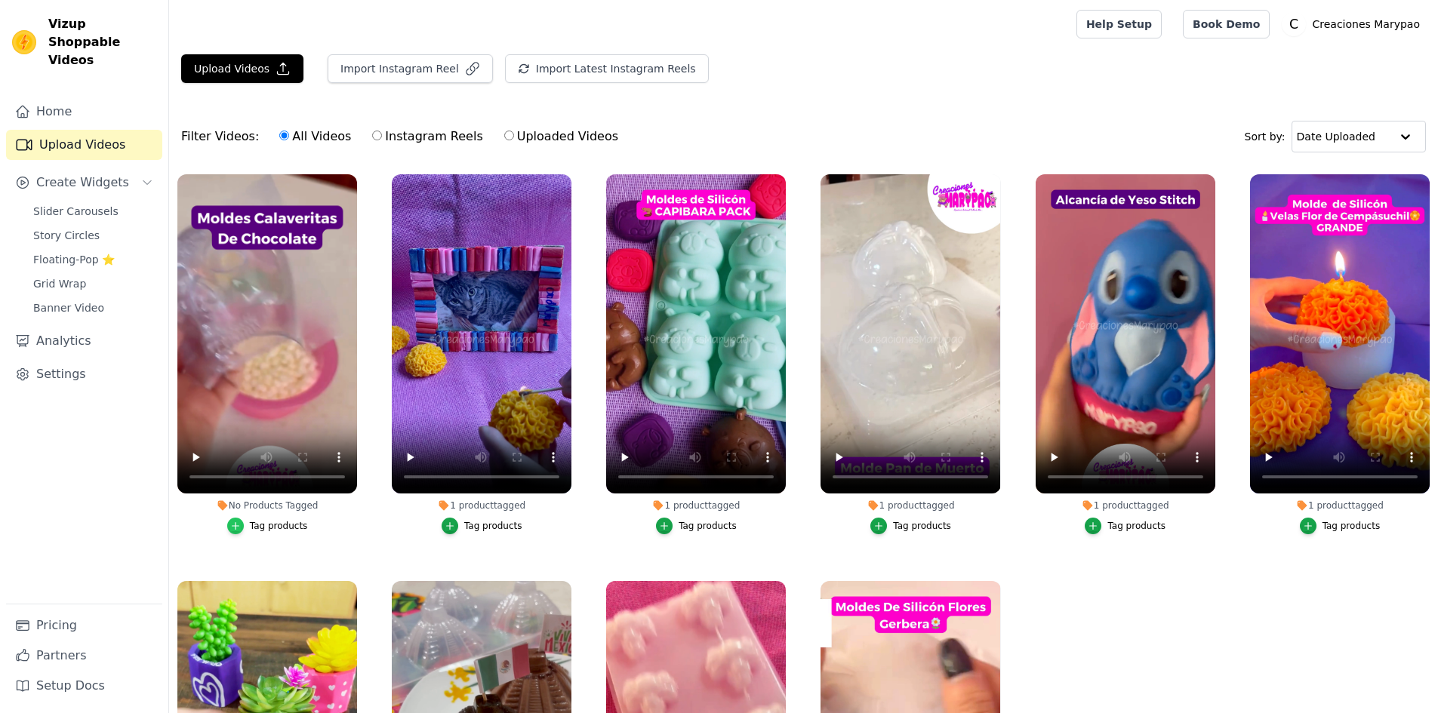
click at [240, 521] on icon "button" at bounding box center [235, 526] width 11 height 11
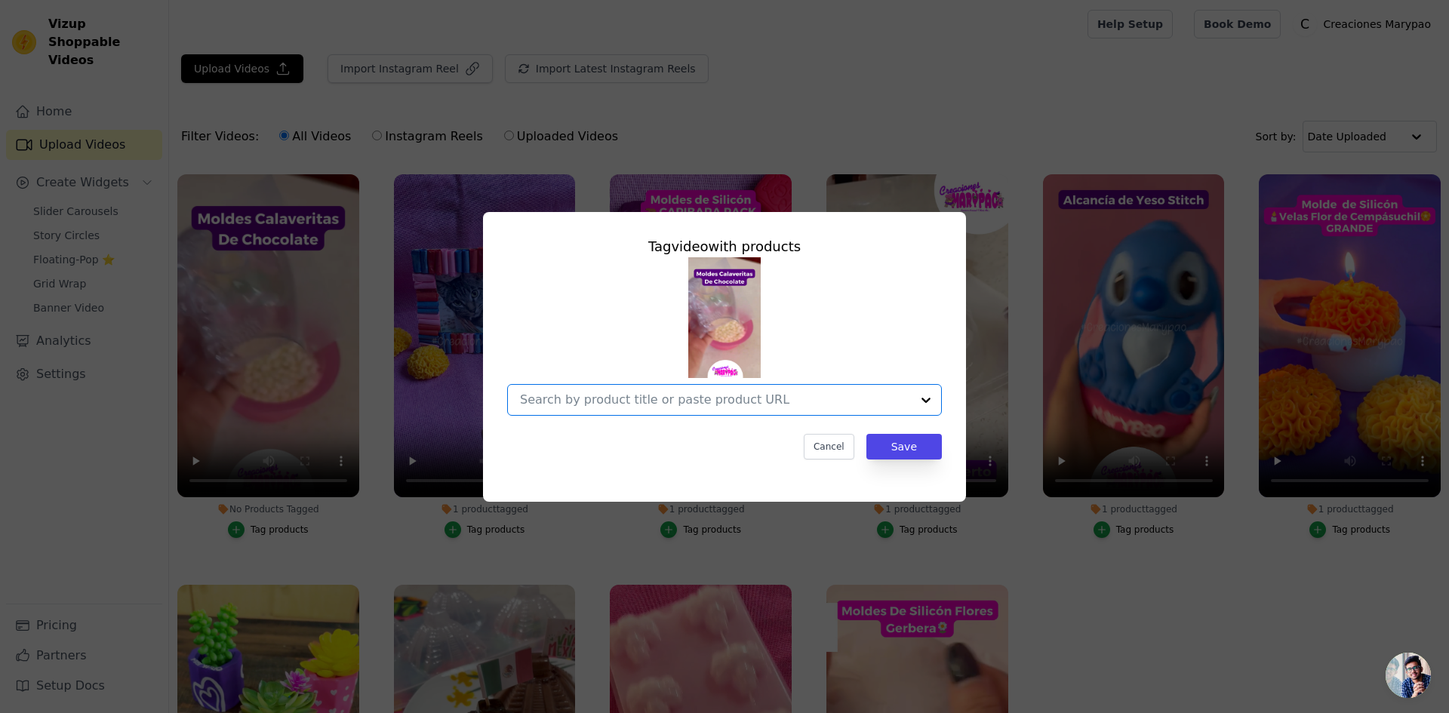
click at [703, 395] on input "No Products Tagged Tag video with products Option undefined, selected. Select i…" at bounding box center [715, 399] width 391 height 14
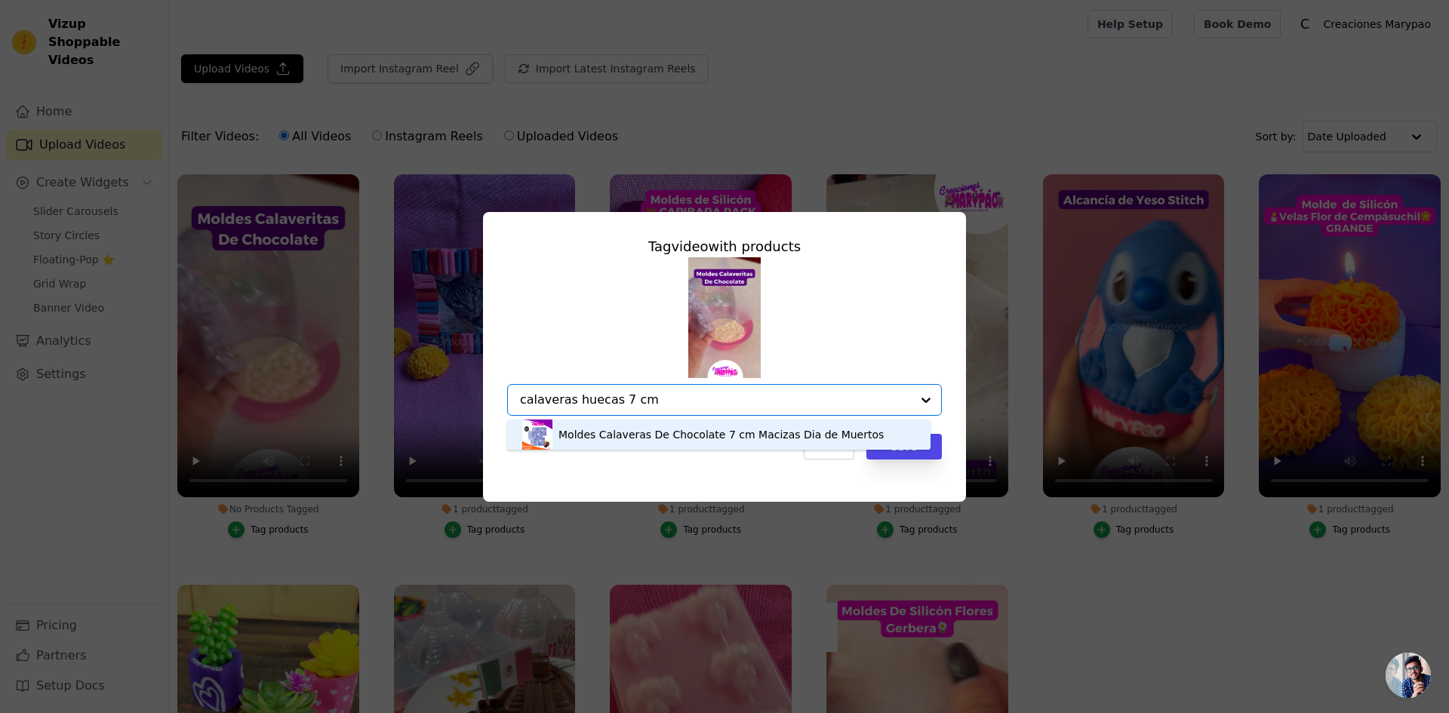
drag, startPoint x: 570, startPoint y: 402, endPoint x: 610, endPoint y: 404, distance: 39.3
click at [610, 404] on input "calaveras huecas 7 cm" at bounding box center [715, 399] width 391 height 14
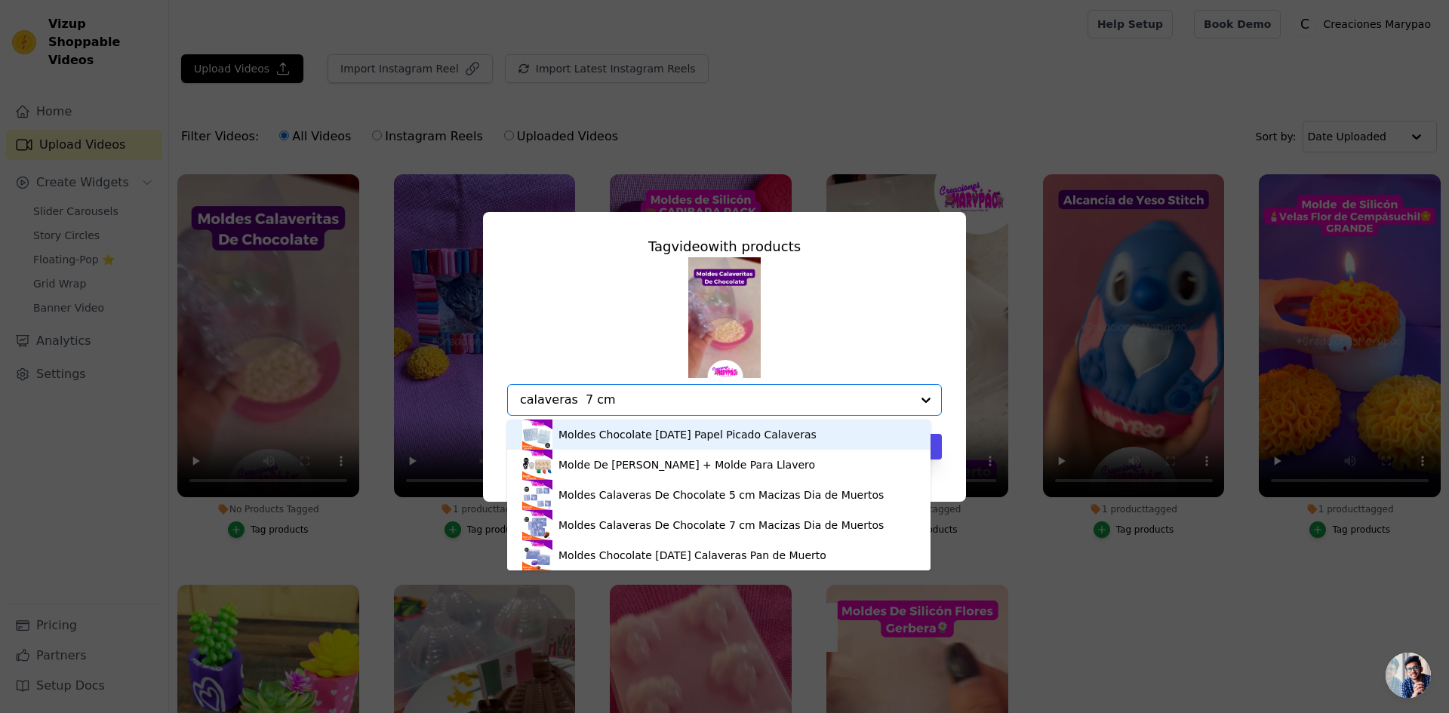
drag, startPoint x: 570, startPoint y: 398, endPoint x: 617, endPoint y: 406, distance: 47.5
click at [617, 406] on input "calaveras 7 cm" at bounding box center [715, 399] width 391 height 14
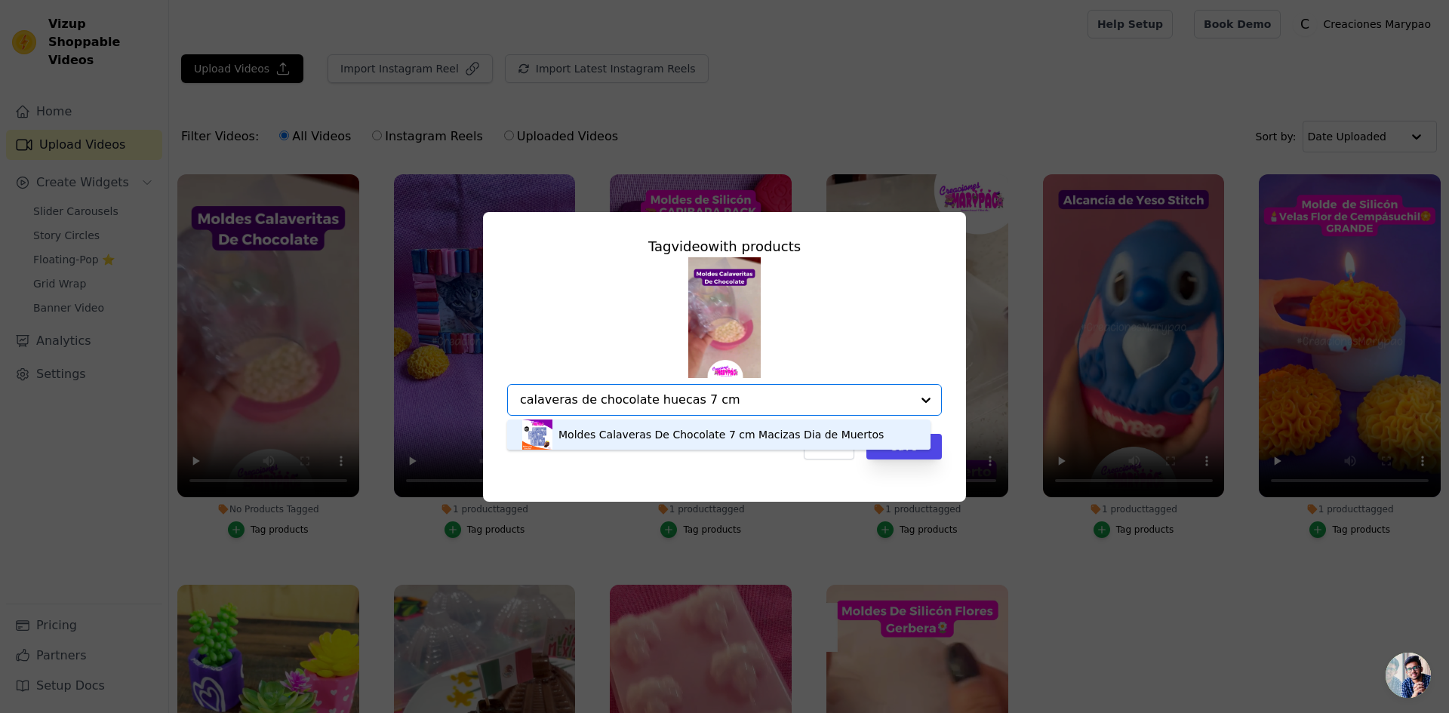
type input "calaveras de chocolate huecas 7 cm"
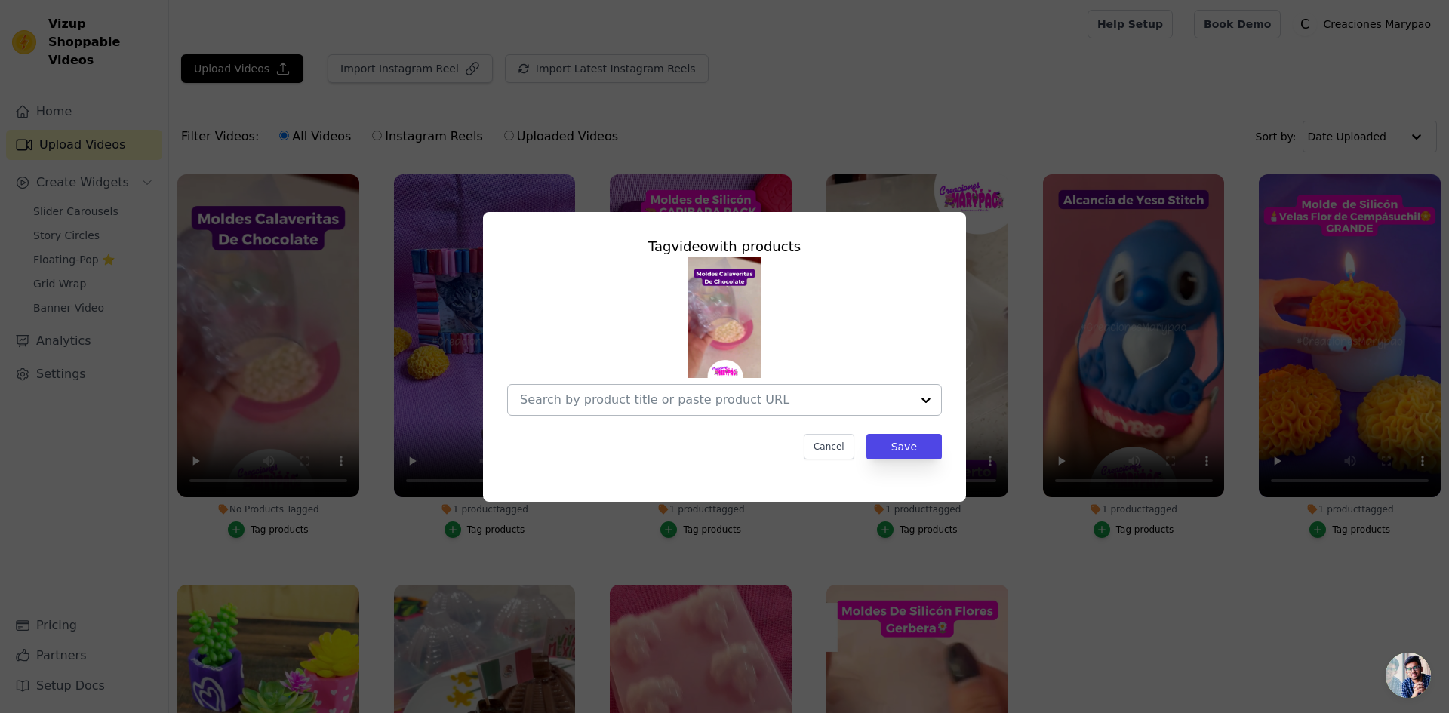
click at [740, 411] on div at bounding box center [715, 400] width 391 height 30
click at [696, 404] on input "No Products Tagged Tag video with products Cancel Save Tag products" at bounding box center [715, 399] width 391 height 14
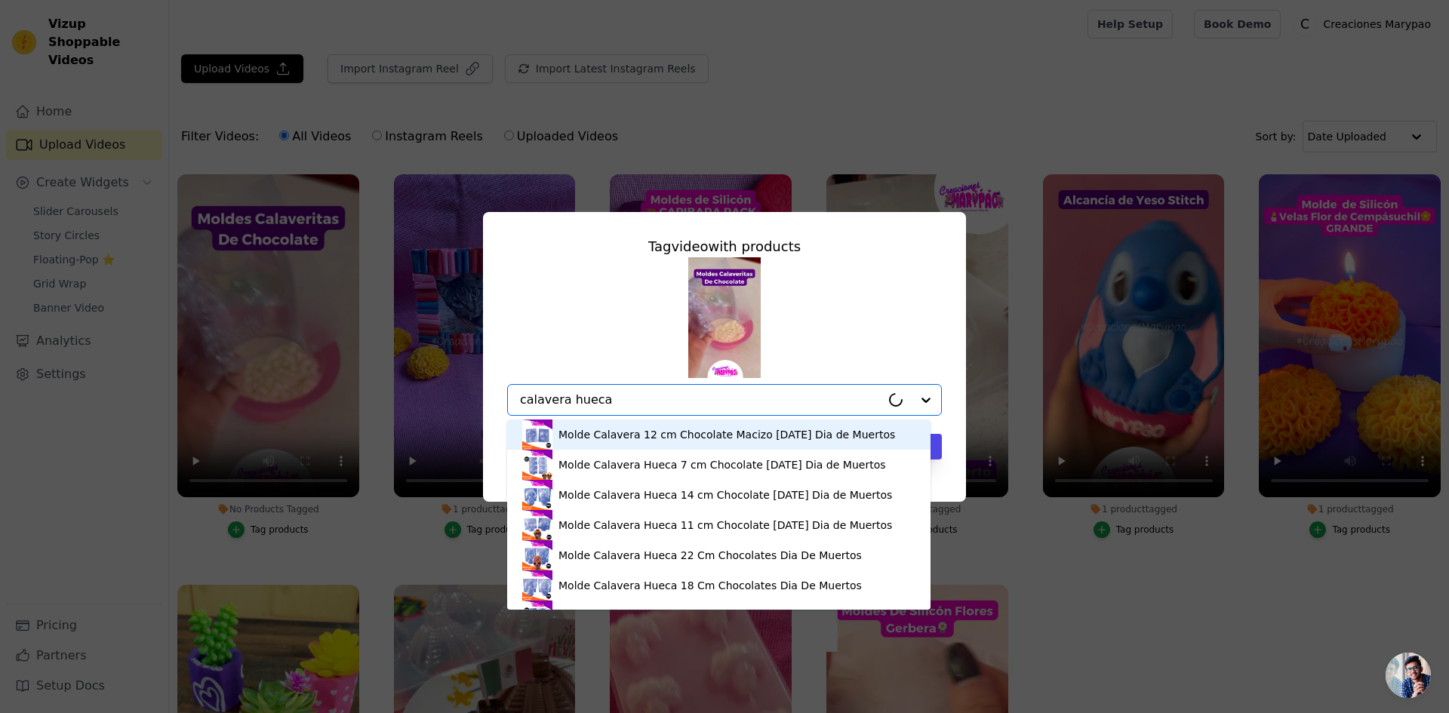
type input "calavera hueca 7"
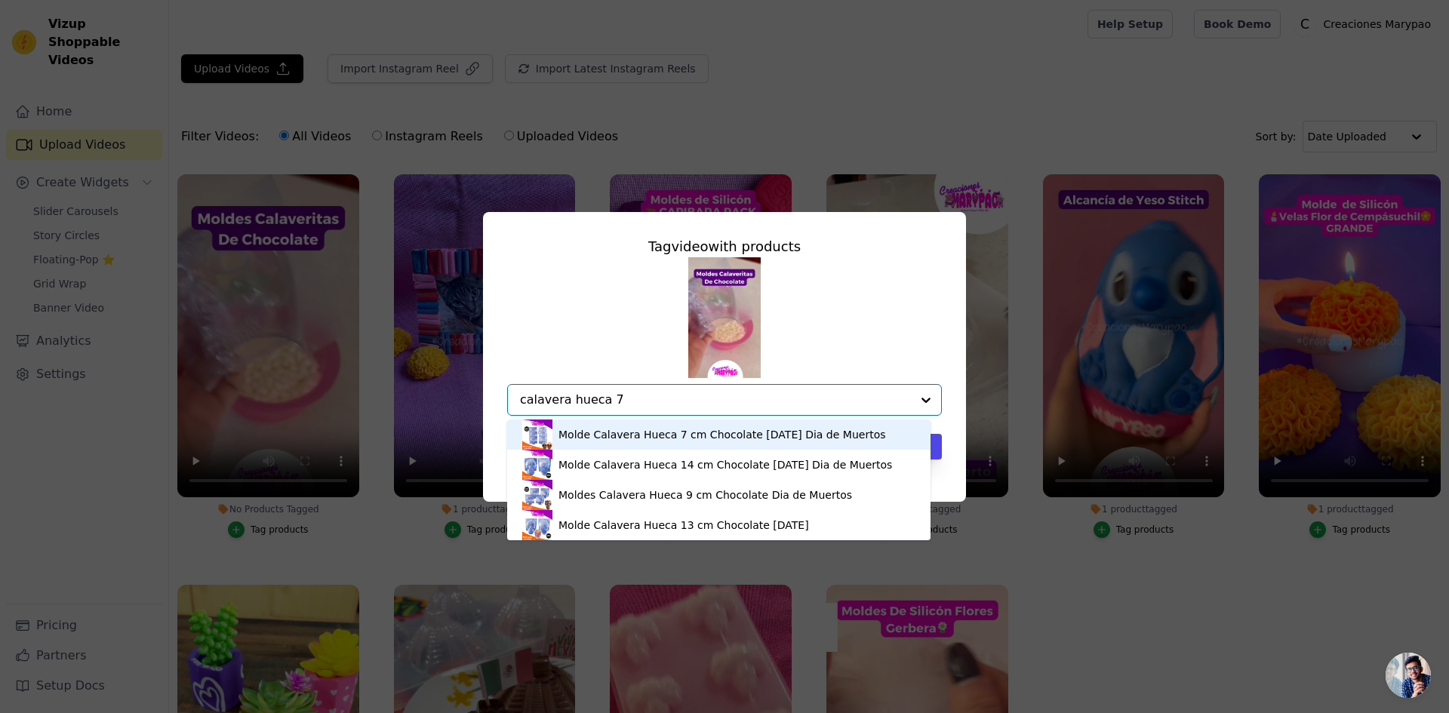
click at [703, 433] on div "Molde Calavera Hueca 7 cm Chocolate [DATE] Dia de Muertos" at bounding box center [722, 434] width 328 height 15
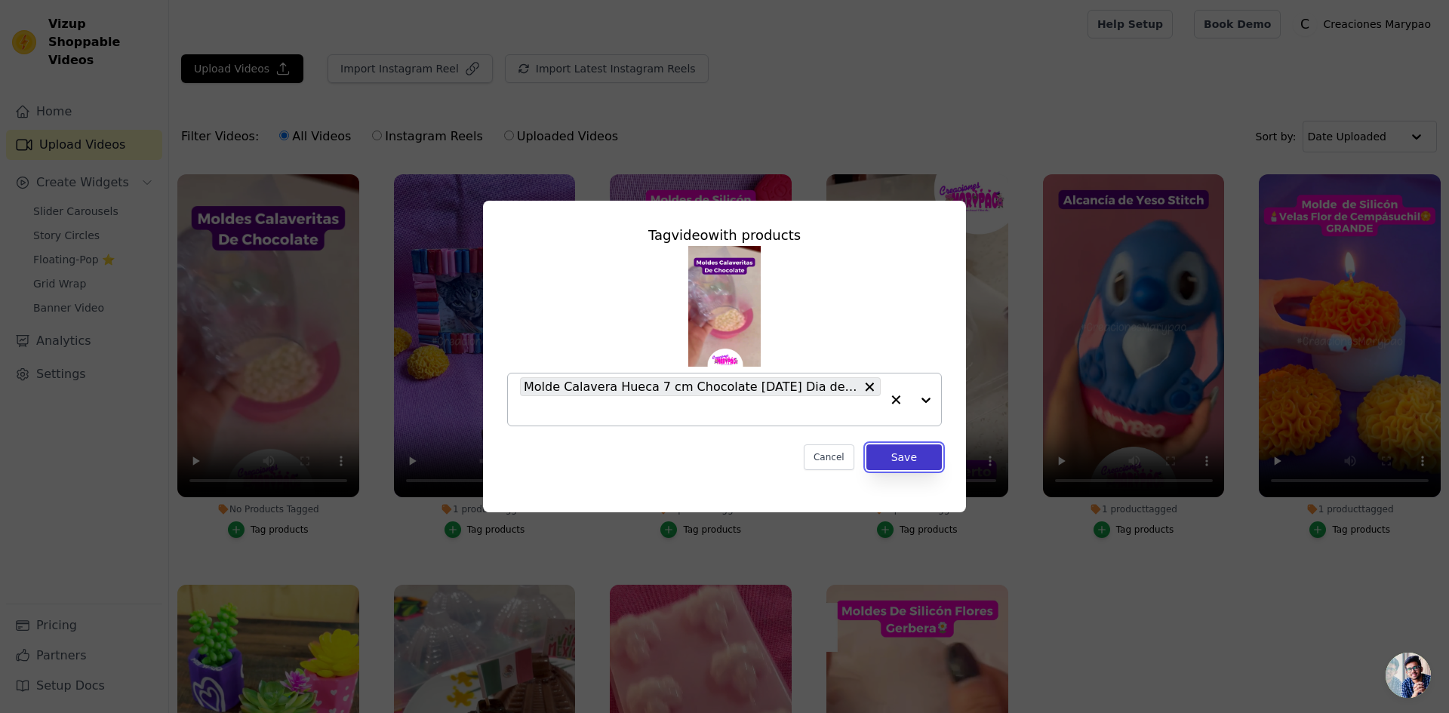
click at [914, 451] on button "Save" at bounding box center [903, 457] width 75 height 26
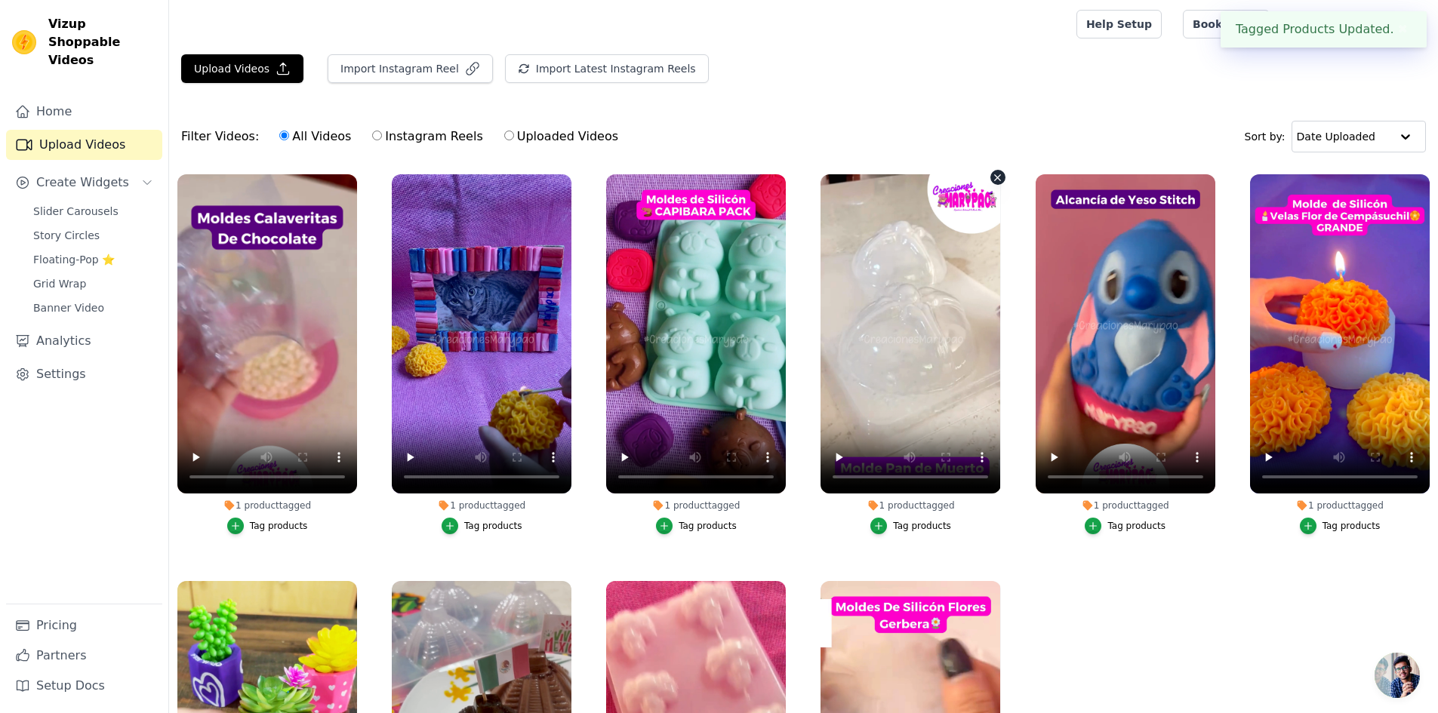
scroll to position [75, 0]
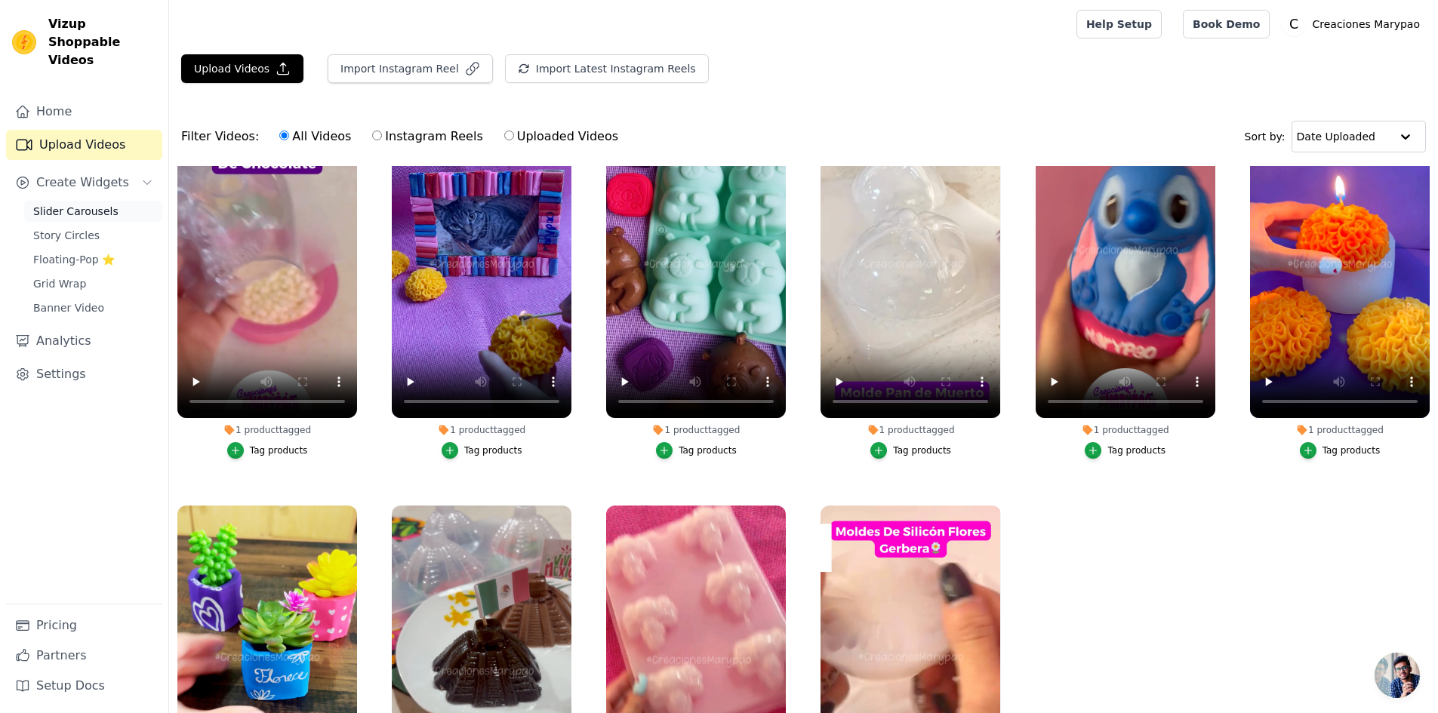
click at [63, 204] on span "Slider Carousels" at bounding box center [75, 211] width 85 height 15
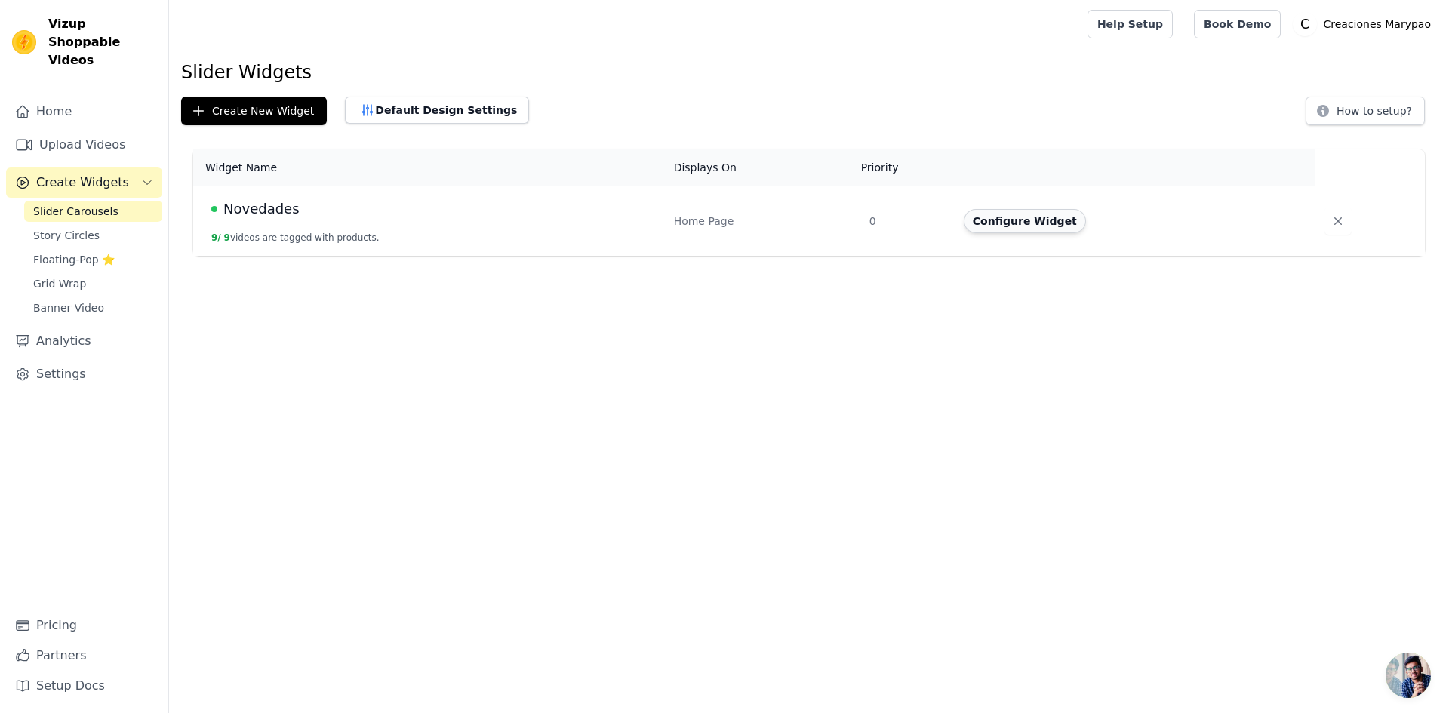
click at [1020, 226] on button "Configure Widget" at bounding box center [1025, 221] width 122 height 24
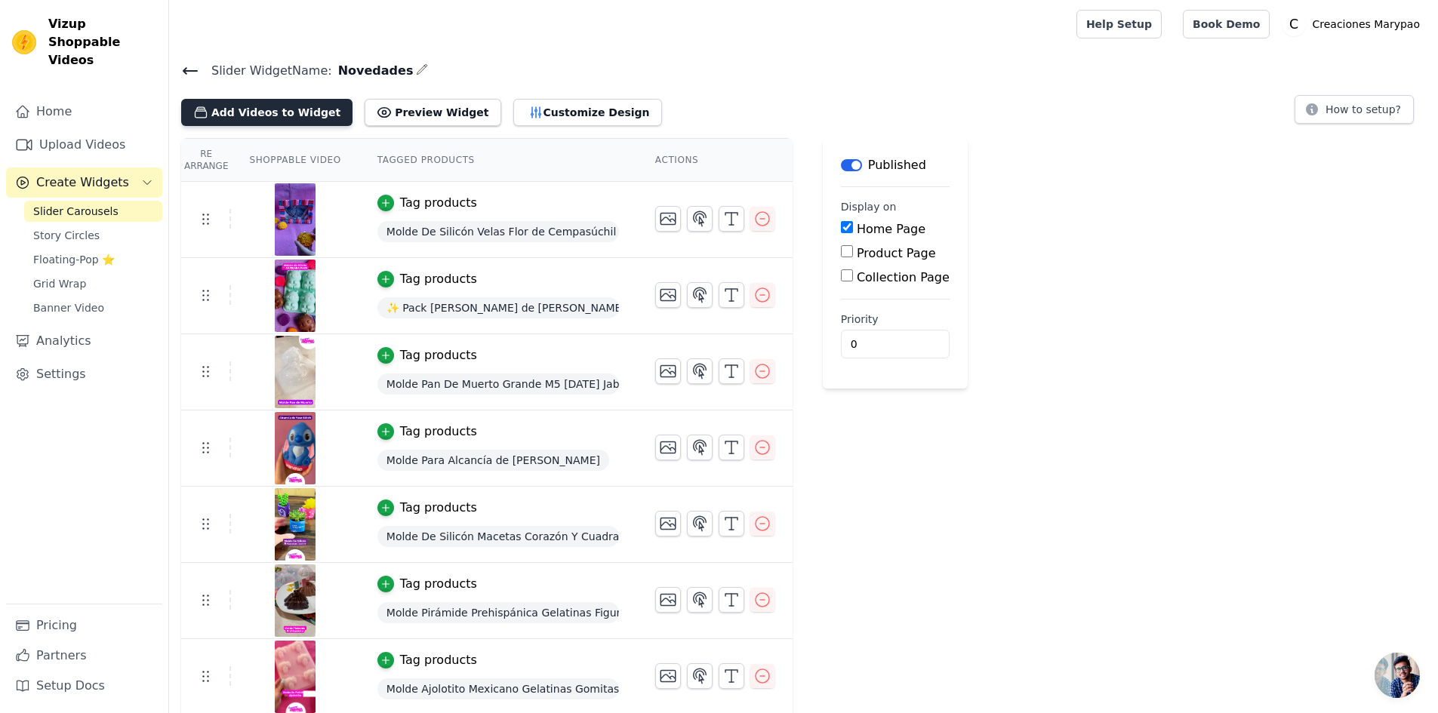
click at [282, 107] on button "Add Videos to Widget" at bounding box center [266, 112] width 171 height 27
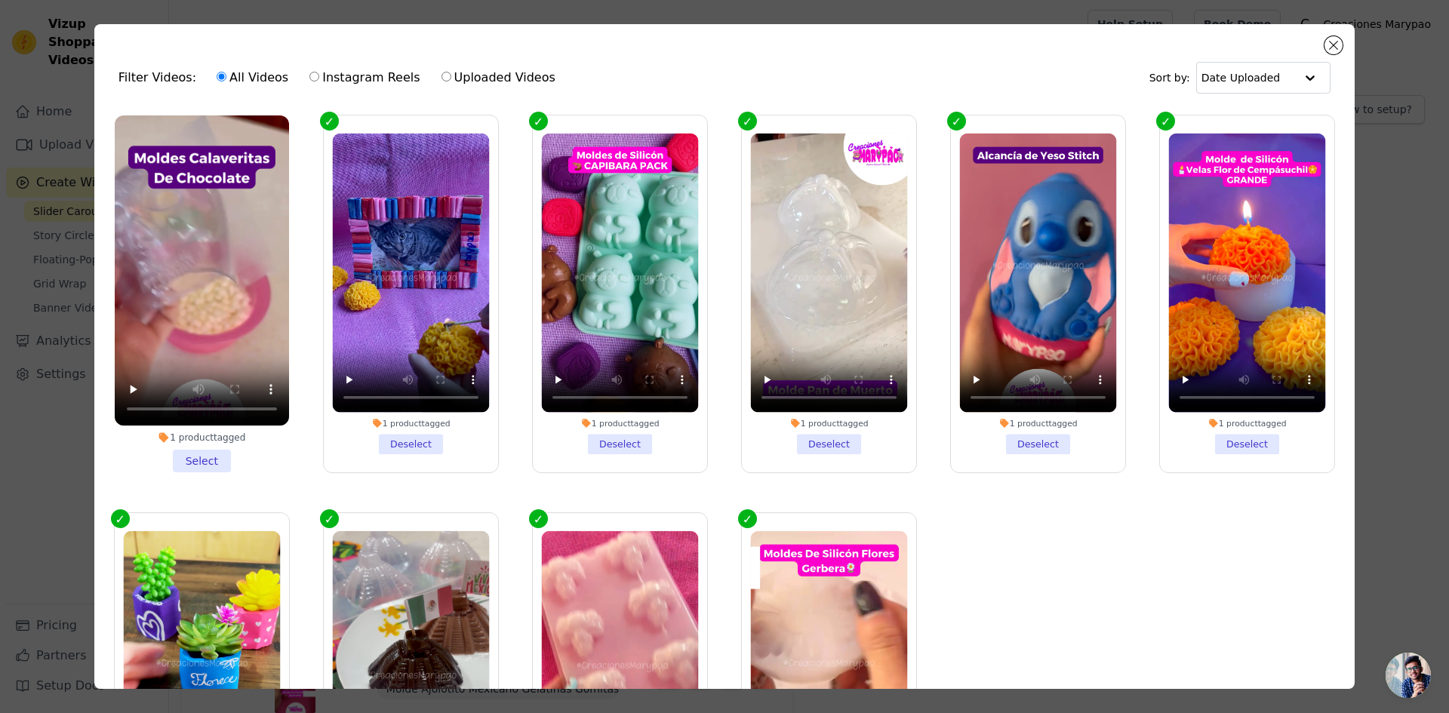
click at [198, 452] on li "1 product tagged Select" at bounding box center [202, 293] width 174 height 357
click at [0, 0] on input "1 product tagged Select" at bounding box center [0, 0] width 0 height 0
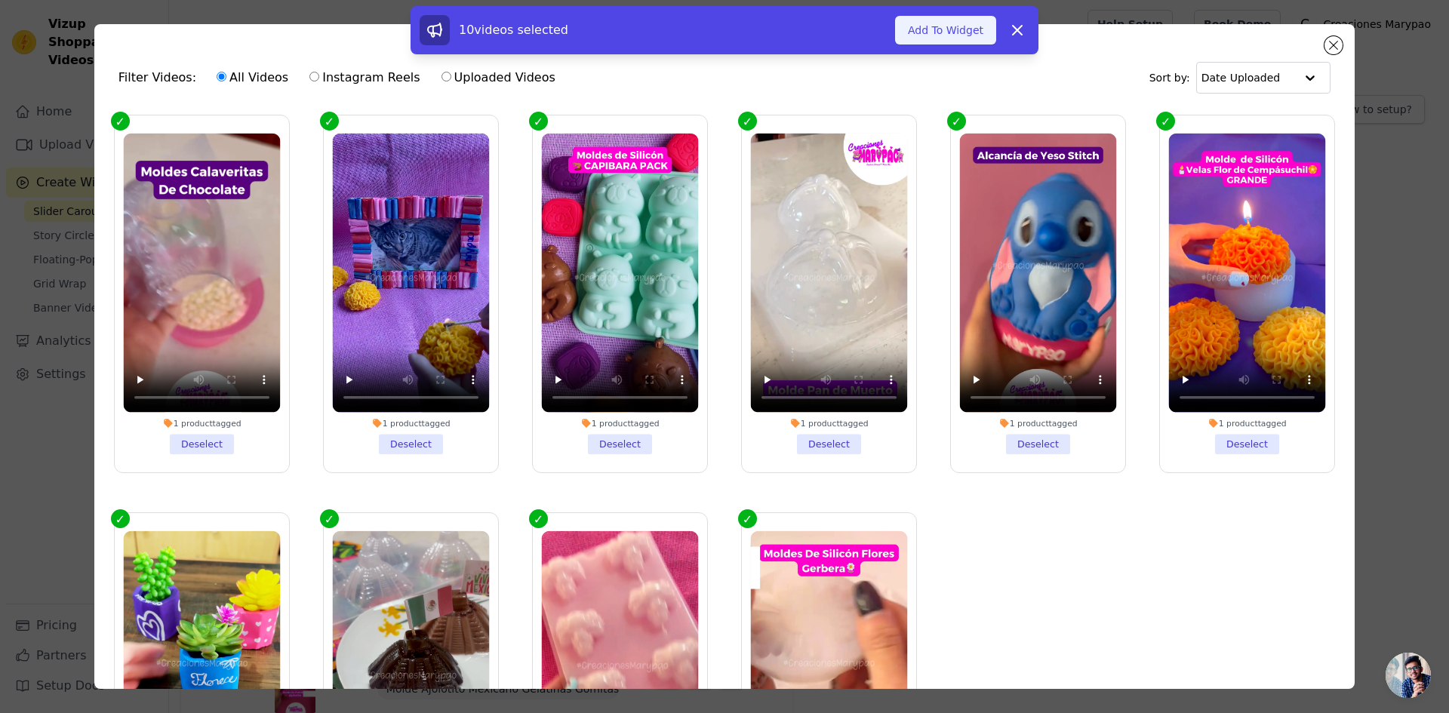
click at [943, 22] on button "Add To Widget" at bounding box center [945, 30] width 101 height 29
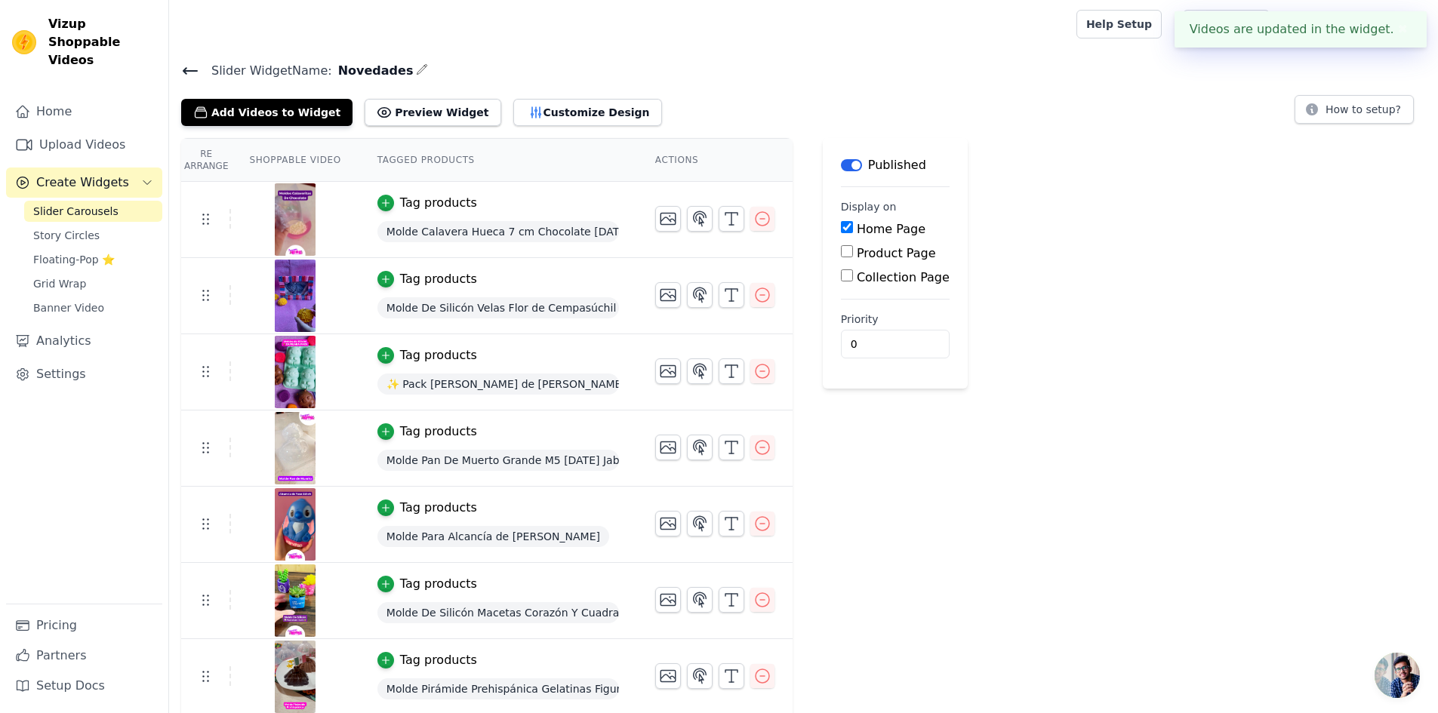
scroll to position [75, 0]
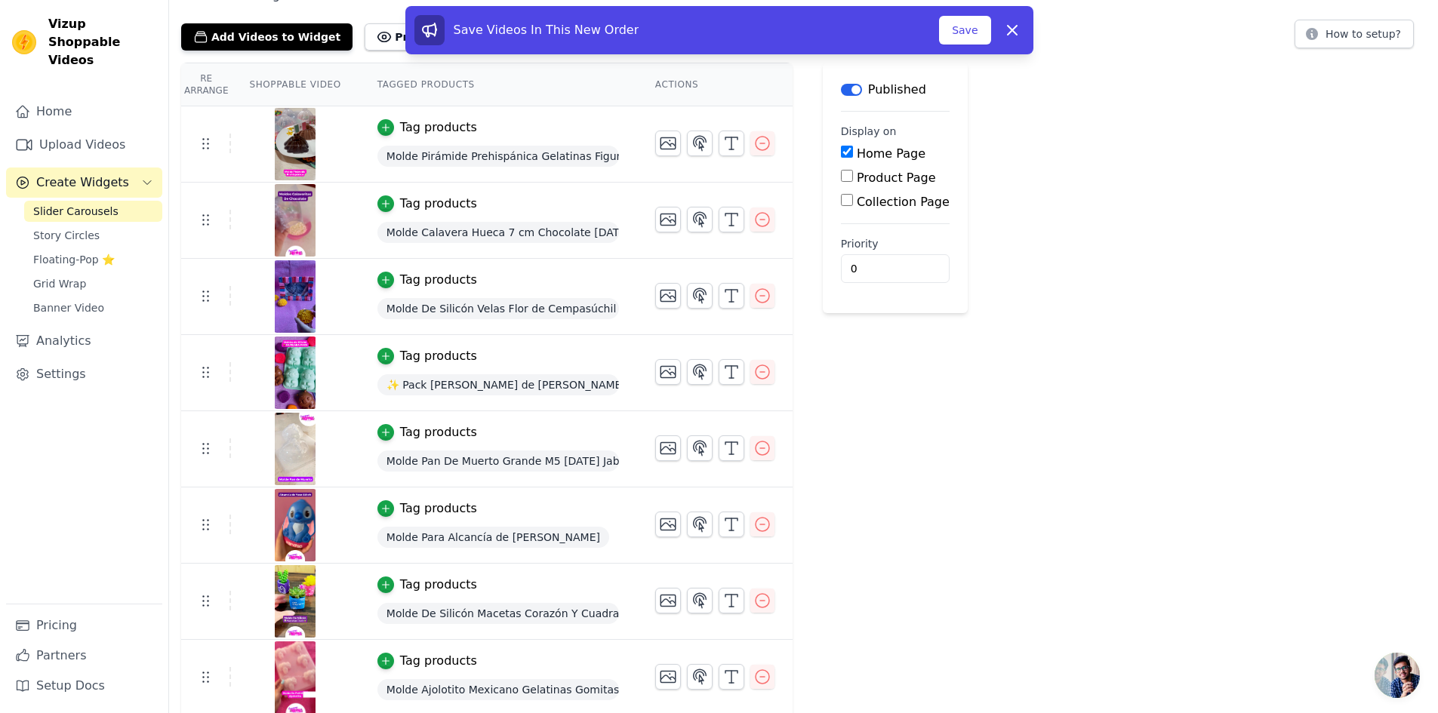
drag, startPoint x: 208, startPoint y: 220, endPoint x: 228, endPoint y: 140, distance: 83.3
click at [203, 607] on icon at bounding box center [205, 601] width 18 height 18
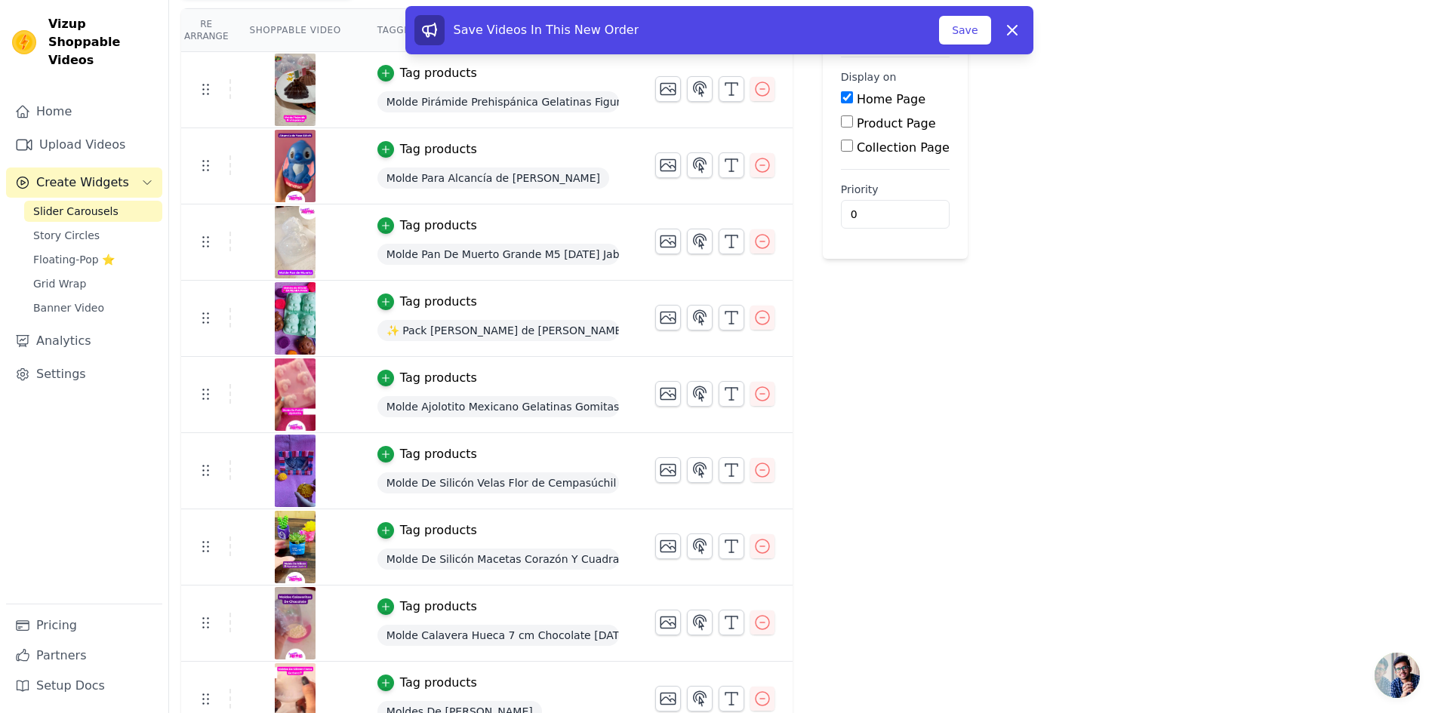
scroll to position [0, 0]
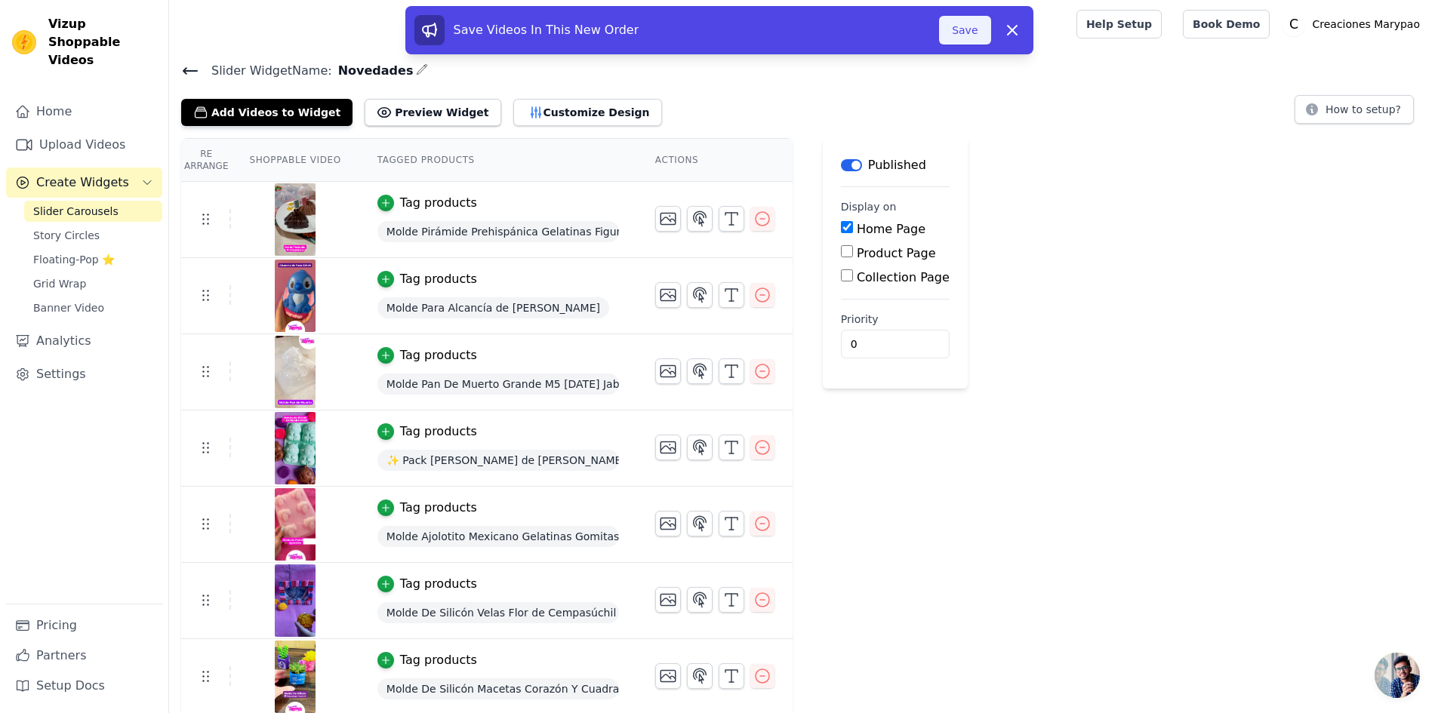
click at [958, 32] on button "Save" at bounding box center [964, 30] width 51 height 29
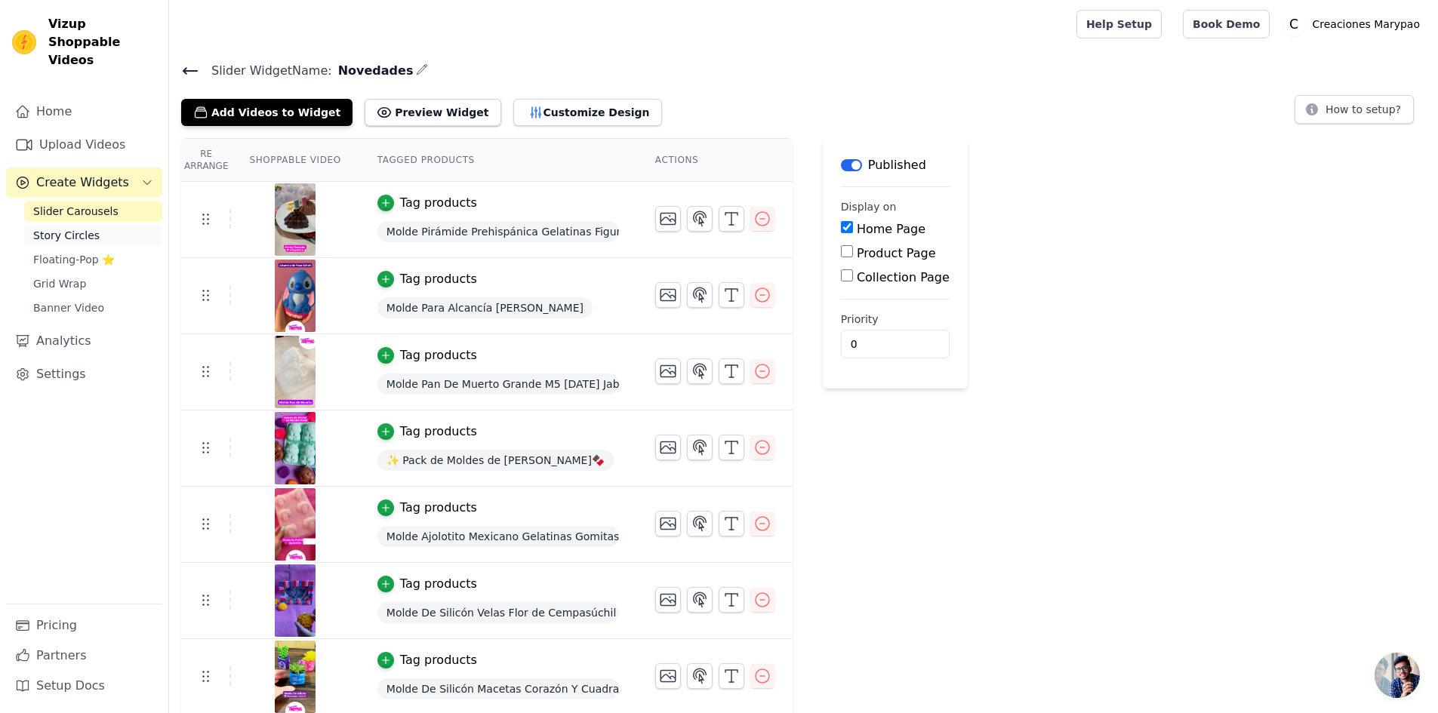
click at [69, 226] on link "Story Circles" at bounding box center [93, 235] width 138 height 21
